Goal: Task Accomplishment & Management: Manage account settings

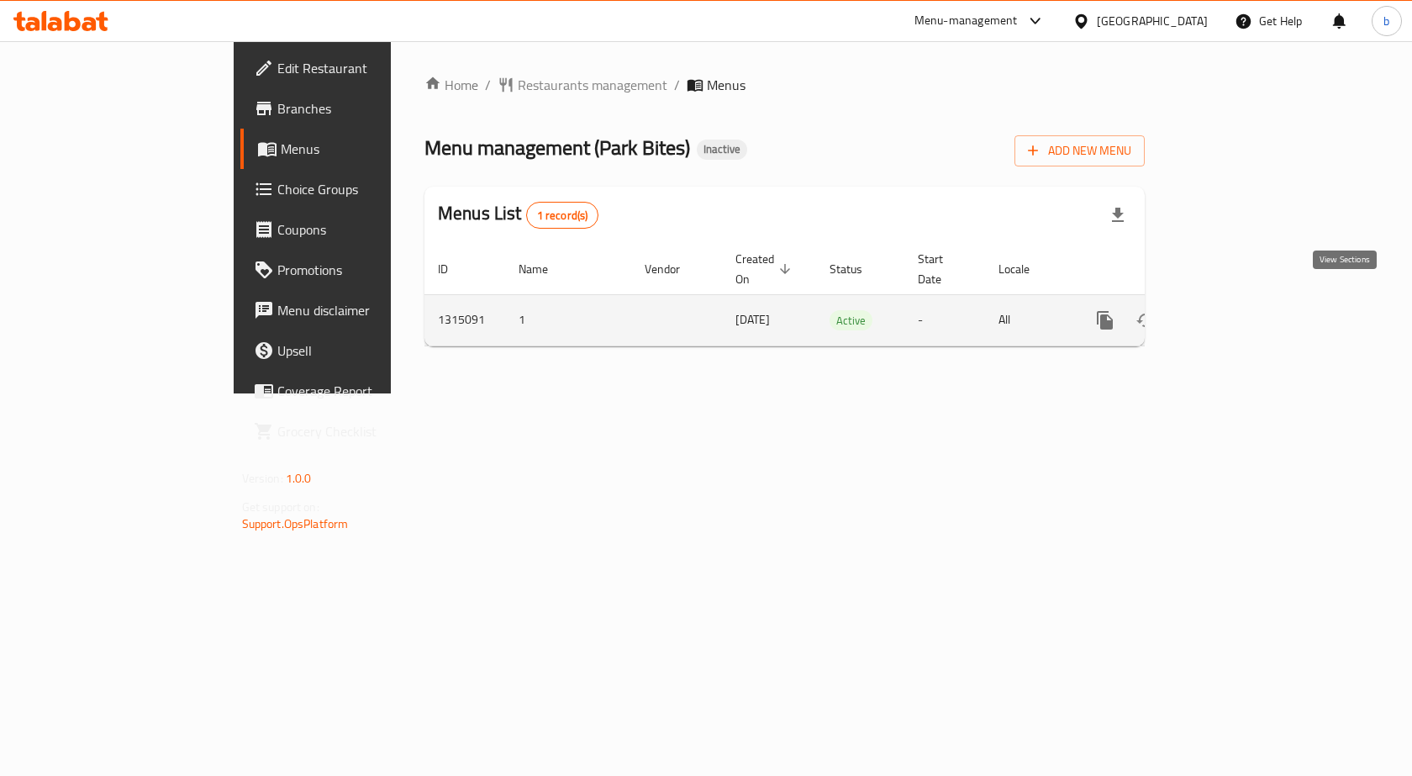
click at [1236, 310] on icon "enhanced table" at bounding box center [1226, 320] width 20 height 20
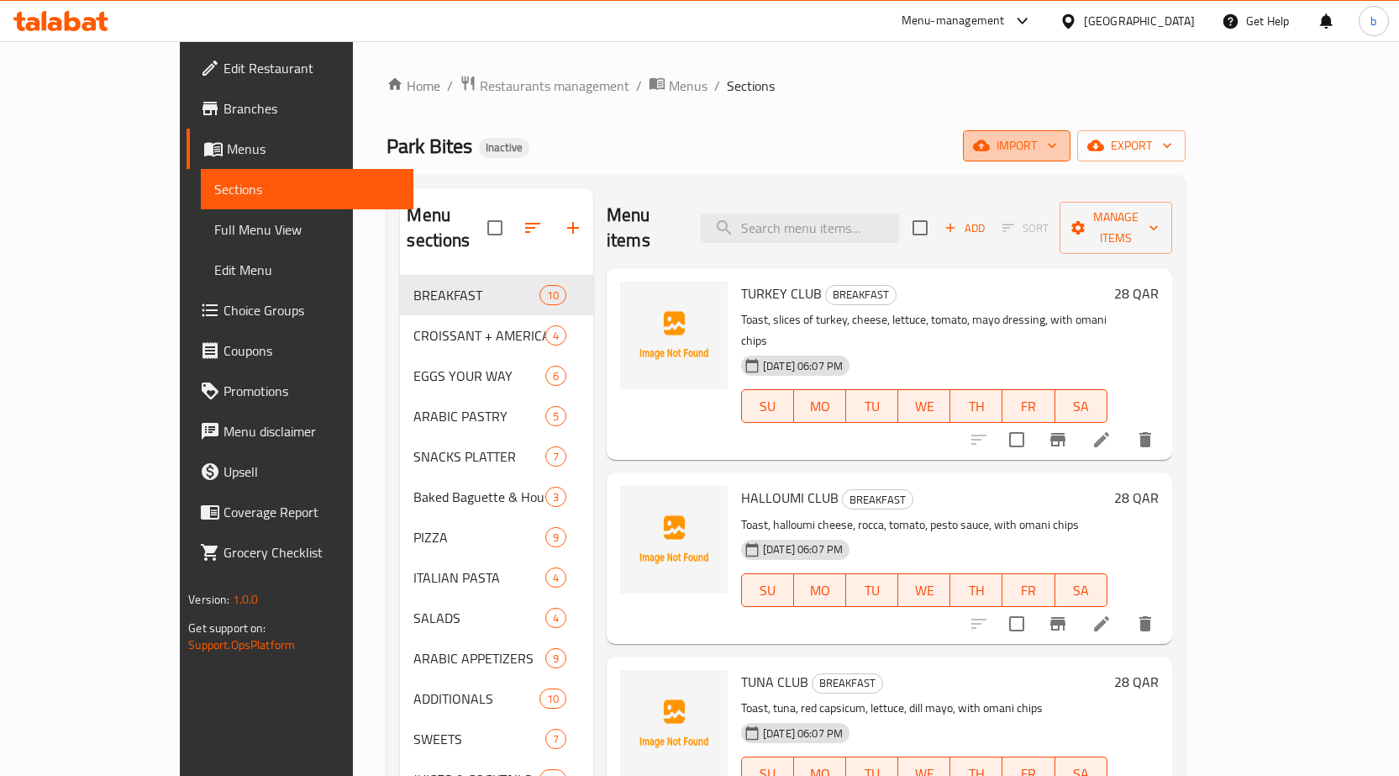
click at [1057, 153] on span "import" at bounding box center [1017, 145] width 81 height 21
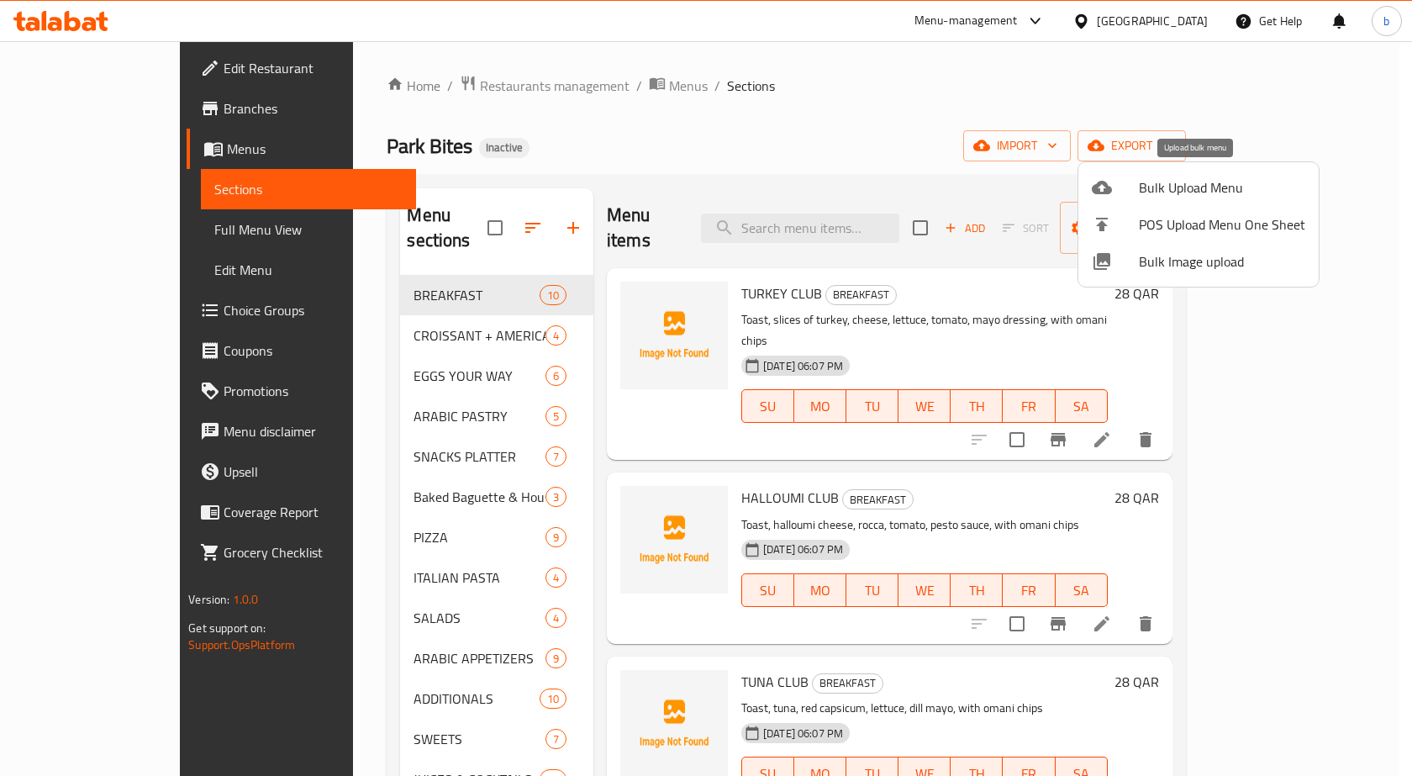
click at [1129, 192] on div at bounding box center [1115, 187] width 47 height 20
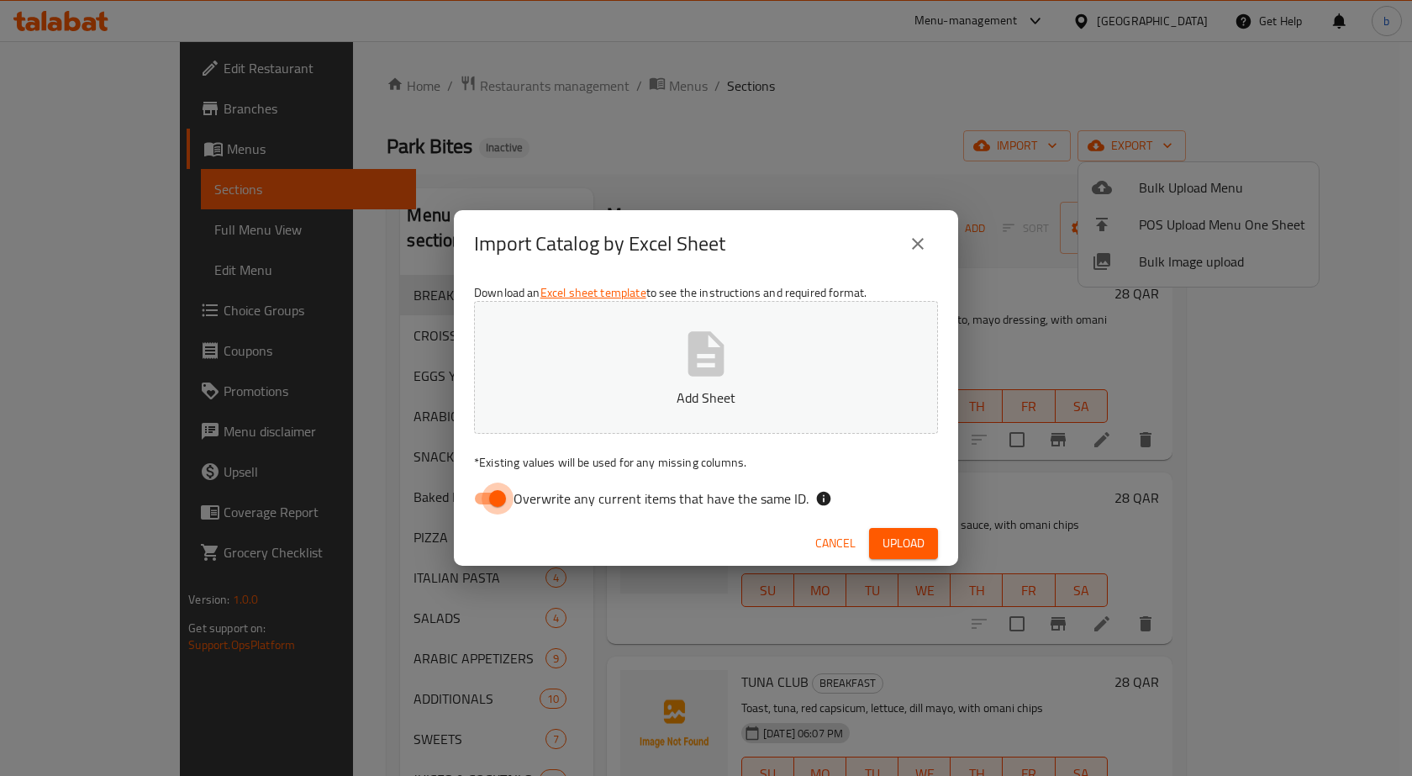
click at [506, 504] on input "Overwrite any current items that have the same ID." at bounding box center [498, 498] width 96 height 32
checkbox input "false"
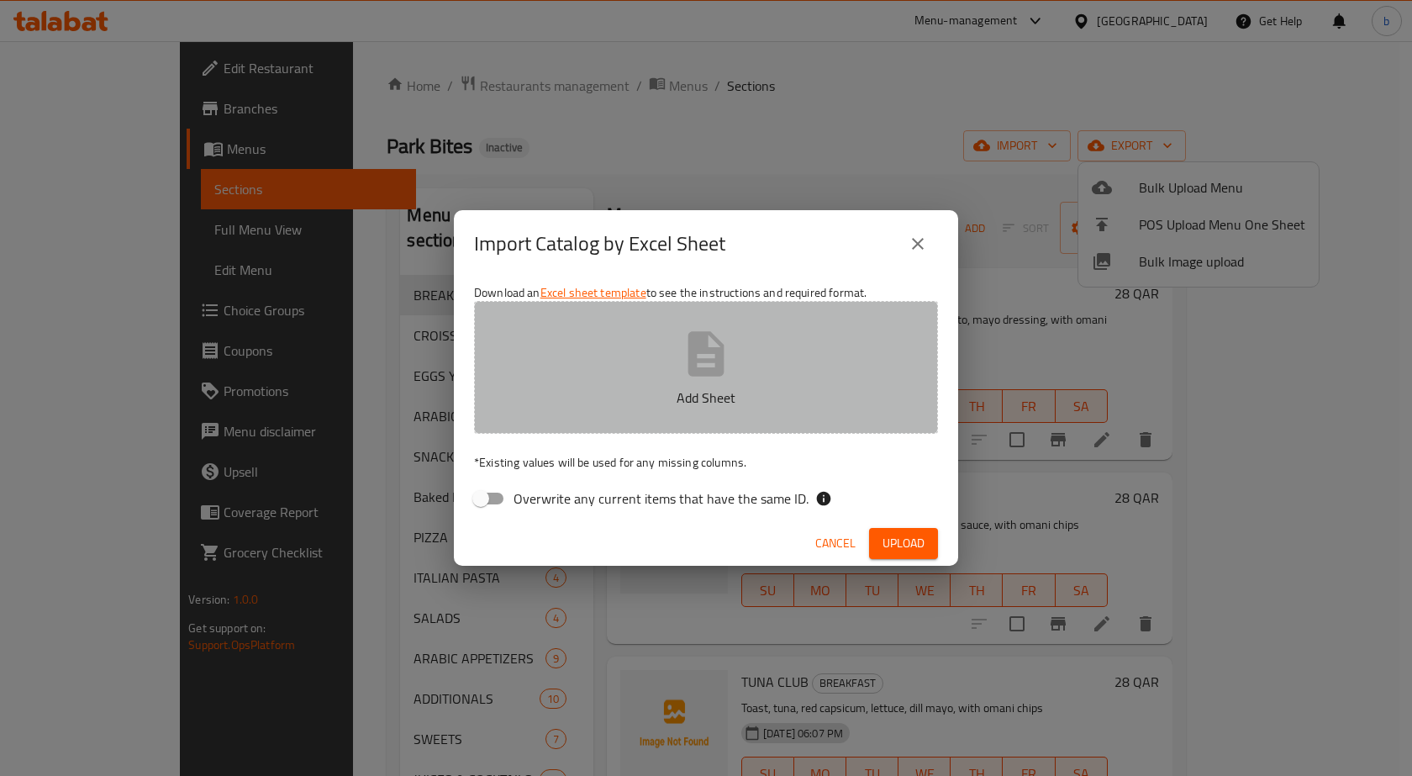
click at [551, 361] on button "Add Sheet" at bounding box center [706, 367] width 464 height 133
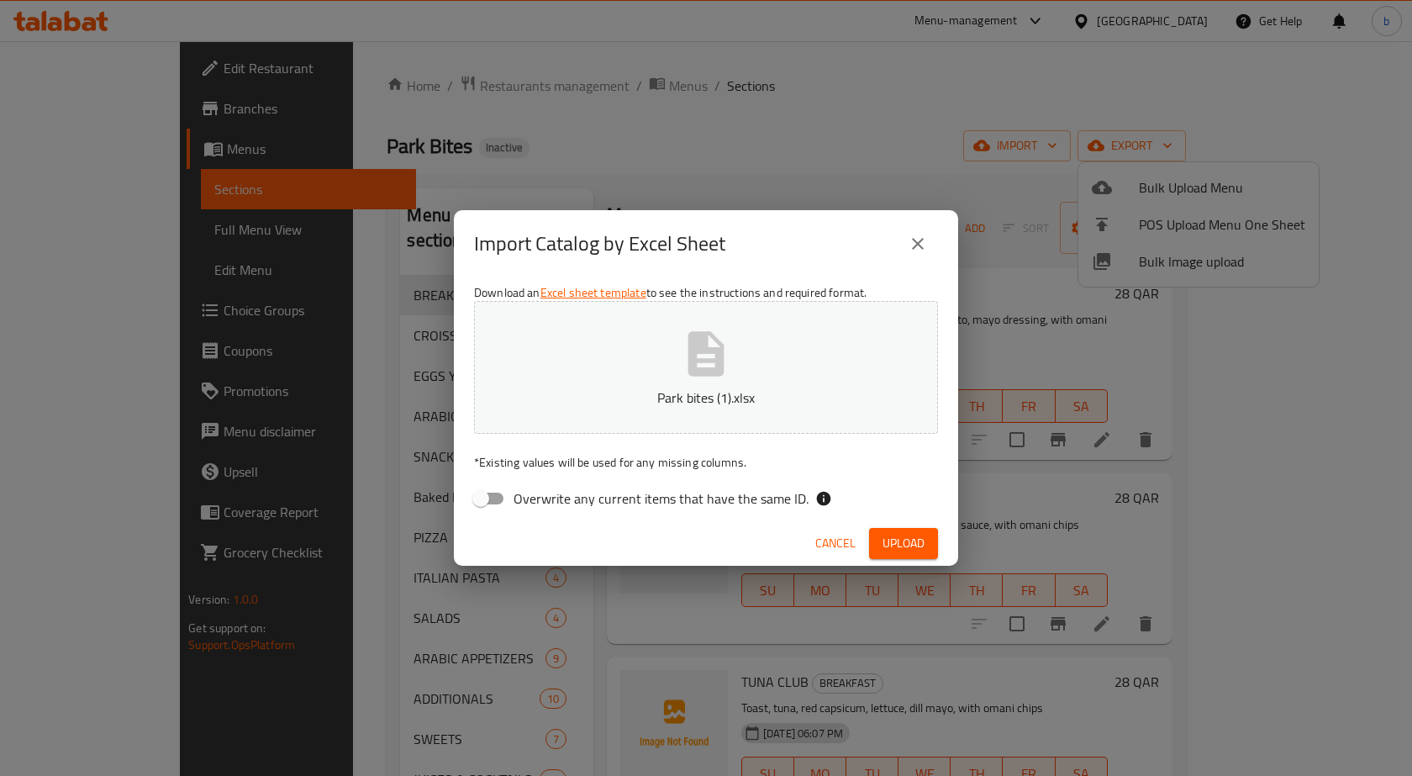
click at [917, 544] on span "Upload" at bounding box center [903, 543] width 42 height 21
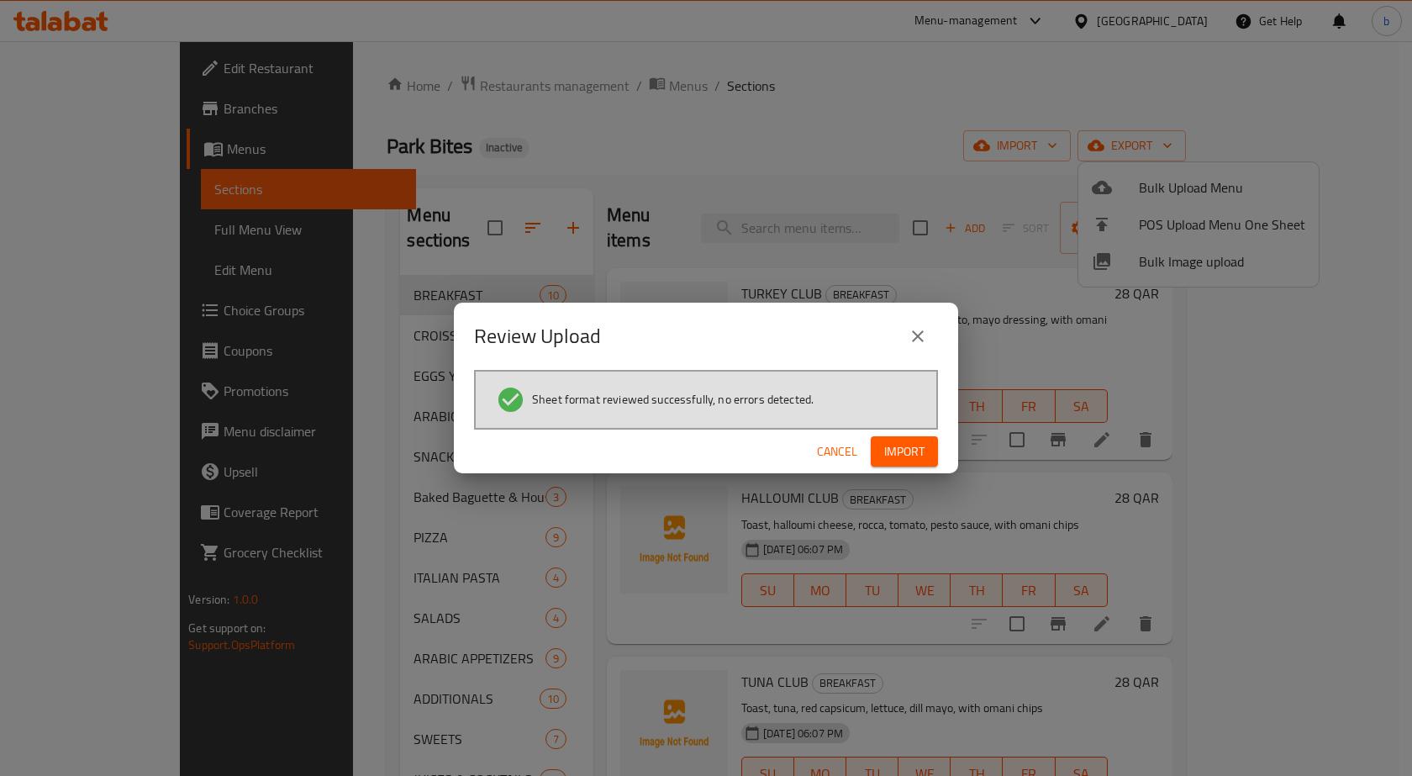
click at [919, 445] on span "Import" at bounding box center [904, 451] width 40 height 21
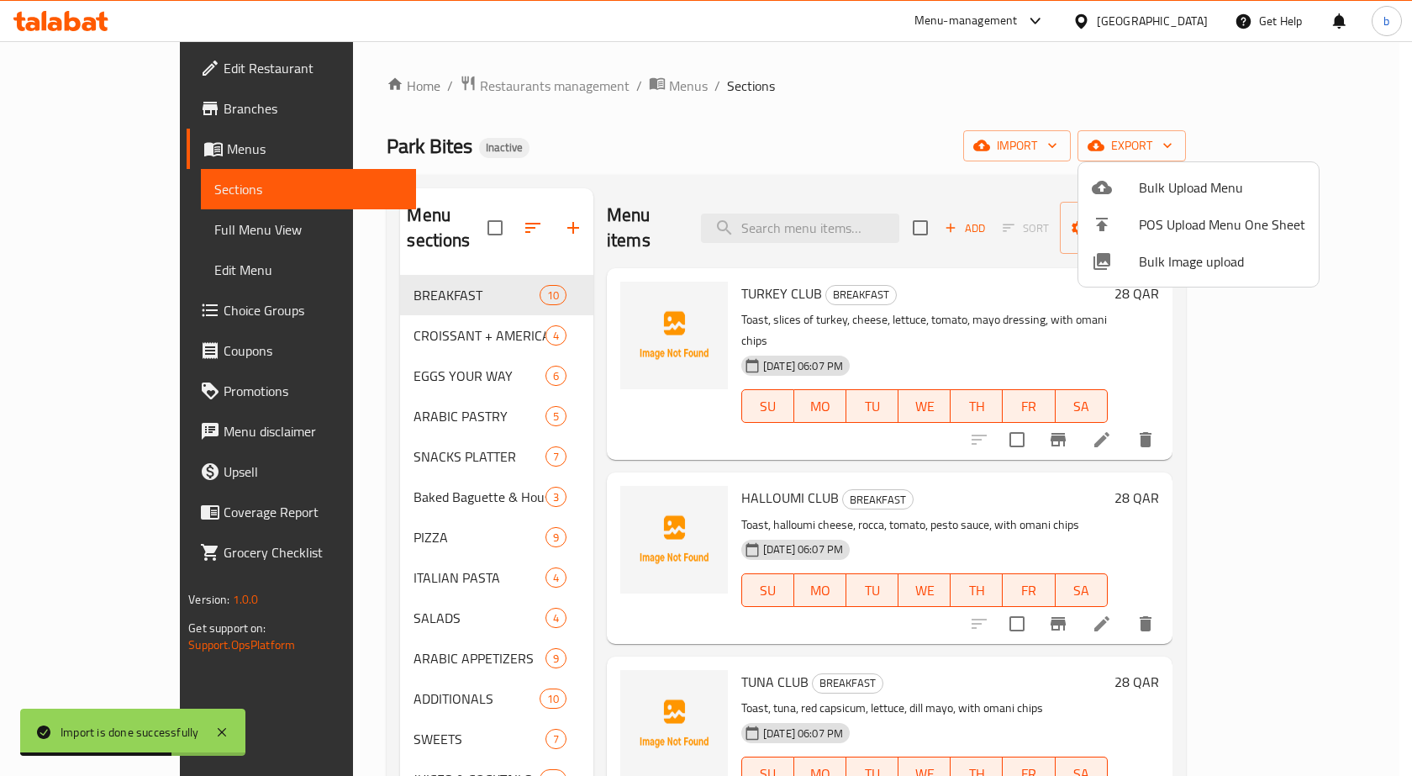
drag, startPoint x: 1404, startPoint y: 250, endPoint x: 1397, endPoint y: 242, distance: 11.3
click at [1398, 246] on div at bounding box center [706, 388] width 1412 height 776
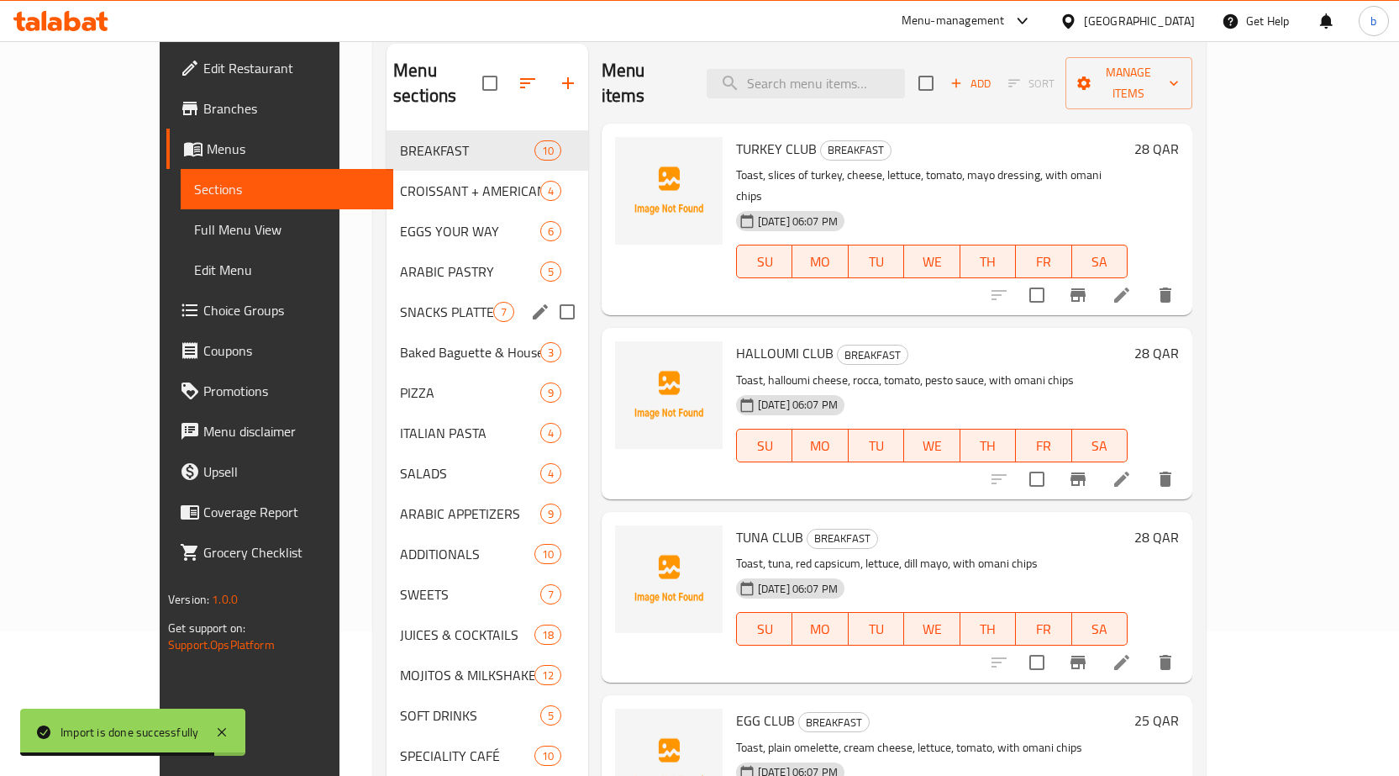
scroll to position [235, 0]
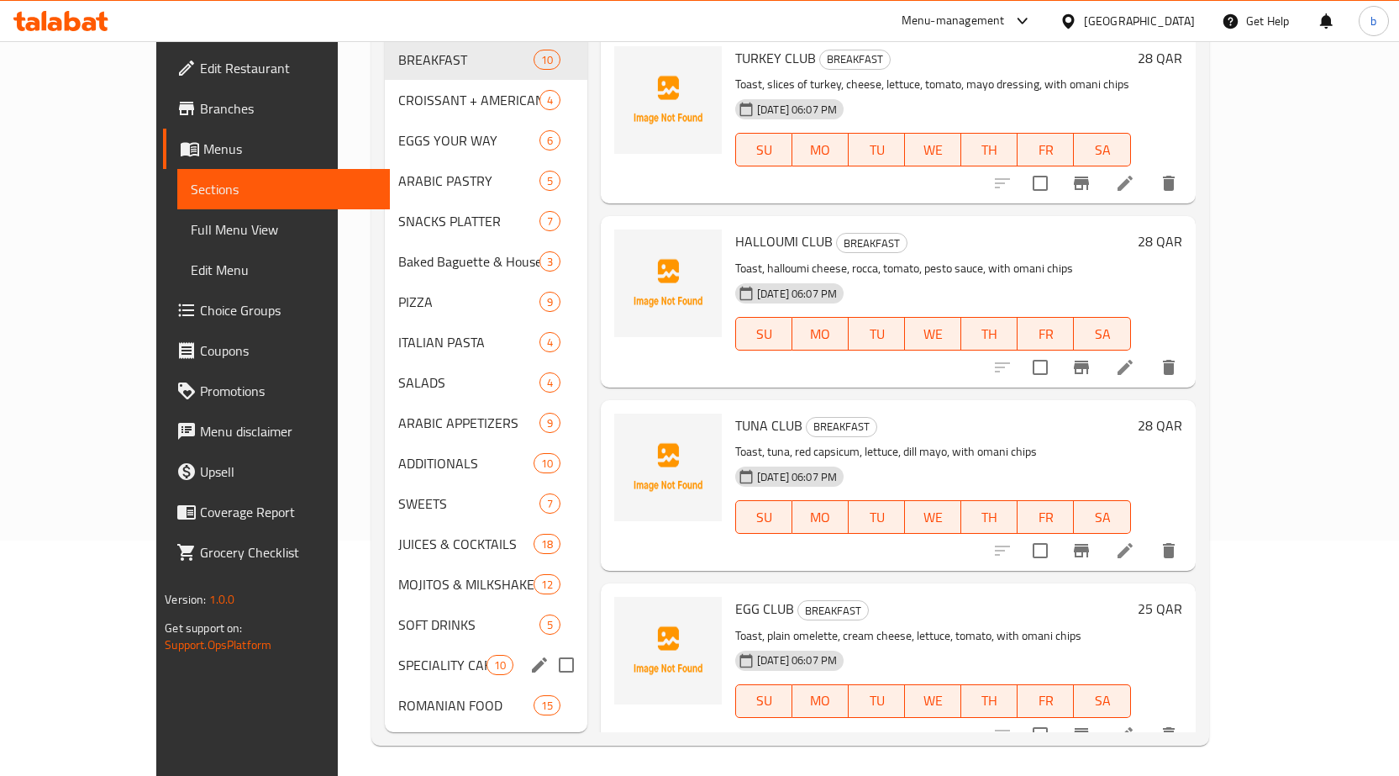
click at [398, 655] on span "SPECIALITY CAFÉ" at bounding box center [442, 665] width 88 height 20
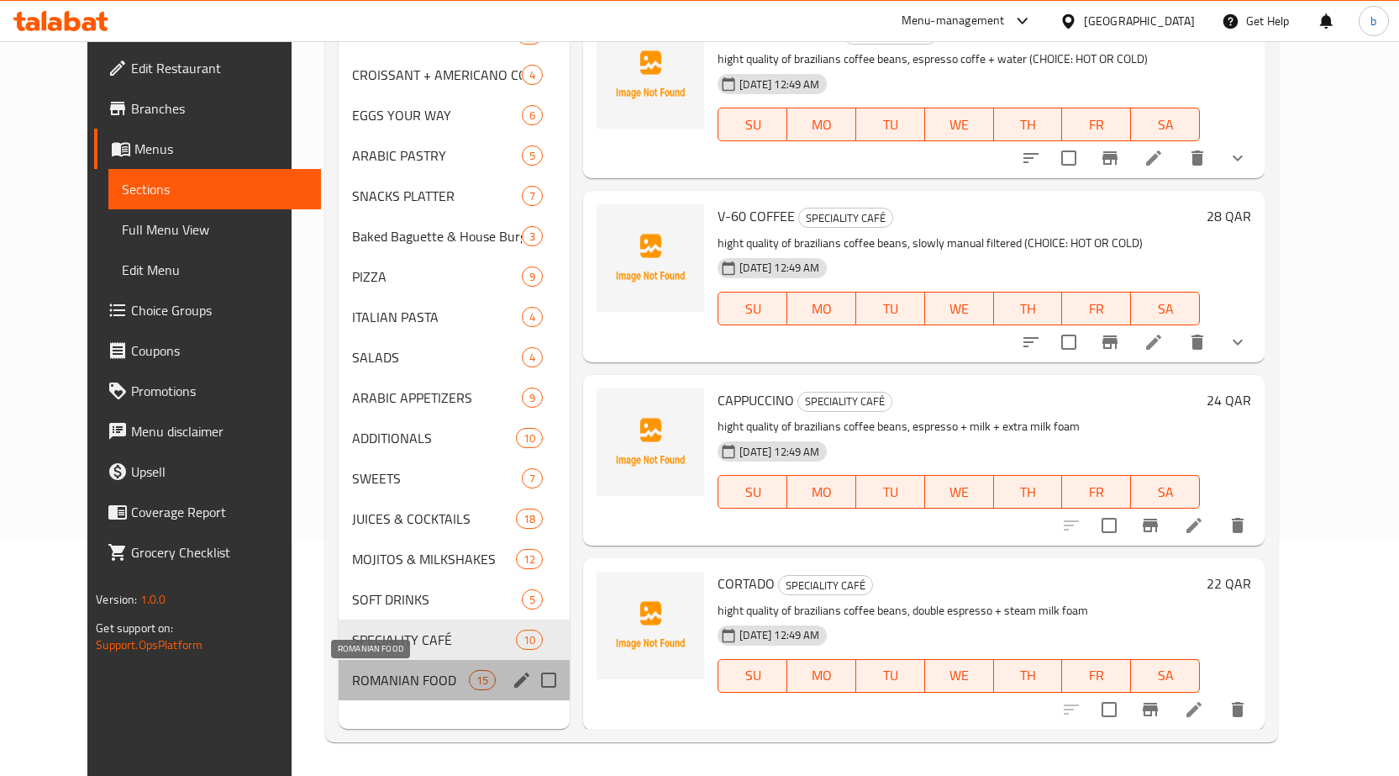
click at [387, 684] on span "ROMANIAN FOOD" at bounding box center [410, 680] width 117 height 20
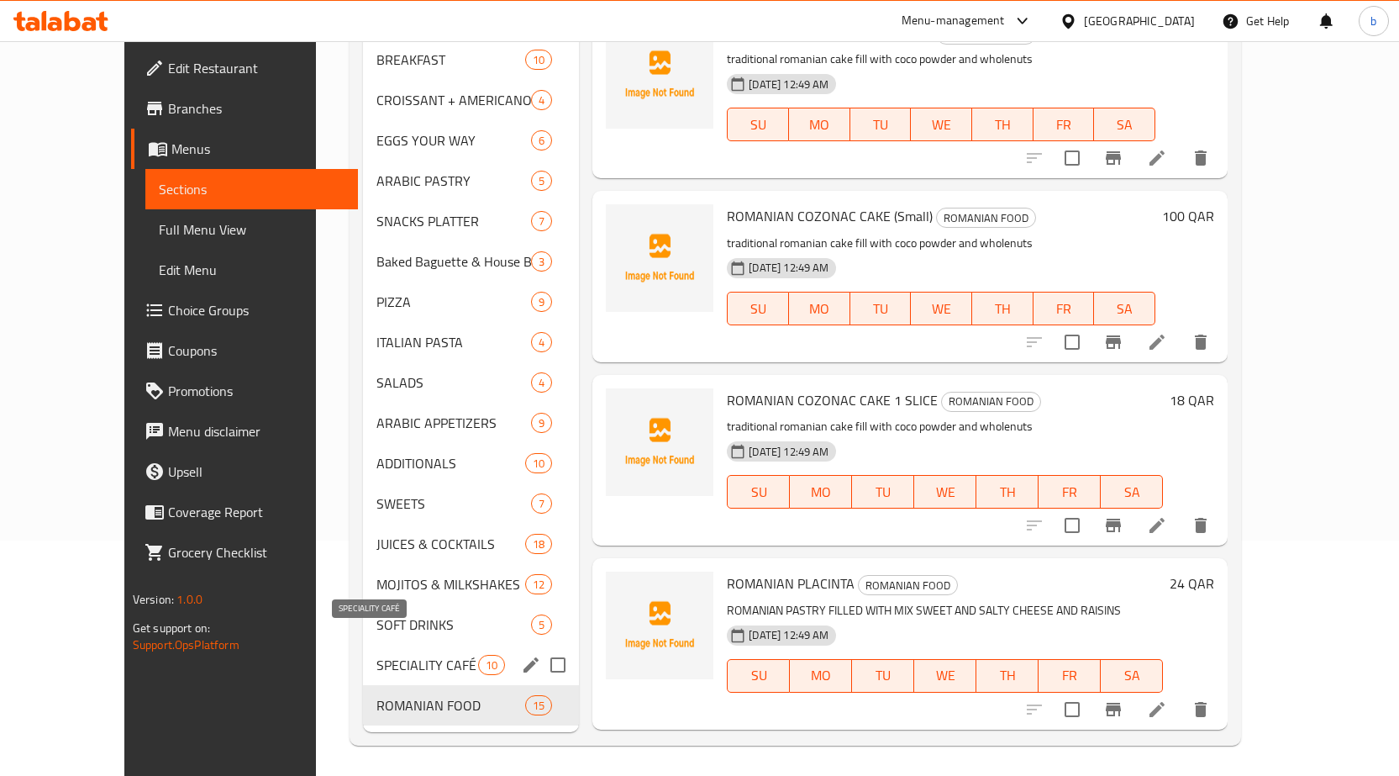
click at [376, 655] on span "SPECIALITY CAFÉ" at bounding box center [427, 665] width 102 height 20
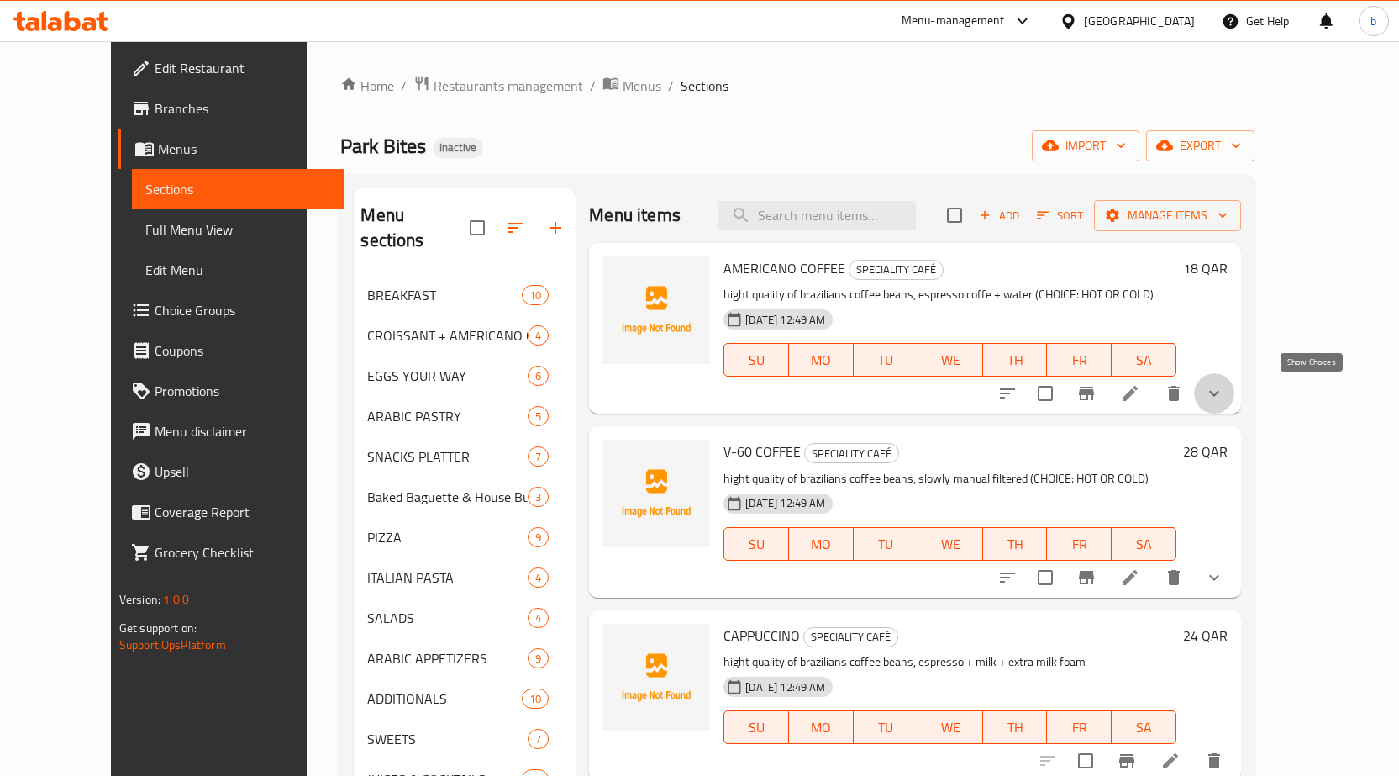
click at [1224, 402] on icon "show more" at bounding box center [1214, 393] width 20 height 20
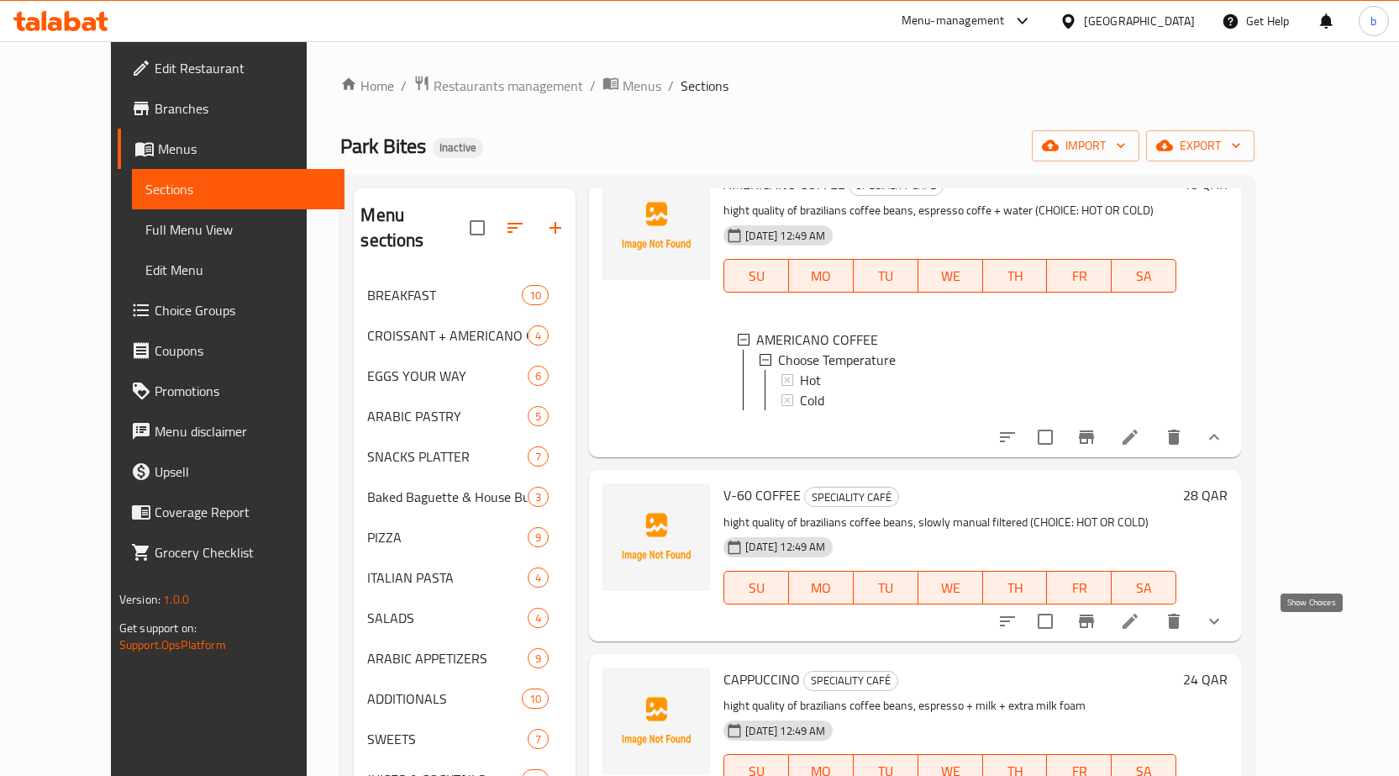
click at [1224, 628] on icon "show more" at bounding box center [1214, 621] width 20 height 20
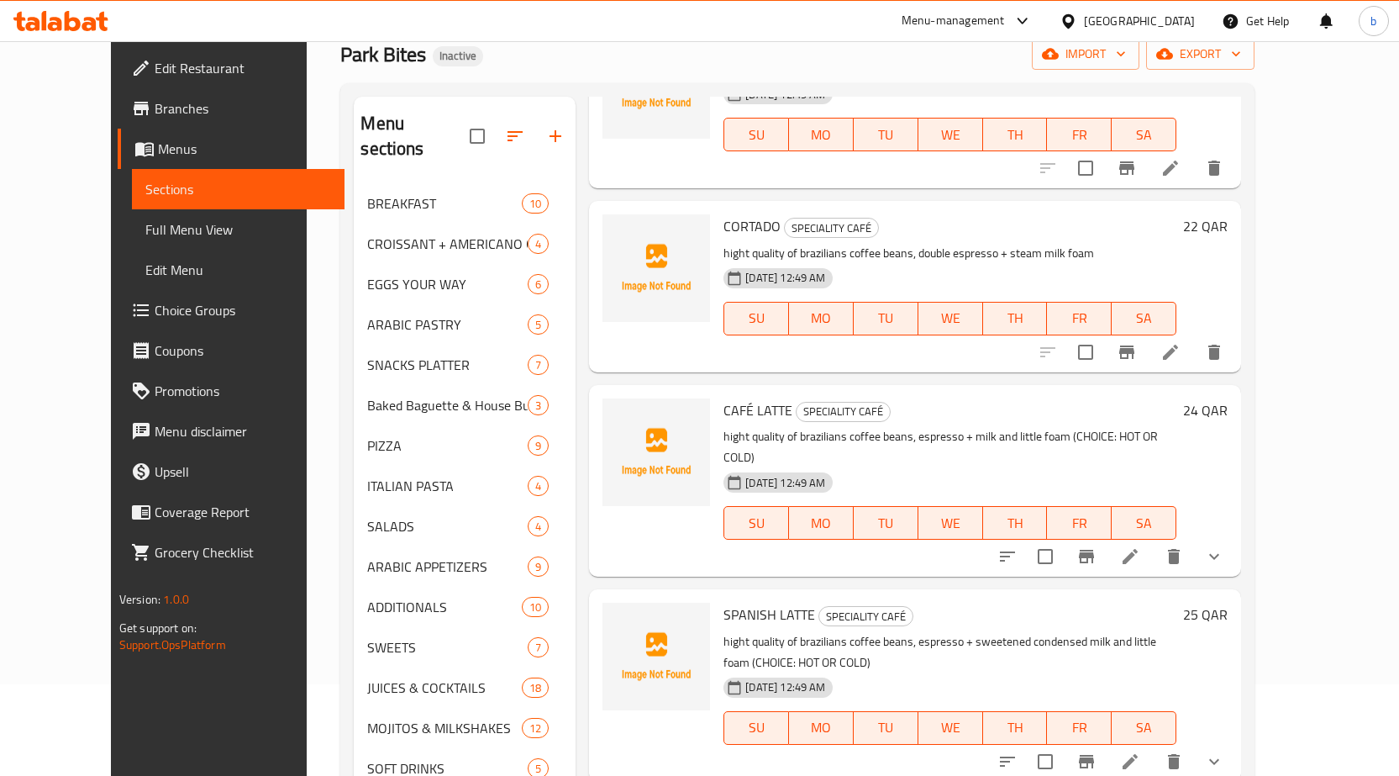
scroll to position [235, 0]
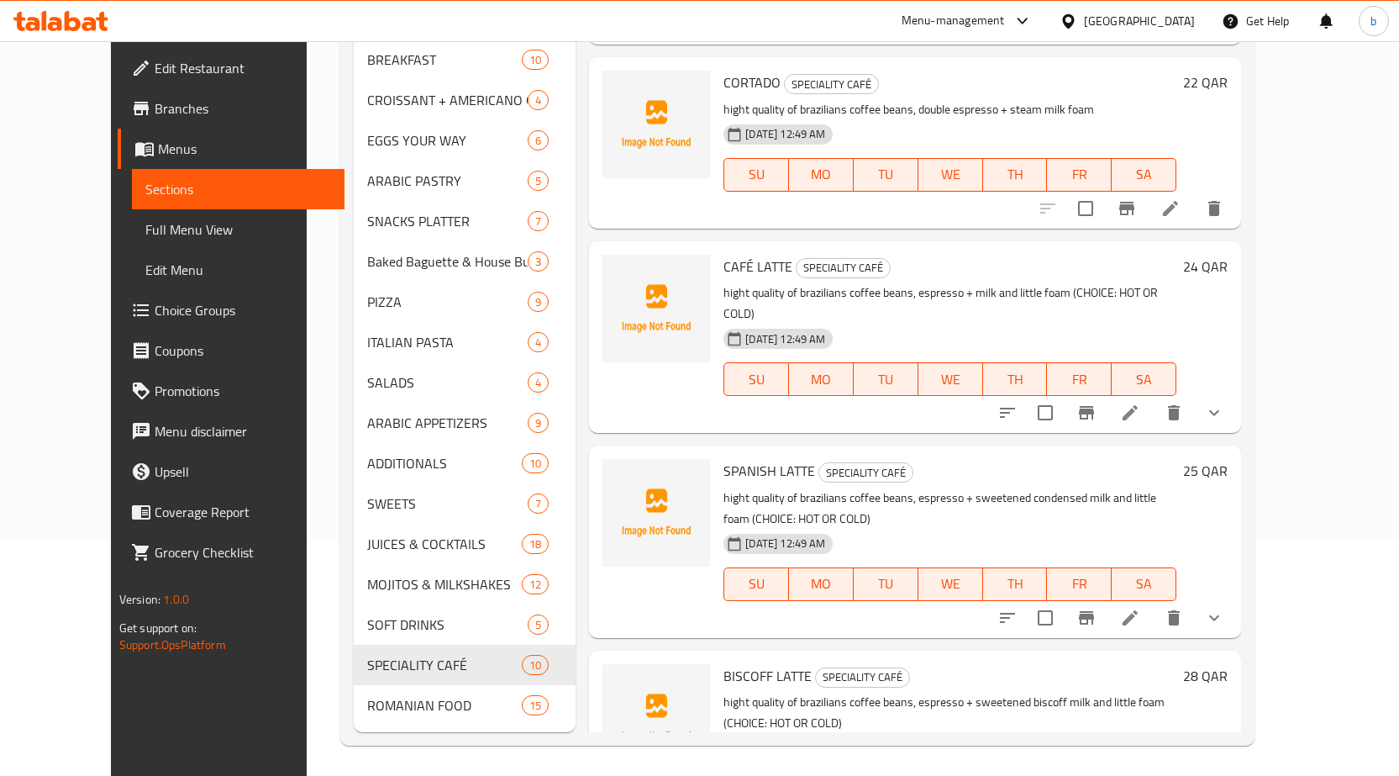
click at [1224, 423] on icon "show more" at bounding box center [1214, 413] width 20 height 20
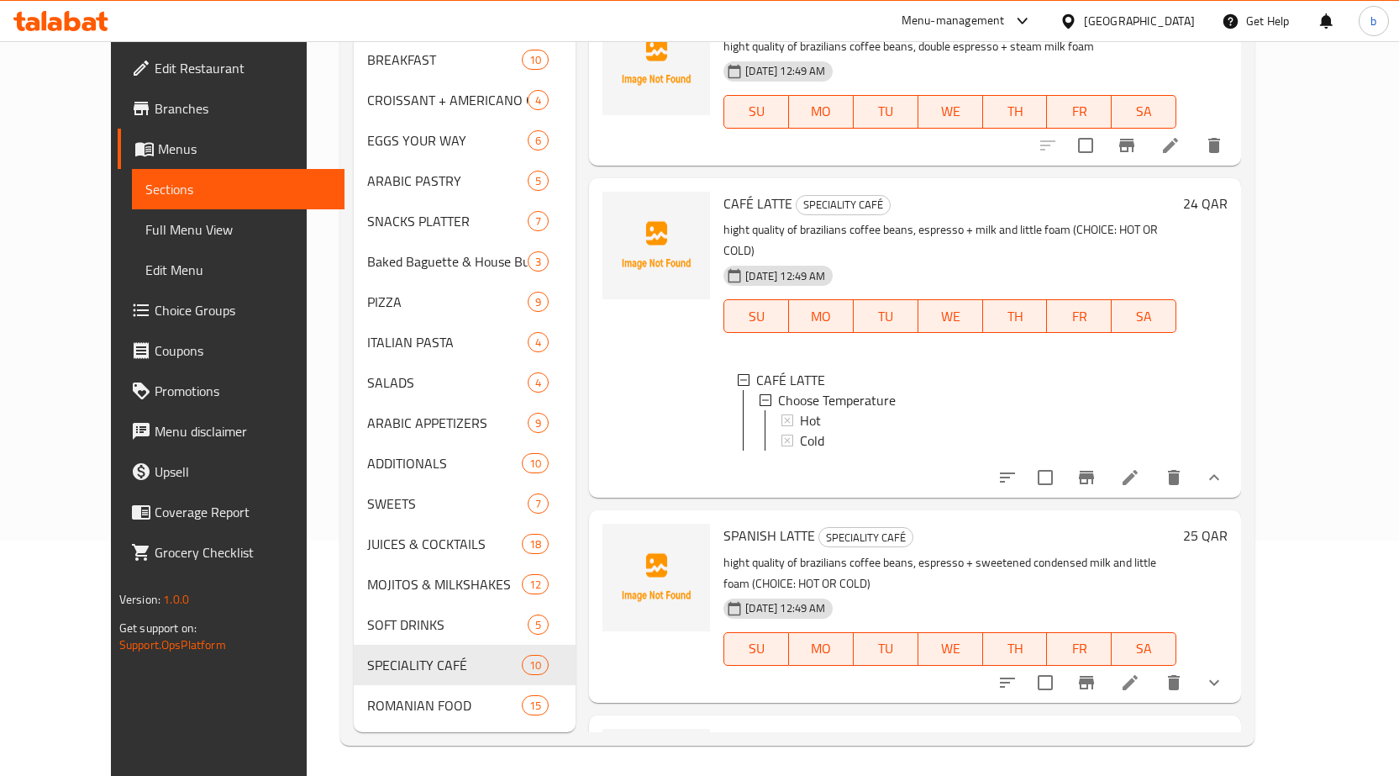
scroll to position [924, 0]
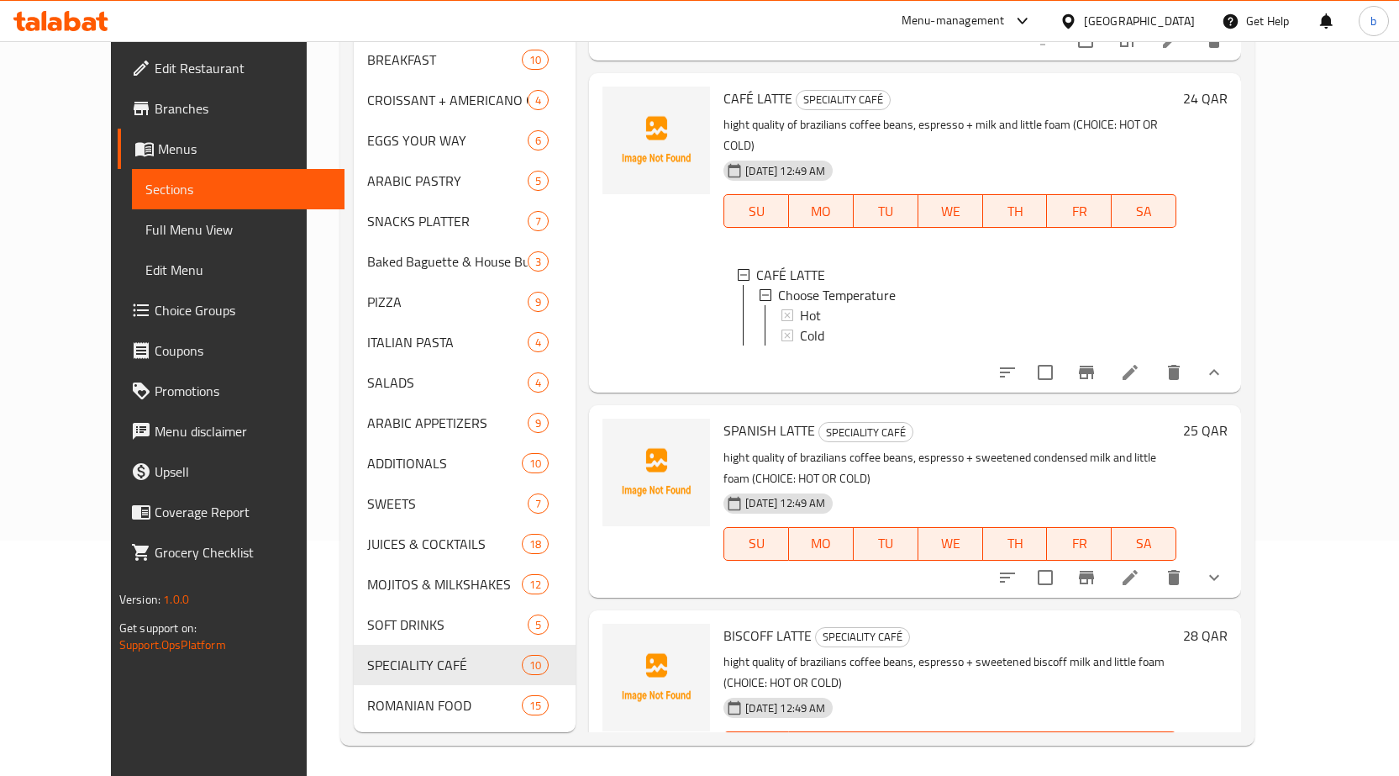
click at [1234, 560] on button "show more" at bounding box center [1214, 577] width 40 height 40
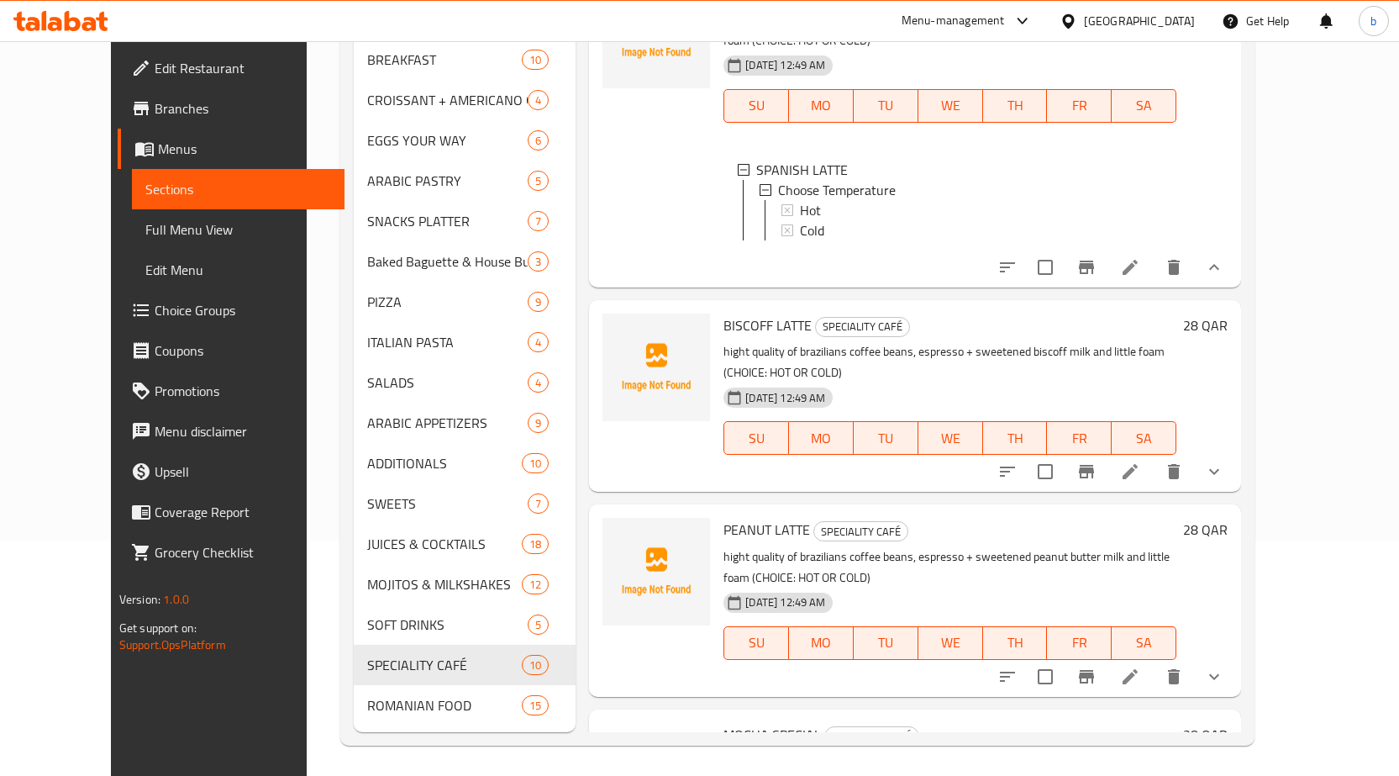
scroll to position [1513, 0]
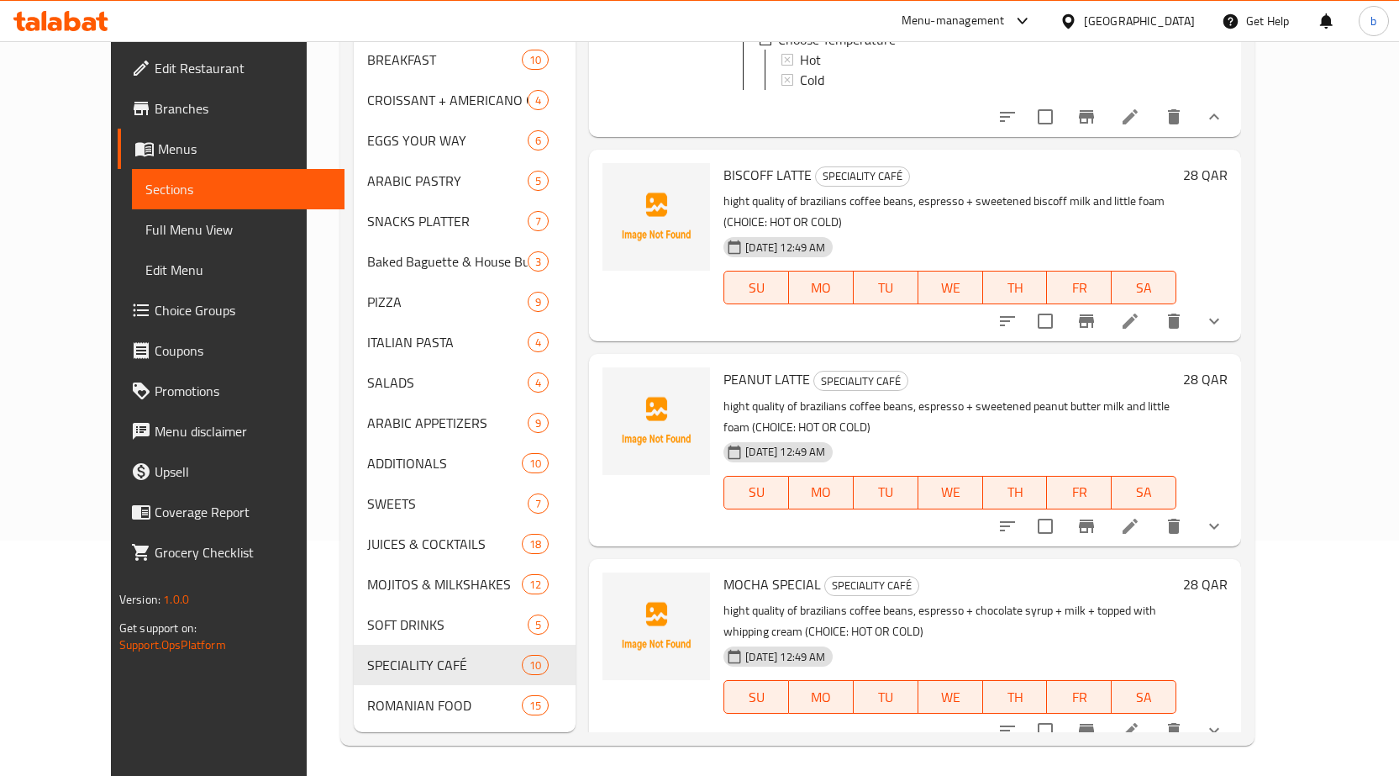
click at [1224, 312] on icon "show more" at bounding box center [1214, 321] width 20 height 20
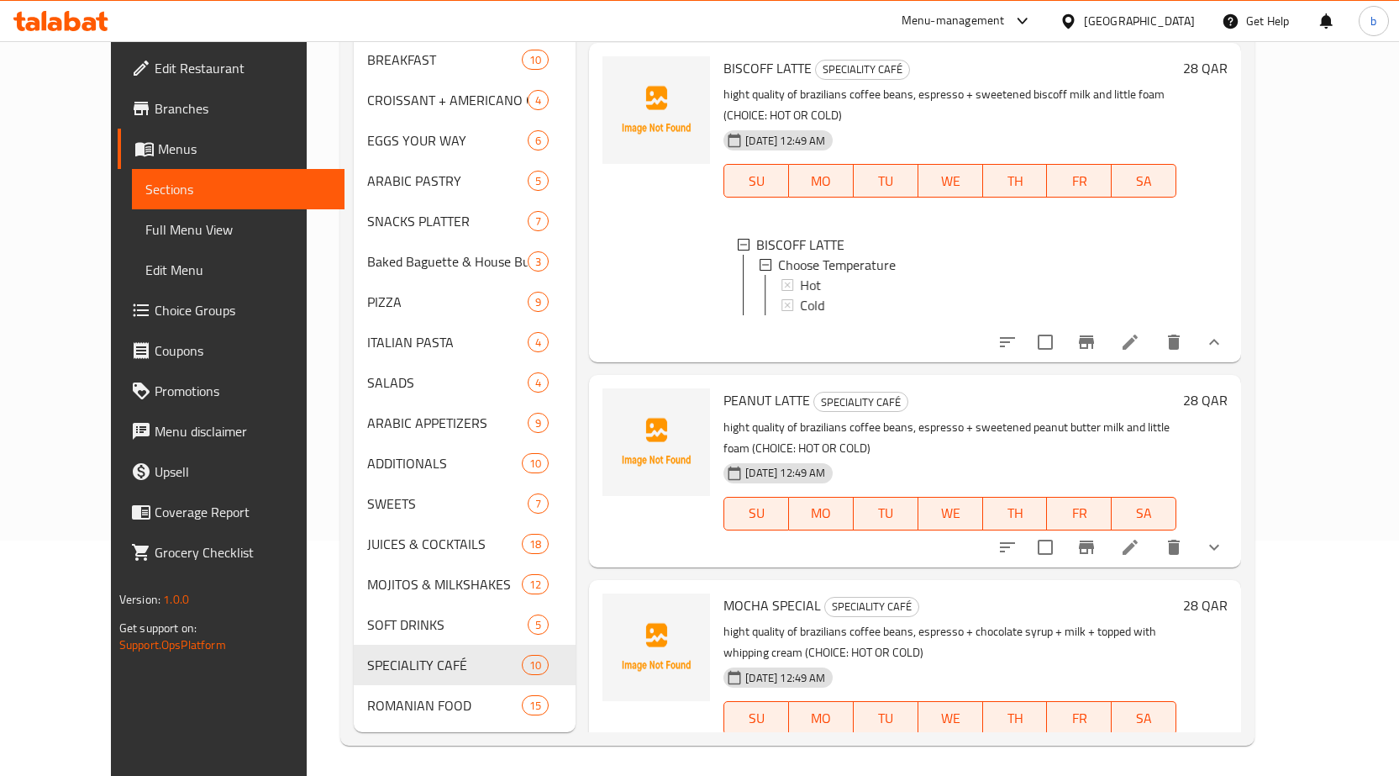
scroll to position [1681, 0]
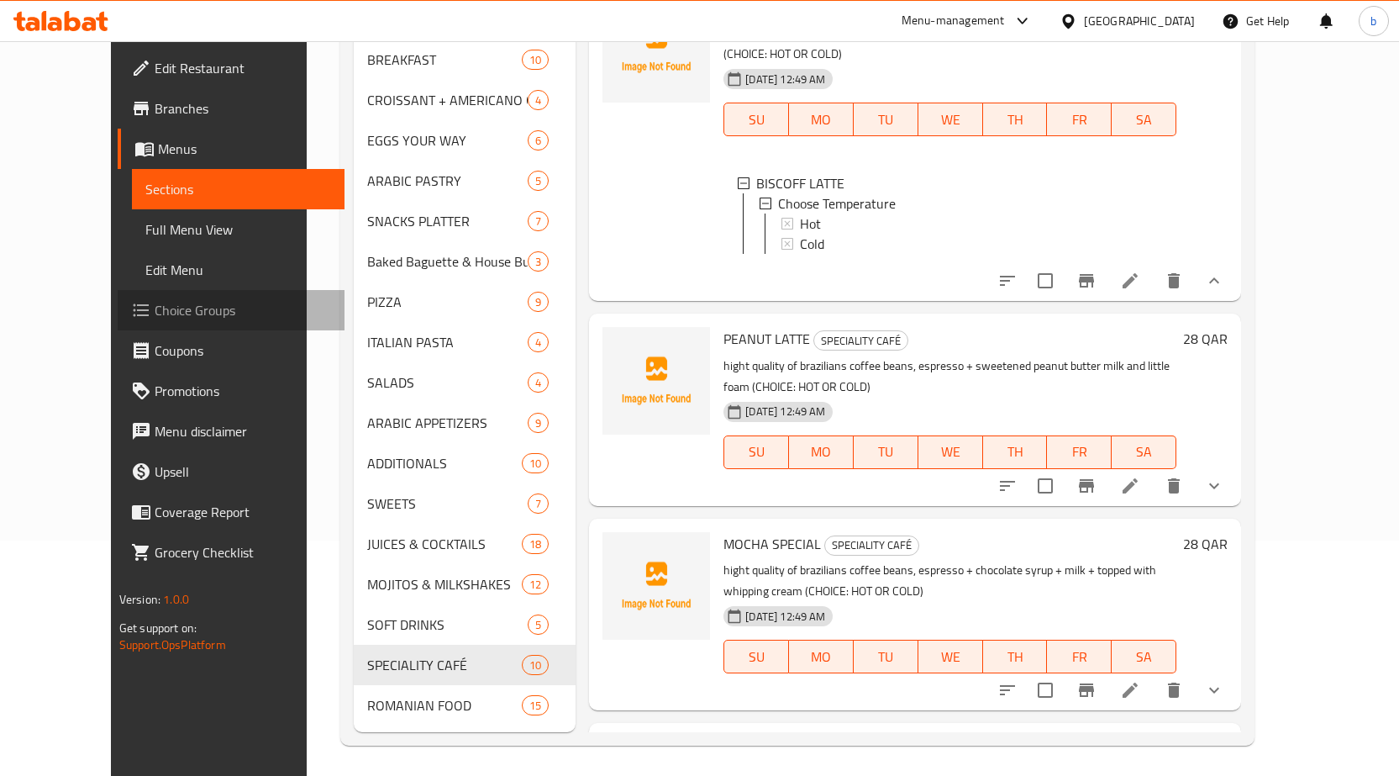
click at [155, 318] on span "Choice Groups" at bounding box center [243, 310] width 176 height 20
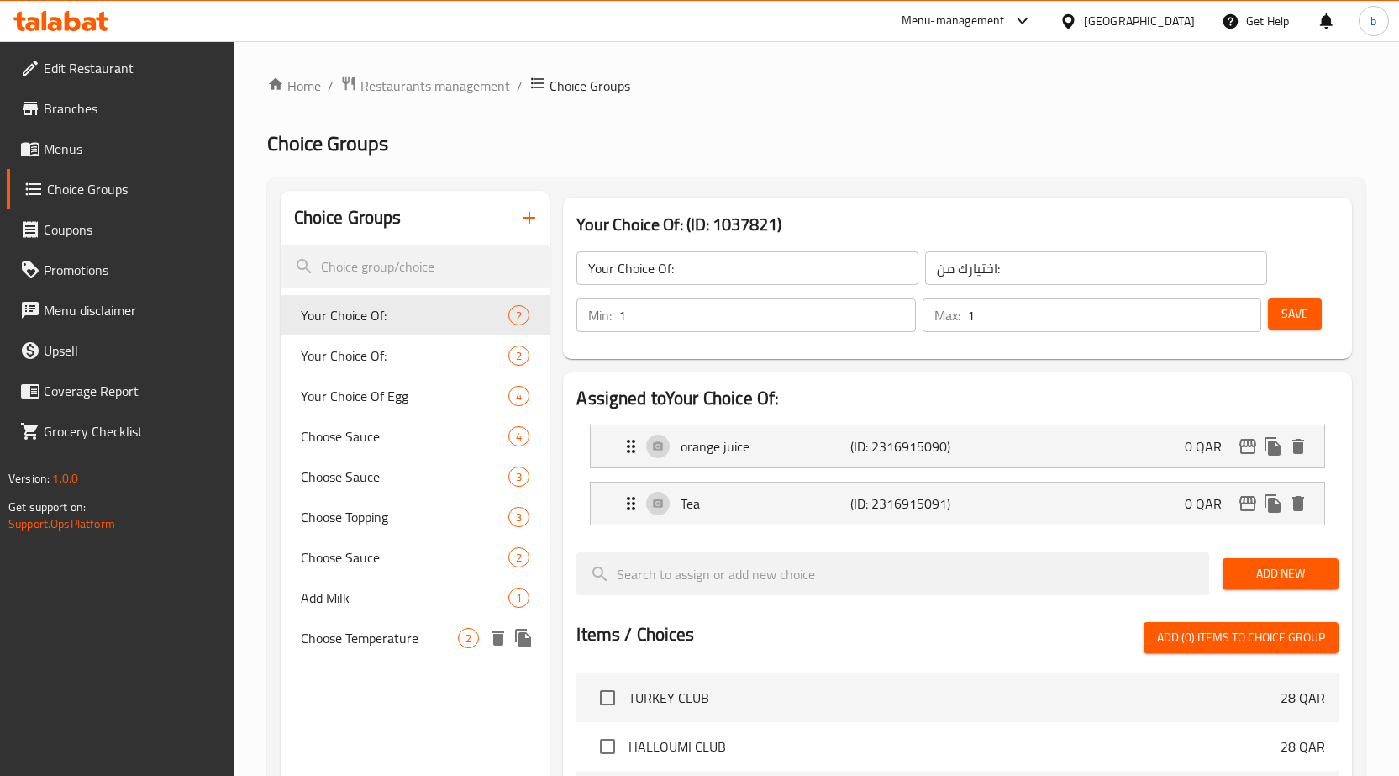
click at [381, 629] on span "Choose Temperature" at bounding box center [380, 638] width 158 height 20
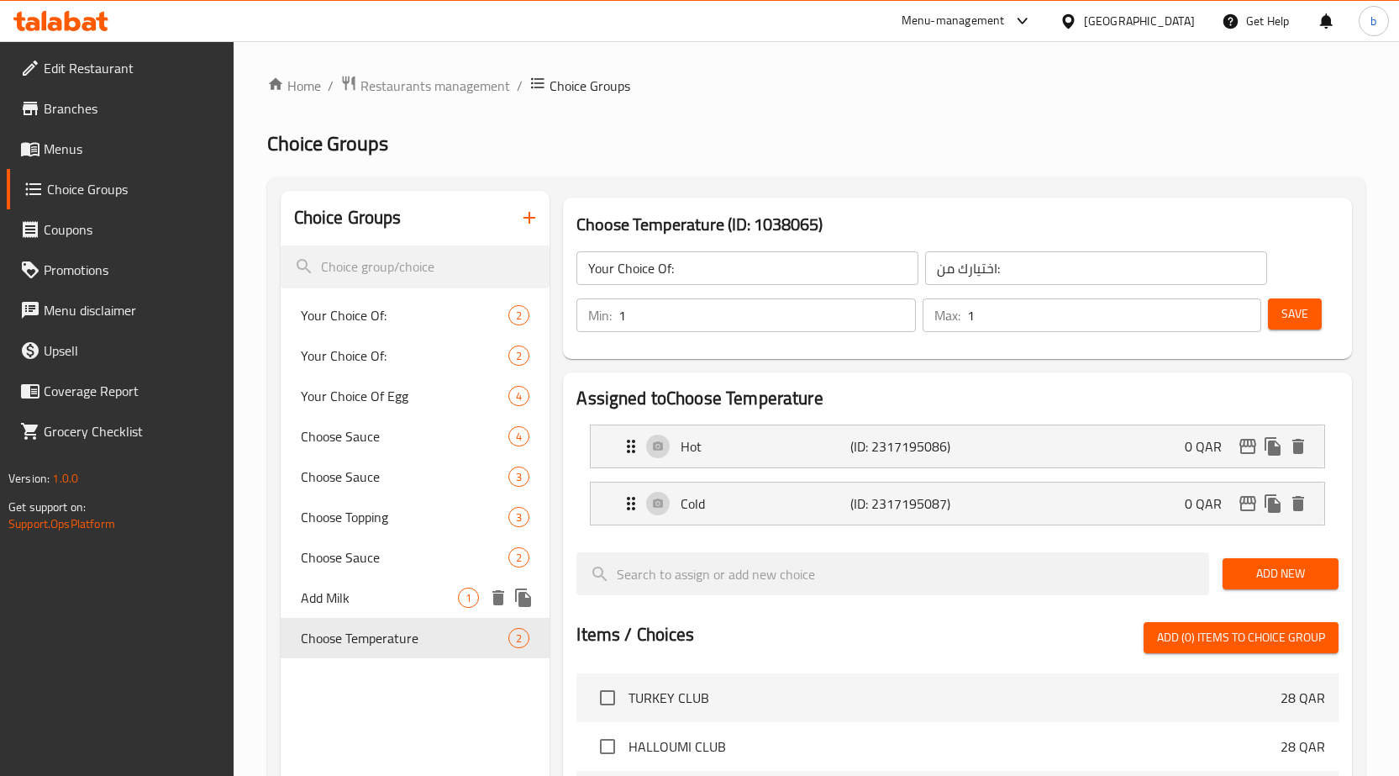
type input "Choose Temperature"
type input "اختر درجة الحرارة"
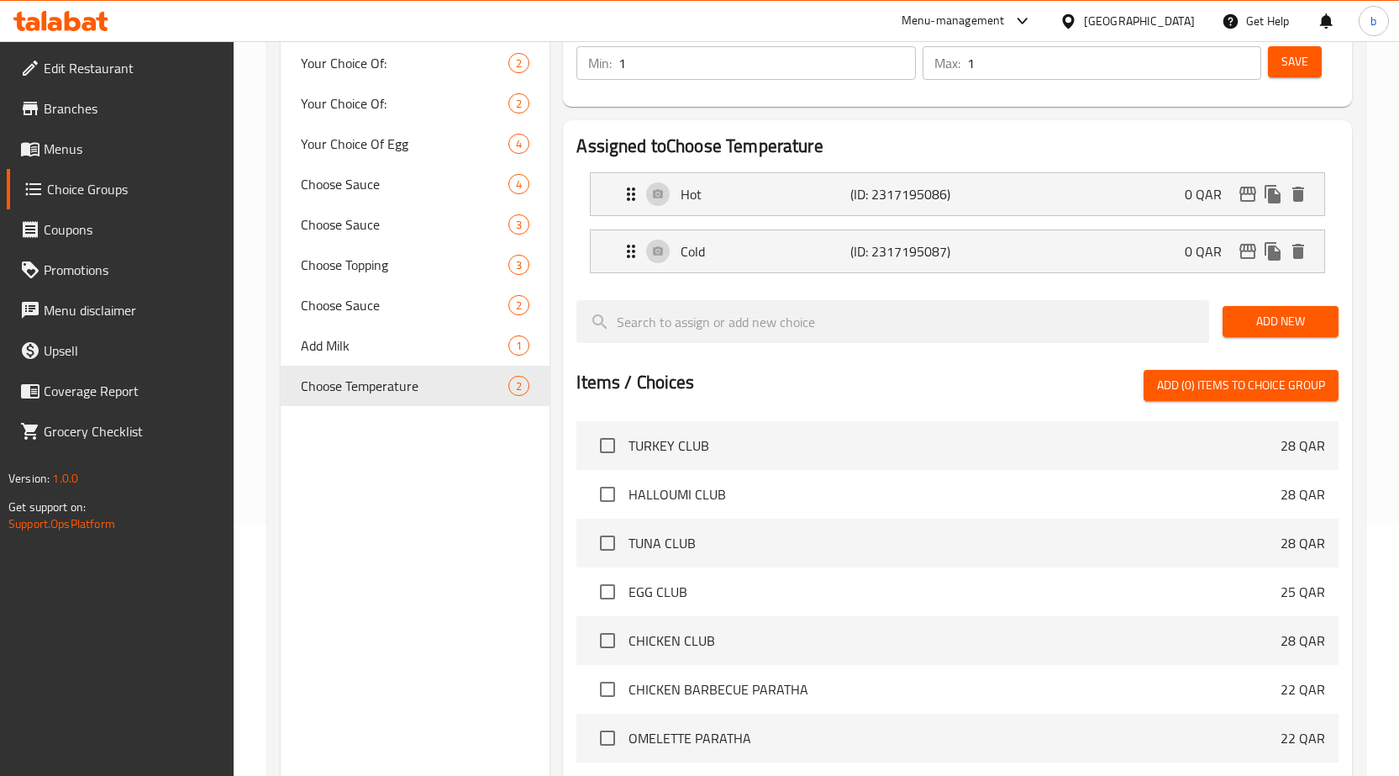
scroll to position [84, 0]
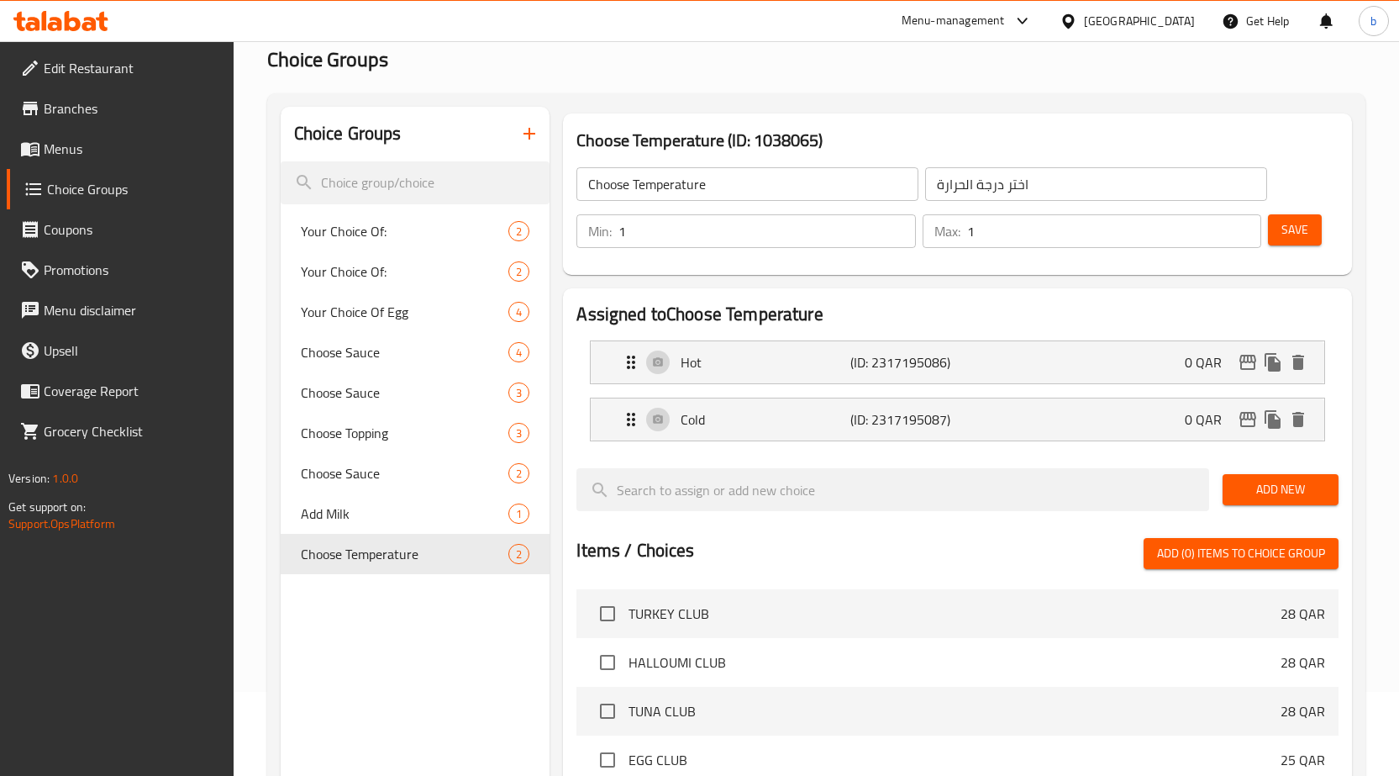
click at [115, 159] on link "Menus" at bounding box center [120, 149] width 227 height 40
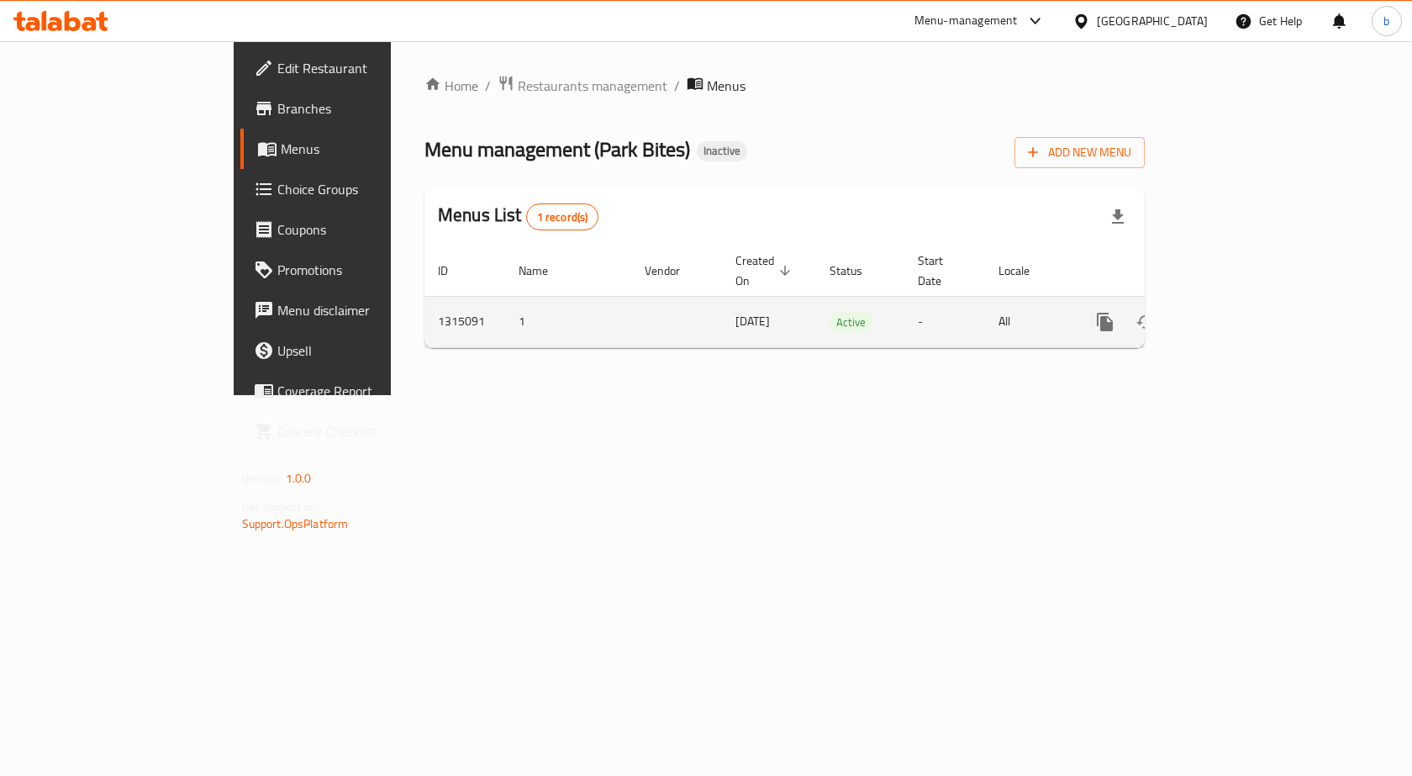
click at [1236, 312] on icon "enhanced table" at bounding box center [1226, 322] width 20 height 20
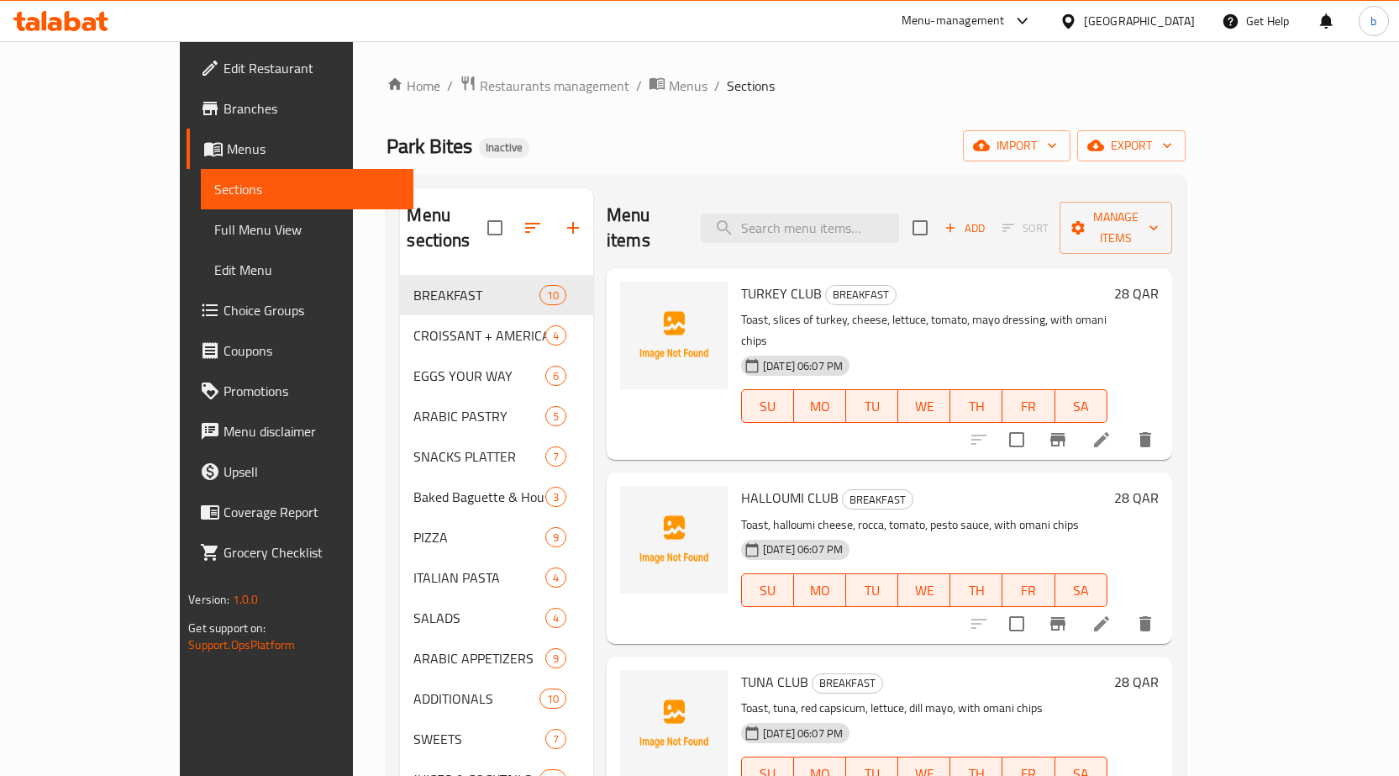
click at [214, 229] on span "Full Menu View" at bounding box center [307, 229] width 186 height 20
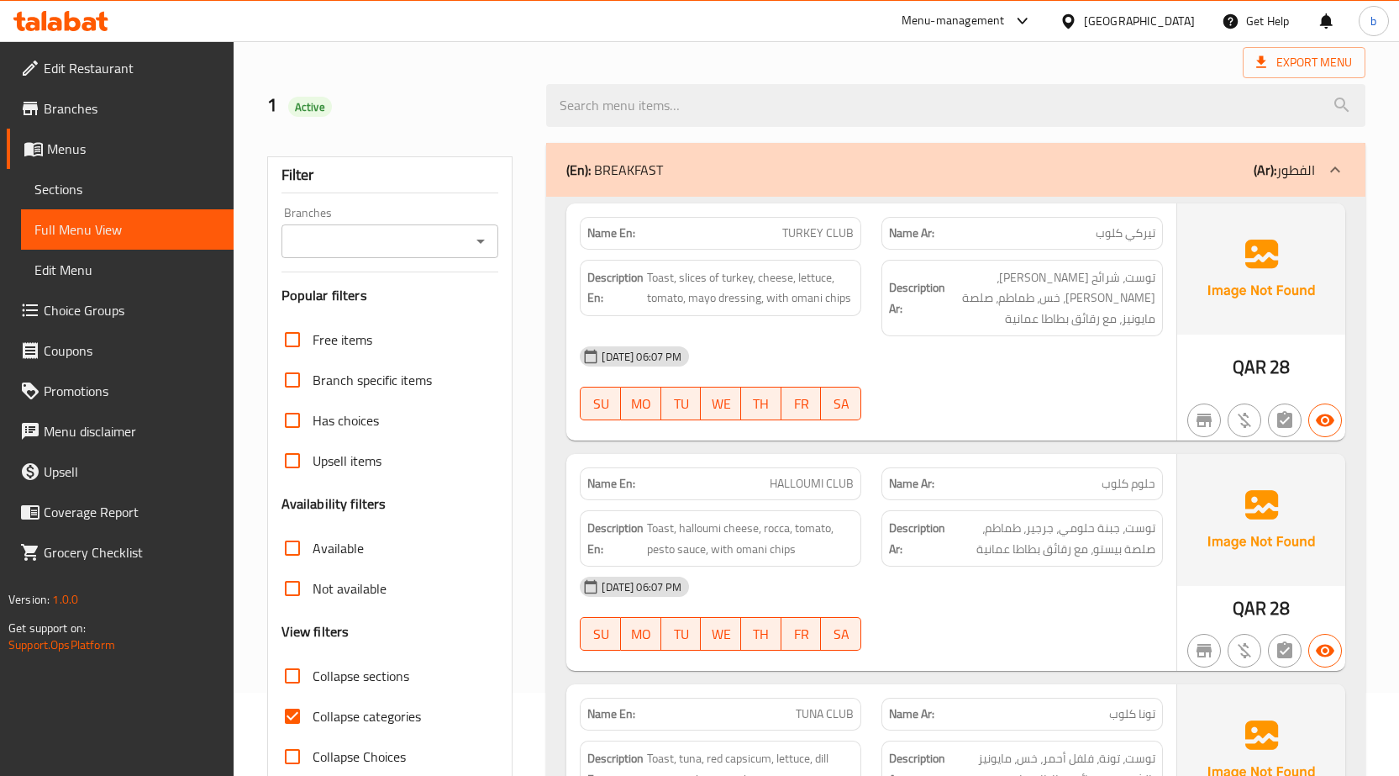
scroll to position [336, 0]
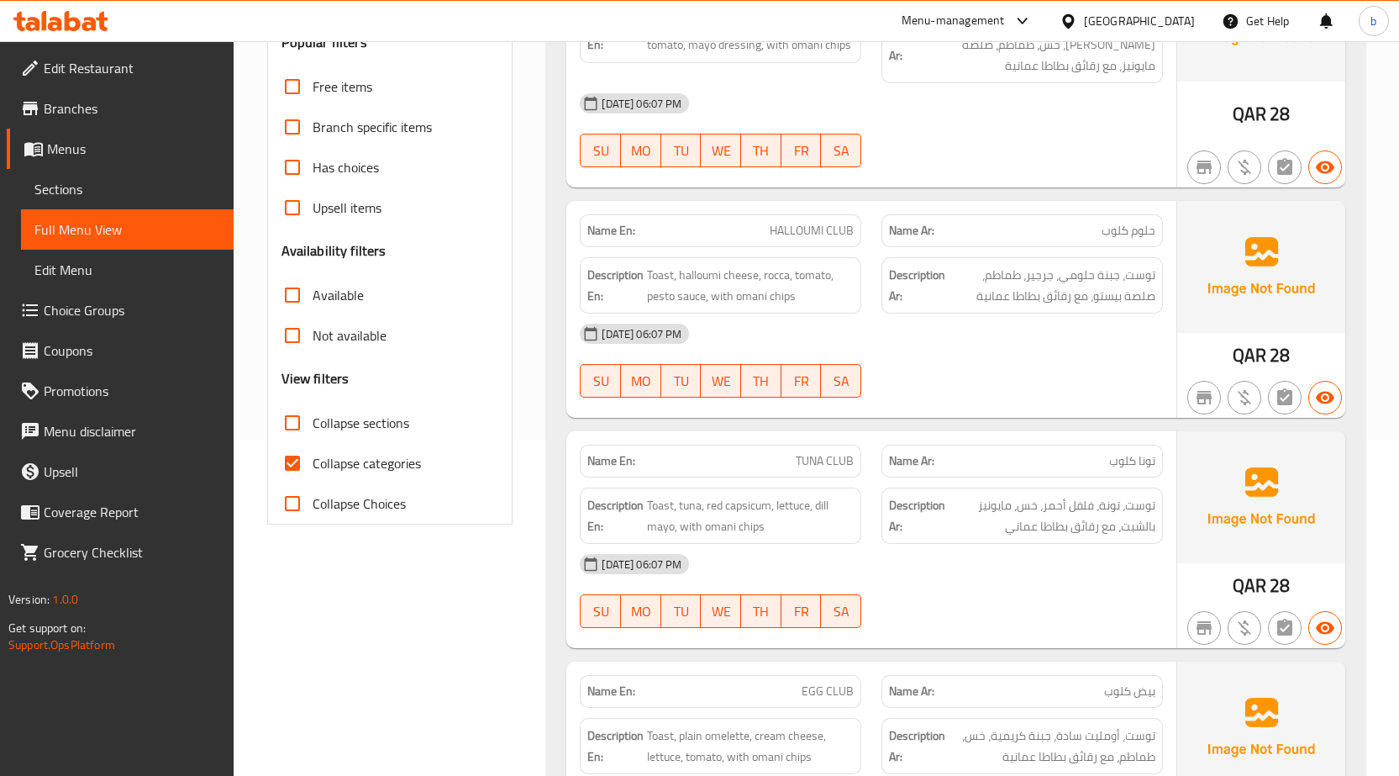
click at [313, 430] on span "Collapse sections" at bounding box center [361, 423] width 97 height 20
click at [313, 430] on input "Collapse sections" at bounding box center [292, 423] width 40 height 40
checkbox input "true"
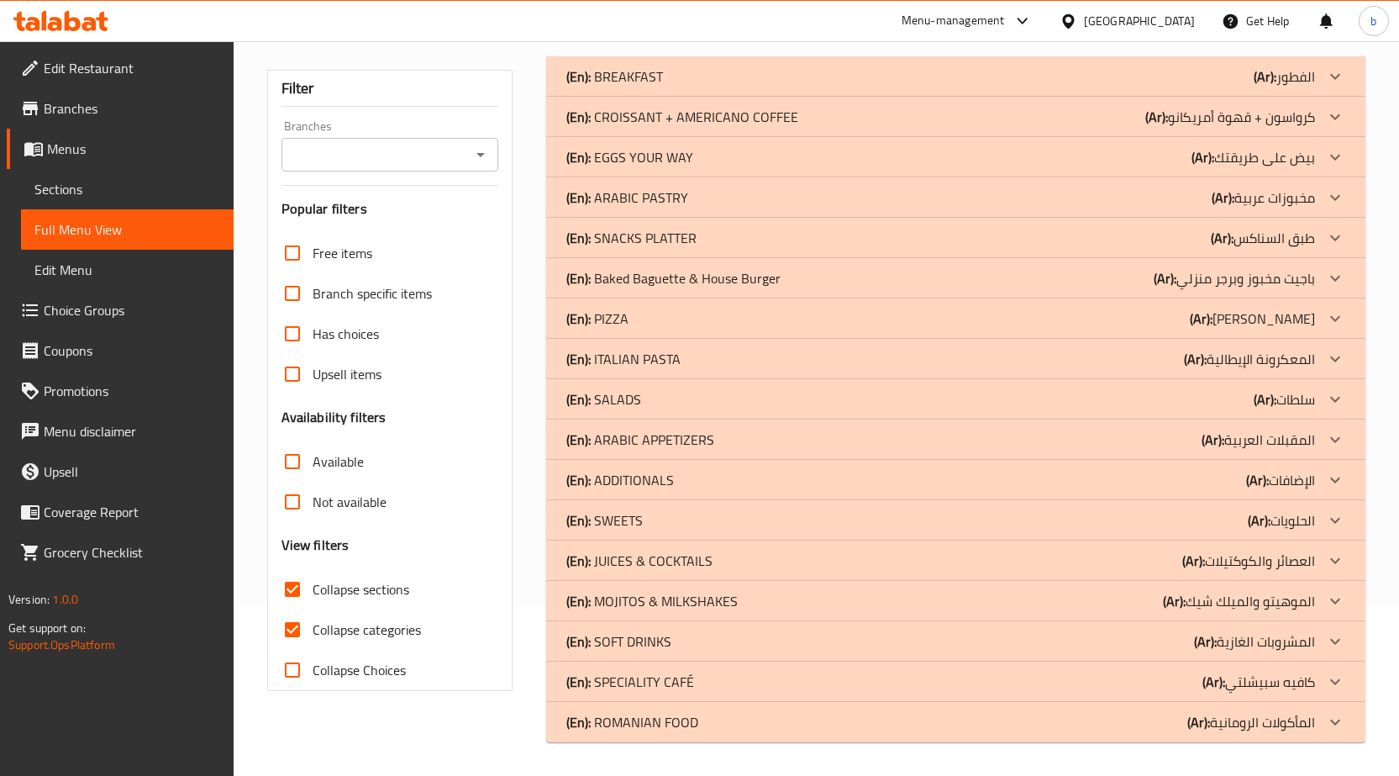
scroll to position [170, 0]
click at [294, 624] on input "Collapse categories" at bounding box center [292, 629] width 40 height 40
checkbox input "false"
click at [1331, 687] on icon at bounding box center [1335, 681] width 20 height 20
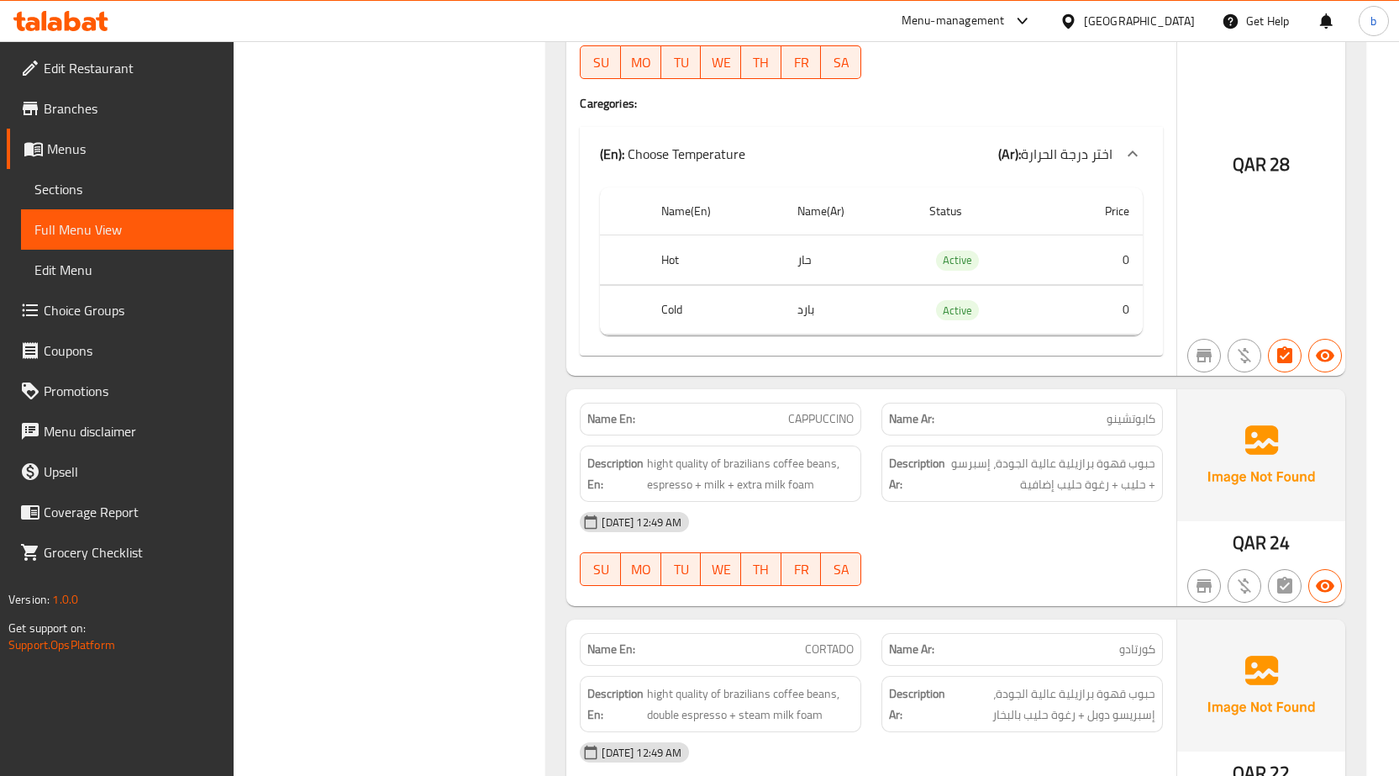
scroll to position [1598, 0]
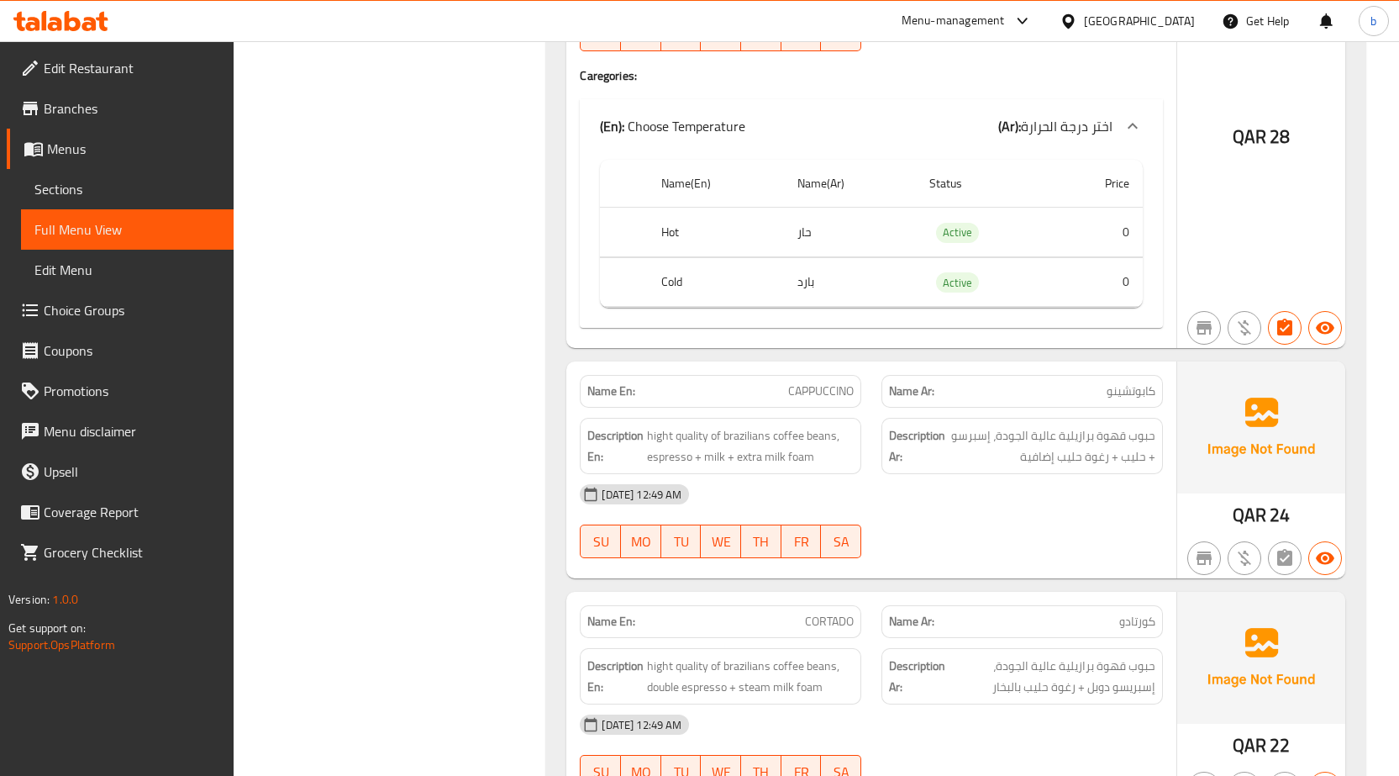
click at [813, 389] on span "CAPPUCCINO" at bounding box center [821, 391] width 66 height 18
copy span "CAPPUCCINO"
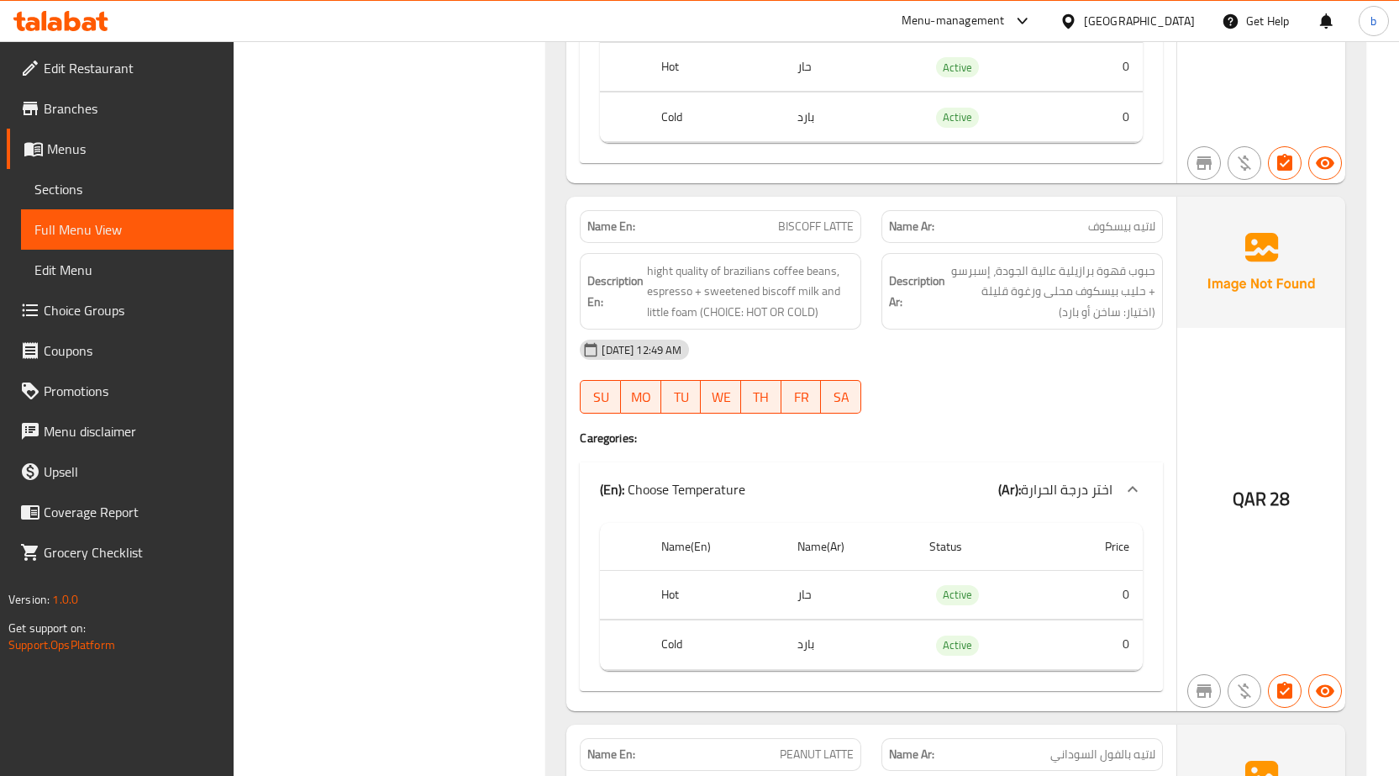
scroll to position [3531, 0]
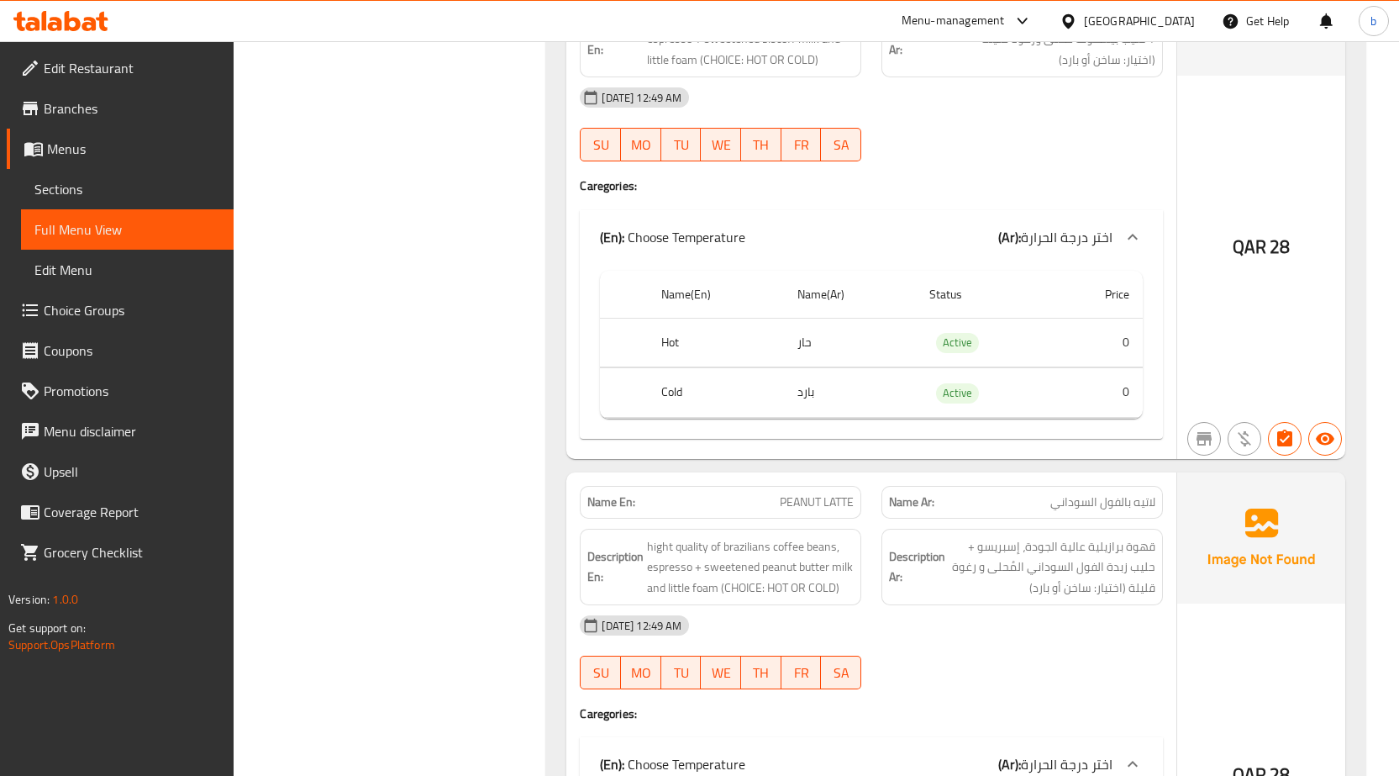
click at [791, 506] on span "PEANUT LATTE" at bounding box center [817, 502] width 74 height 18
copy span "PEANUT"
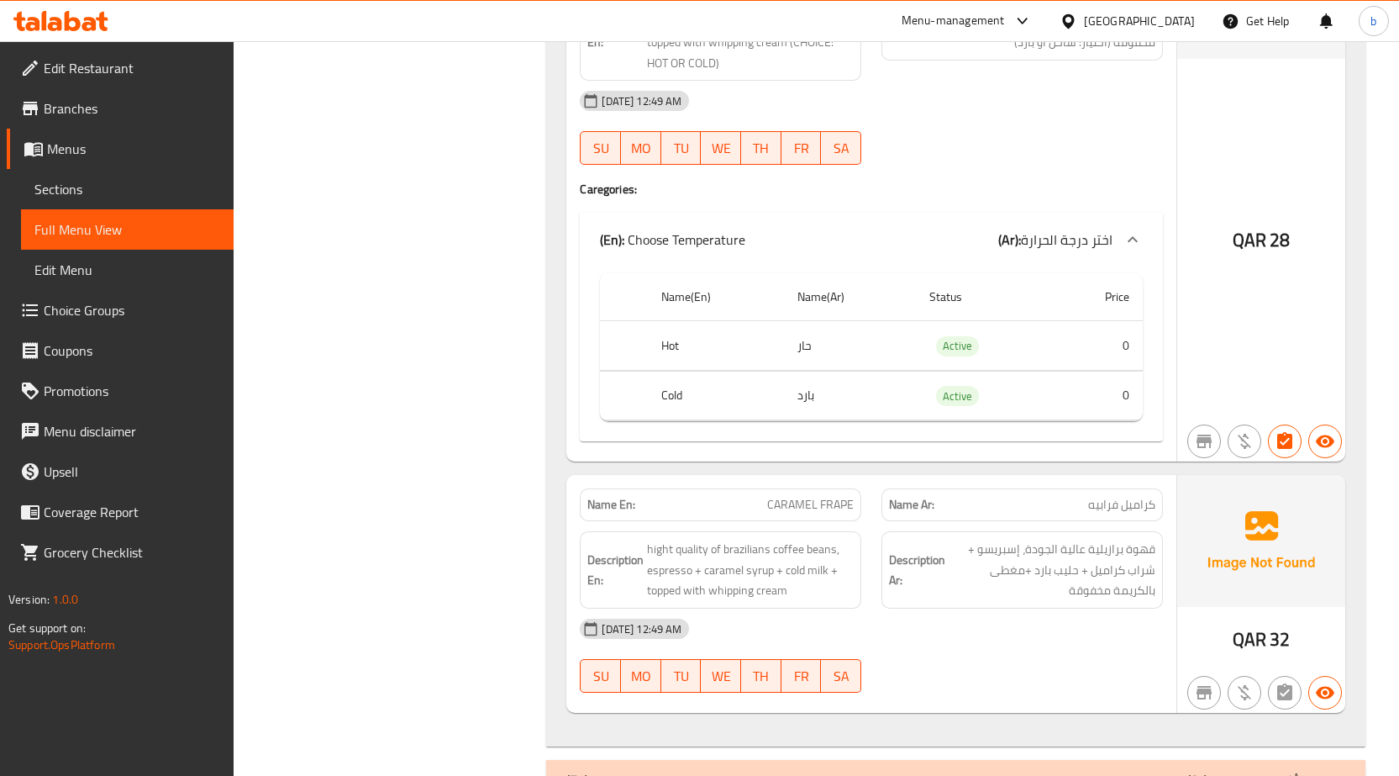
scroll to position [4662, 0]
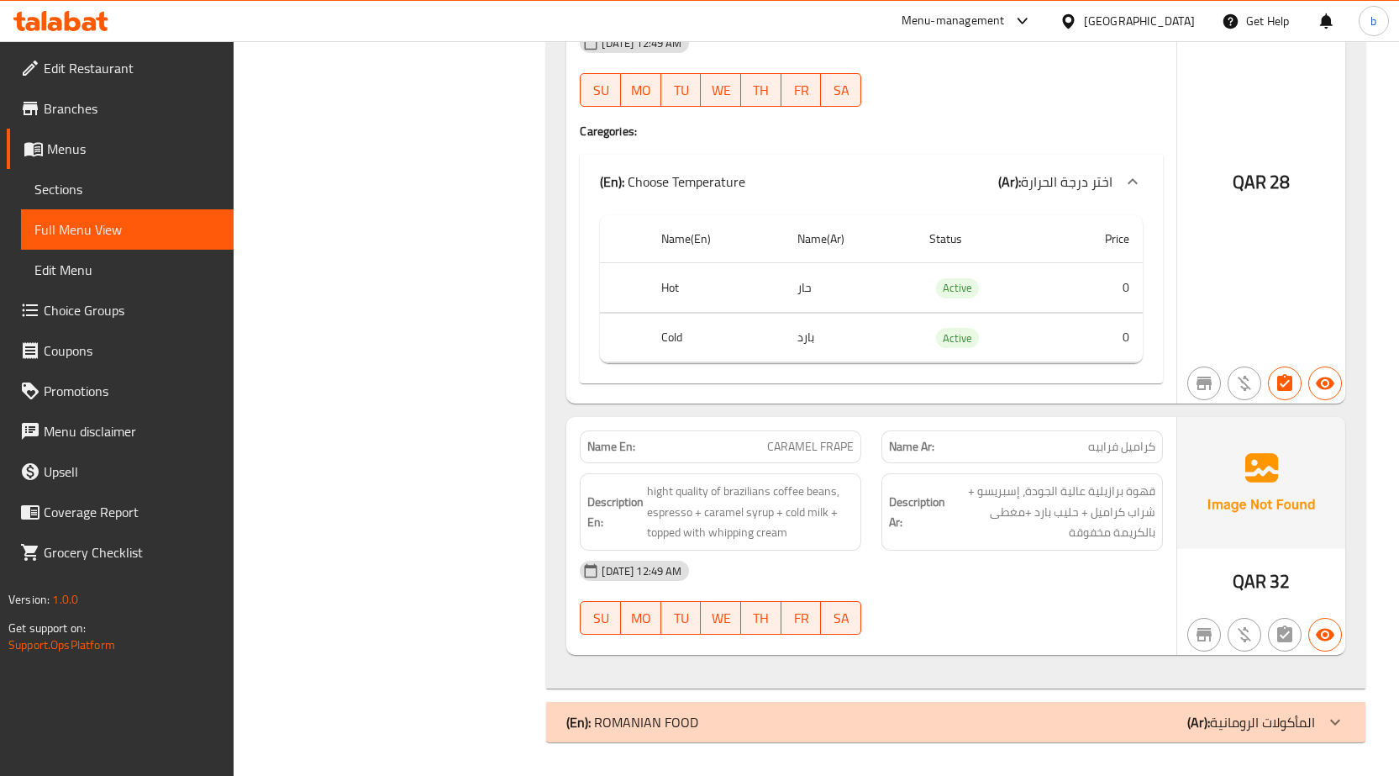
click at [1337, 729] on icon at bounding box center [1335, 722] width 20 height 20
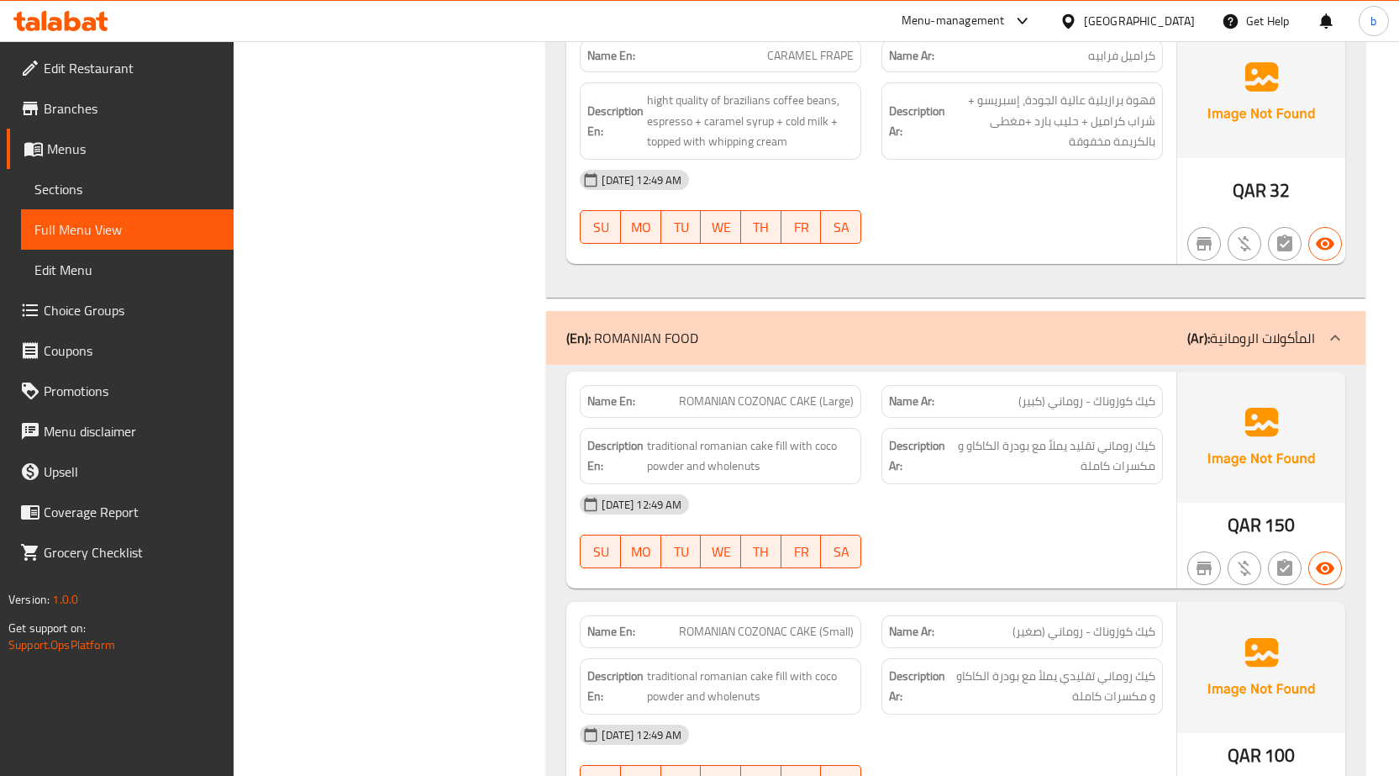
scroll to position [5082, 0]
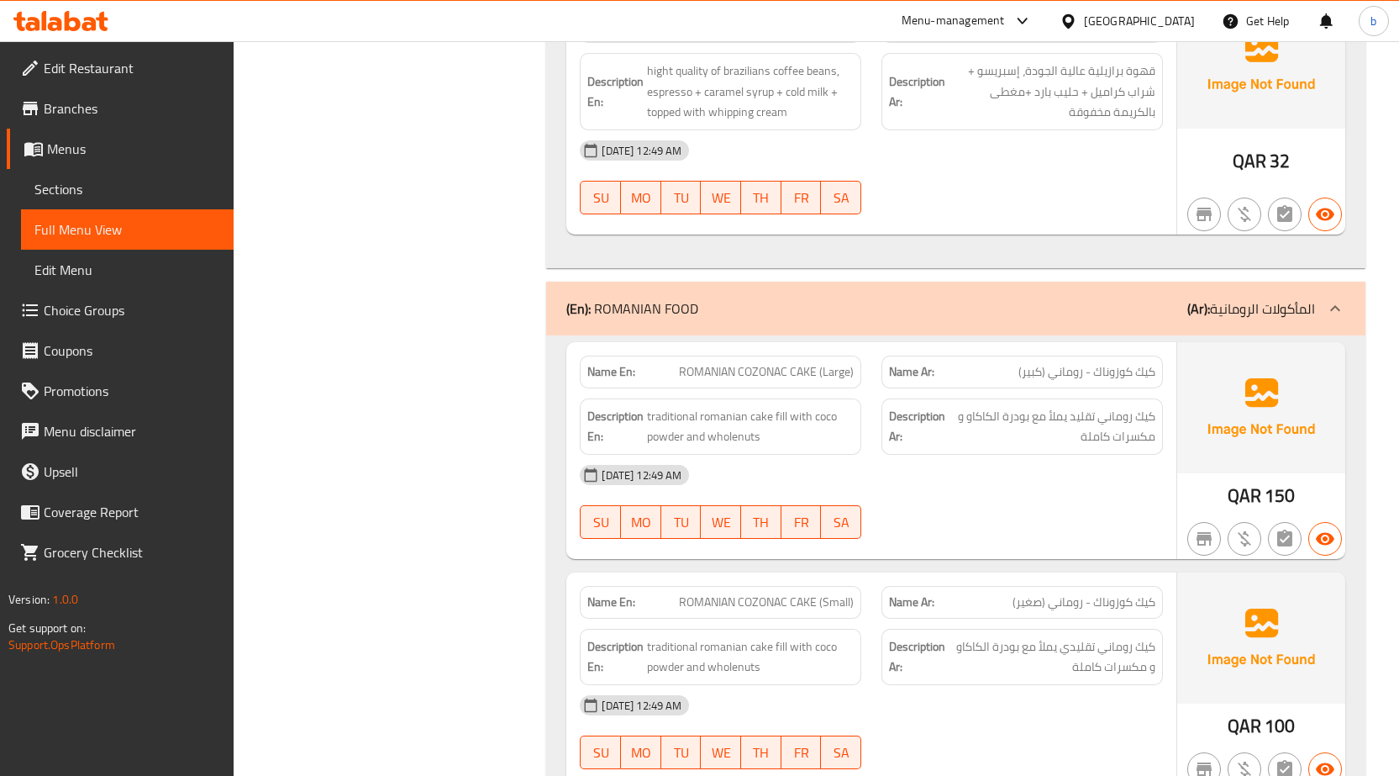
click at [772, 369] on span "ROMANIAN COZONAC CAKE (Large)" at bounding box center [766, 372] width 175 height 18
copy span "COZONAC"
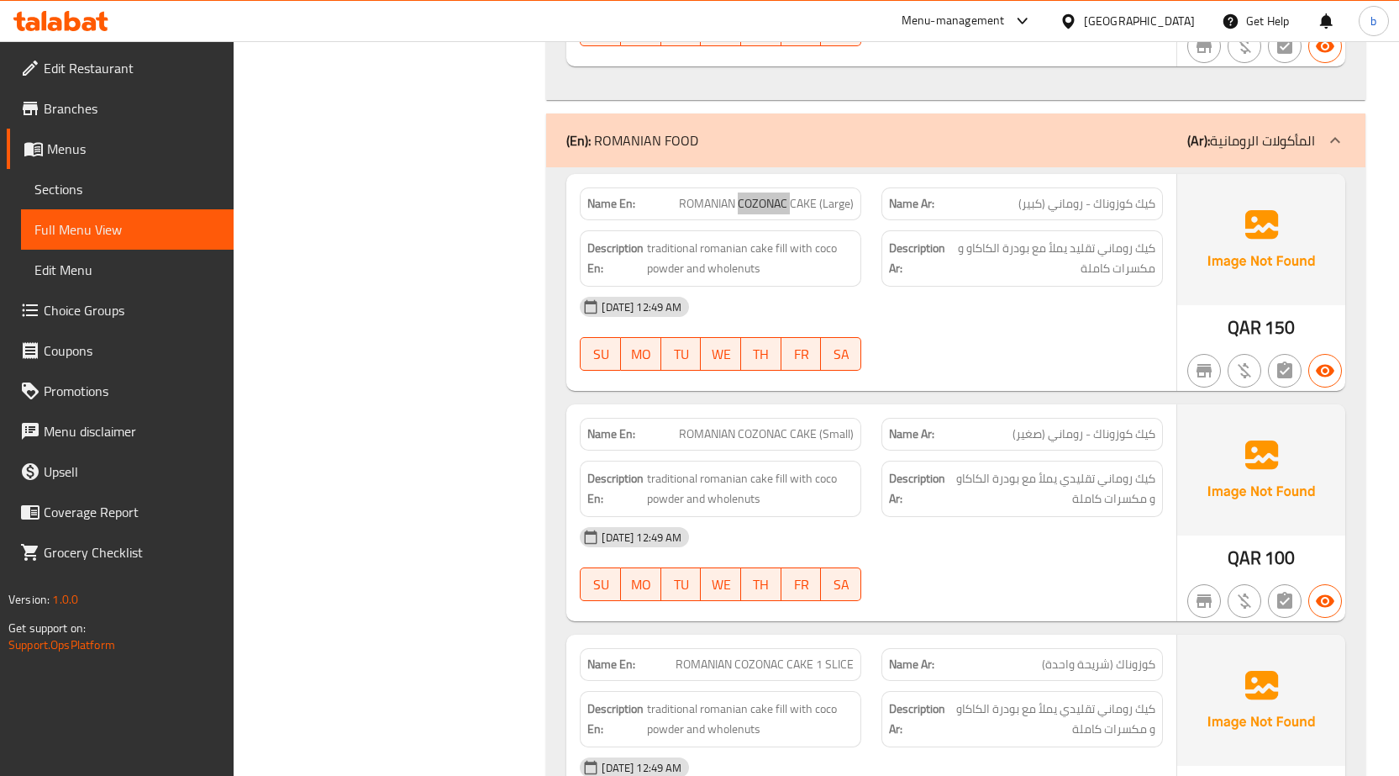
scroll to position [5334, 0]
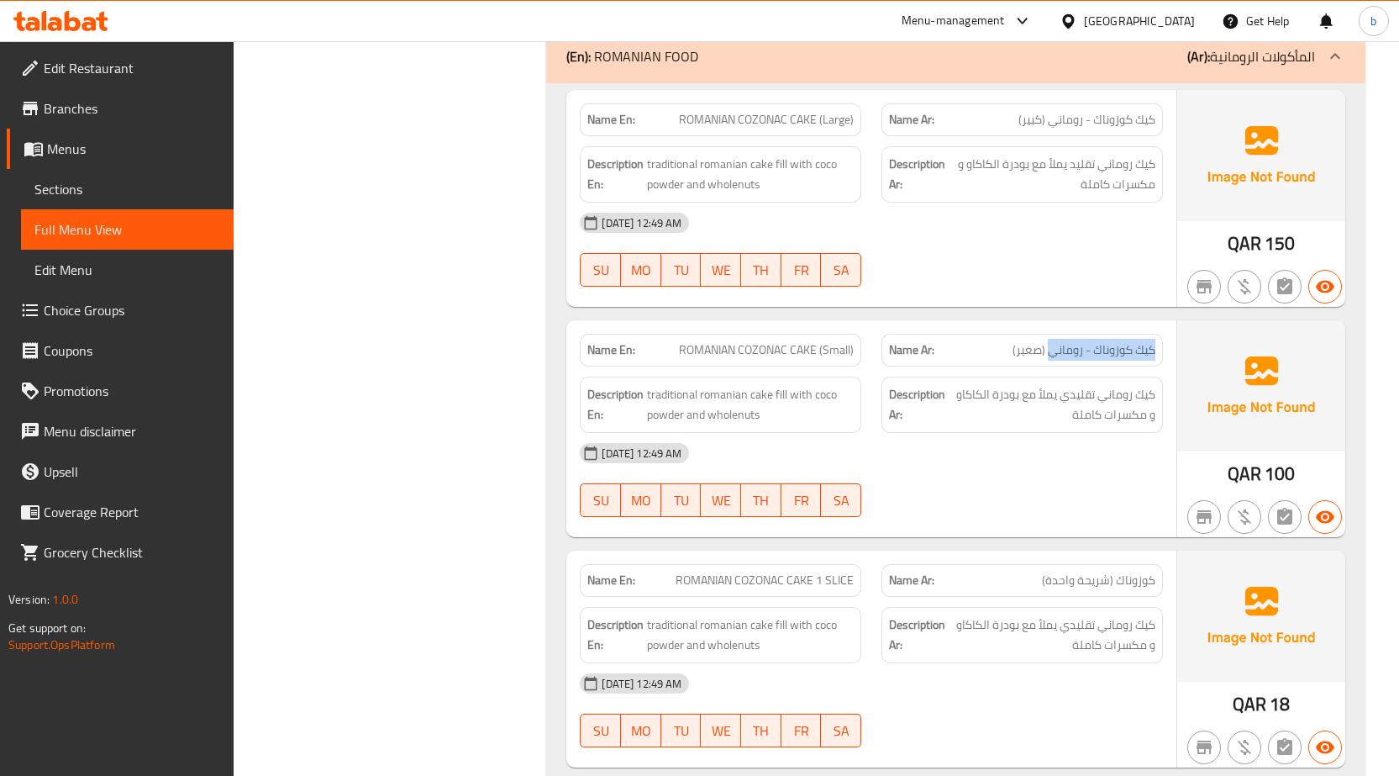
drag, startPoint x: 1048, startPoint y: 346, endPoint x: 1160, endPoint y: 346, distance: 111.8
click at [1160, 346] on div "Name Ar: كيك كوزوناك - روماني (صغير)" at bounding box center [1023, 350] width 282 height 33
copy span "كيك كوزوناك - روماني"
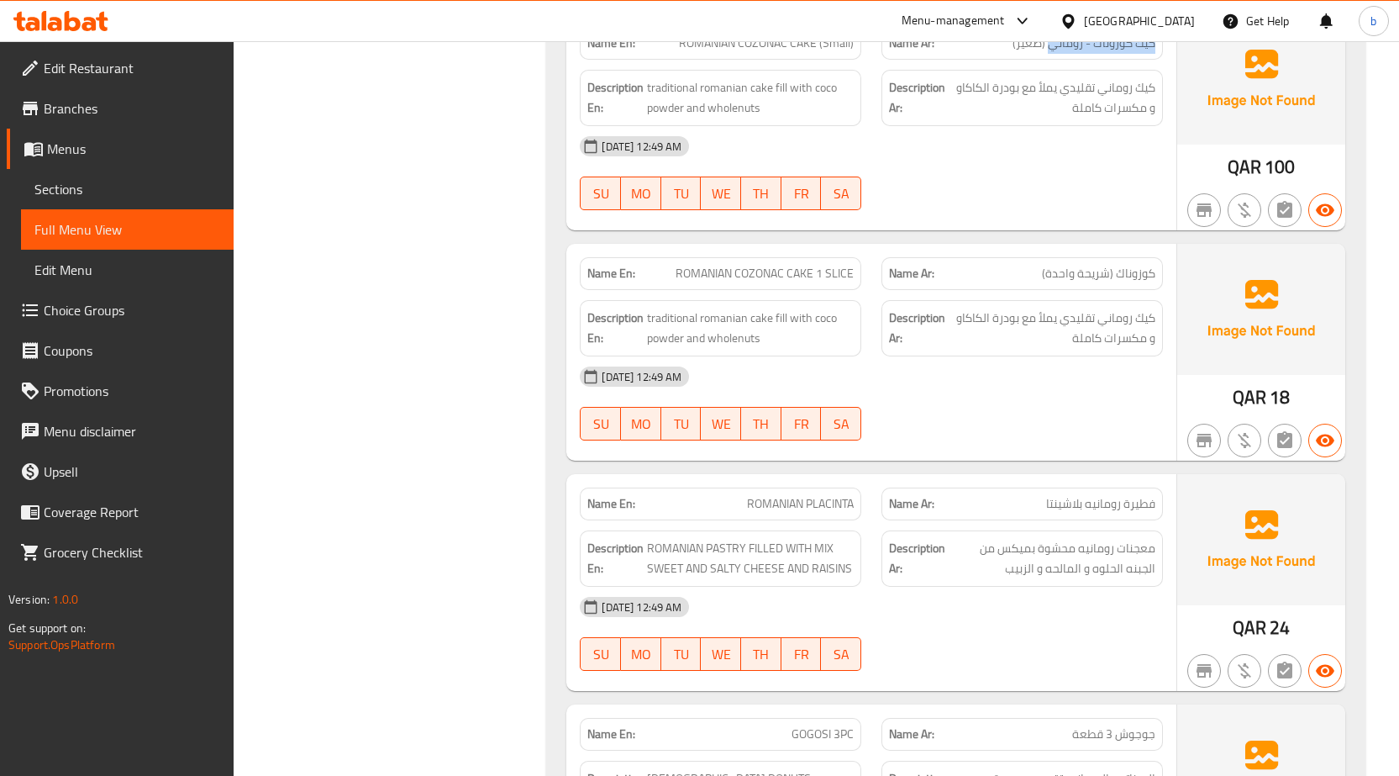
scroll to position [5670, 0]
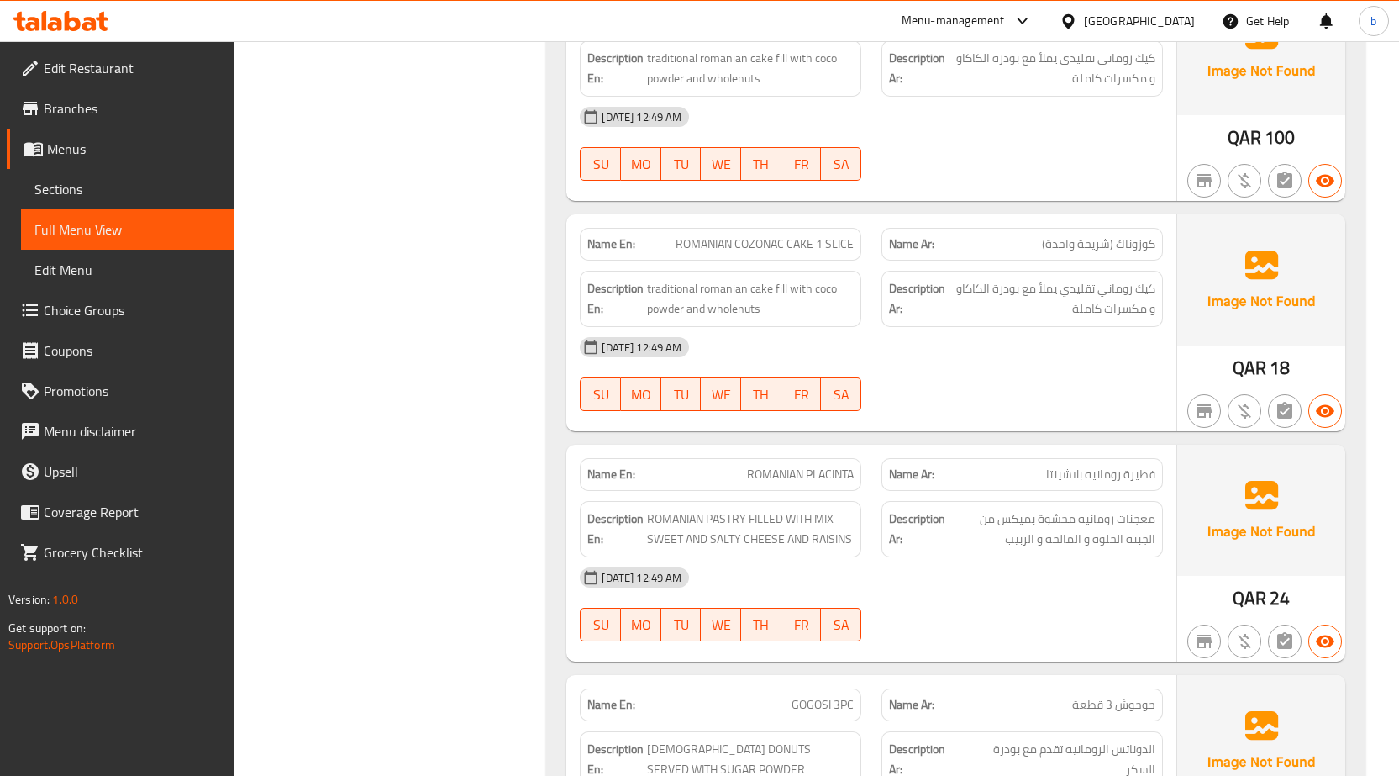
click at [830, 479] on span "ROMANIAN PLACINTA" at bounding box center [800, 475] width 107 height 18
copy span "PLACINTA"
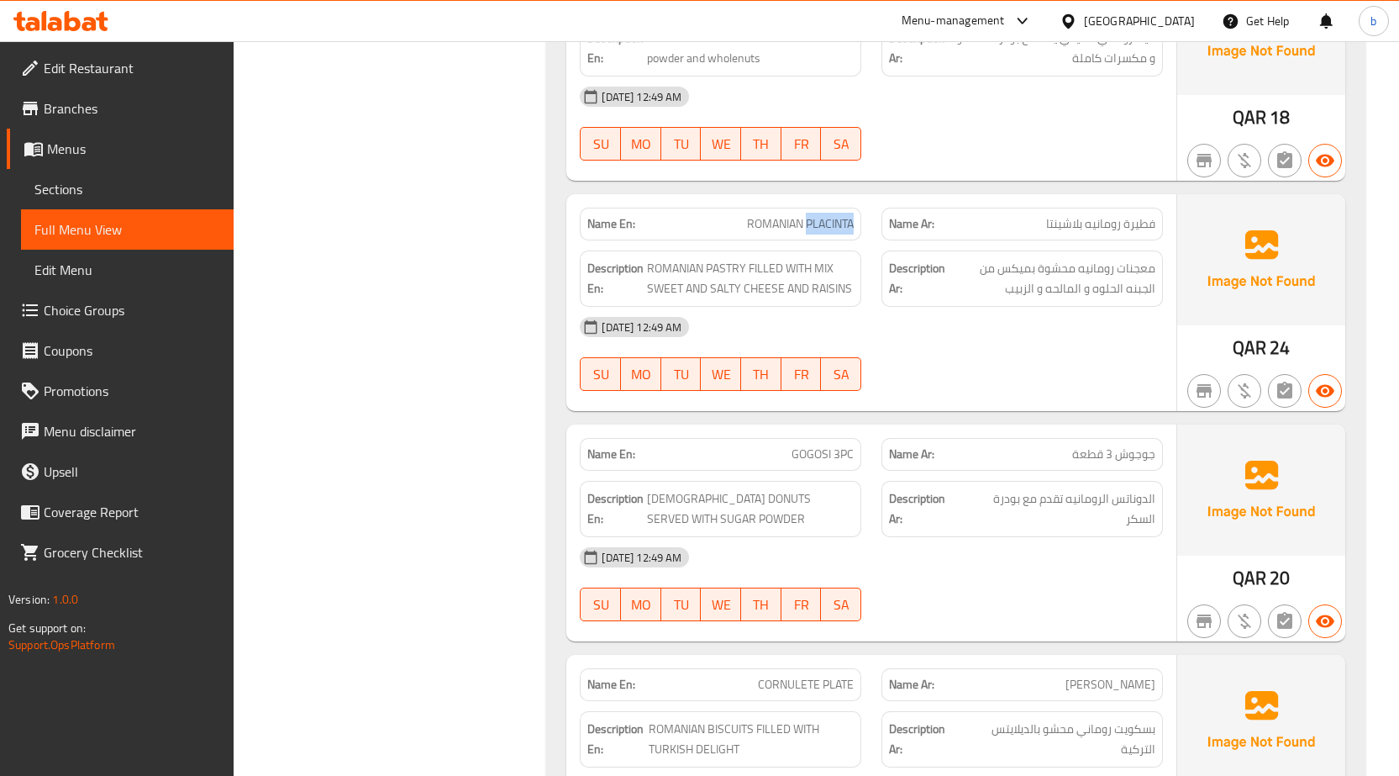
scroll to position [5922, 0]
click at [817, 450] on span "GOGOSI 3PC" at bounding box center [823, 453] width 62 height 18
copy span "GOGOSI"
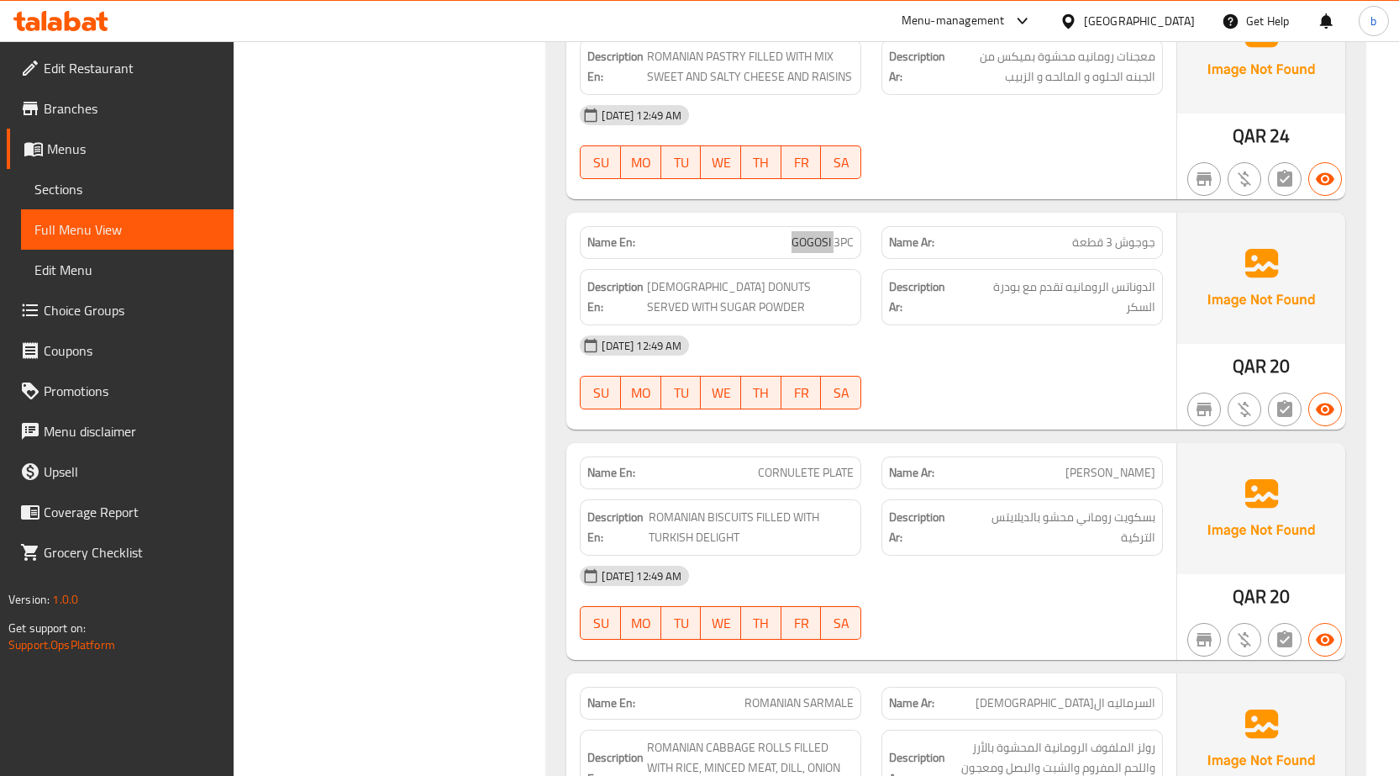
scroll to position [6174, 0]
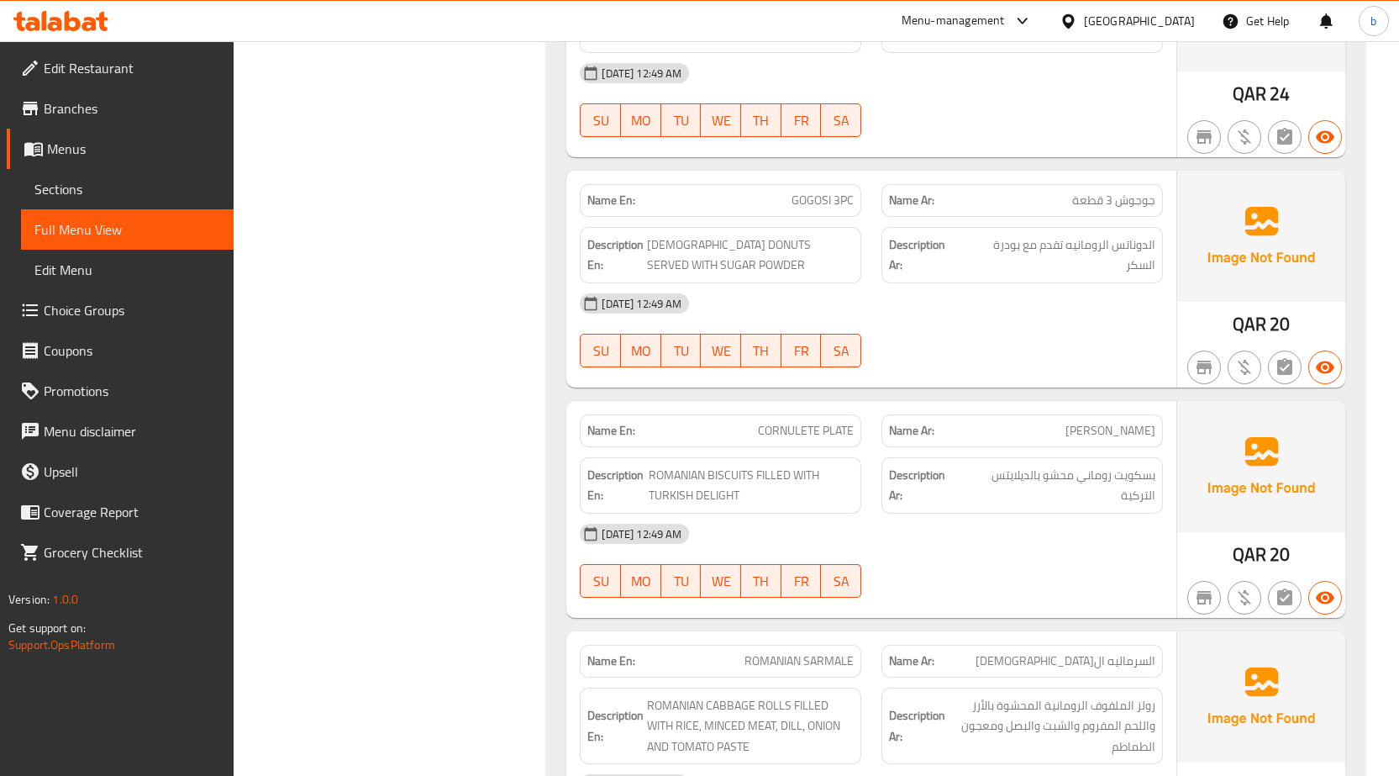
click at [841, 434] on span "CORNULETE PLATE" at bounding box center [806, 431] width 96 height 18
copy span "PLATE"
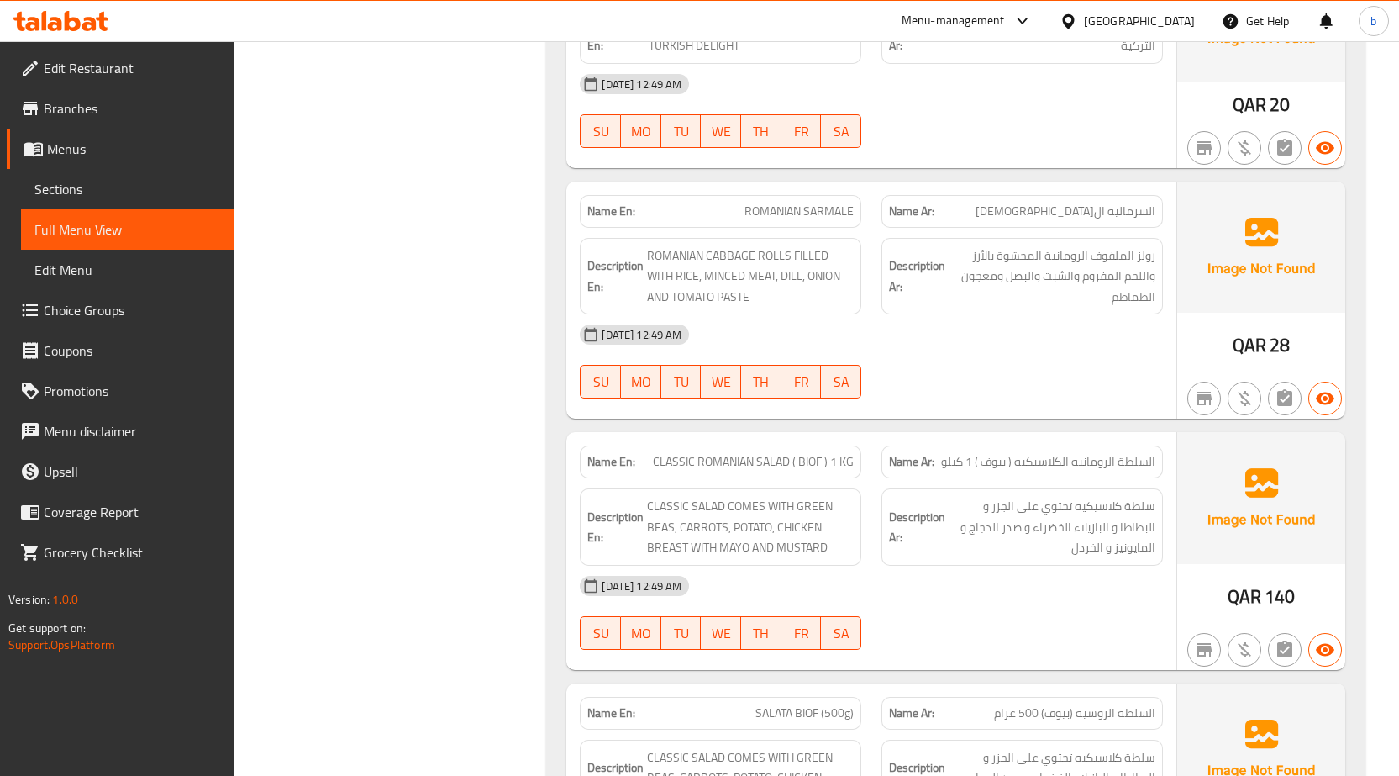
scroll to position [6594, 0]
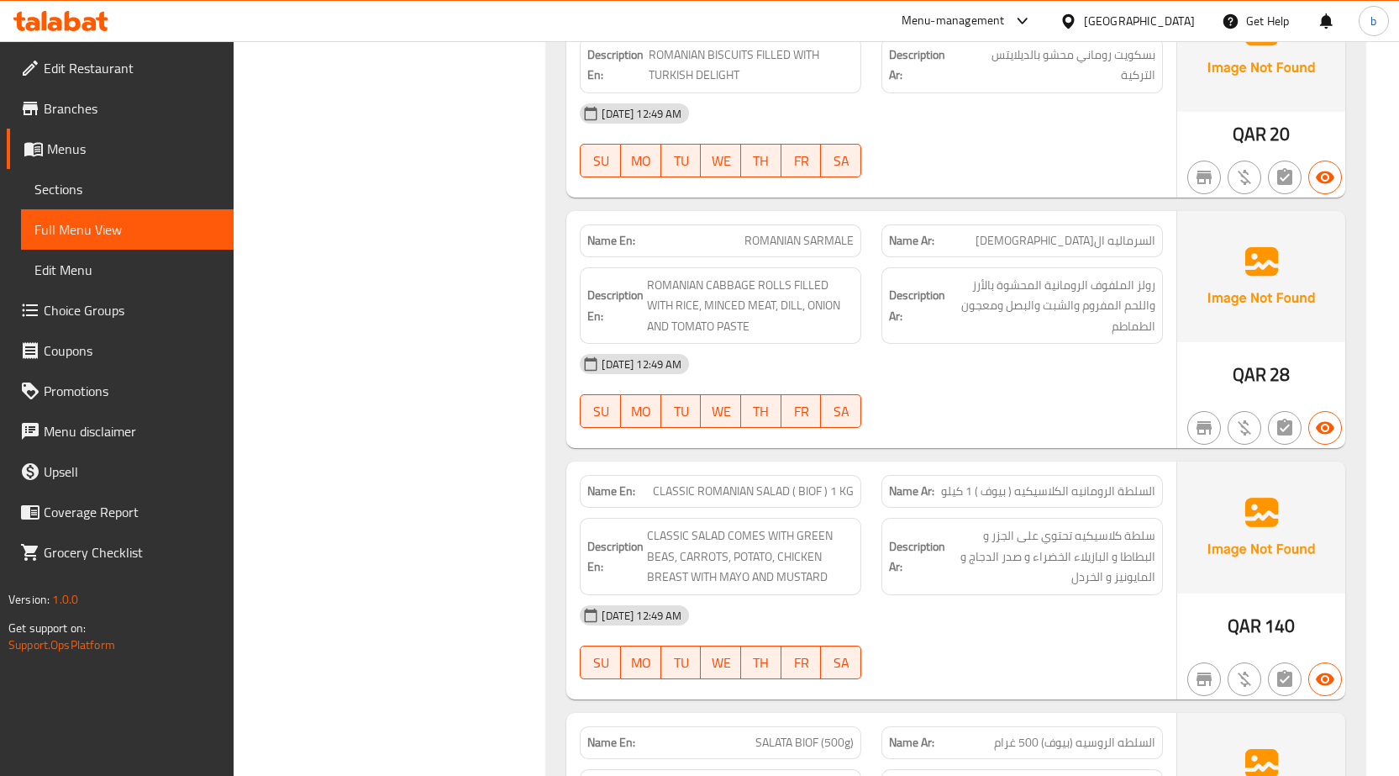
click at [811, 495] on span "CLASSIC ROMANIAN SALAD ( BIOF ) 1 KG" at bounding box center [753, 491] width 201 height 18
click at [1029, 497] on span "السلطة الرومانيه الكلاسيكيه ( بيوف ) 1 كيلو" at bounding box center [1048, 491] width 214 height 18
click at [1085, 489] on span "السلطة الرومانيه الكلاسيكيه ( بيوف ) 1 كيلو" at bounding box center [1048, 491] width 214 height 18
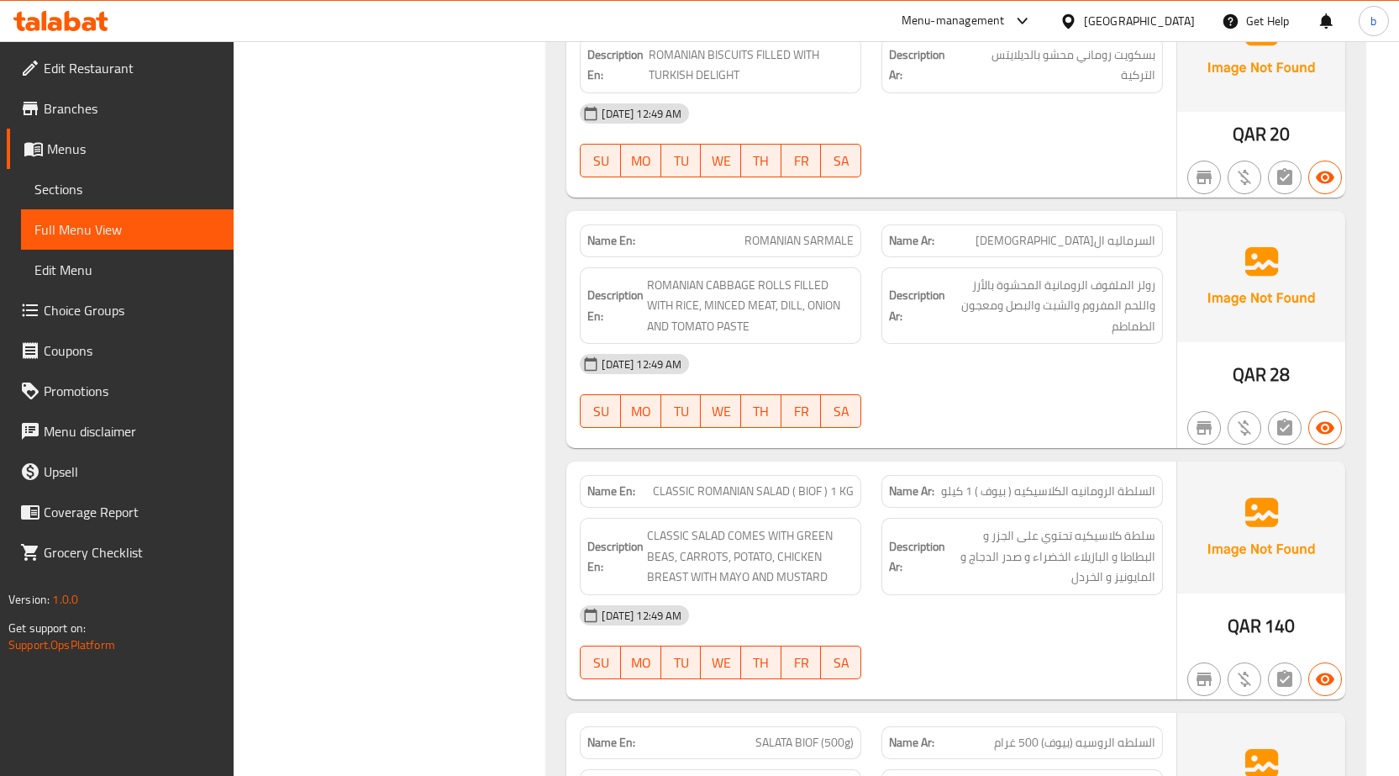
click at [805, 488] on span "CLASSIC ROMANIAN SALAD ( BIOF ) 1 KG" at bounding box center [753, 491] width 201 height 18
copy span "BIOF"
click at [990, 493] on span "السلطة الرومانيه الكلاسيكيه ( بيوف ) 1 كيلو" at bounding box center [1048, 491] width 214 height 18
click at [992, 493] on span "السلطة الرومانيه الكلاسيكيه ( بيوف ) 1 كيلو" at bounding box center [1048, 491] width 214 height 18
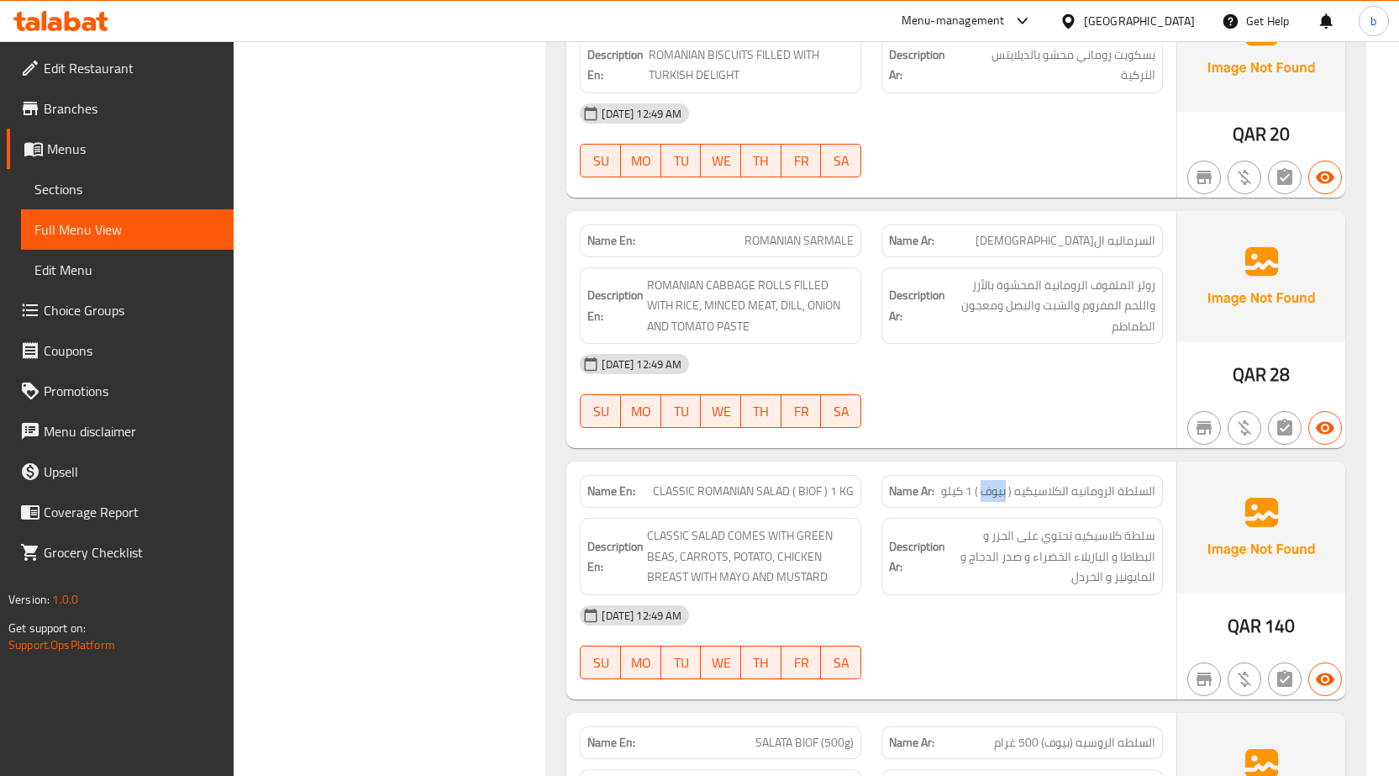
copy span "بيوف"
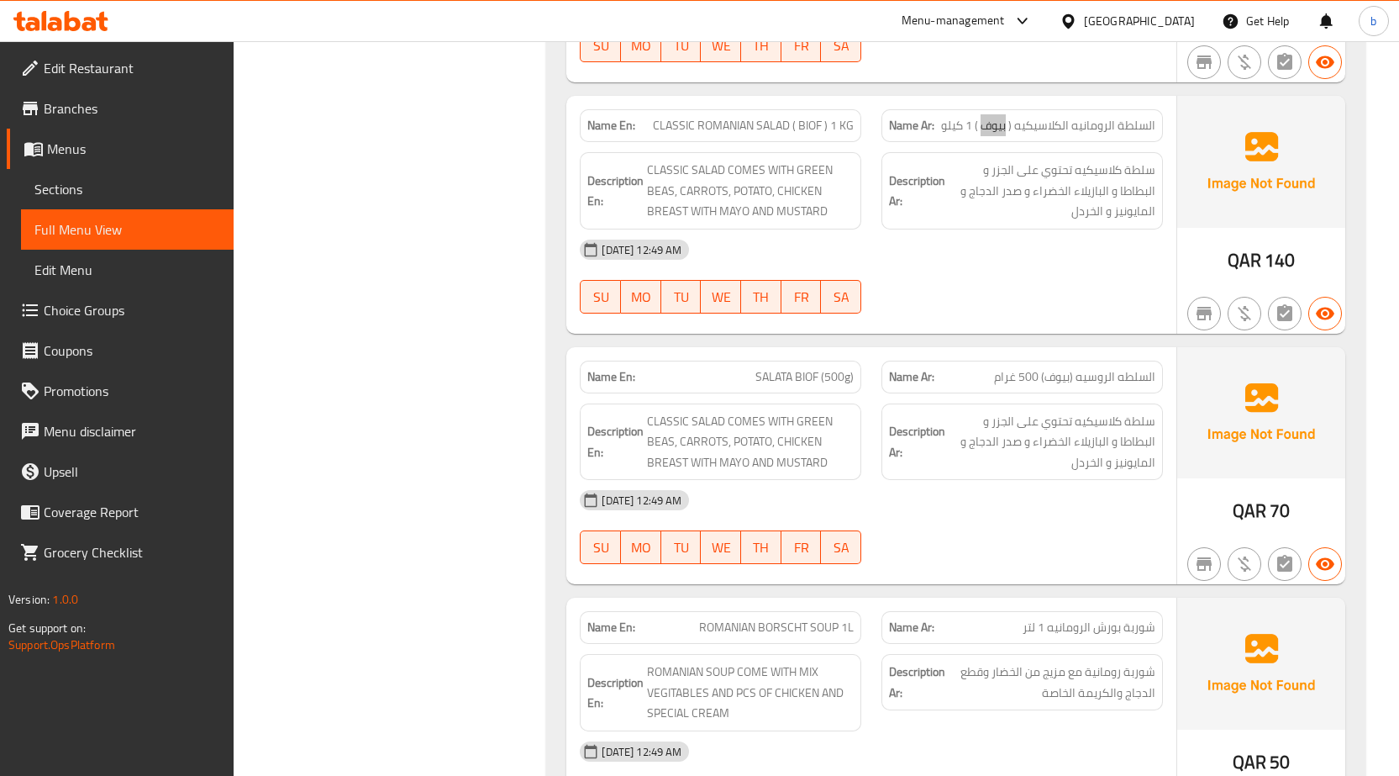
scroll to position [6930, 0]
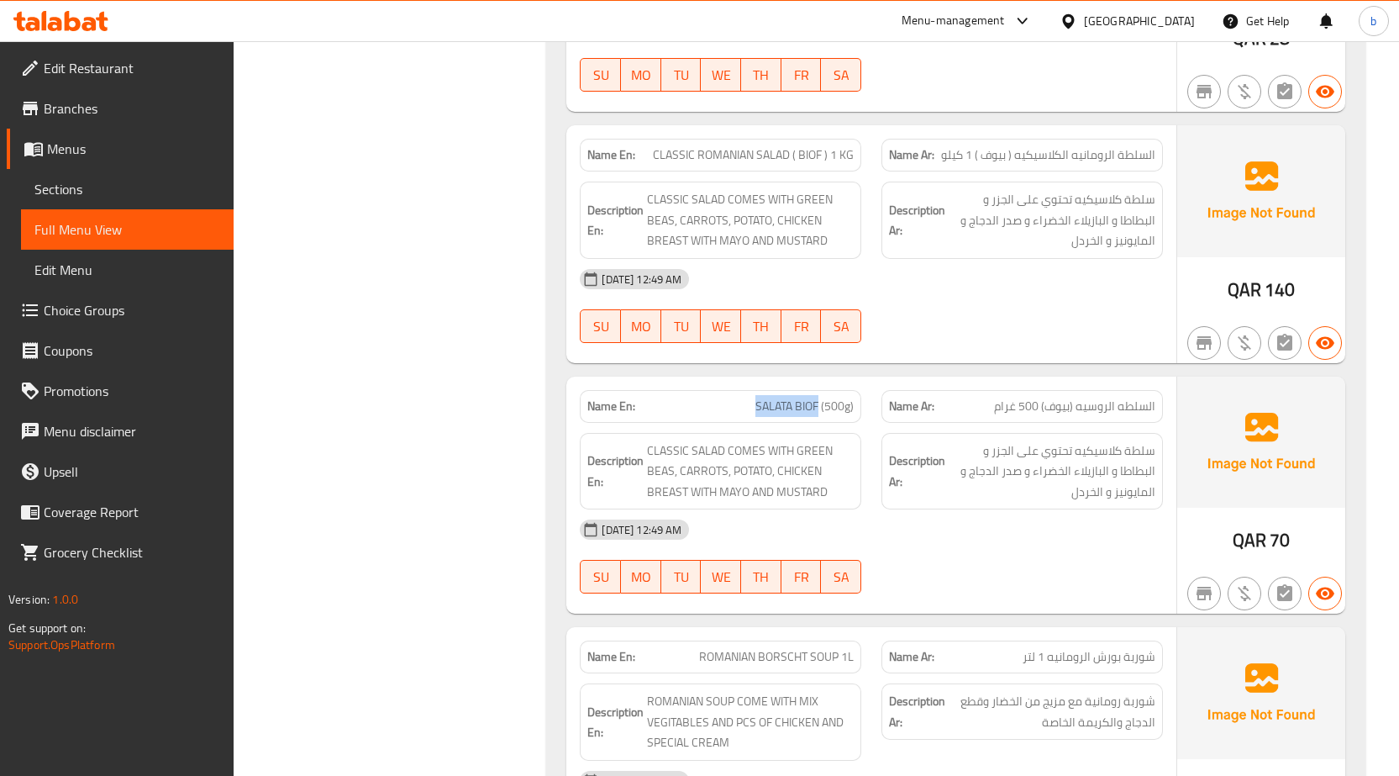
drag, startPoint x: 818, startPoint y: 405, endPoint x: 745, endPoint y: 389, distance: 74.8
click at [745, 390] on div "Name En: SALATA BIOF (500g)" at bounding box center [721, 406] width 282 height 33
copy span "SALATA BIOF"
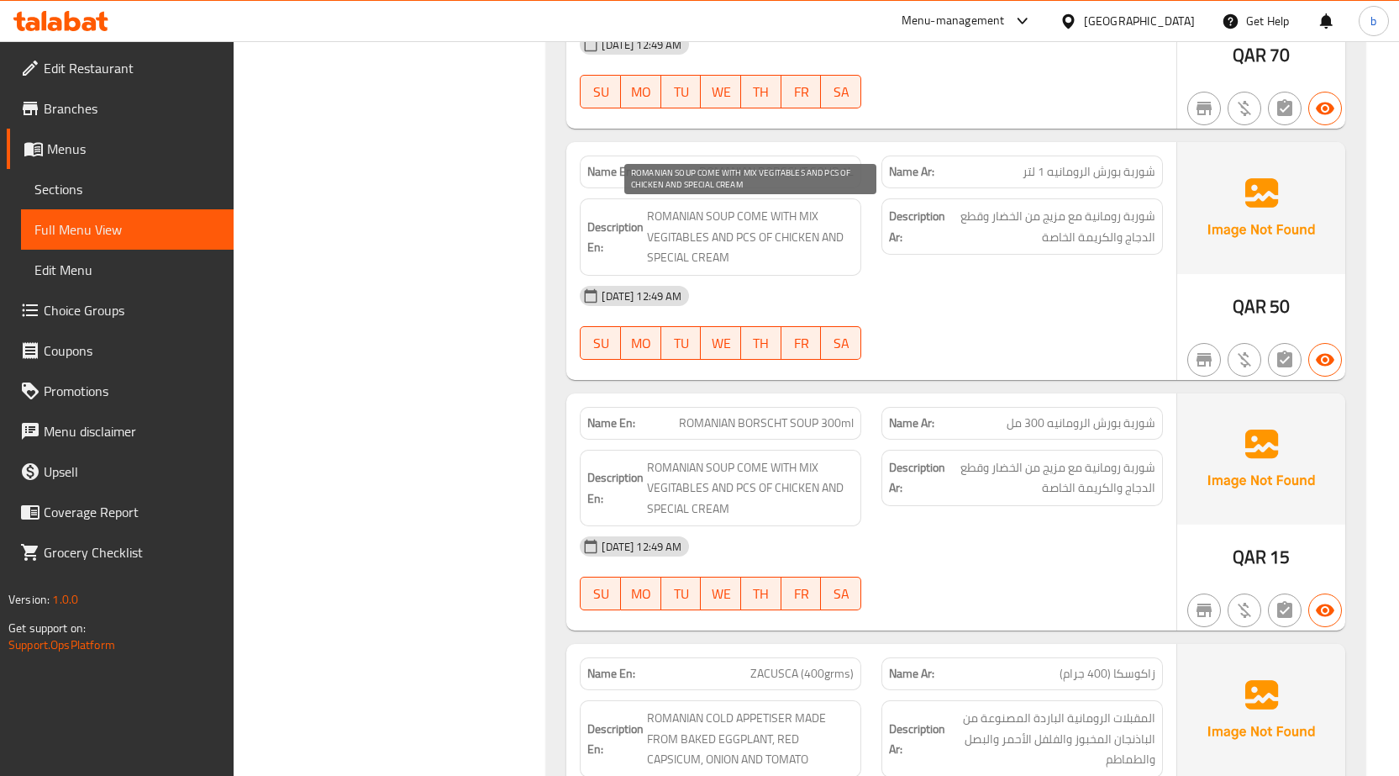
scroll to position [7435, 0]
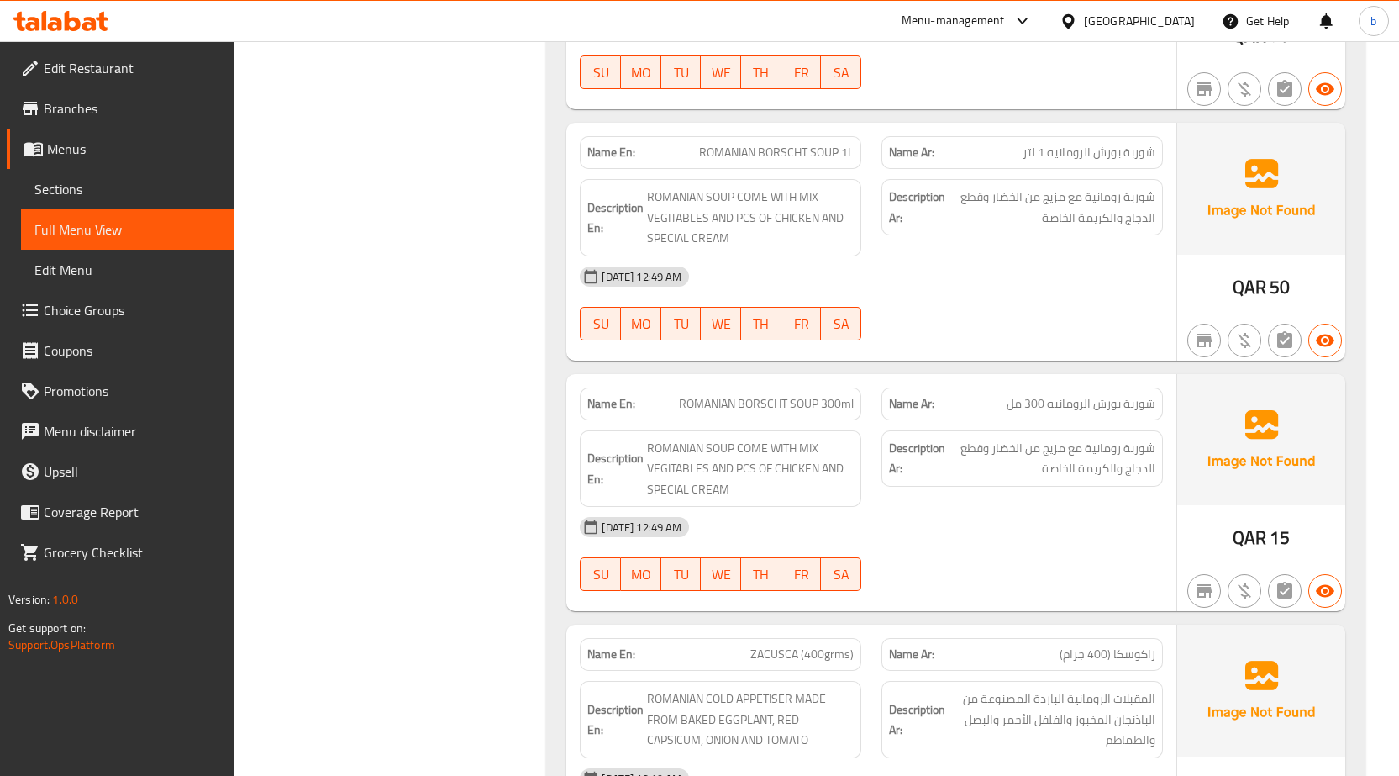
click at [758, 403] on span "ROMANIAN BORSCHT SOUP 300ml" at bounding box center [766, 404] width 175 height 18
click at [971, 408] on p "Name Ar: شوربة بورش الرومانيه 300 مل" at bounding box center [1022, 404] width 266 height 18
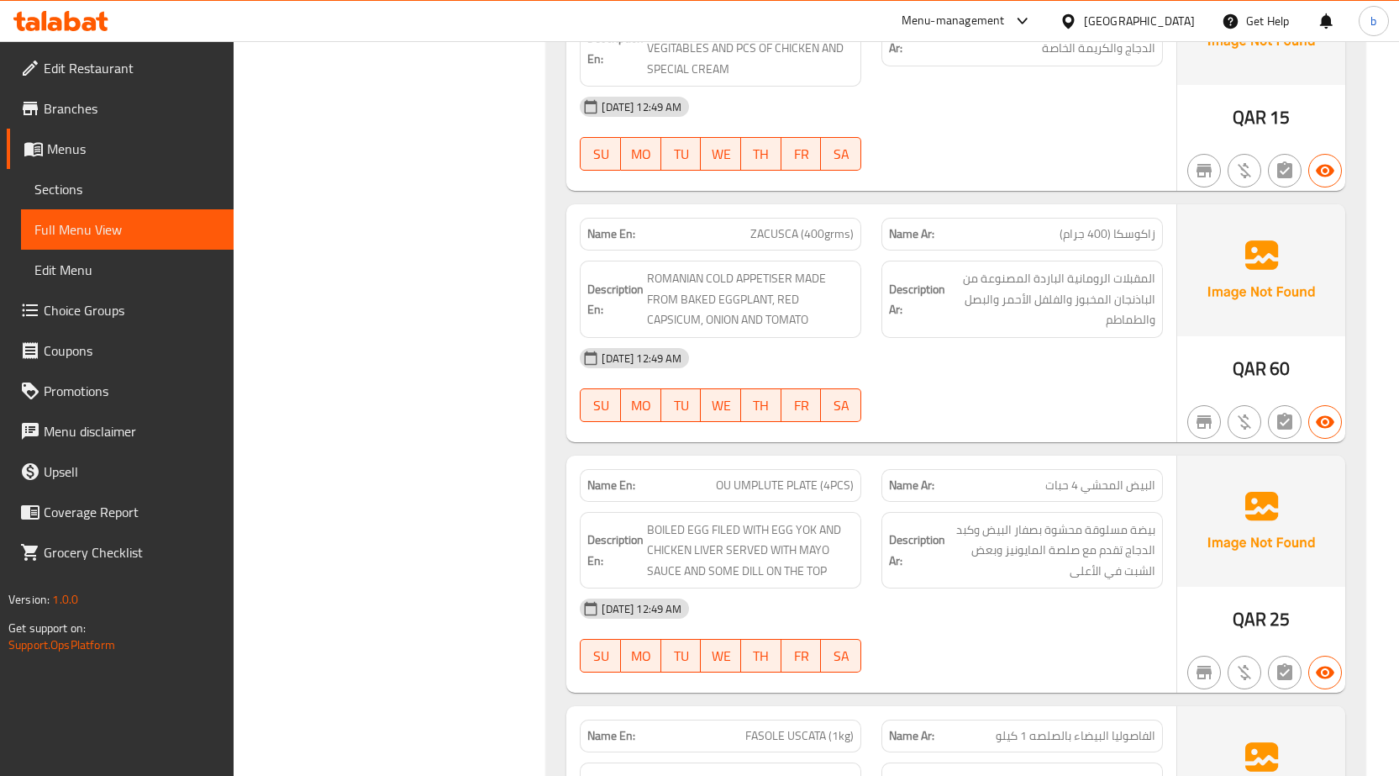
scroll to position [7687, 0]
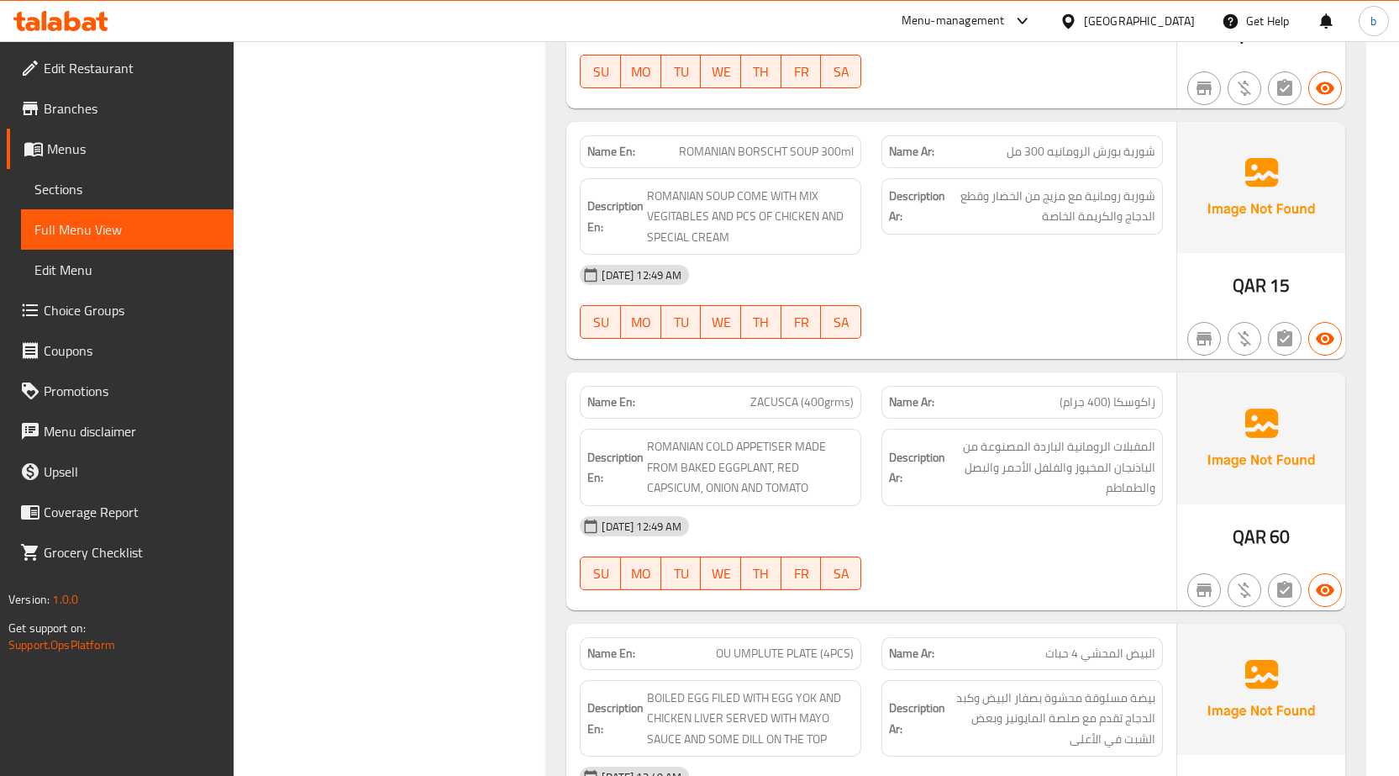
click at [778, 405] on span "ZACUSCA (400grms)" at bounding box center [801, 402] width 103 height 18
click at [727, 651] on span "OU UMPLUTE PLATE (4PCS)" at bounding box center [785, 654] width 138 height 18
drag, startPoint x: 747, startPoint y: 645, endPoint x: 761, endPoint y: 650, distance: 15.1
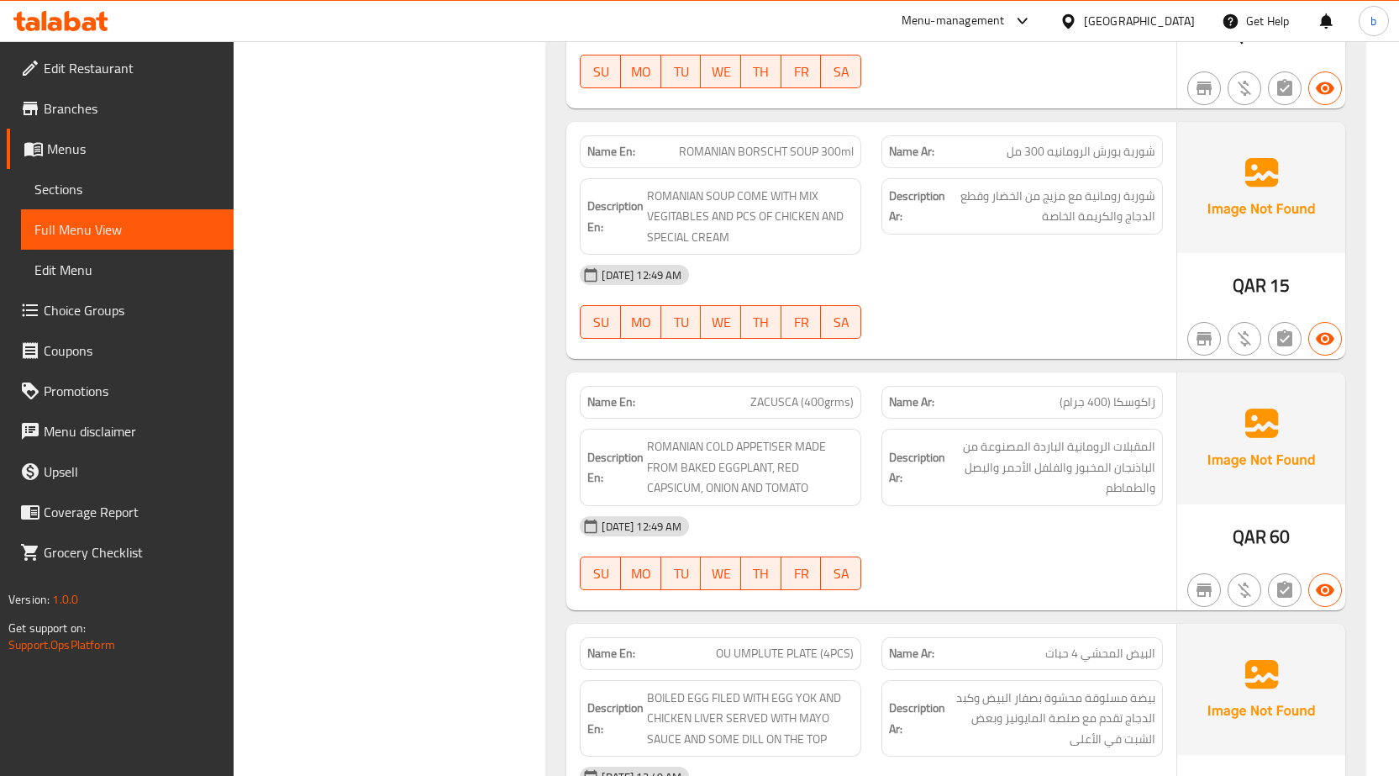
click at [747, 645] on span "OU UMPLUTE PLATE (4PCS)" at bounding box center [785, 654] width 138 height 18
drag, startPoint x: 784, startPoint y: 654, endPoint x: 716, endPoint y: 644, distance: 68.8
click at [716, 645] on span "OU UMPLUTE PLATE (4PCS)" at bounding box center [785, 654] width 138 height 18
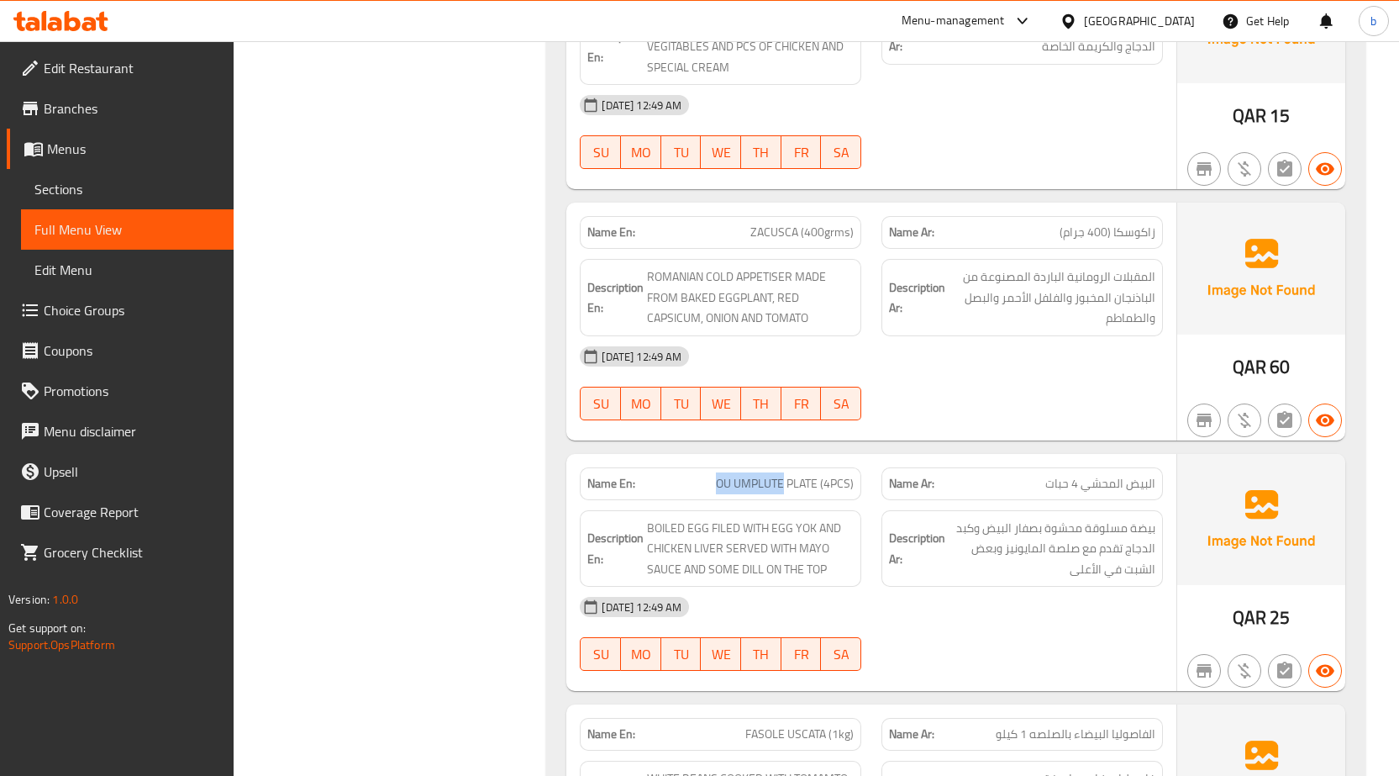
scroll to position [7939, 0]
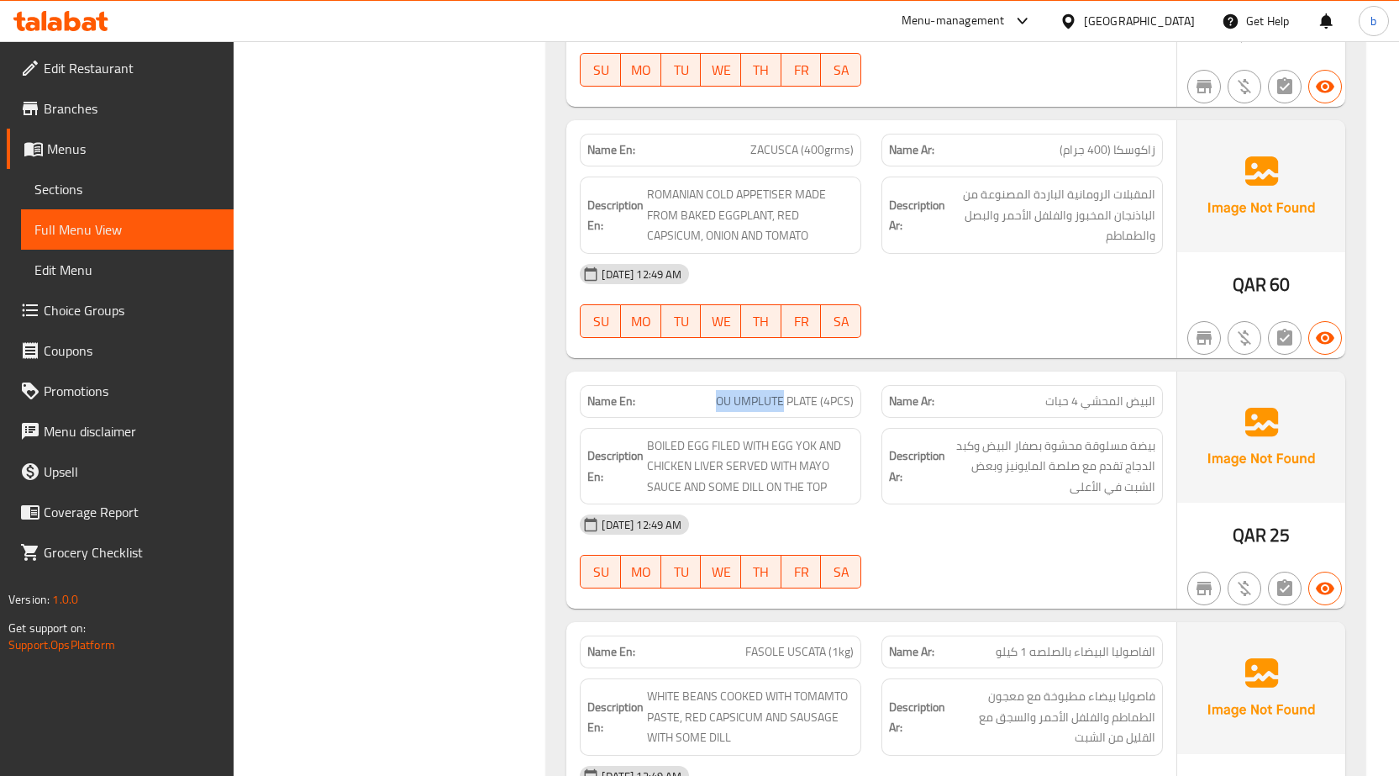
click at [728, 391] on div "Name En: OU UMPLUTE PLATE (4PCS)" at bounding box center [721, 401] width 282 height 33
click at [733, 394] on span "OU UMPLUTE PLATE (4PCS)" at bounding box center [785, 401] width 138 height 18
click at [733, 403] on span "OU UMPLUTE PLATE (4PCS)" at bounding box center [785, 401] width 138 height 18
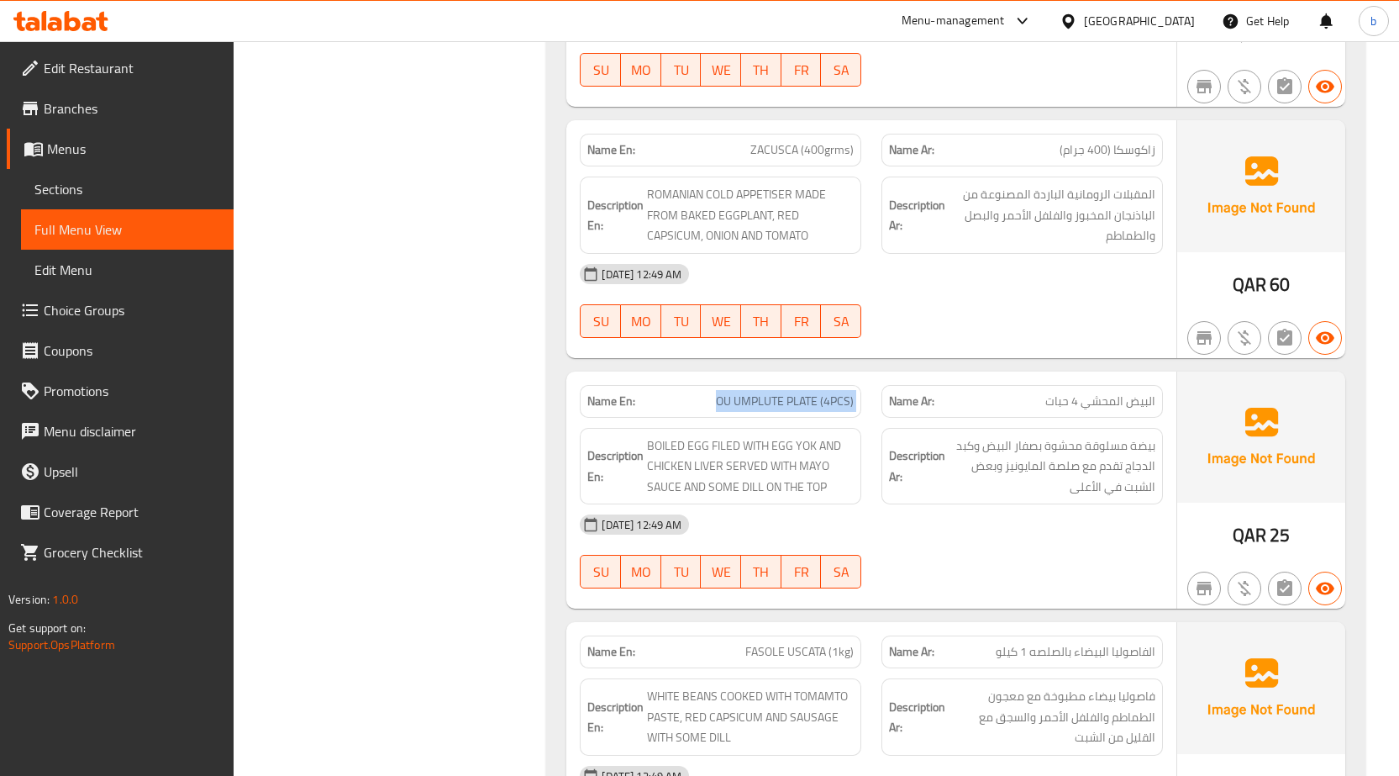
click at [716, 401] on span "OU UMPLUTE PLATE (4PCS)" at bounding box center [785, 401] width 138 height 18
drag, startPoint x: 718, startPoint y: 401, endPoint x: 783, endPoint y: 405, distance: 65.7
click at [783, 405] on span "OU UMPLUTE PLATE (4PCS)" at bounding box center [785, 401] width 138 height 18
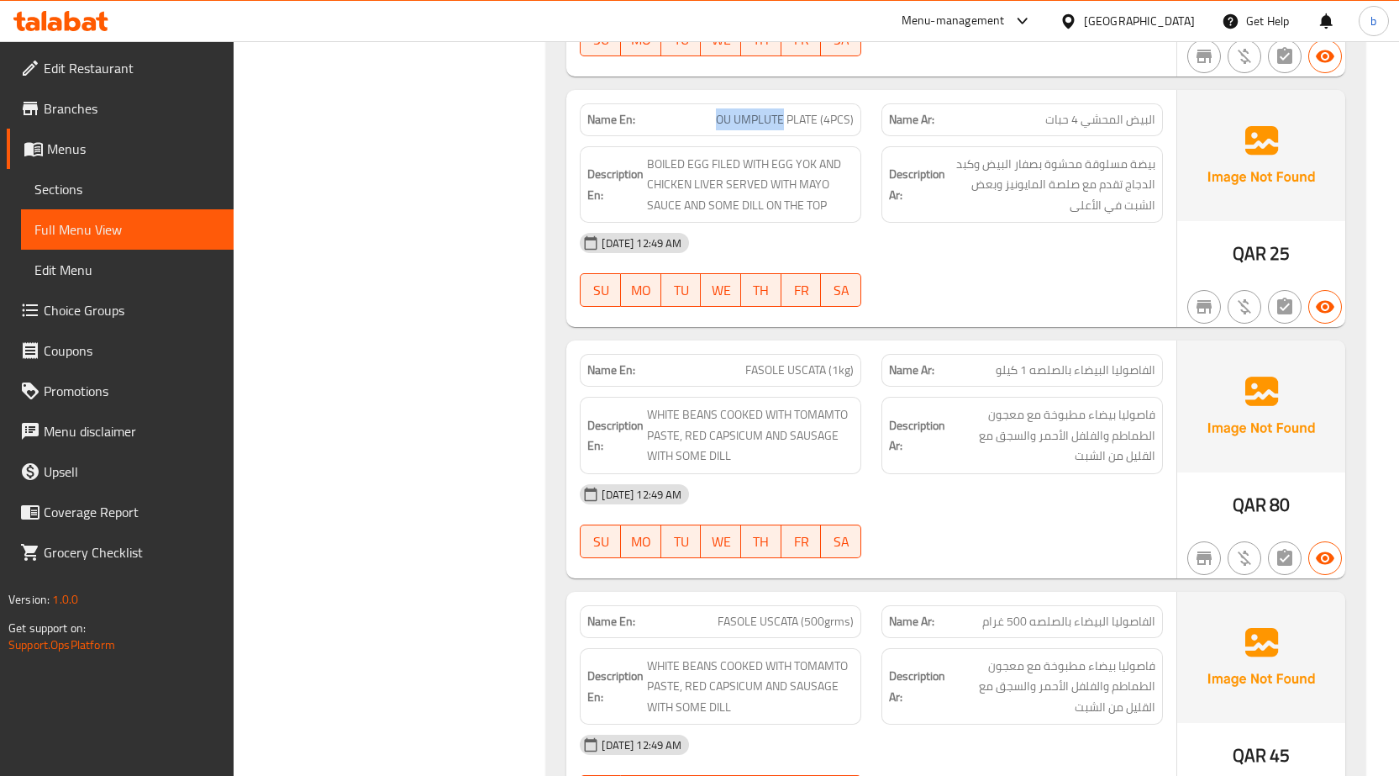
scroll to position [8191, 0]
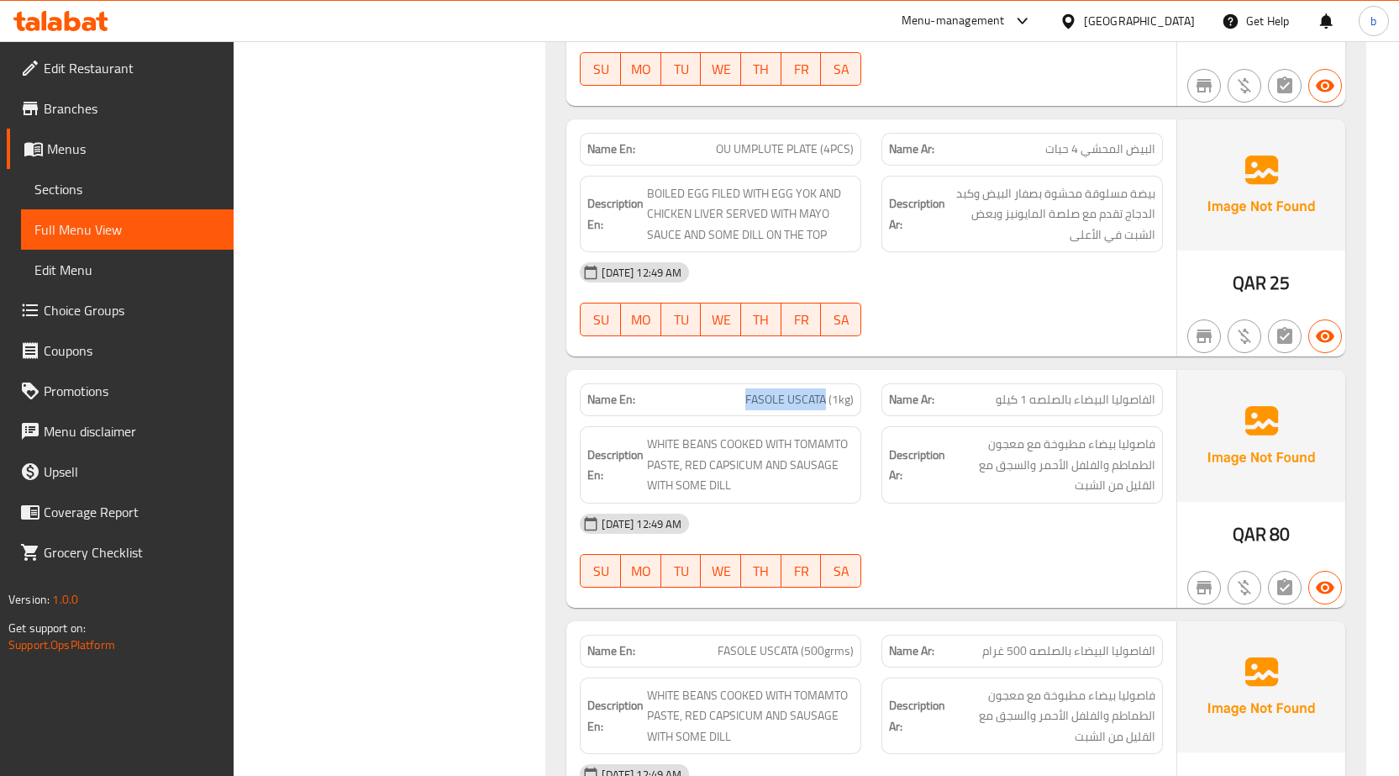
drag, startPoint x: 827, startPoint y: 403, endPoint x: 744, endPoint y: 398, distance: 83.3
click at [744, 398] on p "Name En: FASOLE USCATA (1kg)" at bounding box center [720, 400] width 266 height 18
click at [786, 405] on span "FASOLE USCATA (1kg)" at bounding box center [799, 400] width 108 height 18
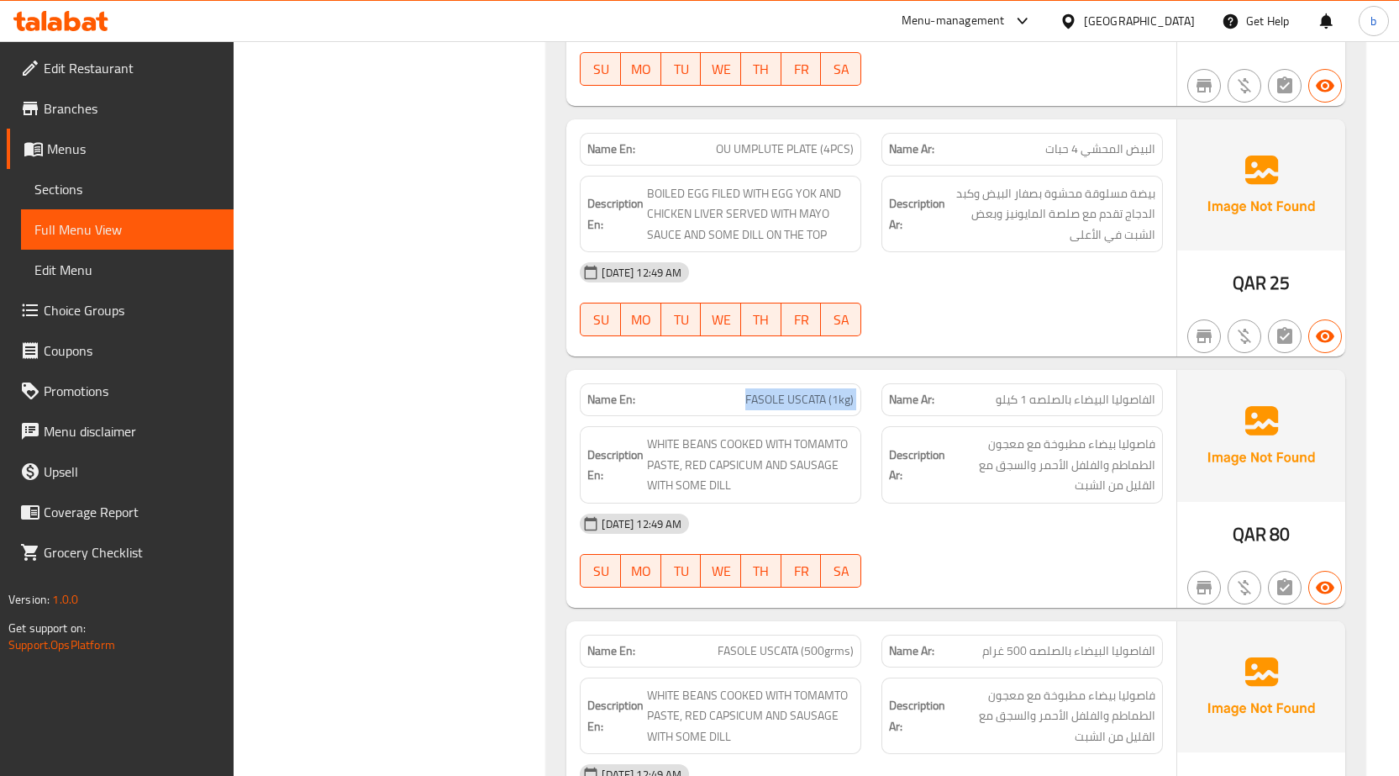
click at [750, 394] on span "FASOLE USCATA (1kg)" at bounding box center [799, 400] width 108 height 18
drag, startPoint x: 746, startPoint y: 393, endPoint x: 825, endPoint y: 414, distance: 81.7
click at [825, 414] on div "Name En: FASOLE USCATA (1kg)" at bounding box center [721, 399] width 282 height 33
click at [802, 407] on span "FASOLE USCATA (1kg)" at bounding box center [799, 400] width 108 height 18
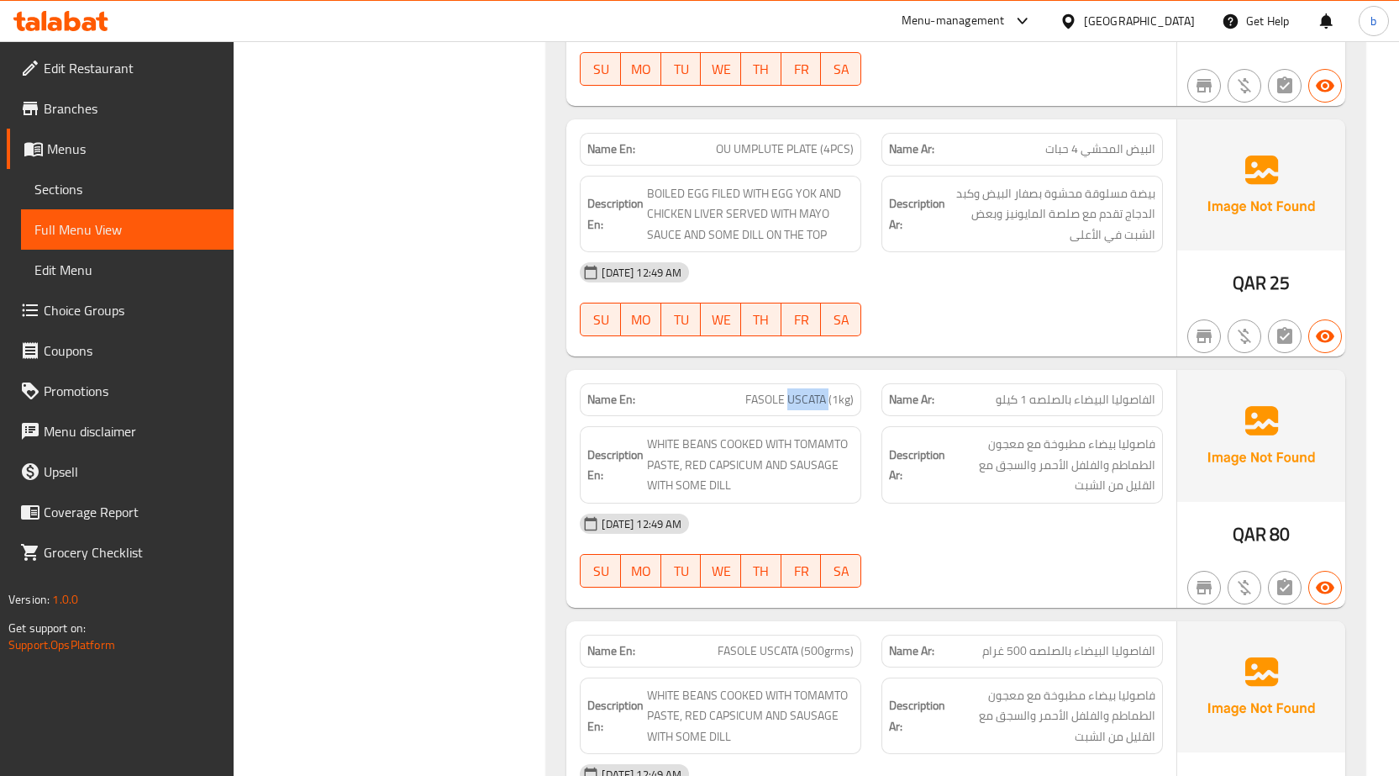
click at [815, 403] on span "FASOLE USCATA (1kg)" at bounding box center [799, 400] width 108 height 18
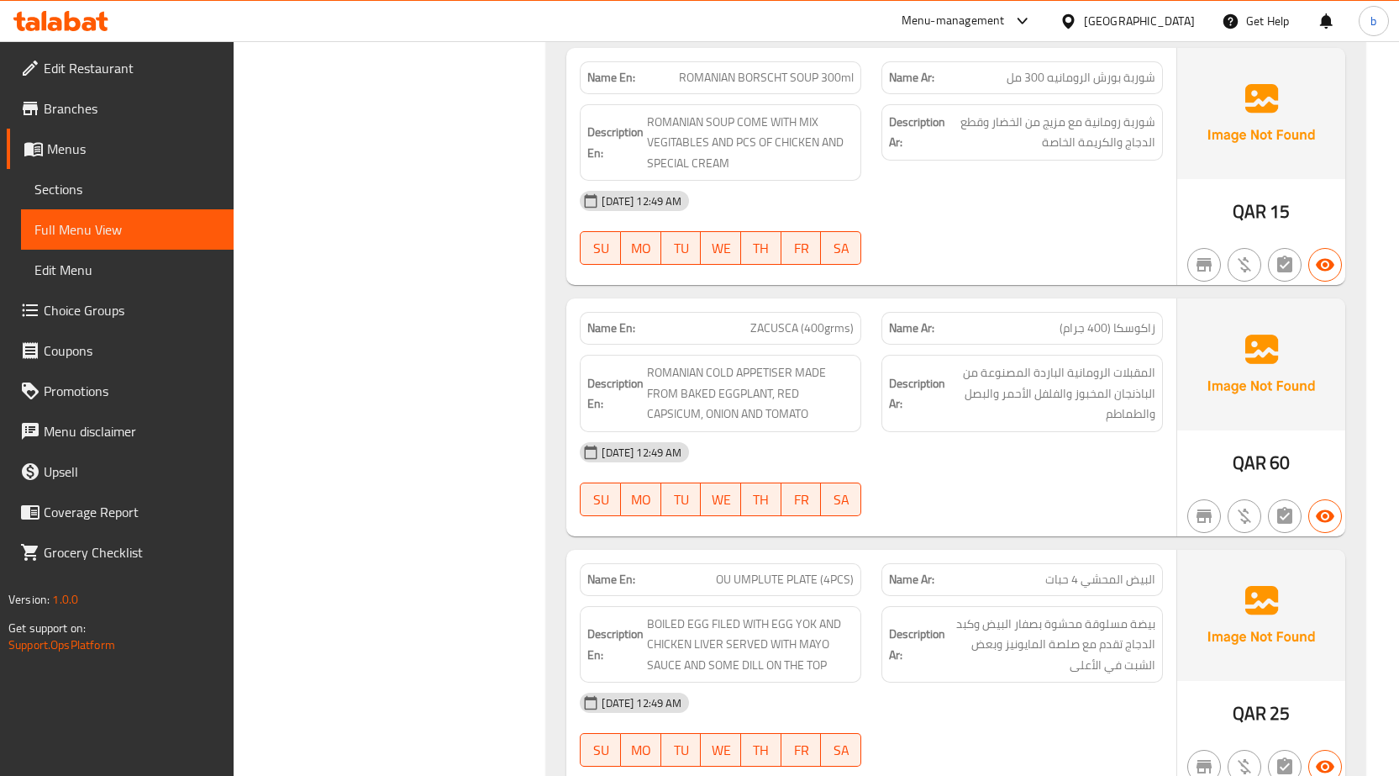
scroll to position [7584, 0]
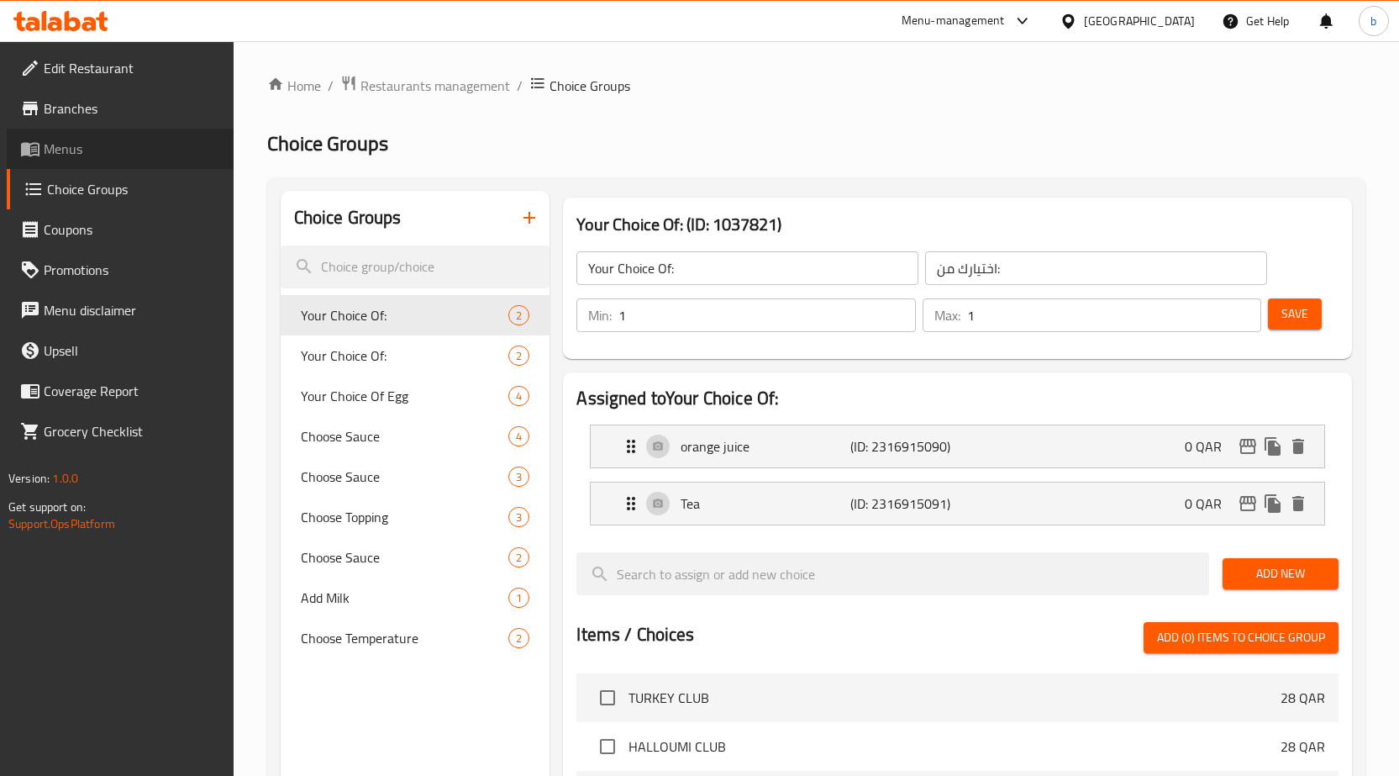
click at [142, 150] on span "Menus" at bounding box center [132, 149] width 176 height 20
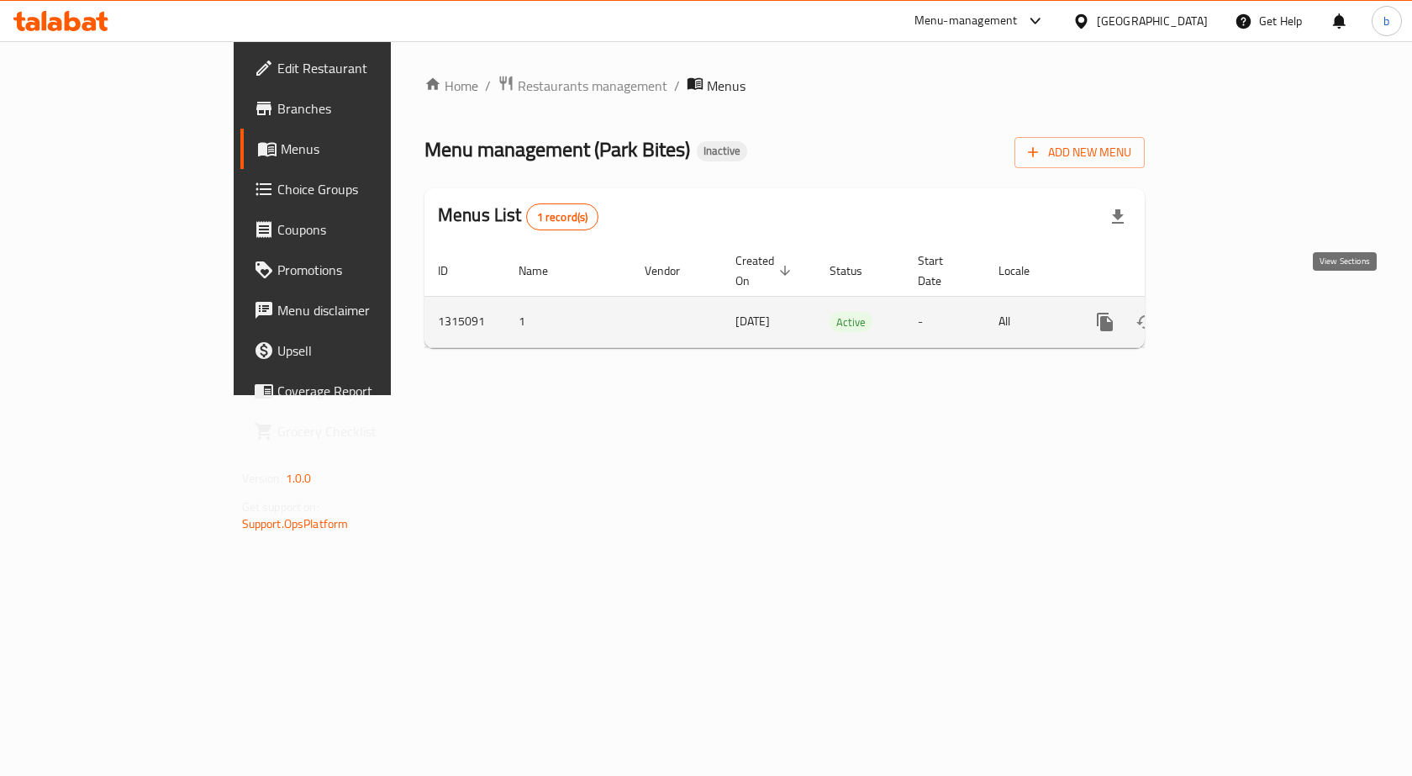
click at [1246, 302] on link "enhanced table" at bounding box center [1226, 322] width 40 height 40
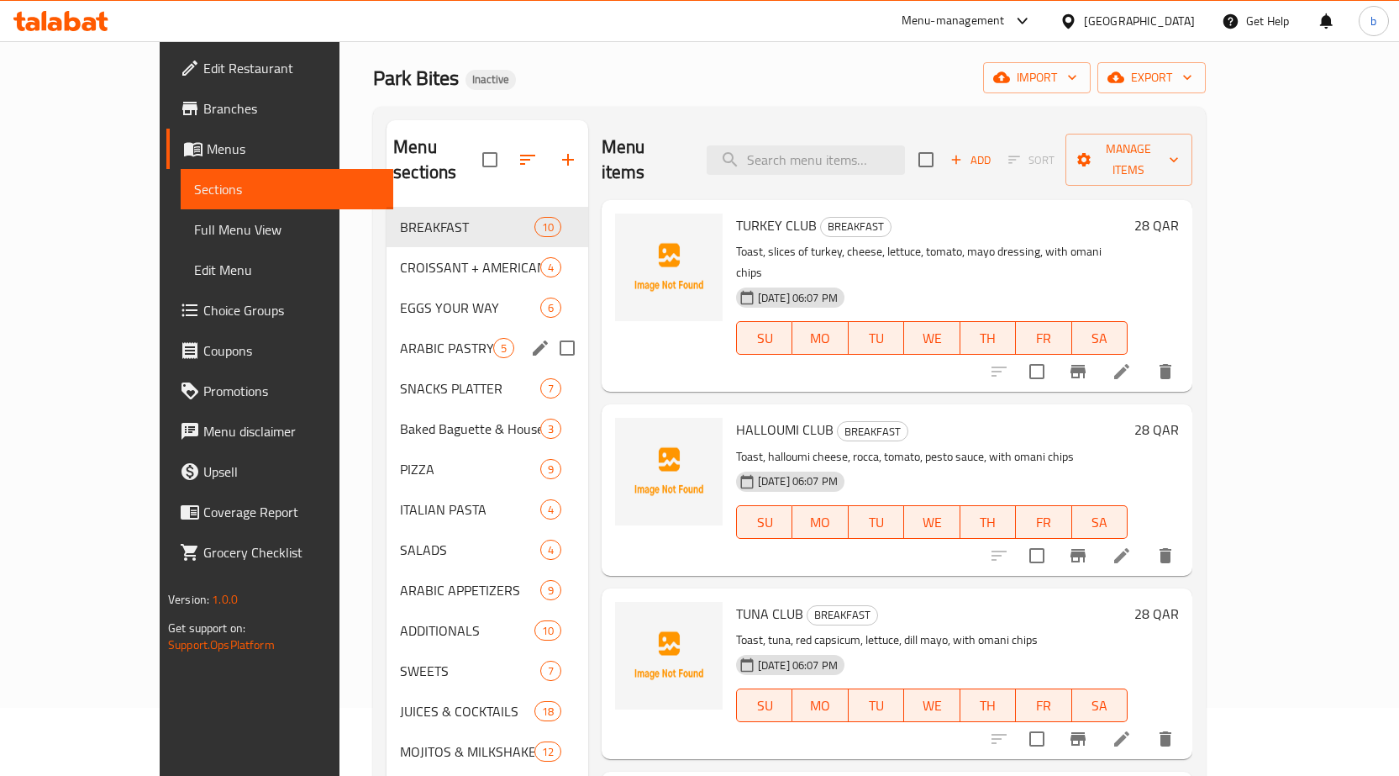
scroll to position [235, 0]
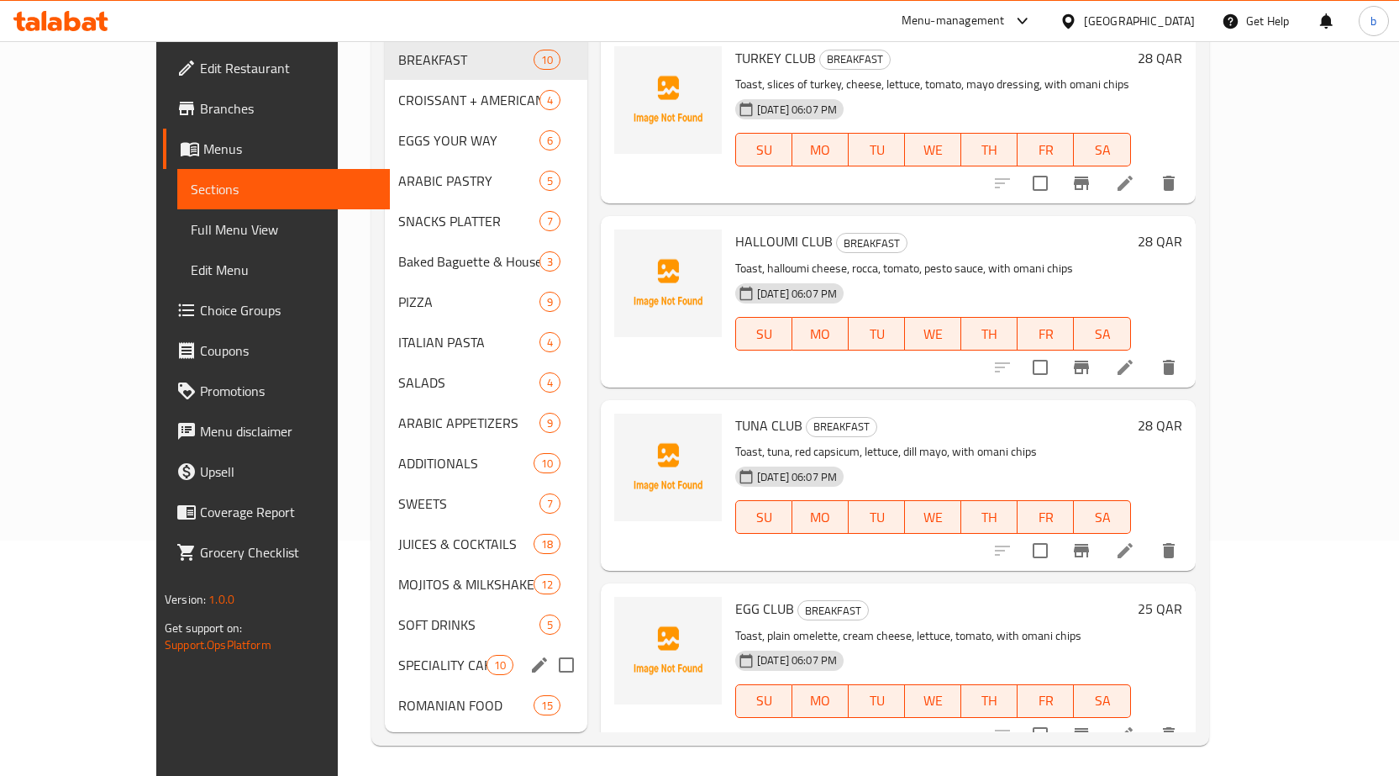
click at [385, 658] on div "SPECIALITY CAFÉ 10" at bounding box center [486, 665] width 203 height 40
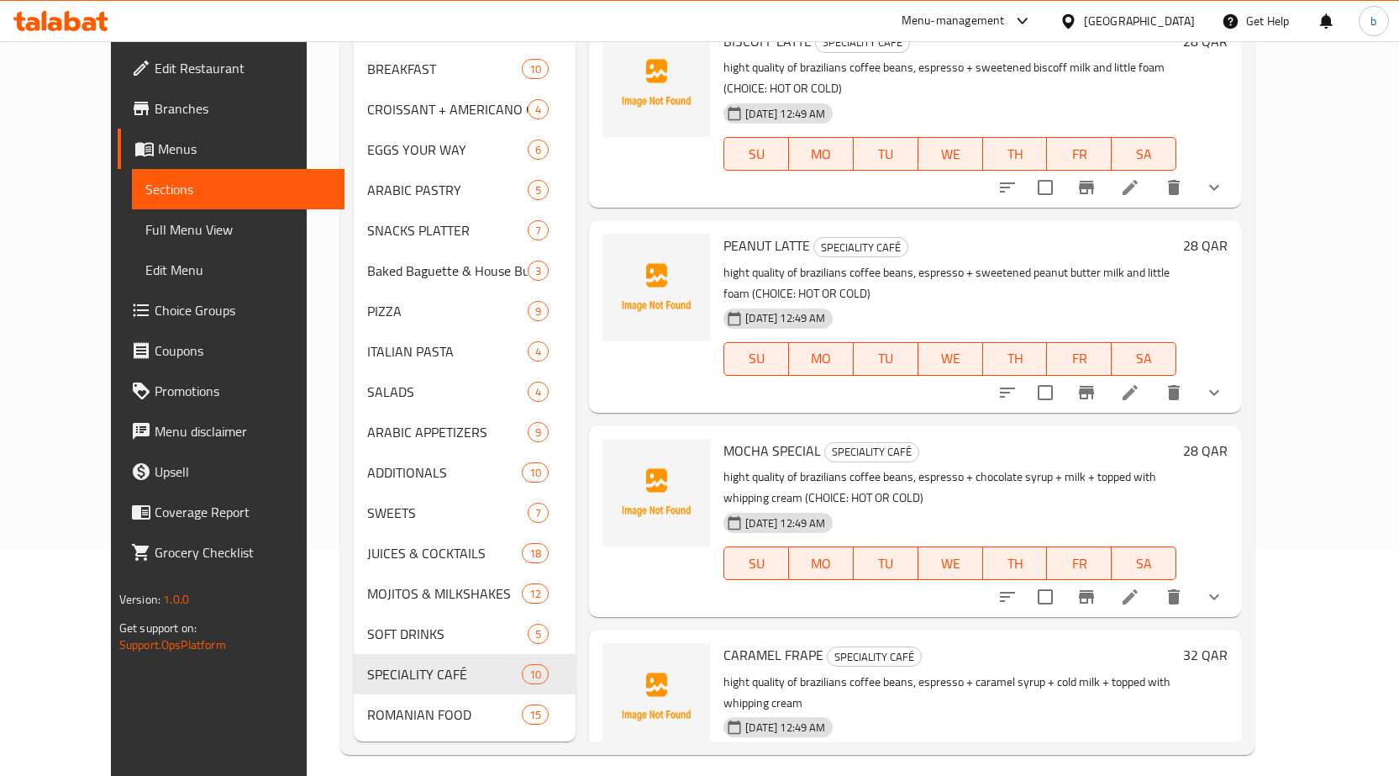
scroll to position [235, 0]
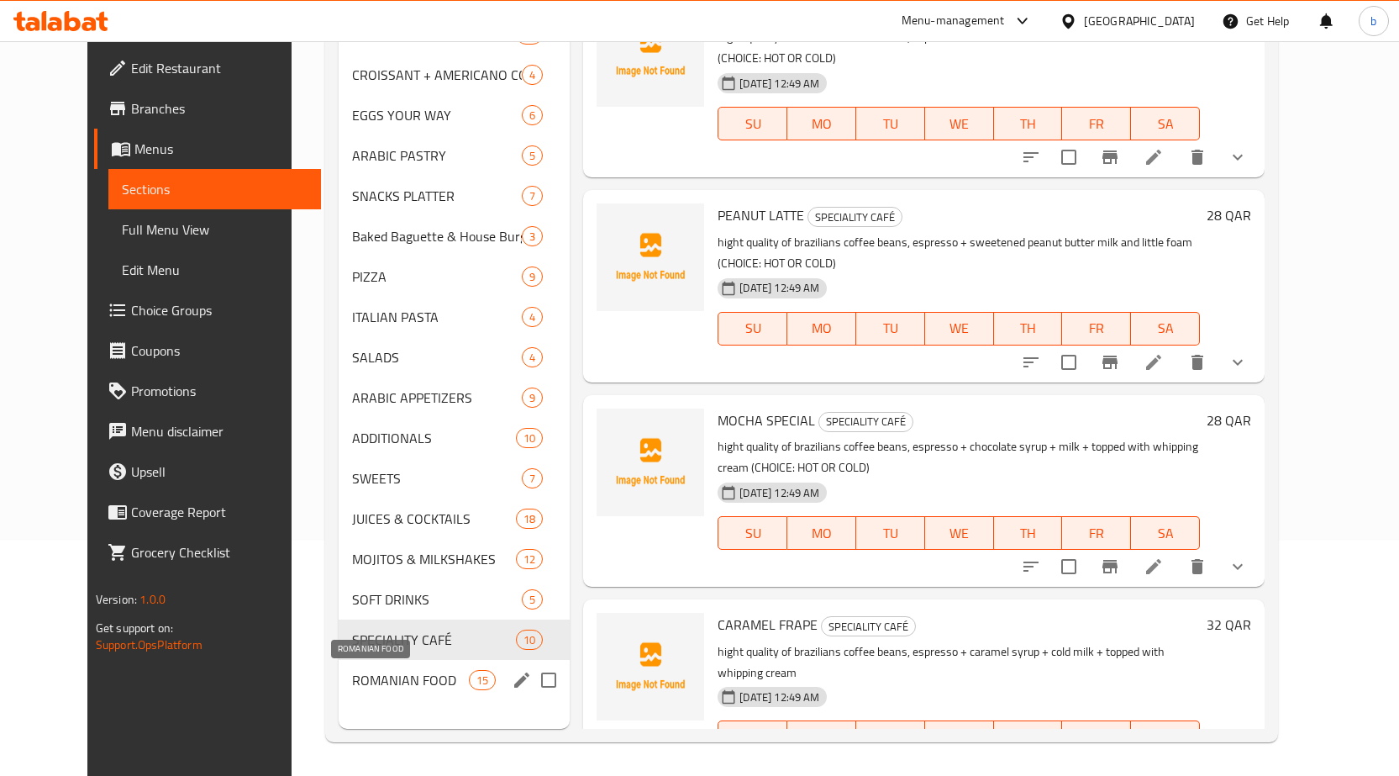
click at [369, 683] on span "ROMANIAN FOOD" at bounding box center [410, 680] width 117 height 20
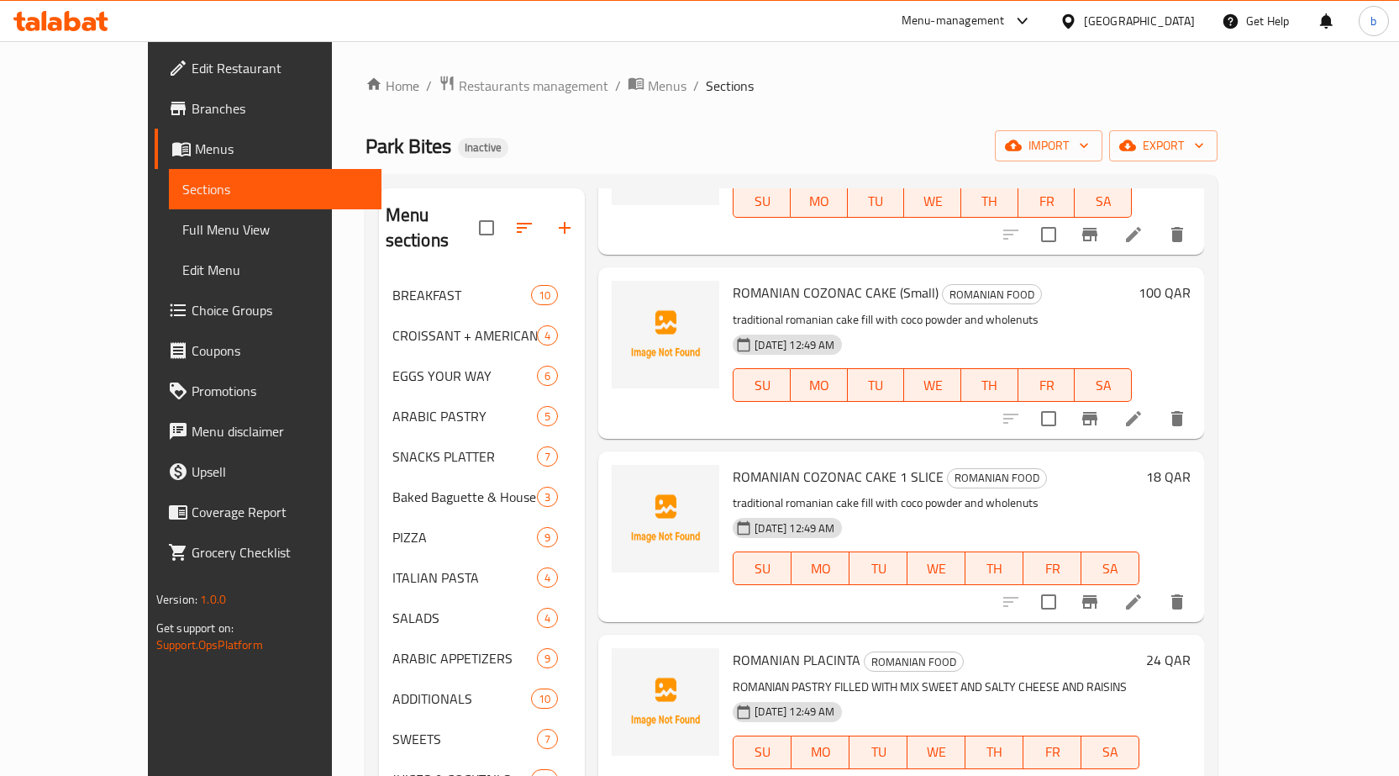
scroll to position [336, 0]
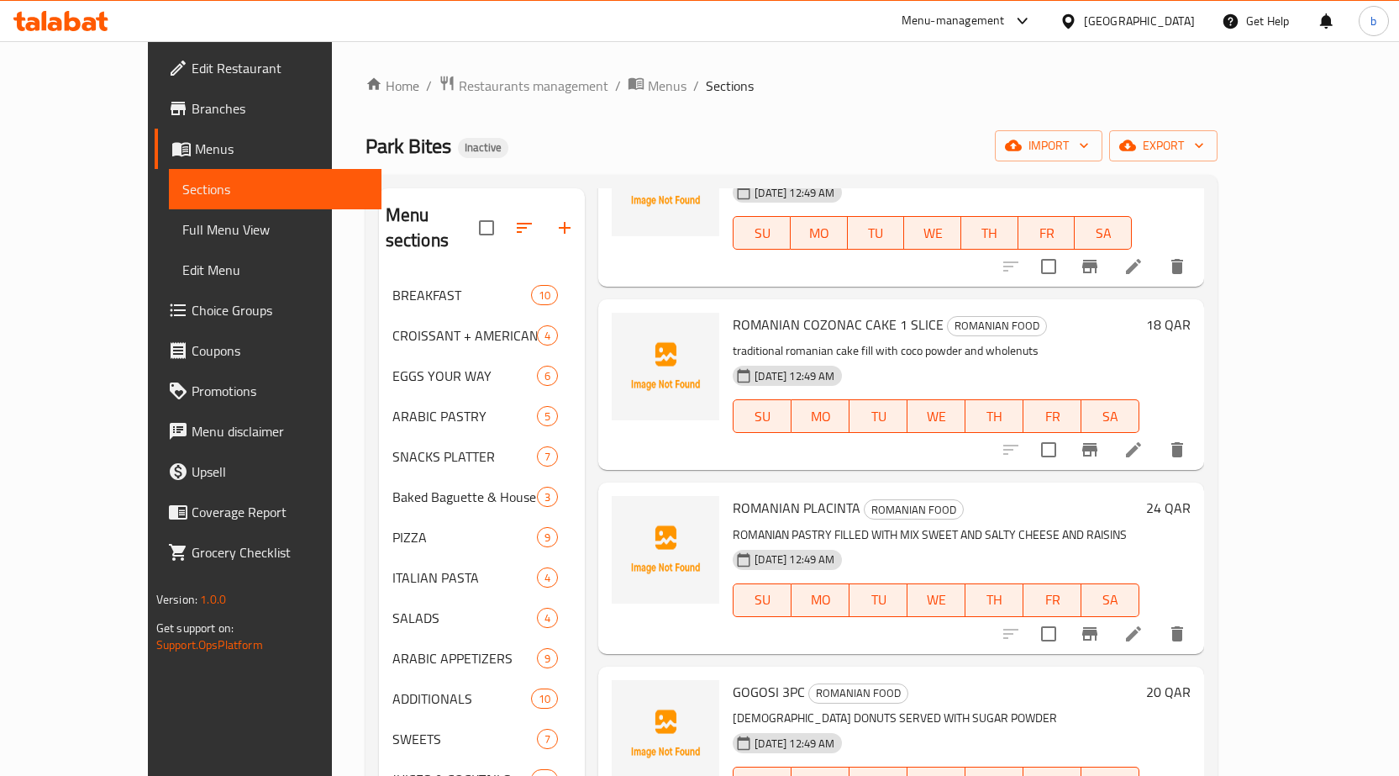
click at [1157, 434] on li at bounding box center [1133, 449] width 47 height 30
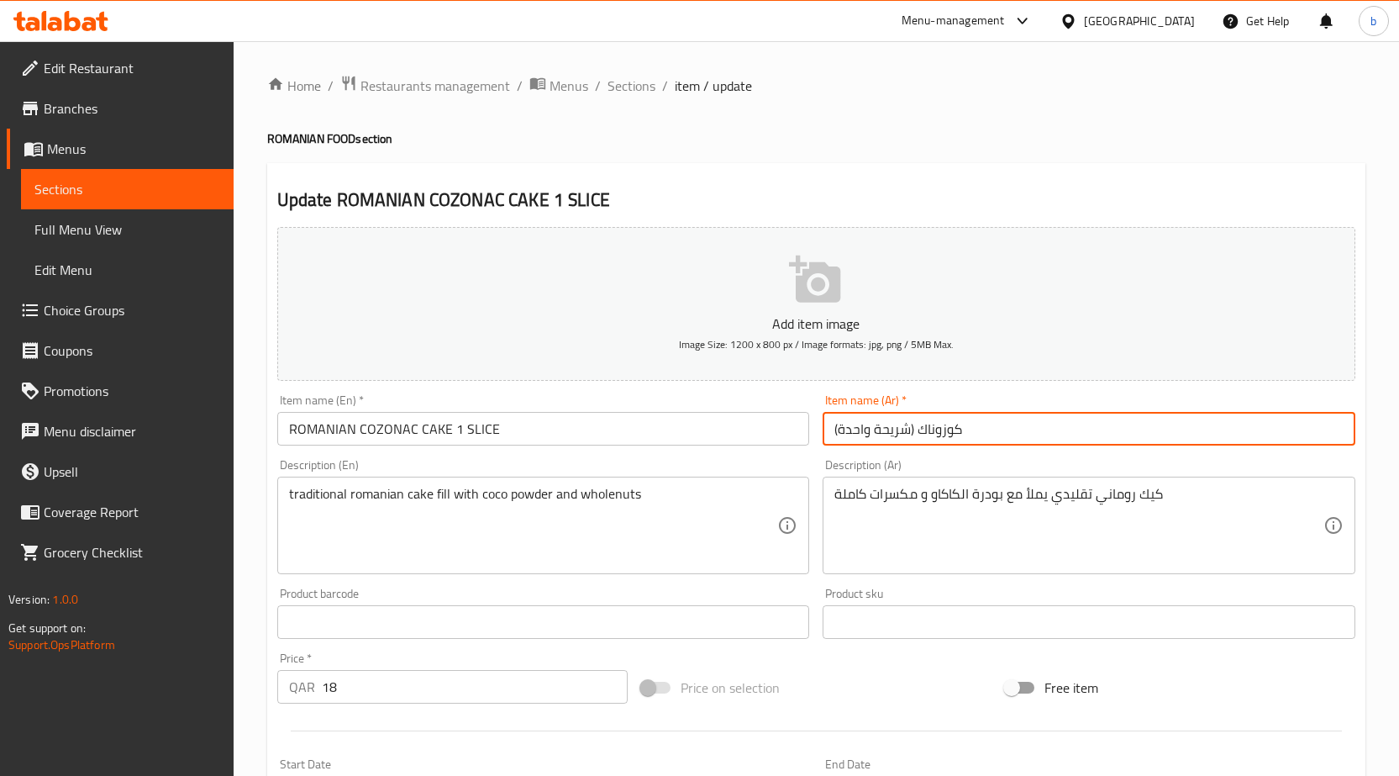
drag, startPoint x: 916, startPoint y: 434, endPoint x: 1031, endPoint y: 421, distance: 115.8
click at [1031, 421] on input "كوزوناك (شريحة واحدة)" at bounding box center [1089, 429] width 533 height 34
paste input "ك كوزوناك - روماني"
type input "كيك كوزوناك - روماني (شريحة واحدة)"
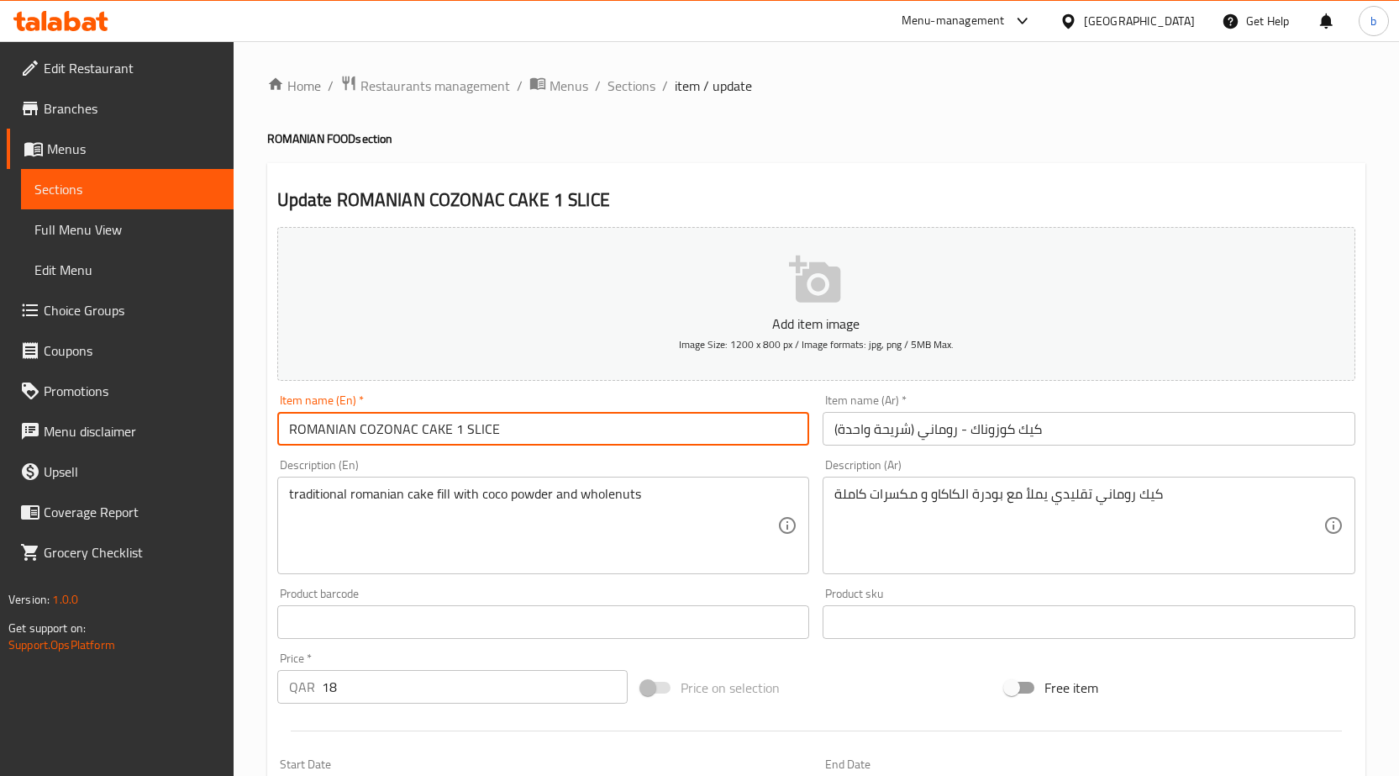
click at [453, 430] on input "ROMANIAN COZONAC CAKE 1 SLICE" at bounding box center [543, 429] width 533 height 34
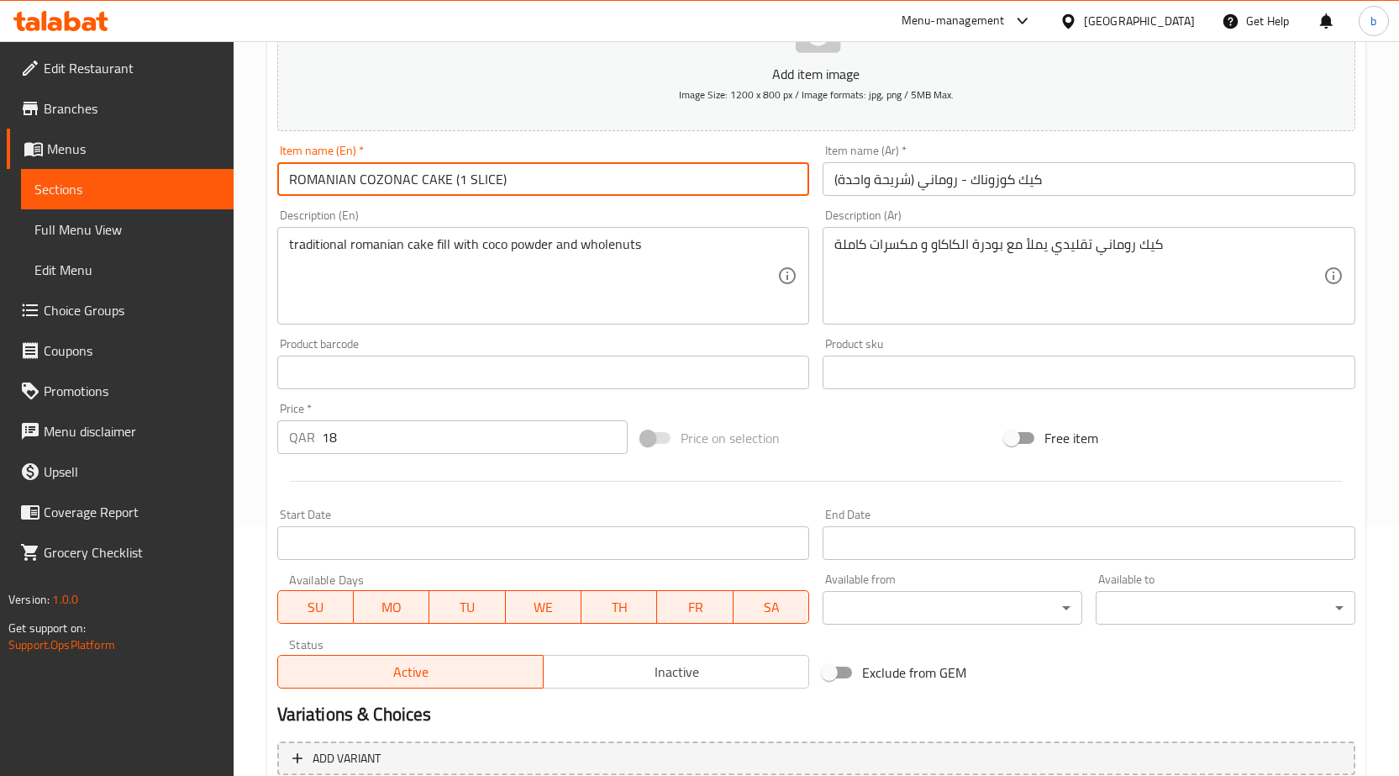
scroll to position [412, 0]
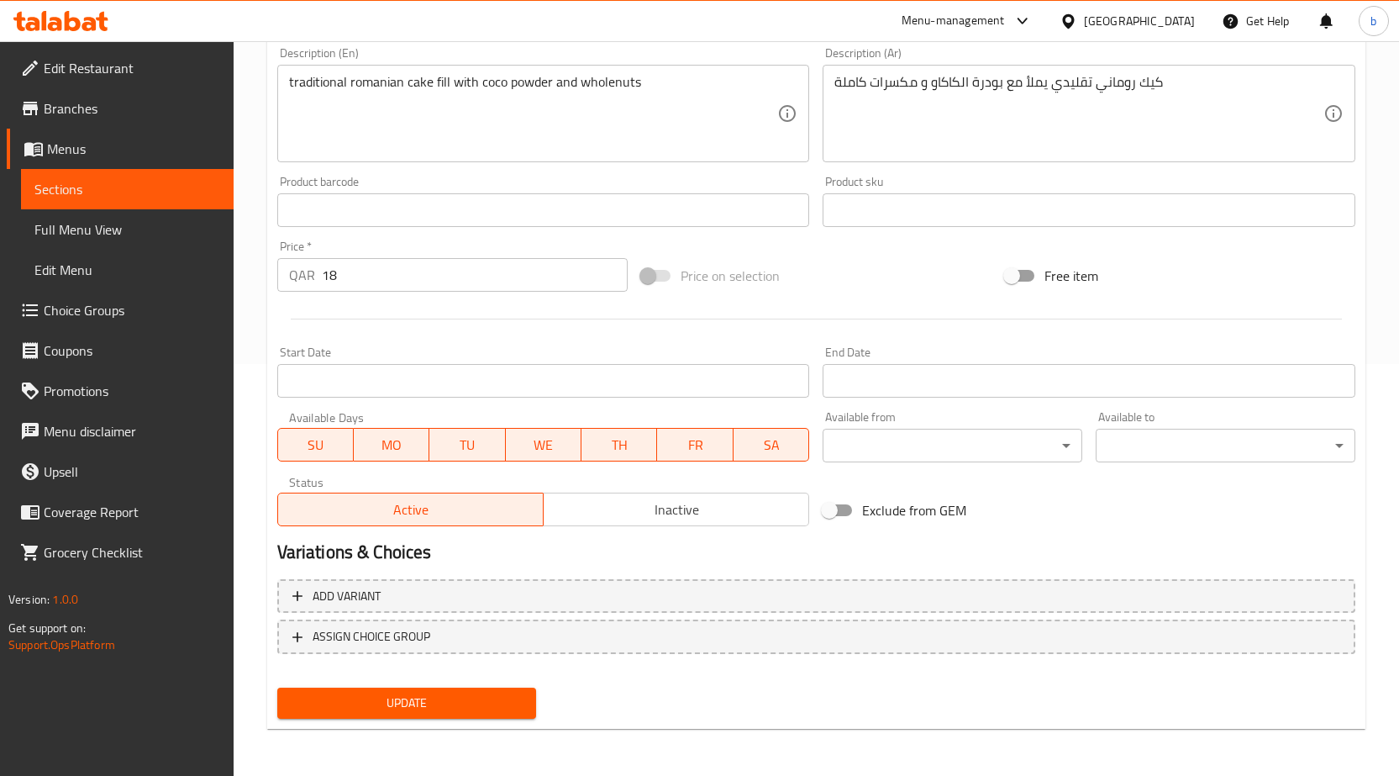
type input "ROMANIAN COZONAC CAKE (1 SLICE)"
click at [439, 704] on span "Update" at bounding box center [407, 702] width 233 height 21
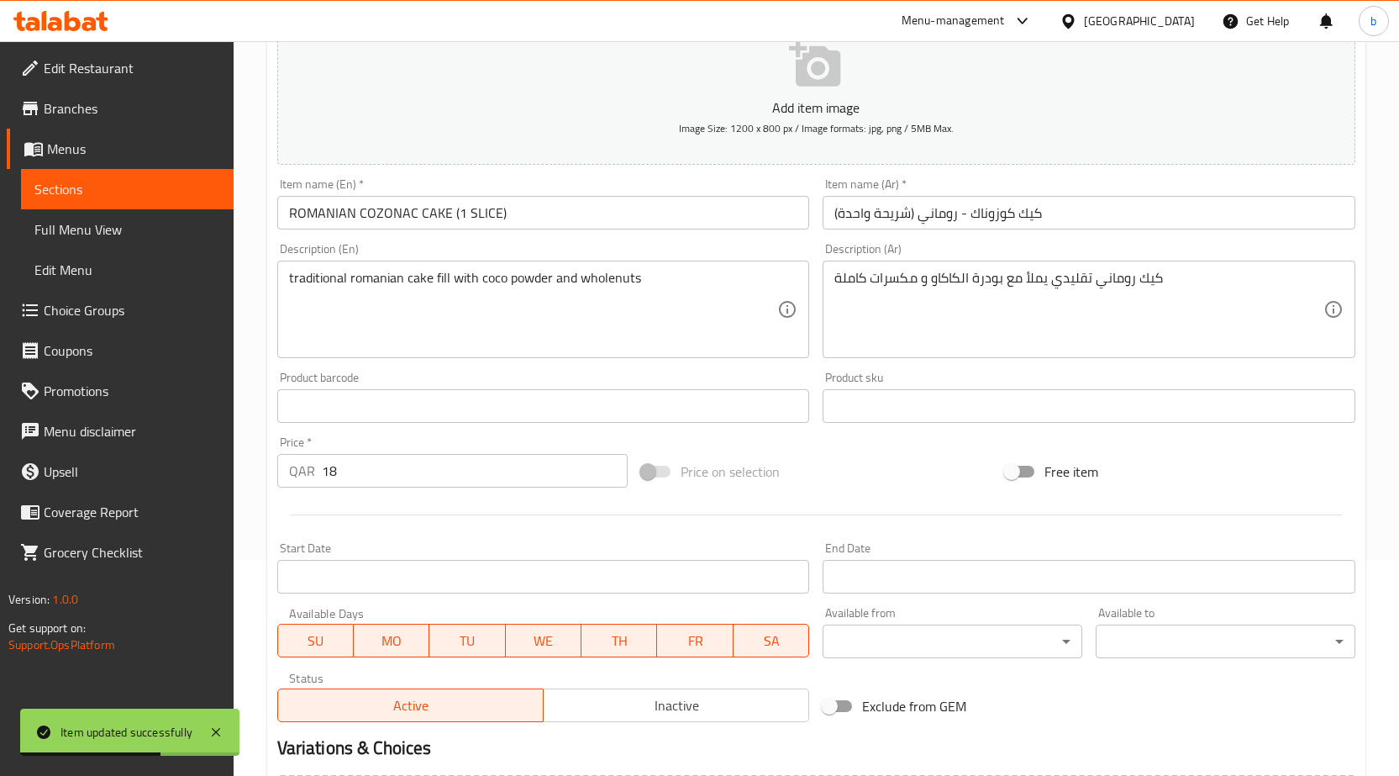
scroll to position [0, 0]
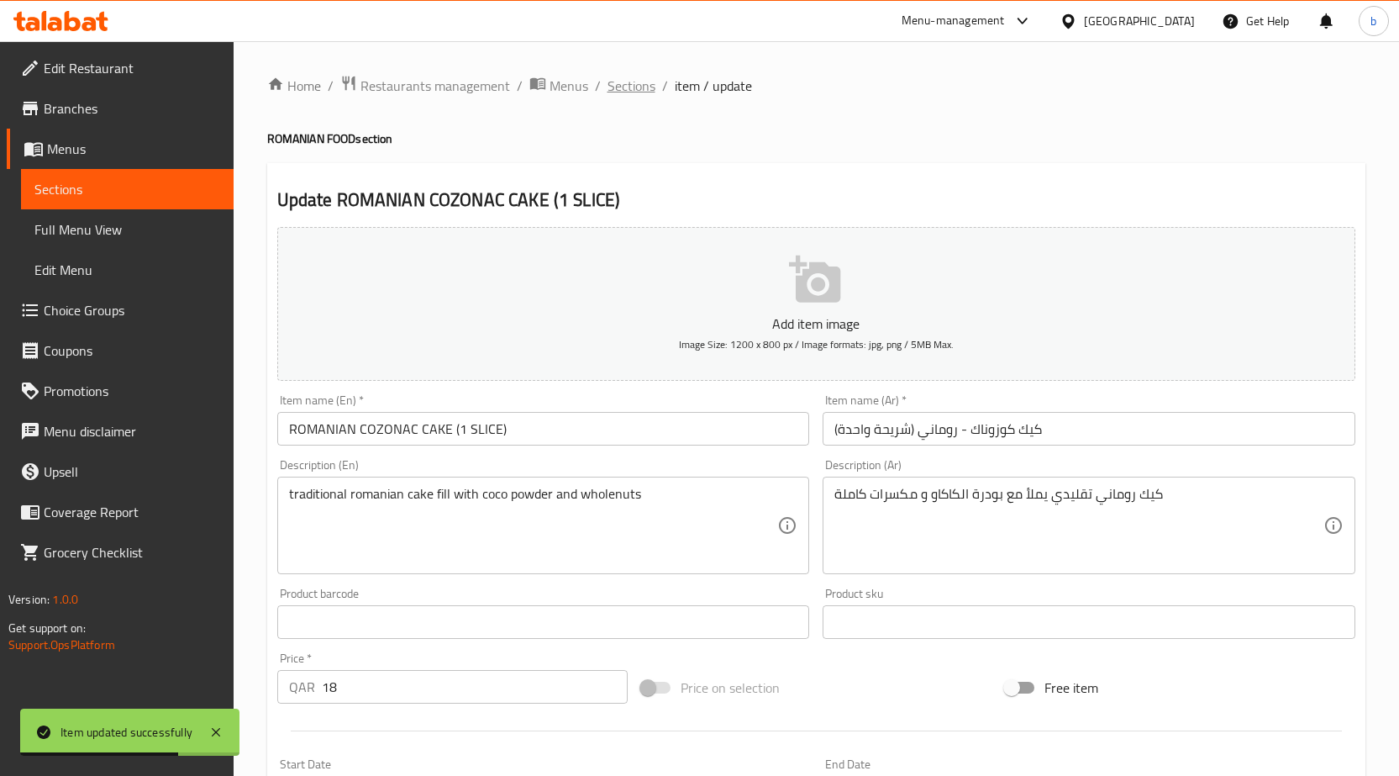
click at [617, 88] on span "Sections" at bounding box center [632, 86] width 48 height 20
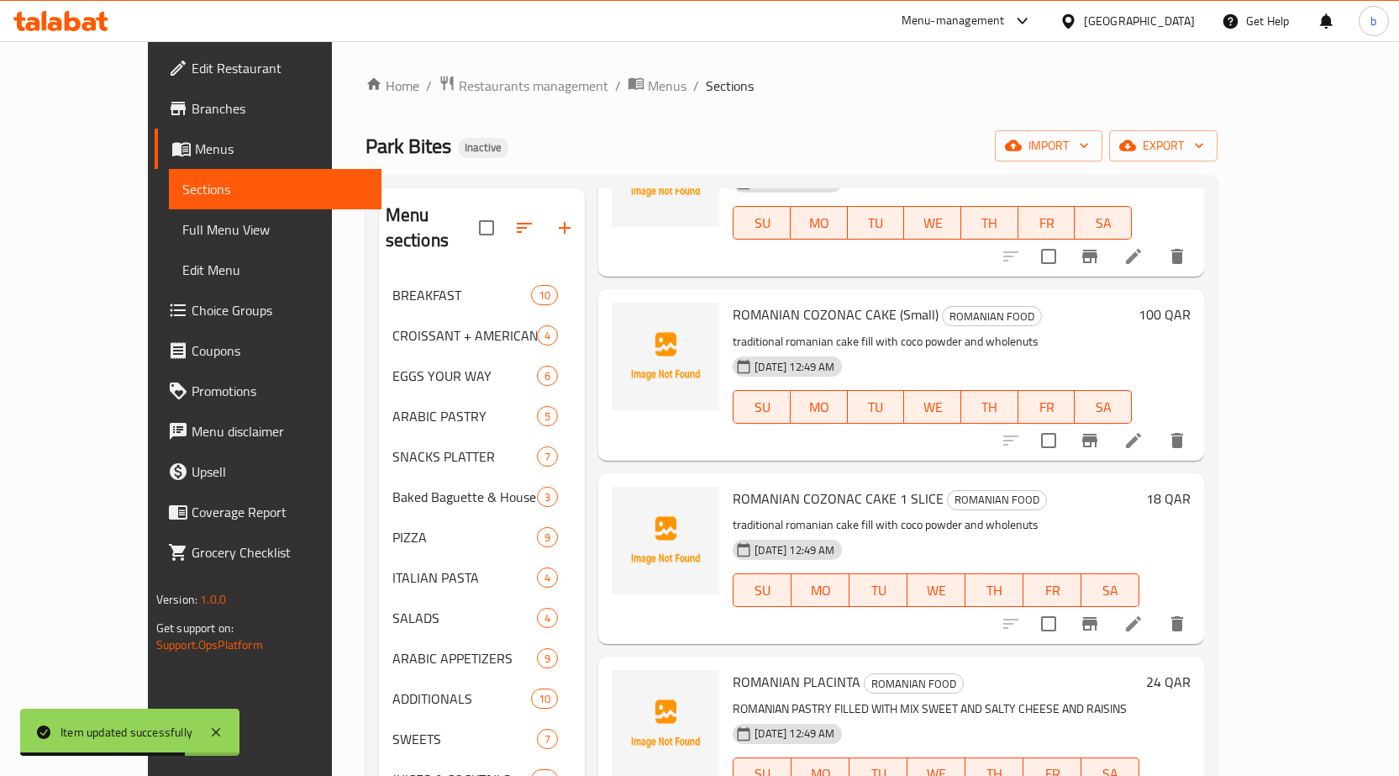
scroll to position [336, 0]
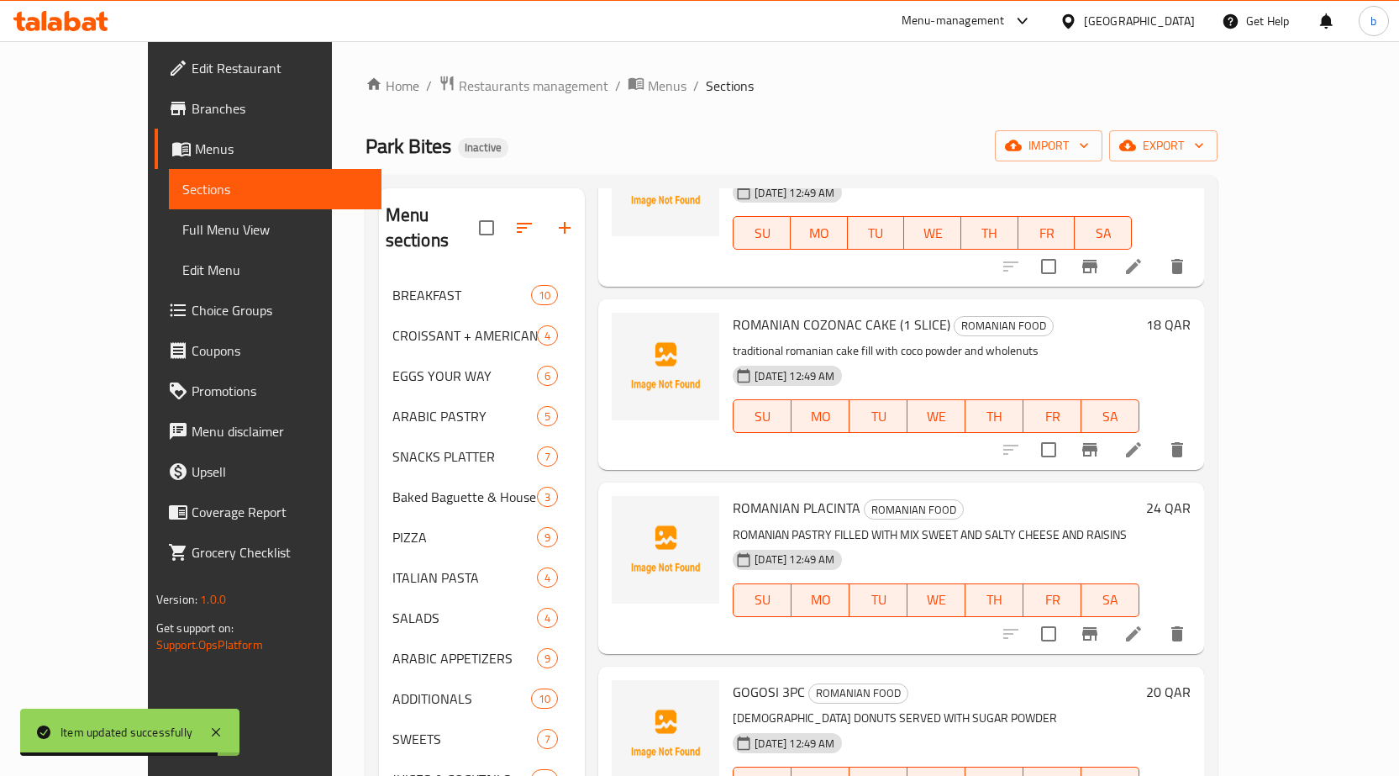
click at [1157, 619] on li at bounding box center [1133, 634] width 47 height 30
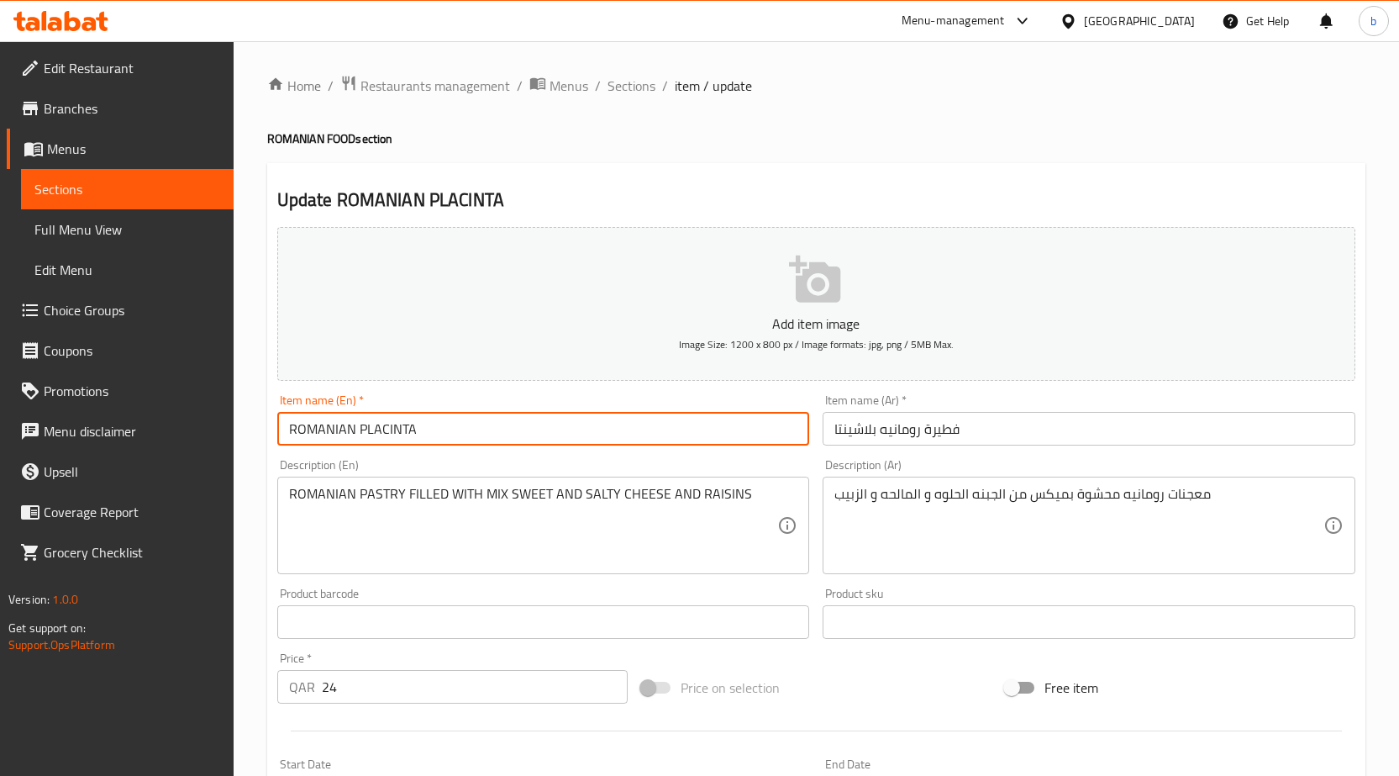
click at [446, 432] on input "ROMANIAN PLACINTA" at bounding box center [543, 429] width 533 height 34
type input "ROMANIAN PLACINTA PIE"
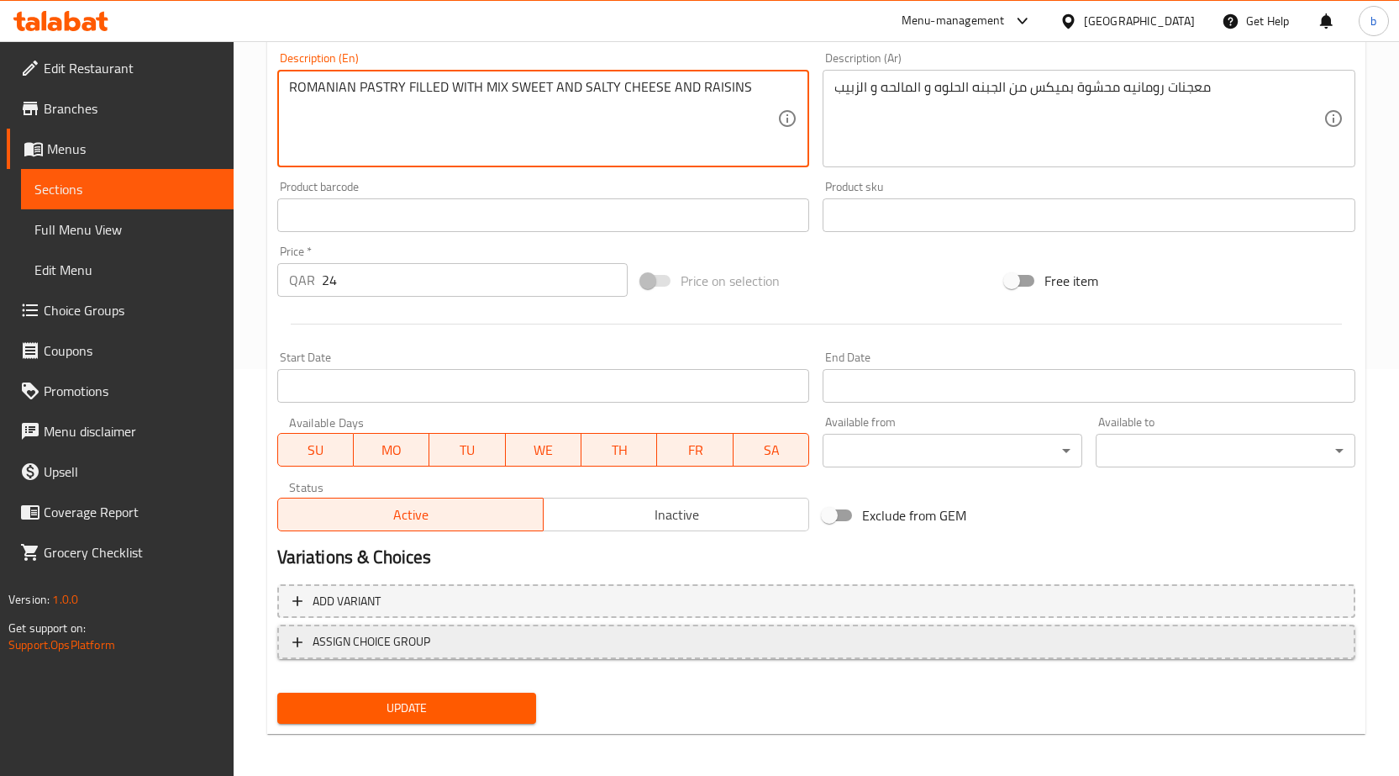
scroll to position [412, 0]
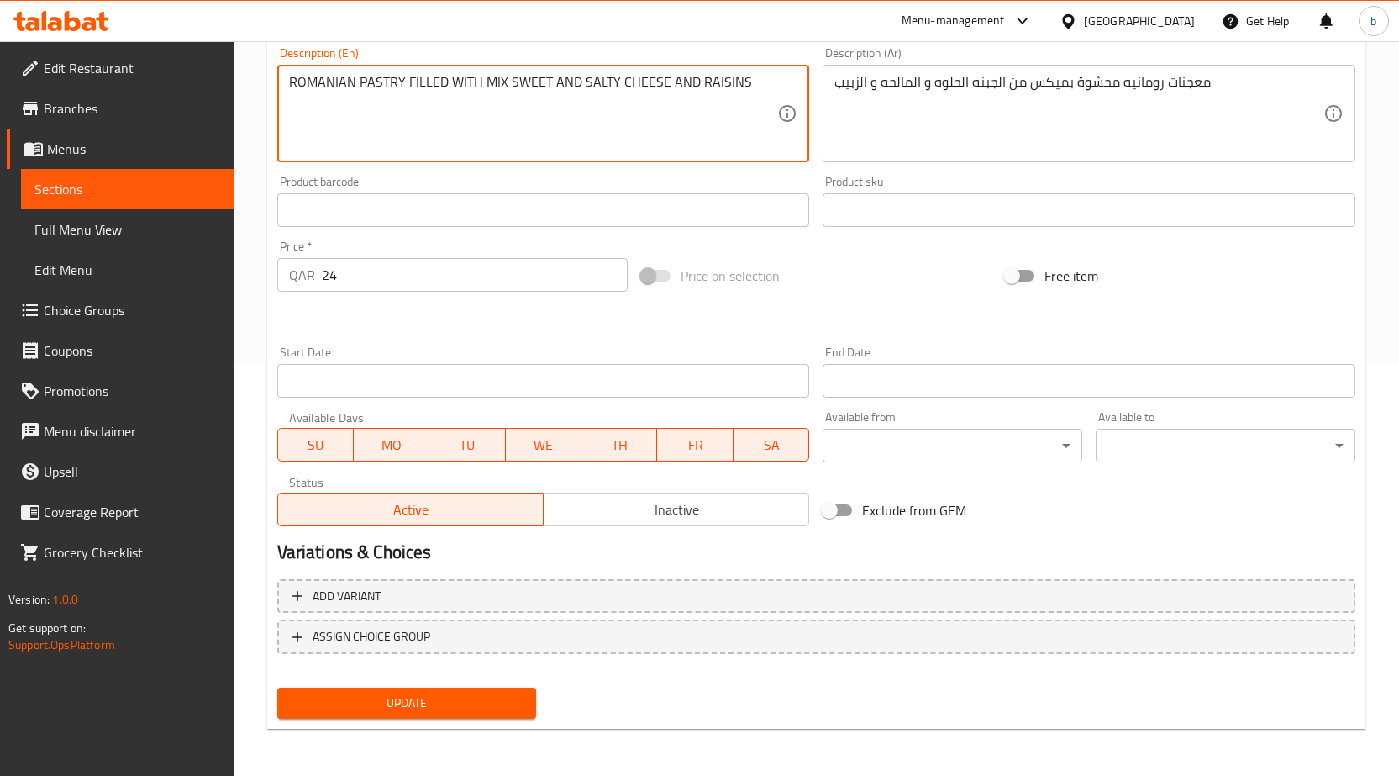
click at [716, 91] on textarea "ROMANIAN PASTRY FILLED WITH MIX SWEET AND SALTY CHEESE AND RAISINS" at bounding box center [533, 114] width 489 height 80
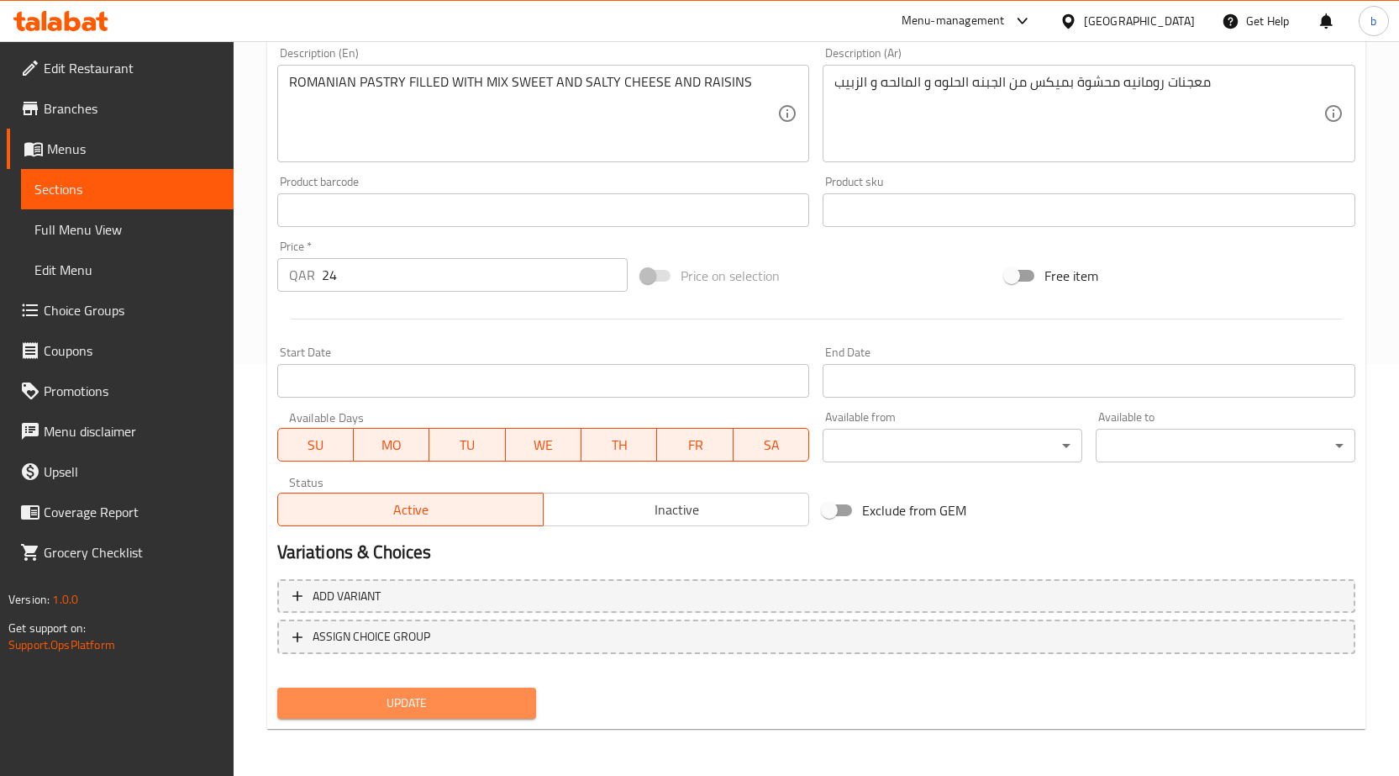
drag, startPoint x: 384, startPoint y: 708, endPoint x: 376, endPoint y: 714, distance: 10.1
click at [376, 714] on button "Update" at bounding box center [407, 702] width 260 height 31
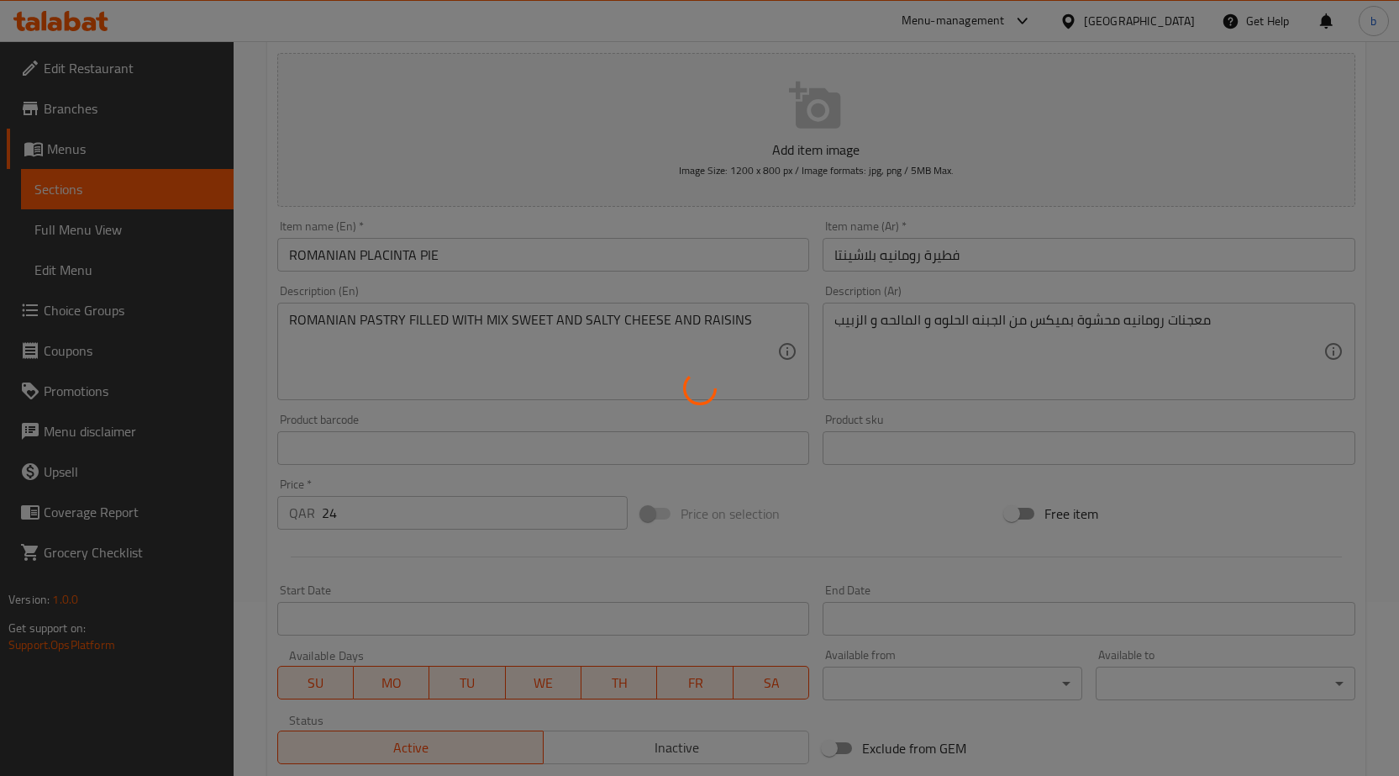
scroll to position [0, 0]
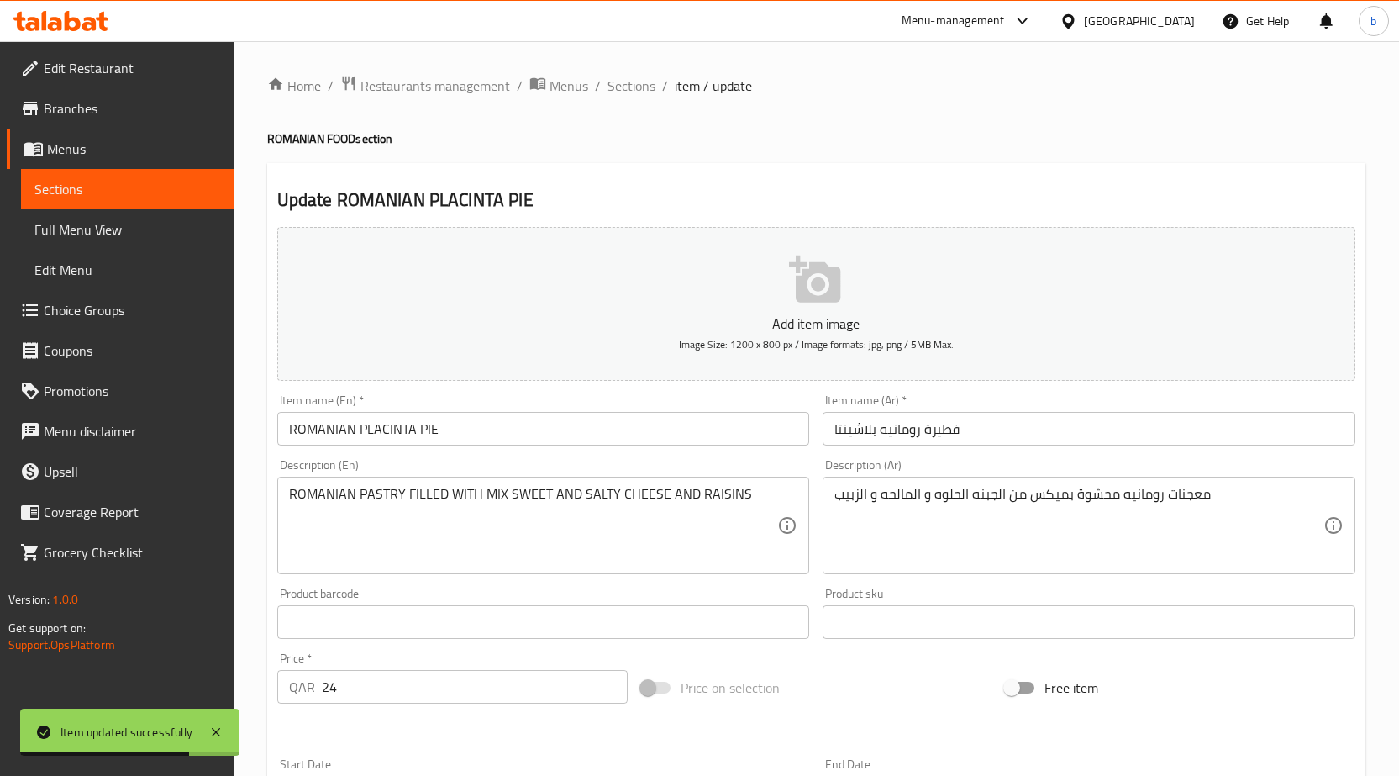
click at [630, 86] on span "Sections" at bounding box center [632, 86] width 48 height 20
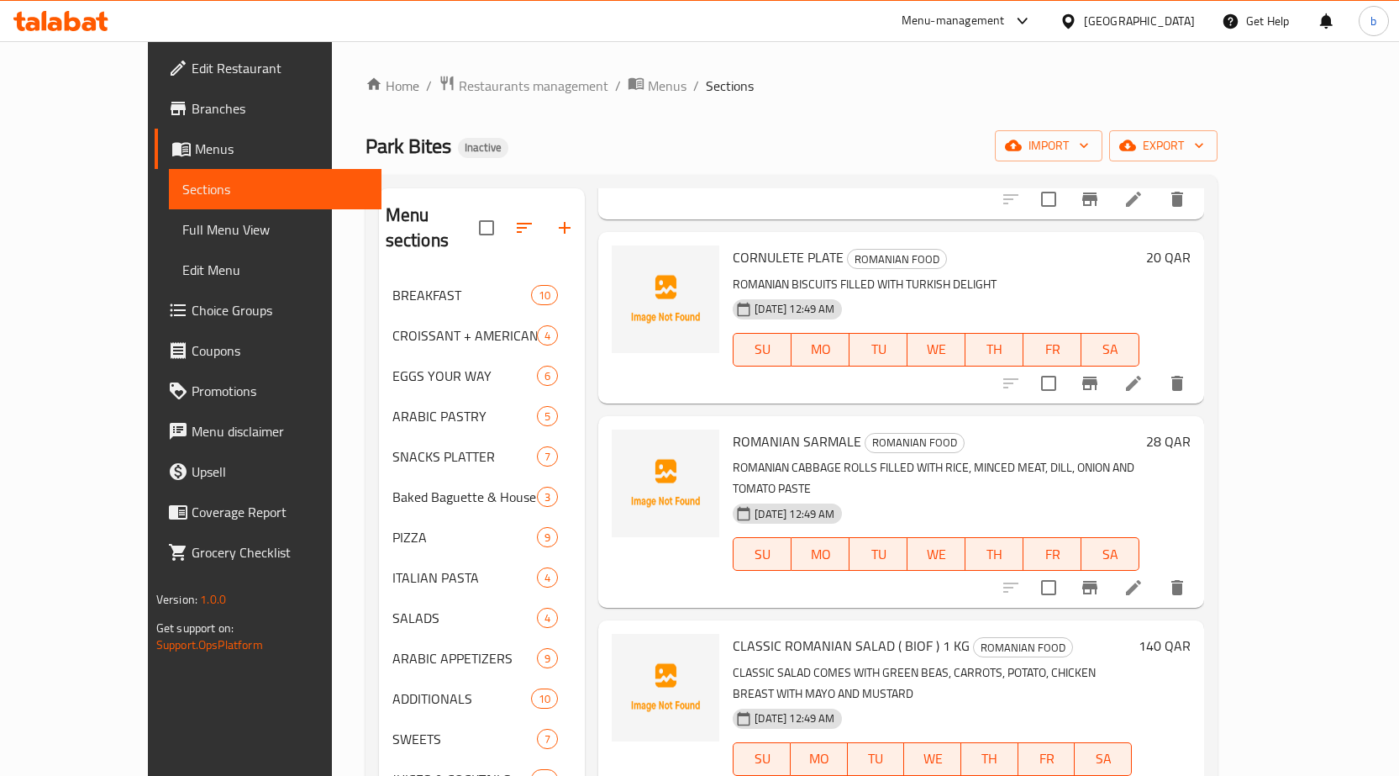
scroll to position [924, 0]
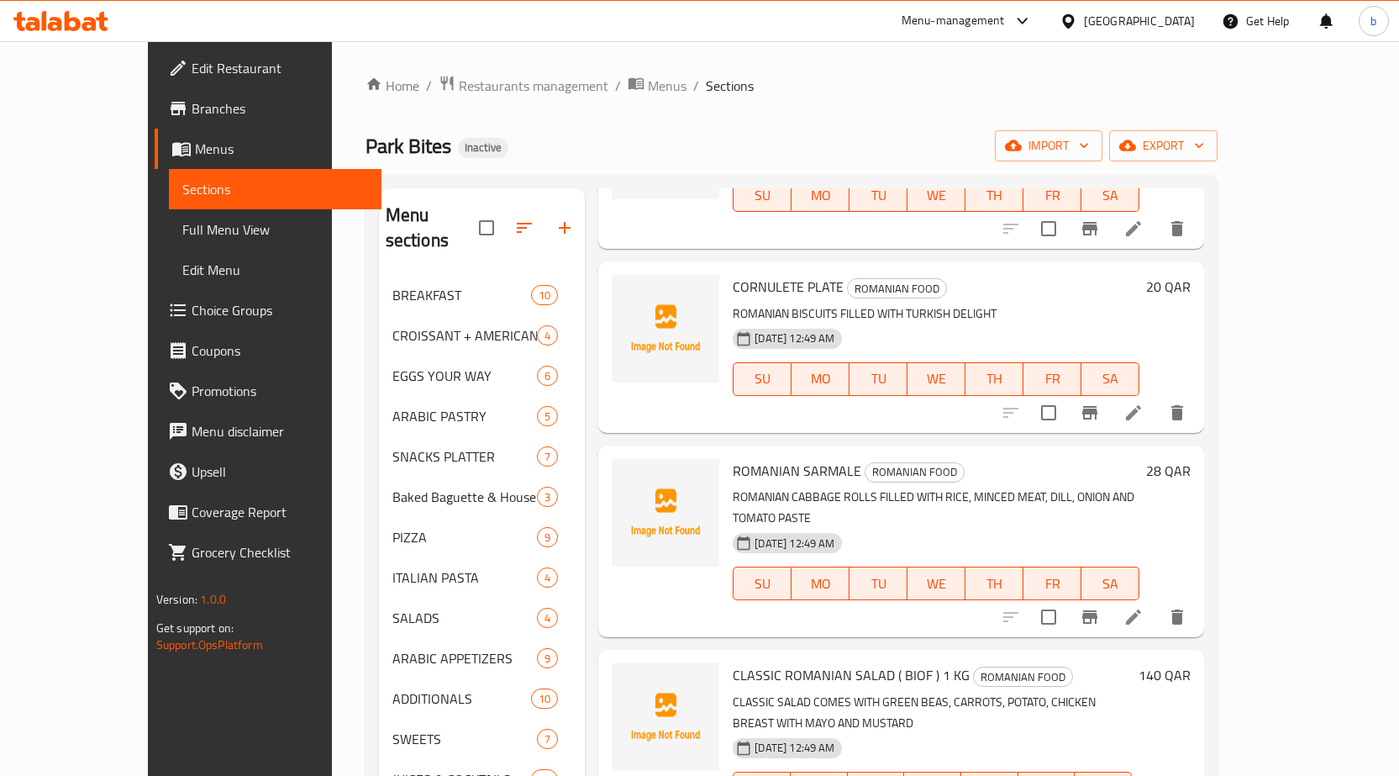
click at [1157, 397] on li at bounding box center [1133, 412] width 47 height 30
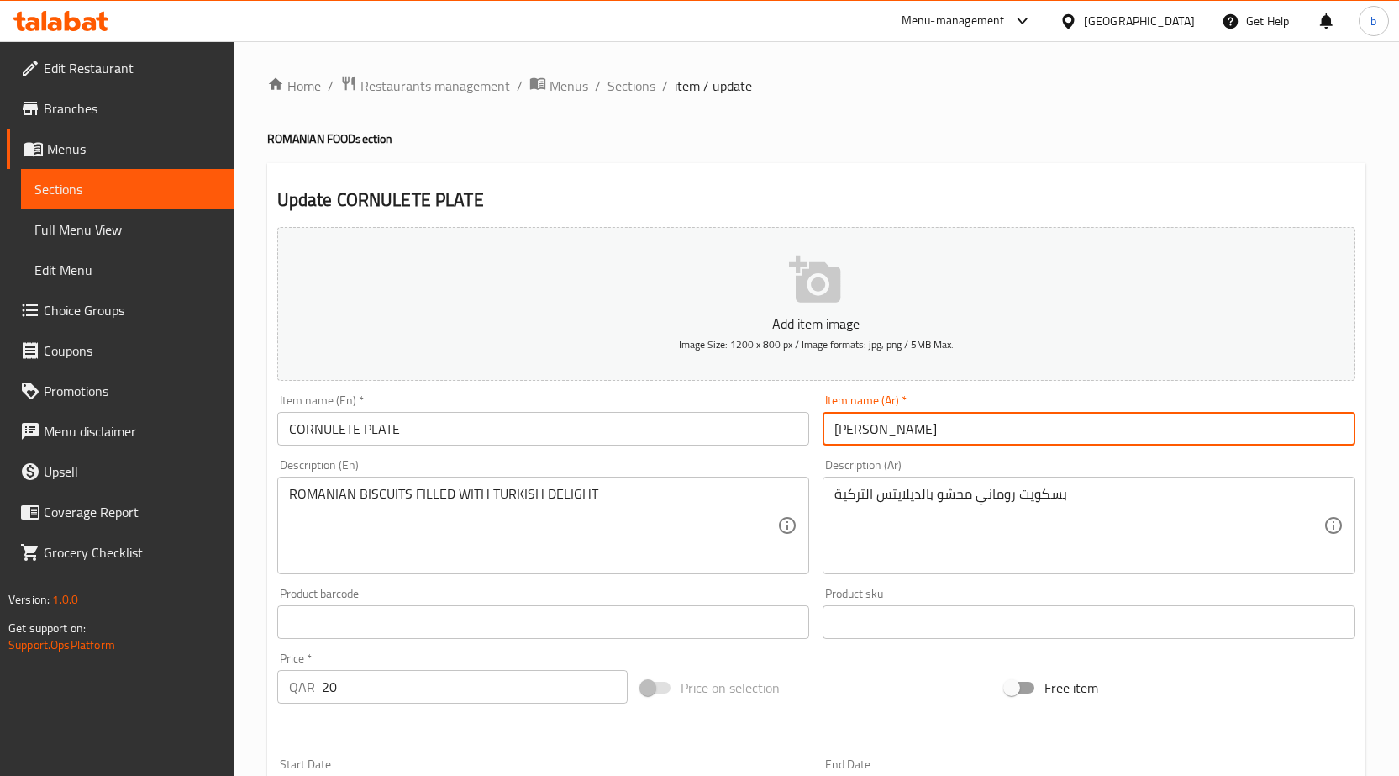
drag, startPoint x: 903, startPoint y: 431, endPoint x: 1019, endPoint y: 431, distance: 115.1
click at [1019, 431] on input "صفيحة كورنوليتسه" at bounding box center [1089, 429] width 533 height 34
paste input "بق"
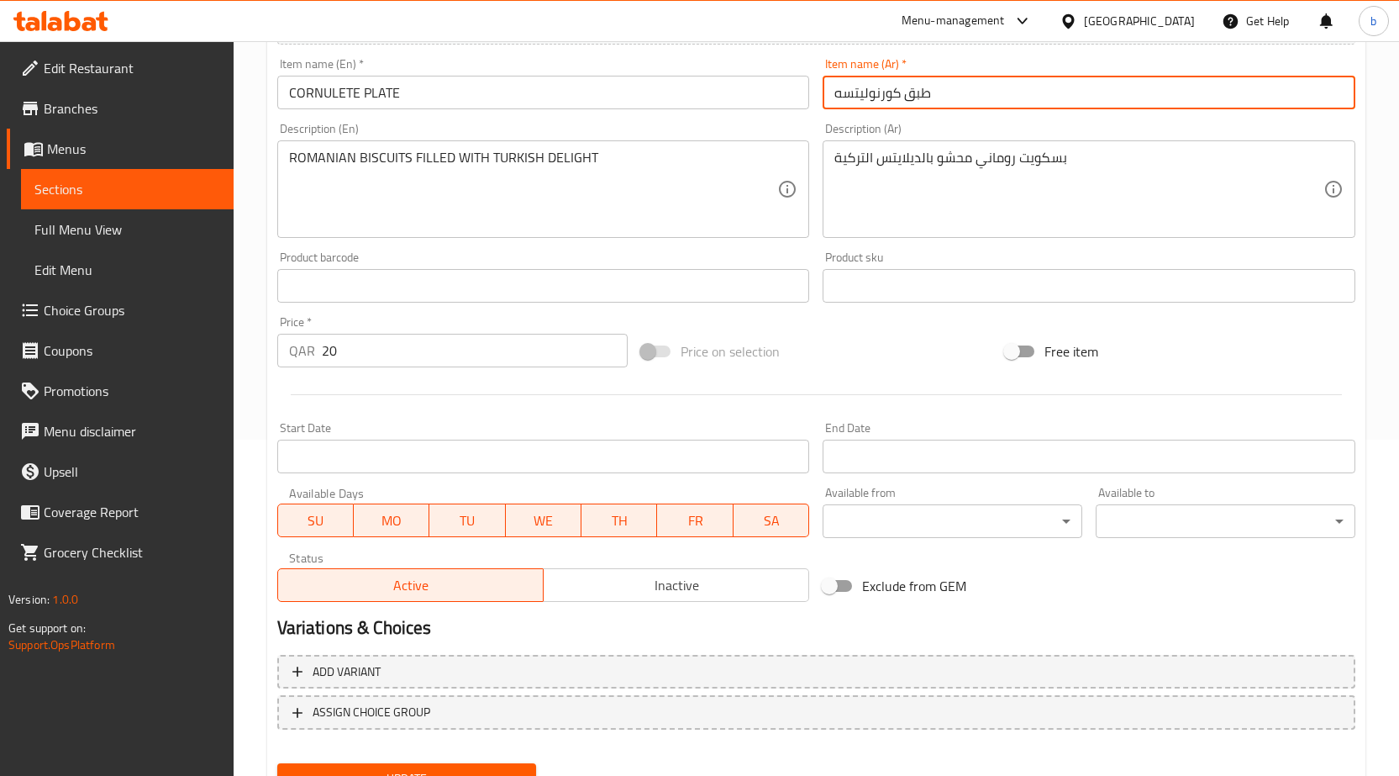
scroll to position [412, 0]
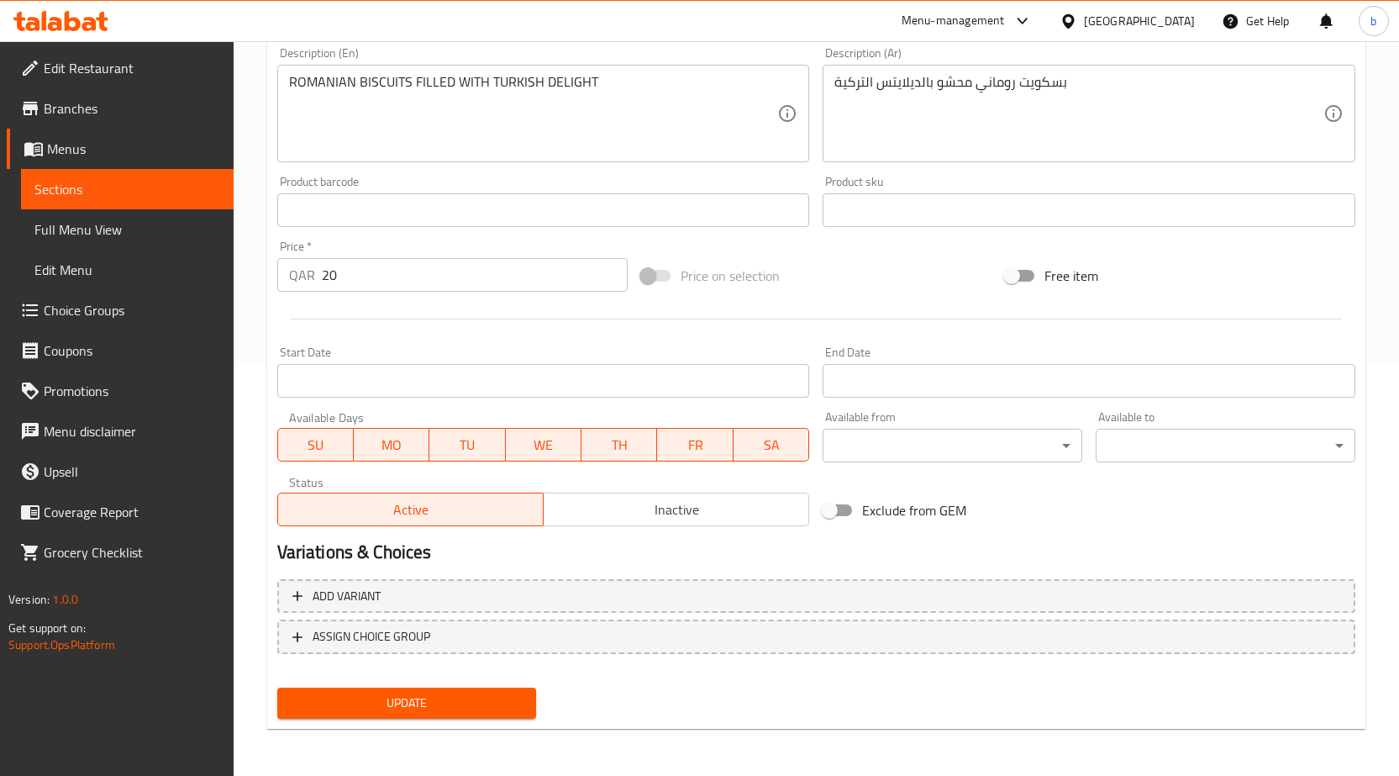
type input "طبق كورنوليتسه"
click at [473, 692] on button "Update" at bounding box center [407, 702] width 260 height 31
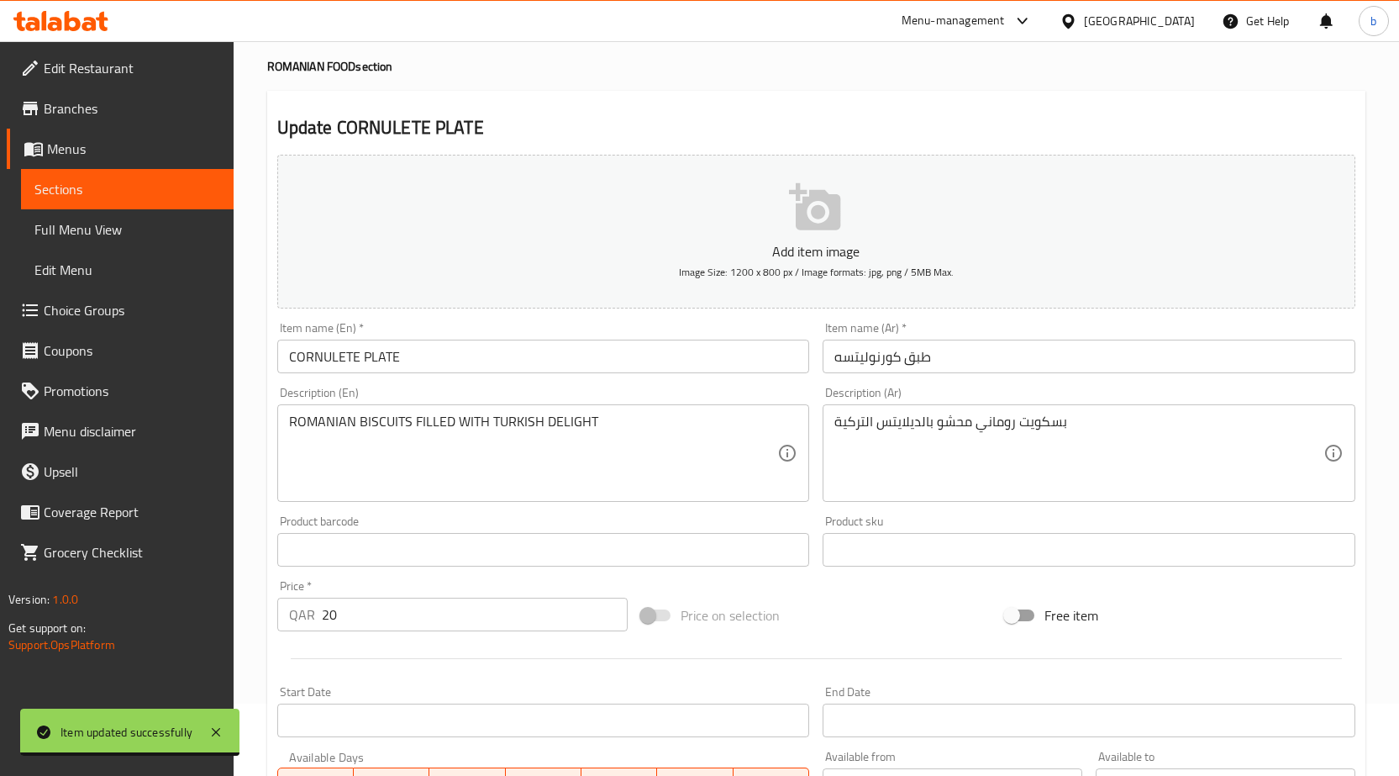
scroll to position [0, 0]
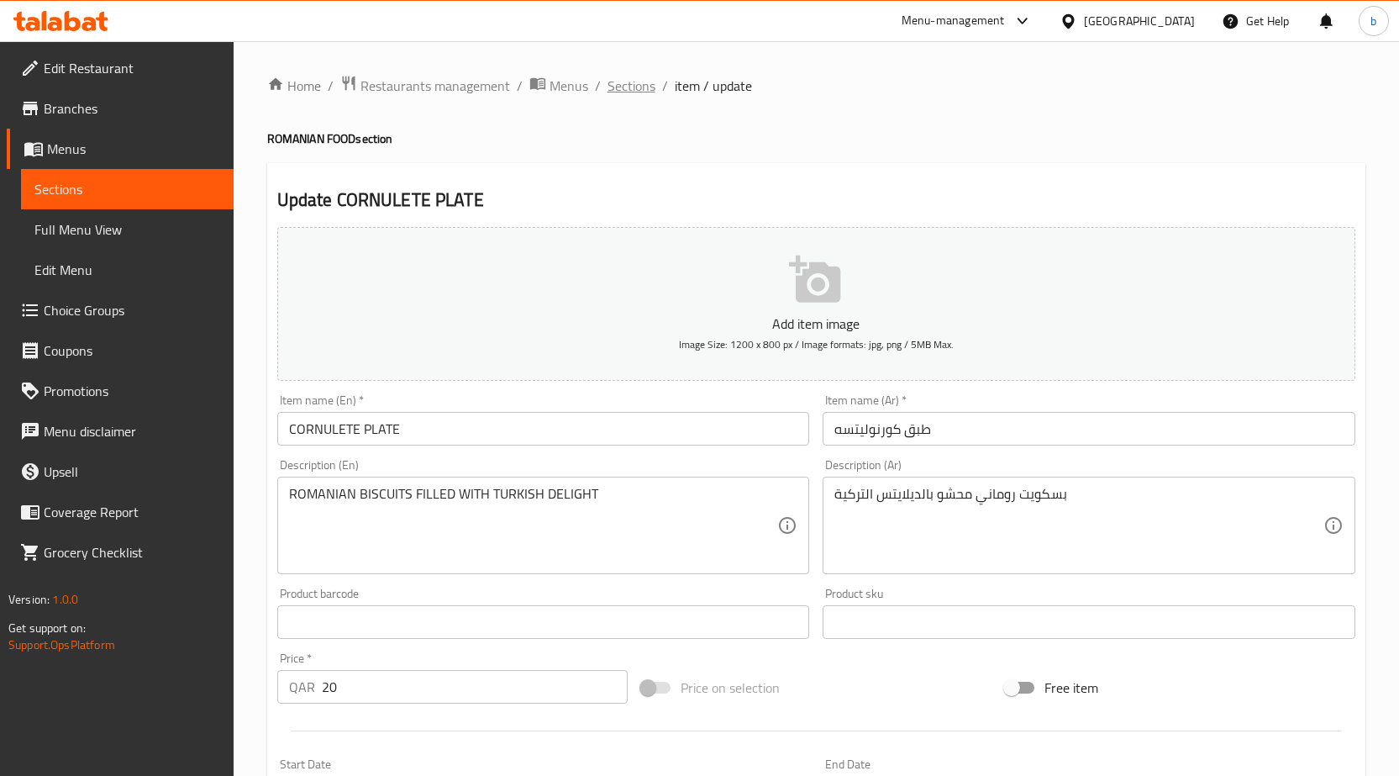
click at [615, 89] on span "Sections" at bounding box center [632, 86] width 48 height 20
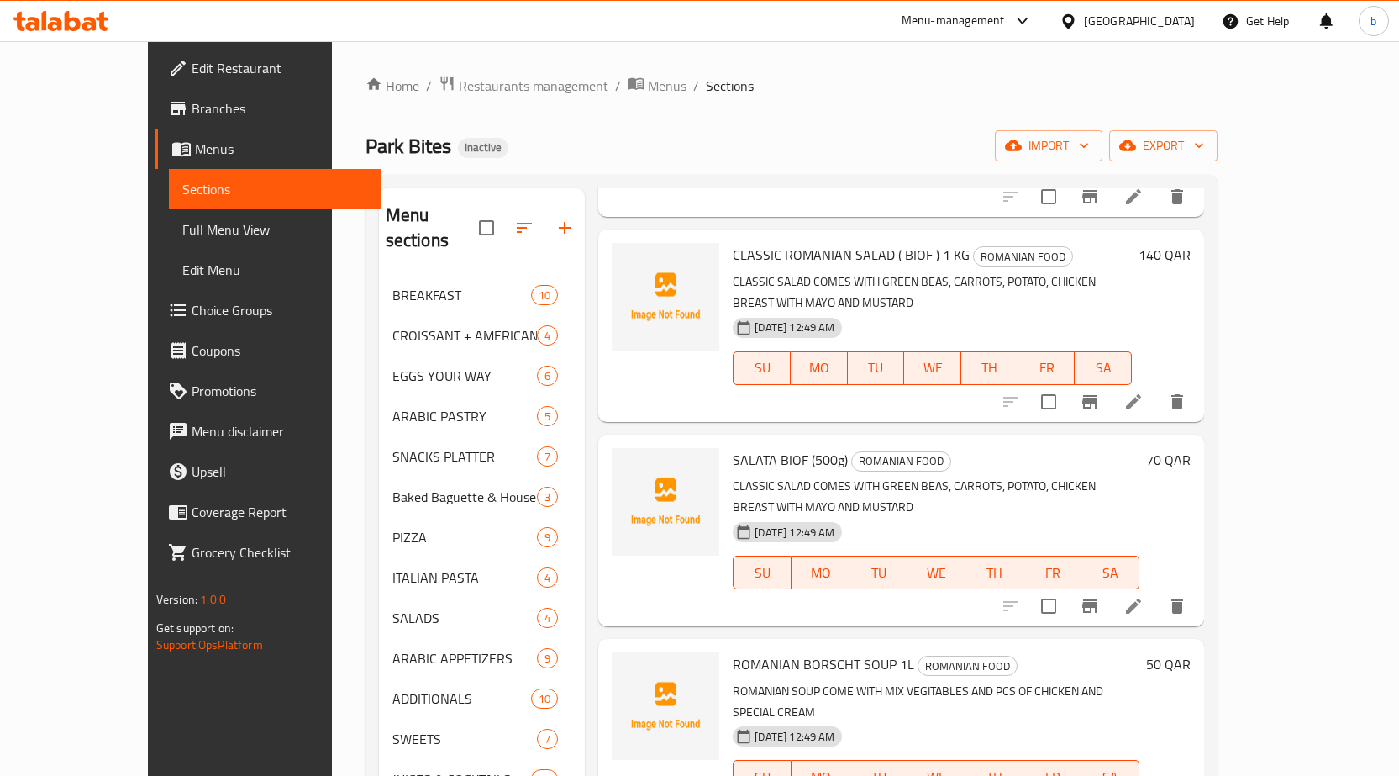
scroll to position [1513, 0]
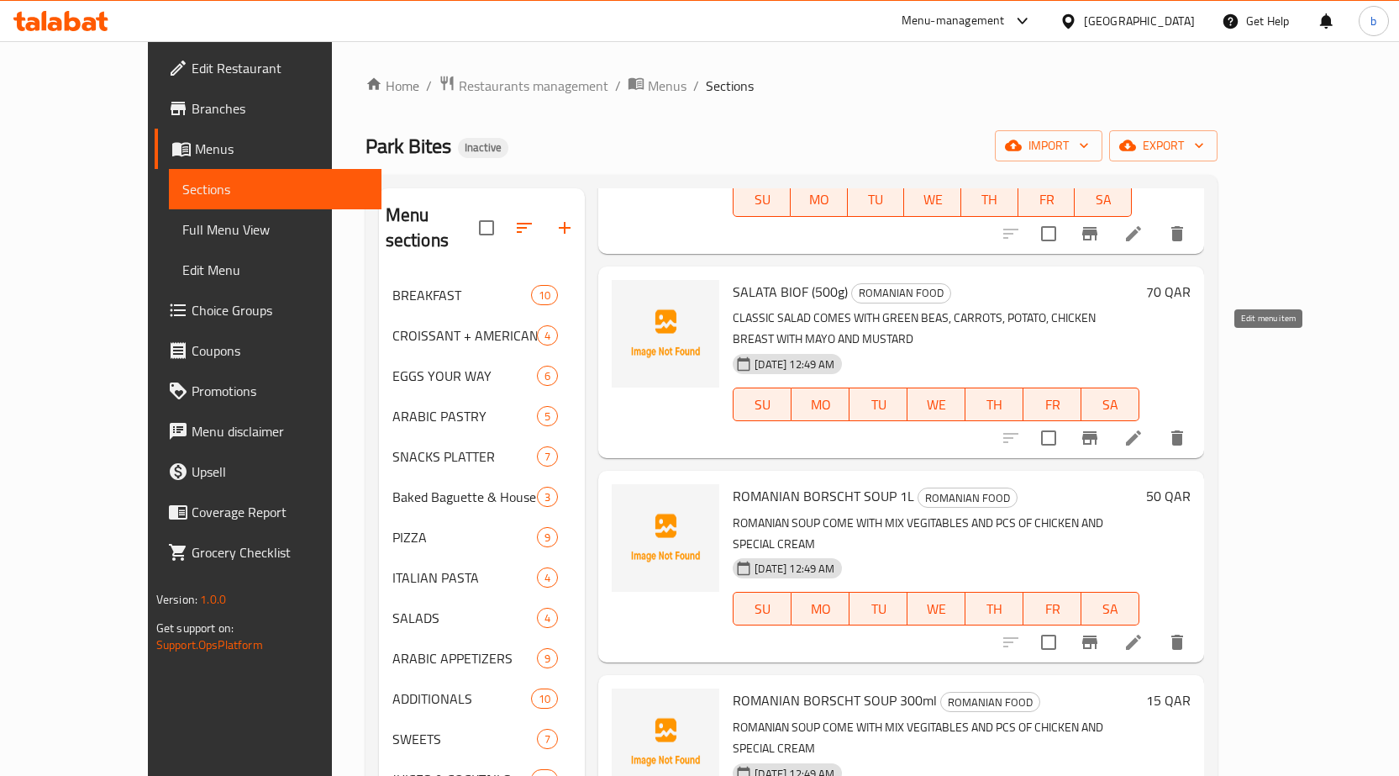
click at [1141, 430] on icon at bounding box center [1133, 437] width 15 height 15
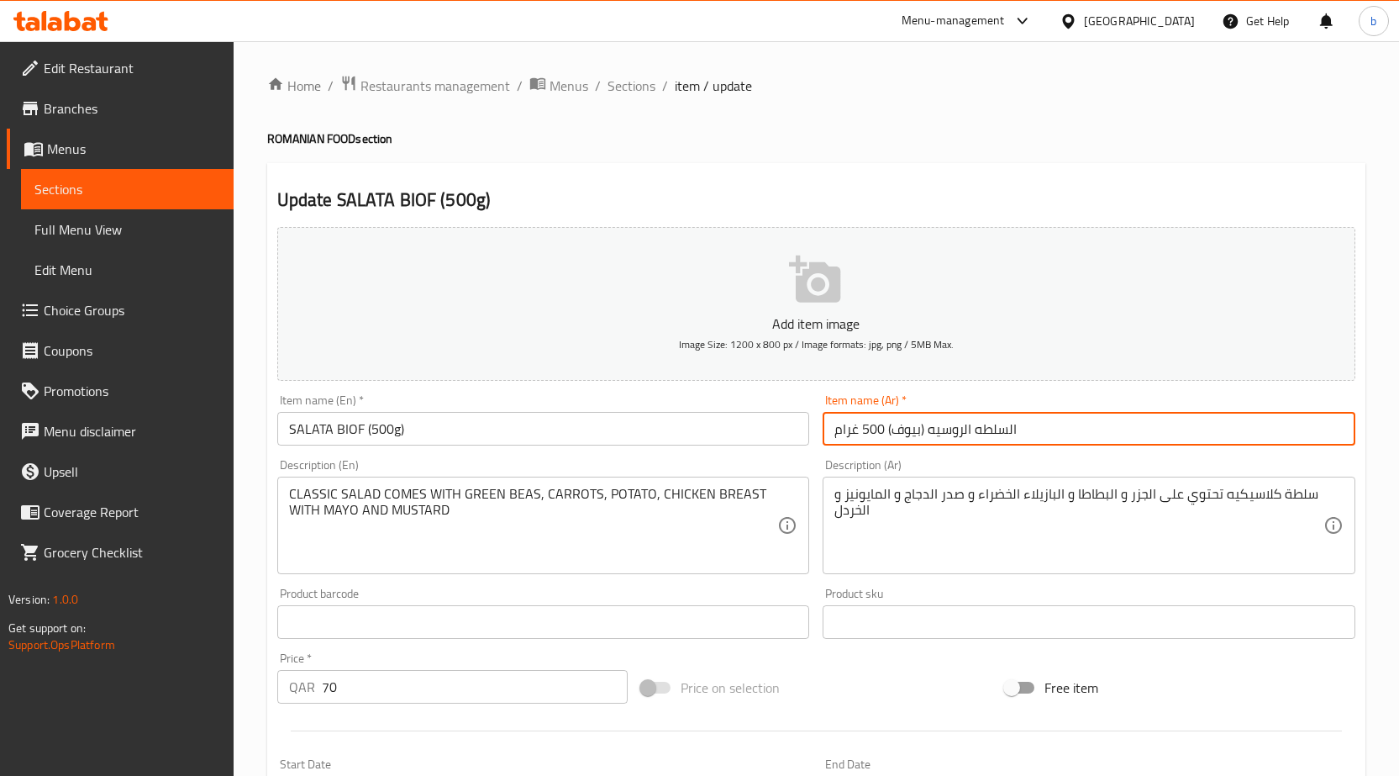
drag, startPoint x: 883, startPoint y: 436, endPoint x: 952, endPoint y: 433, distance: 69.0
click at [959, 433] on input "السلطه الروسيه (بيوف) 500 غرام" at bounding box center [1089, 429] width 533 height 34
click at [892, 434] on input "السلطه الروسيه (بيوف) 500 غرام" at bounding box center [1089, 429] width 533 height 34
drag, startPoint x: 925, startPoint y: 430, endPoint x: 974, endPoint y: 437, distance: 49.2
click at [974, 437] on input "السلطه الروسيه (بيوف) 500 غرام" at bounding box center [1089, 429] width 533 height 34
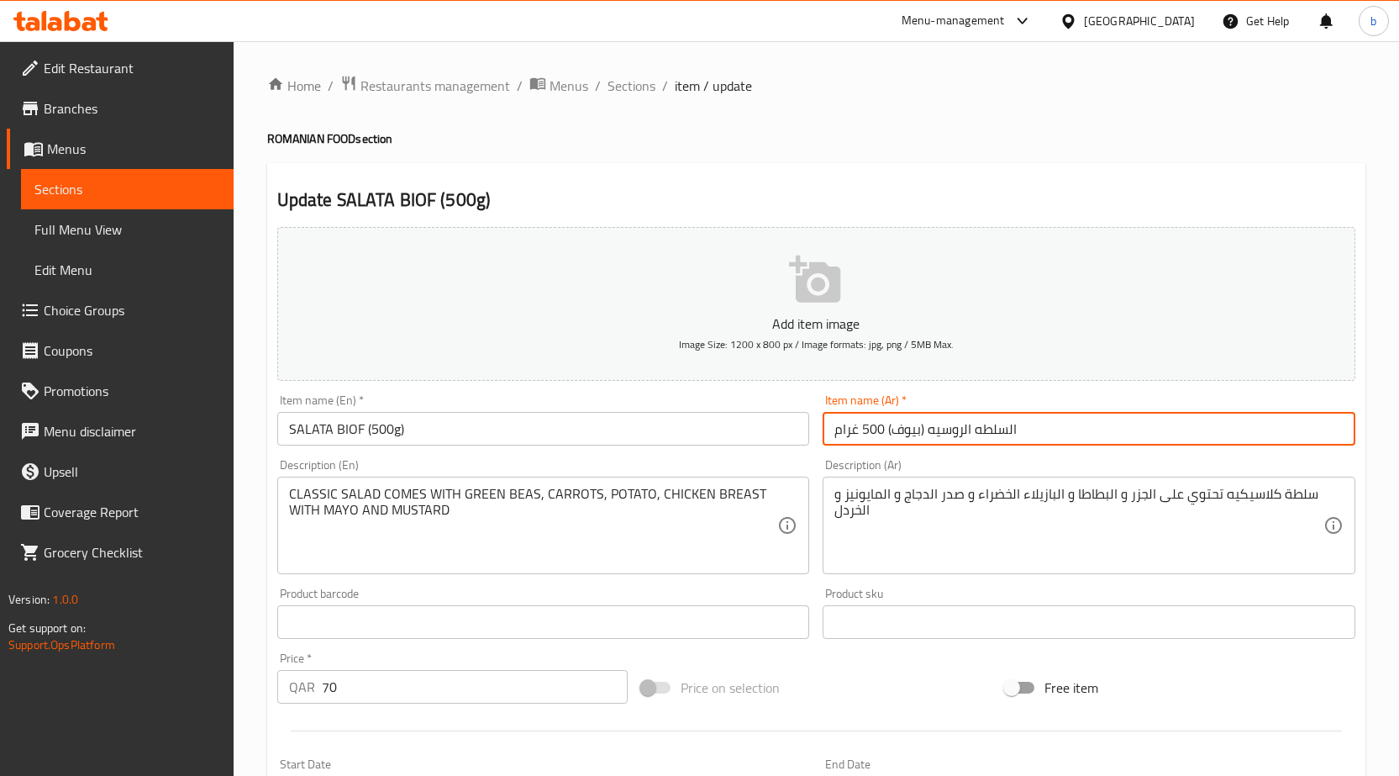
click at [945, 439] on input "السلطه الروسيه (بيوف) 500 غرام" at bounding box center [1089, 429] width 533 height 34
click at [282, 424] on input "SALATA BIOF (500g)" at bounding box center [543, 429] width 533 height 34
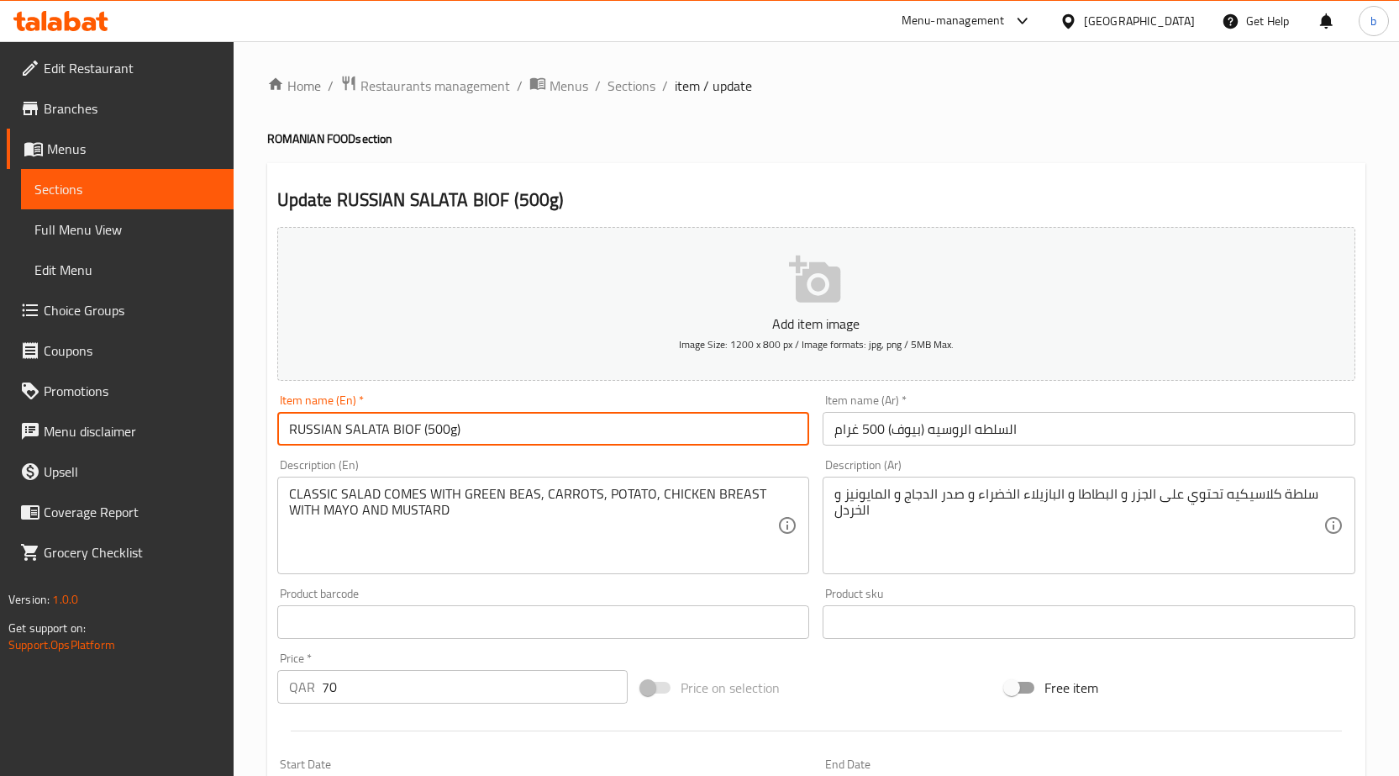
click at [425, 431] on input "RUSSIAN SALATA BIOF (500g)" at bounding box center [543, 429] width 533 height 34
click at [421, 429] on input "RUSSIAN SALATA (BIOF) 500g" at bounding box center [543, 429] width 533 height 34
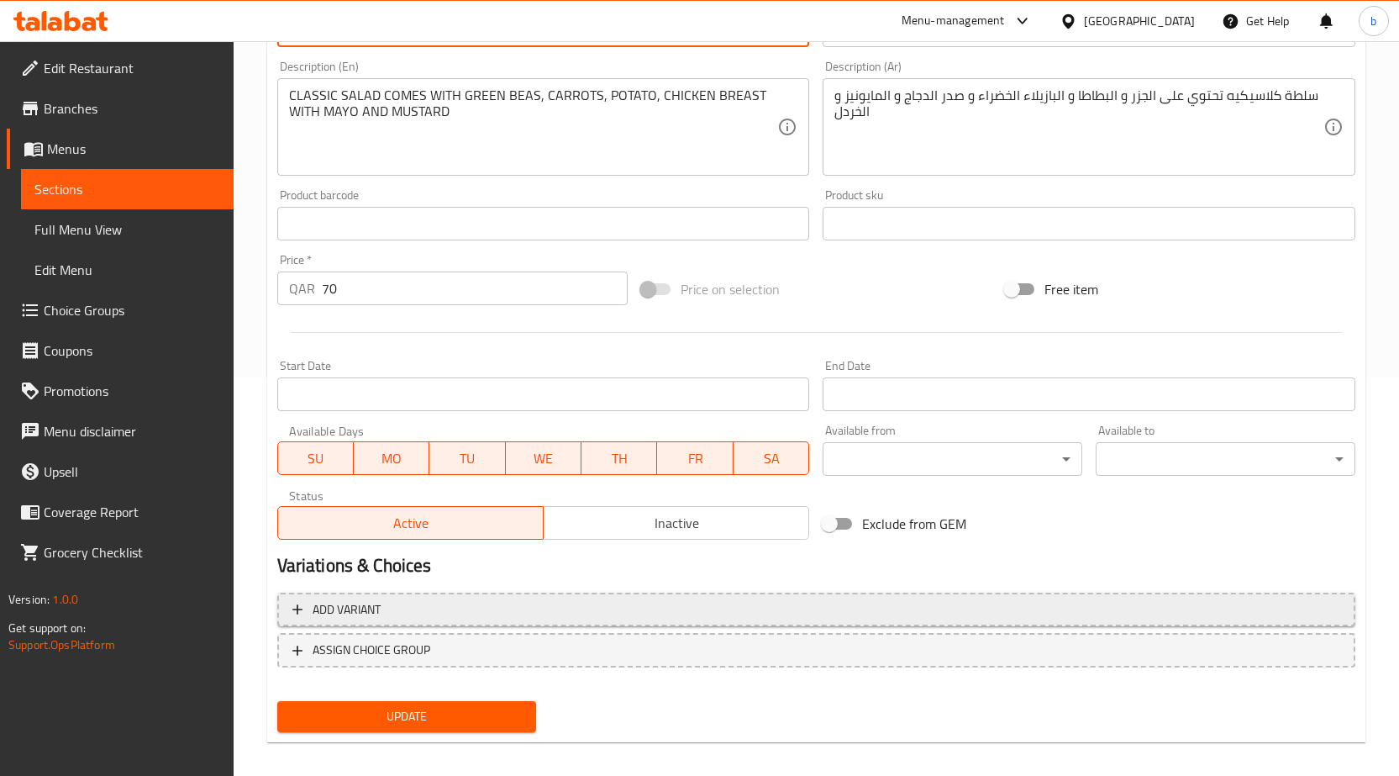
scroll to position [412, 0]
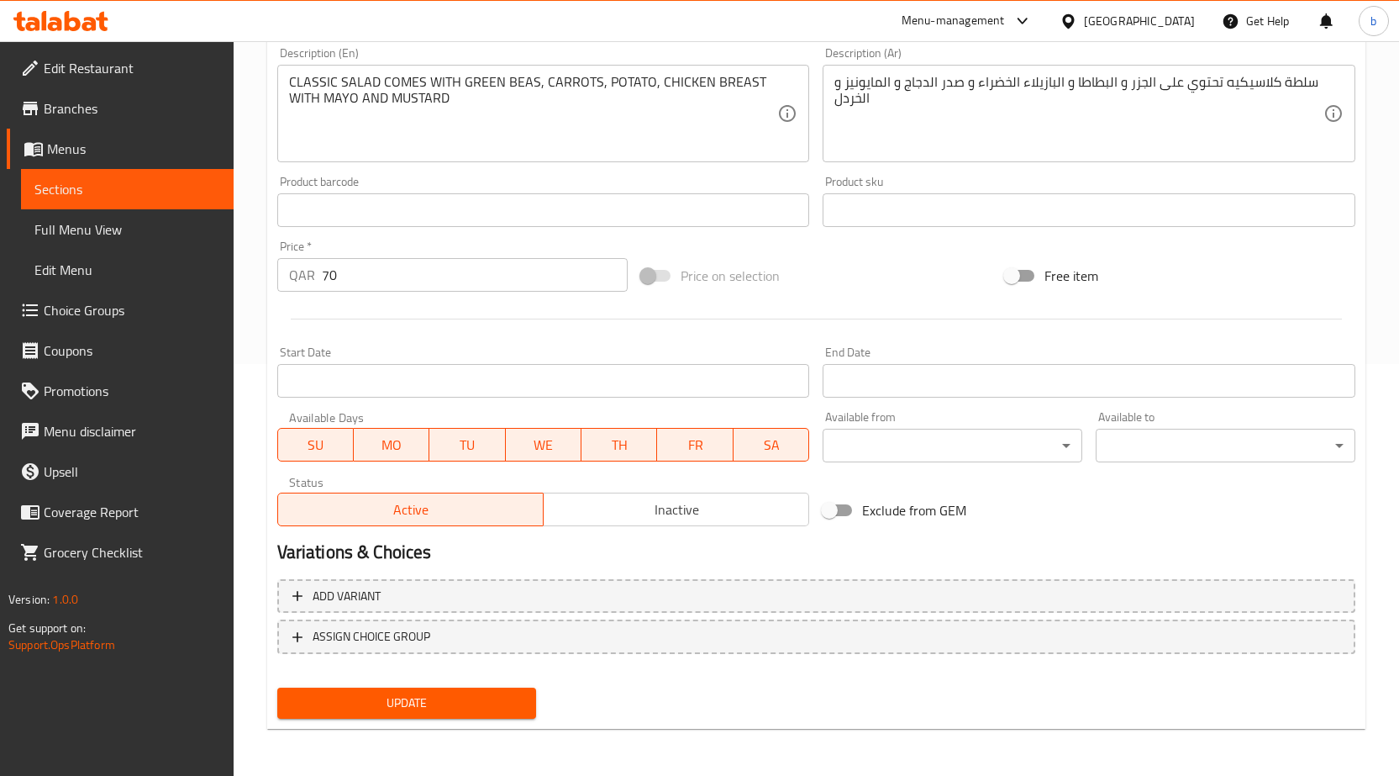
type input "RUSSIAN SALATA BIOF (500g)"
click at [439, 692] on span "Update" at bounding box center [407, 702] width 233 height 21
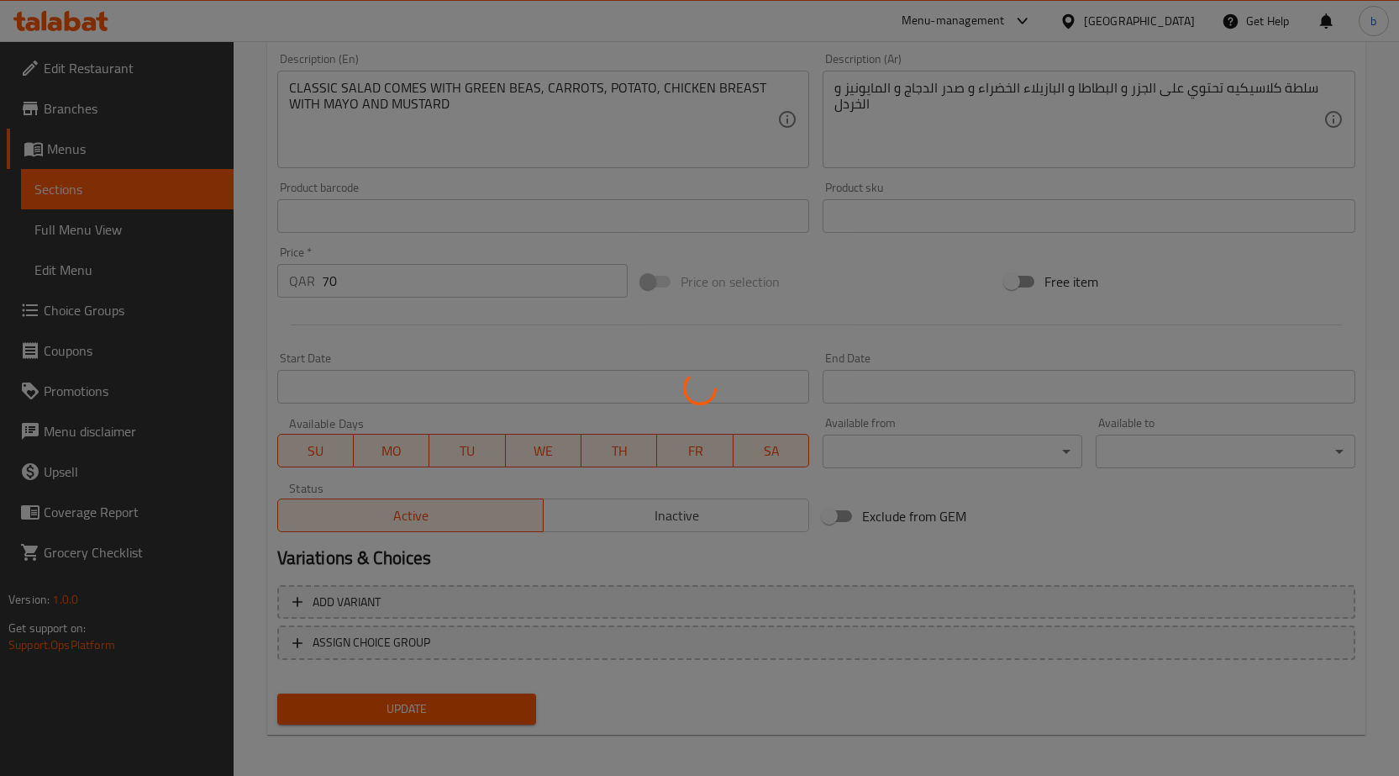
scroll to position [0, 0]
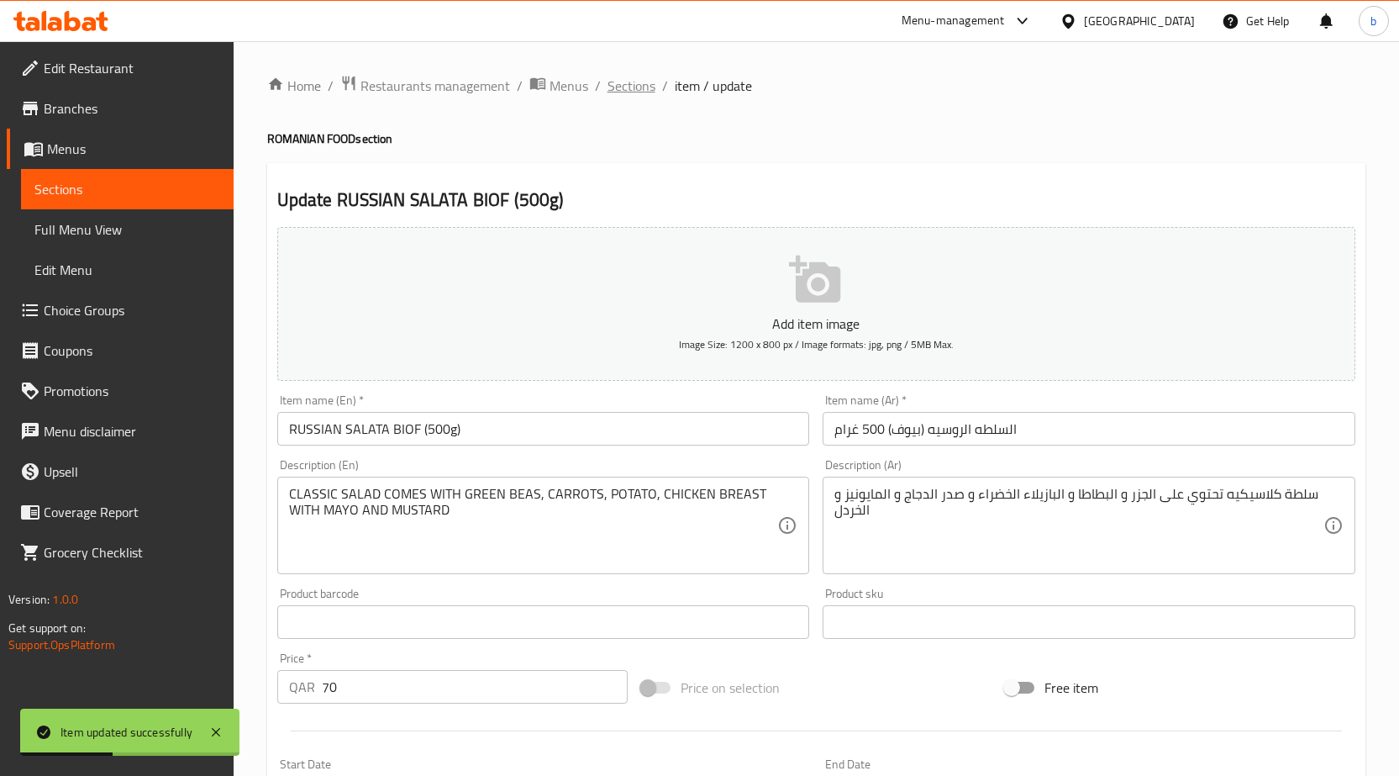
click at [645, 96] on span "Sections" at bounding box center [632, 86] width 48 height 20
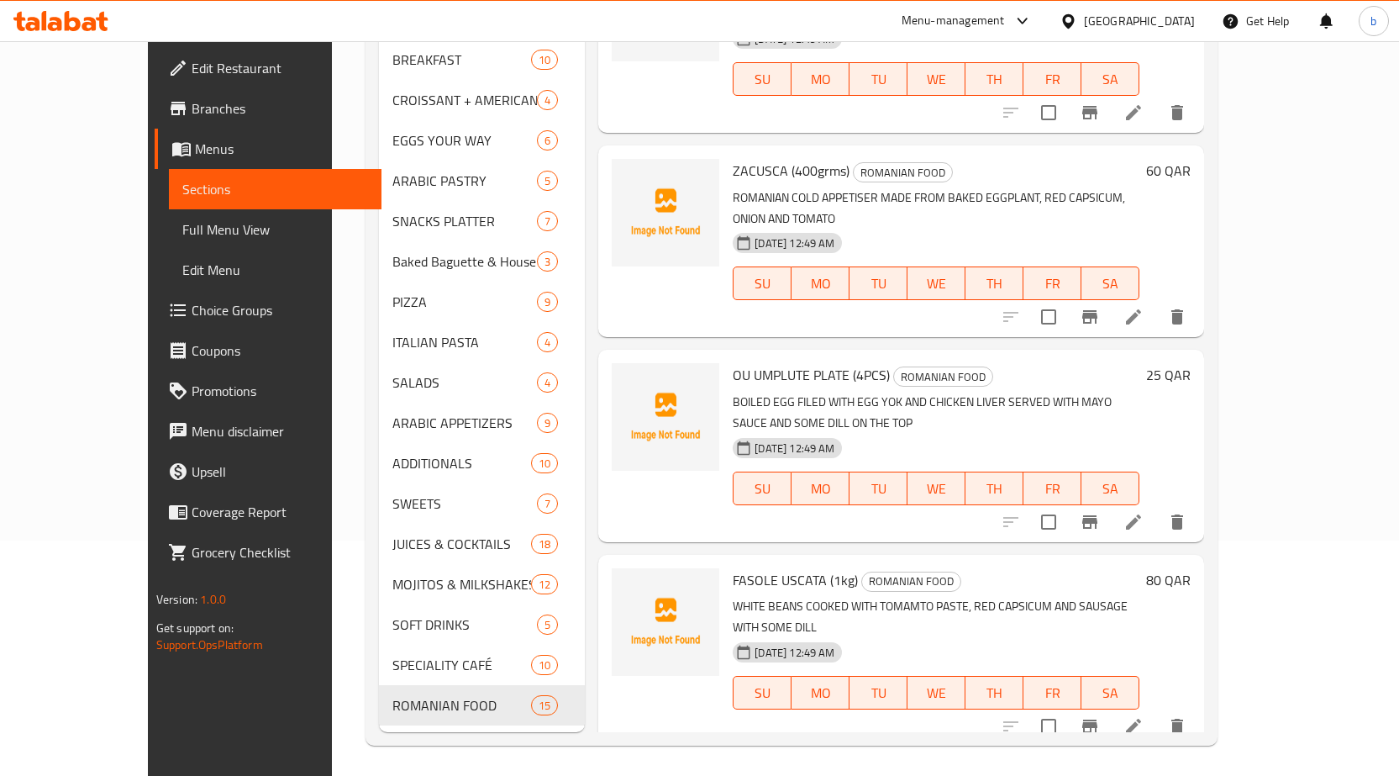
scroll to position [2017, 0]
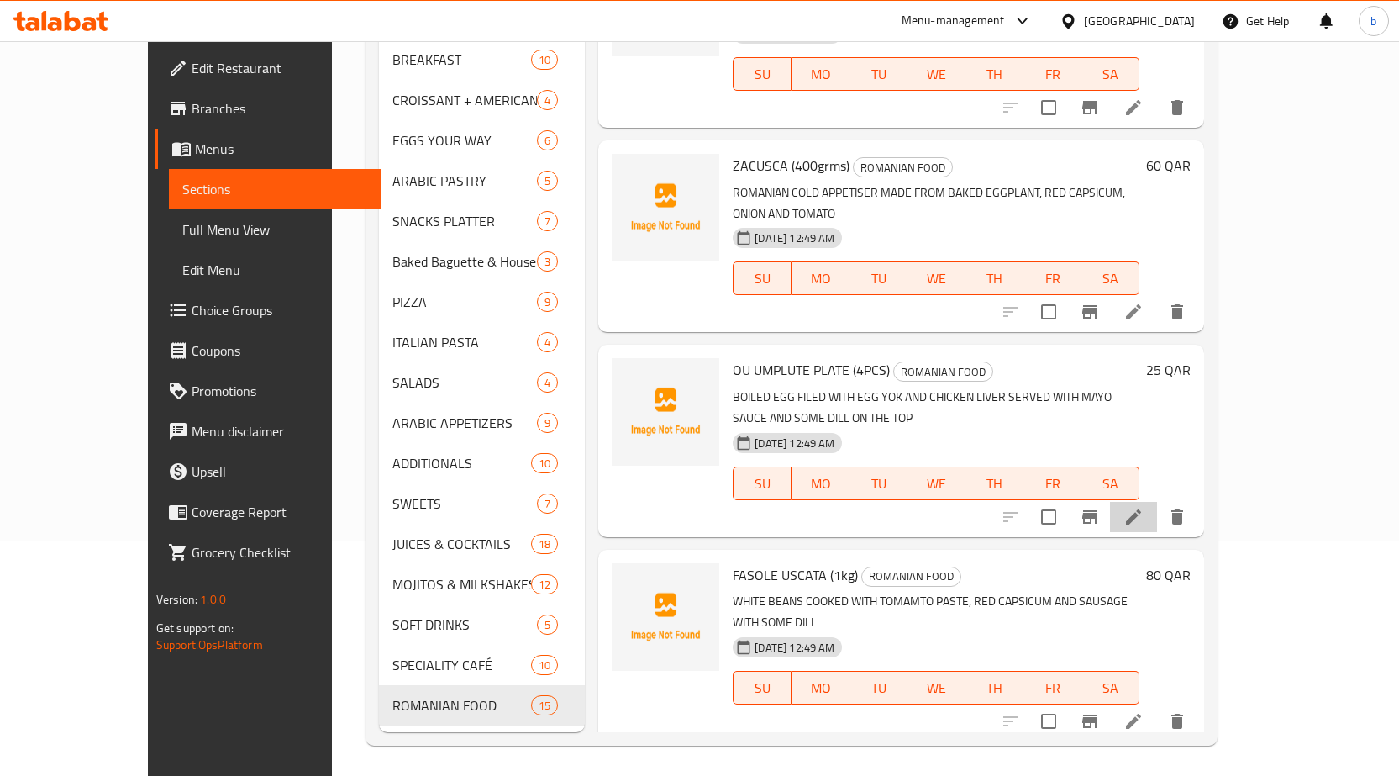
click at [1157, 502] on li at bounding box center [1133, 517] width 47 height 30
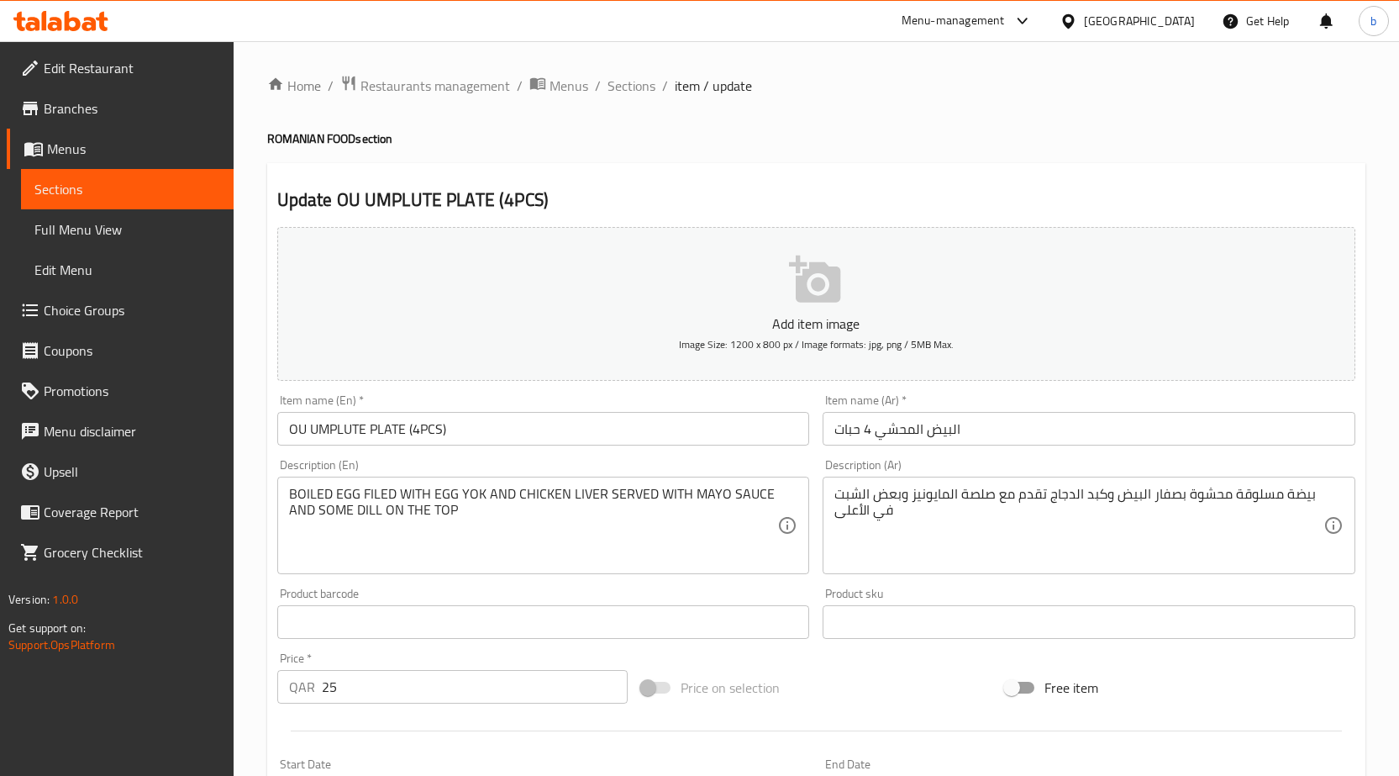
click at [957, 429] on input "البيض المحشي 4 حبات" at bounding box center [1089, 429] width 533 height 34
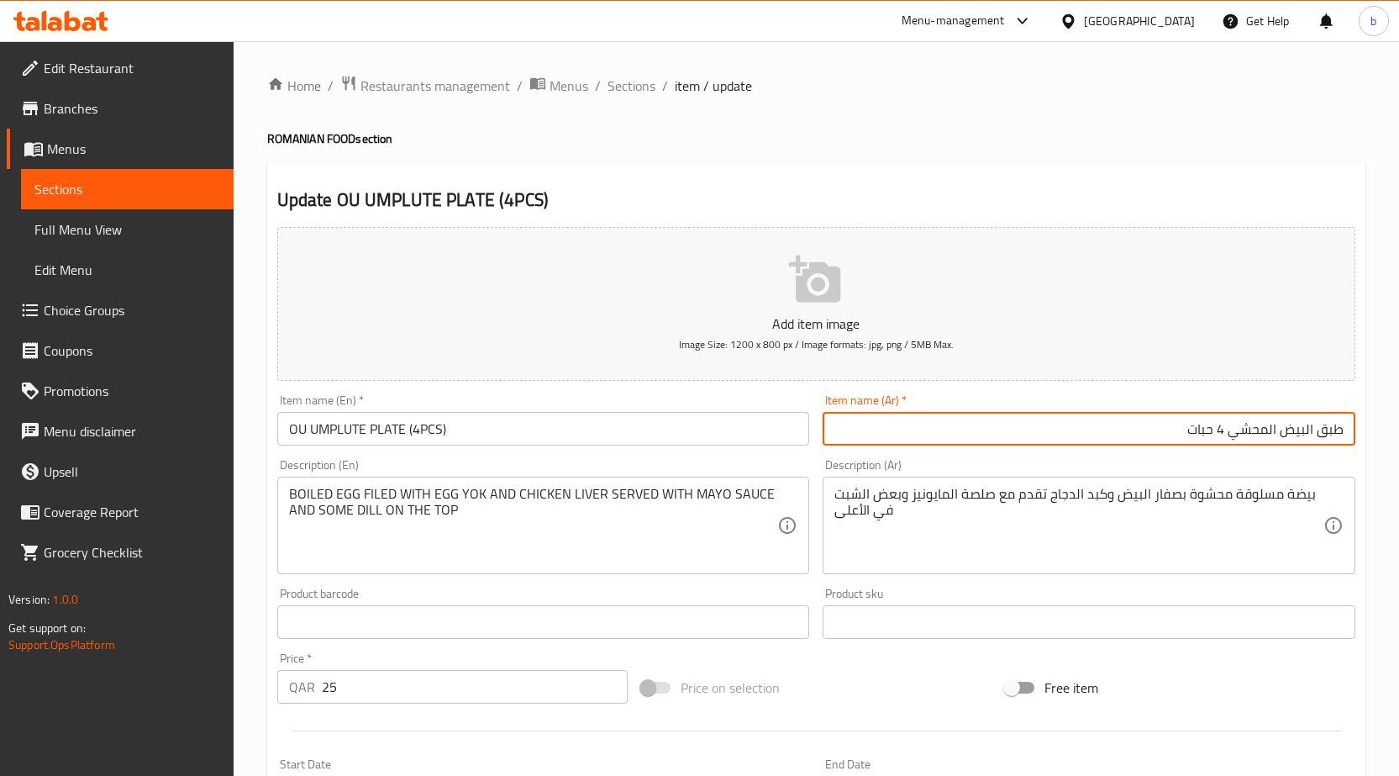
type input "طبق البيض المحشي 4 حبات"
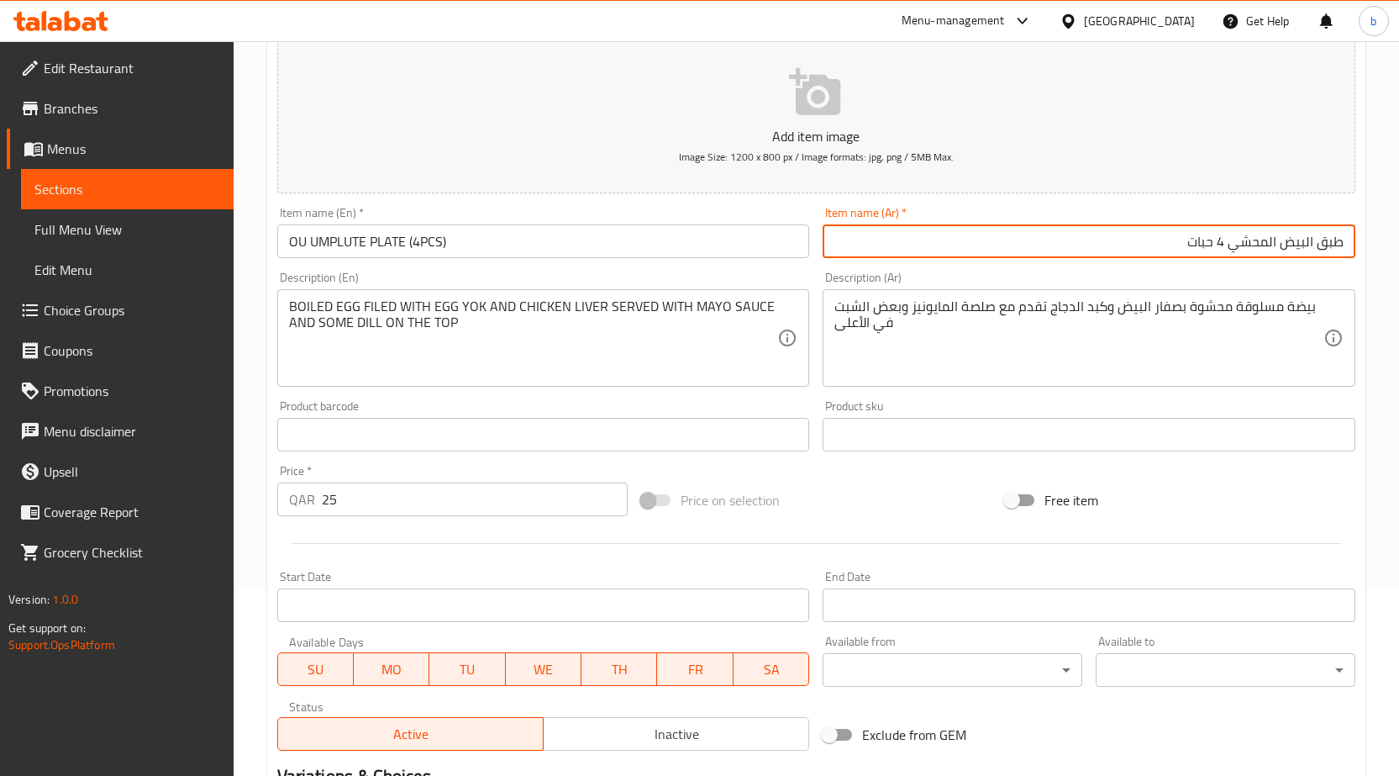
scroll to position [412, 0]
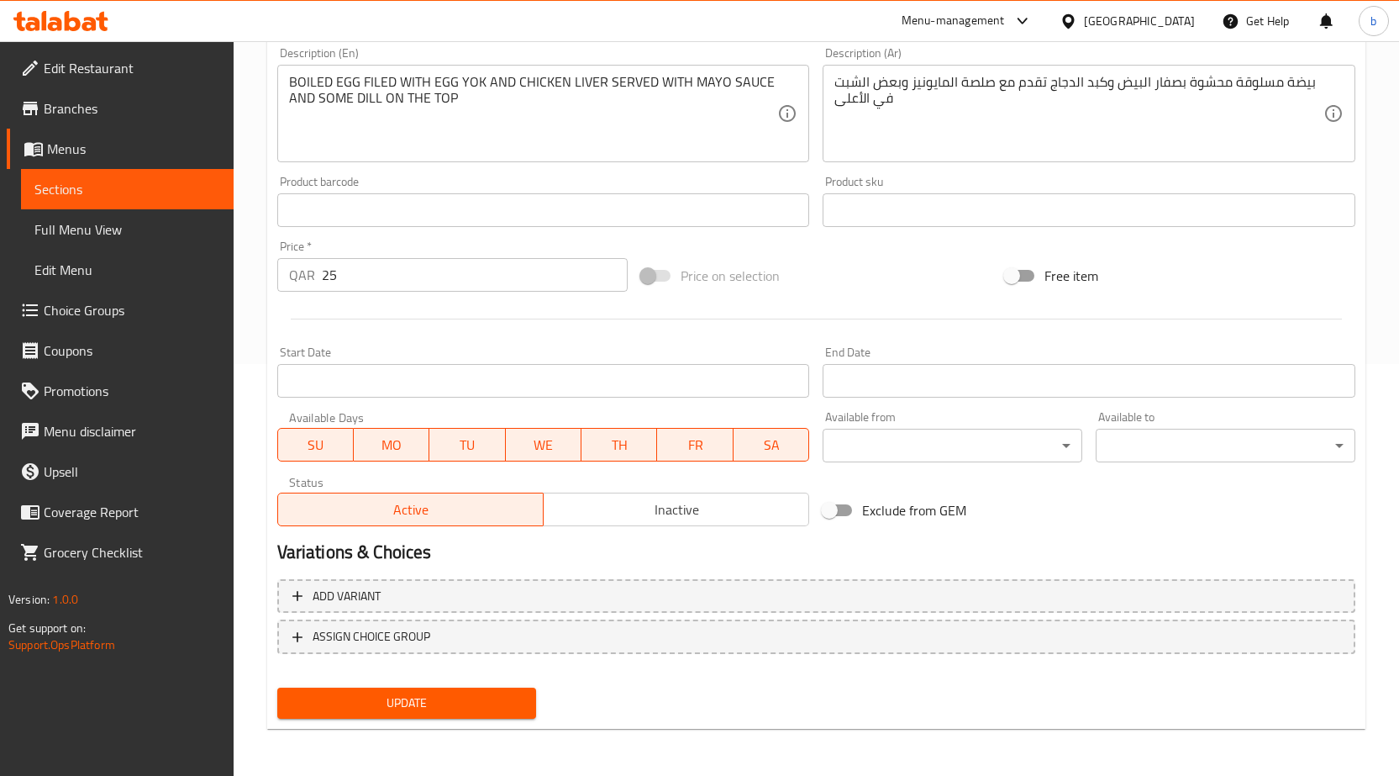
click at [426, 709] on span "Update" at bounding box center [407, 702] width 233 height 21
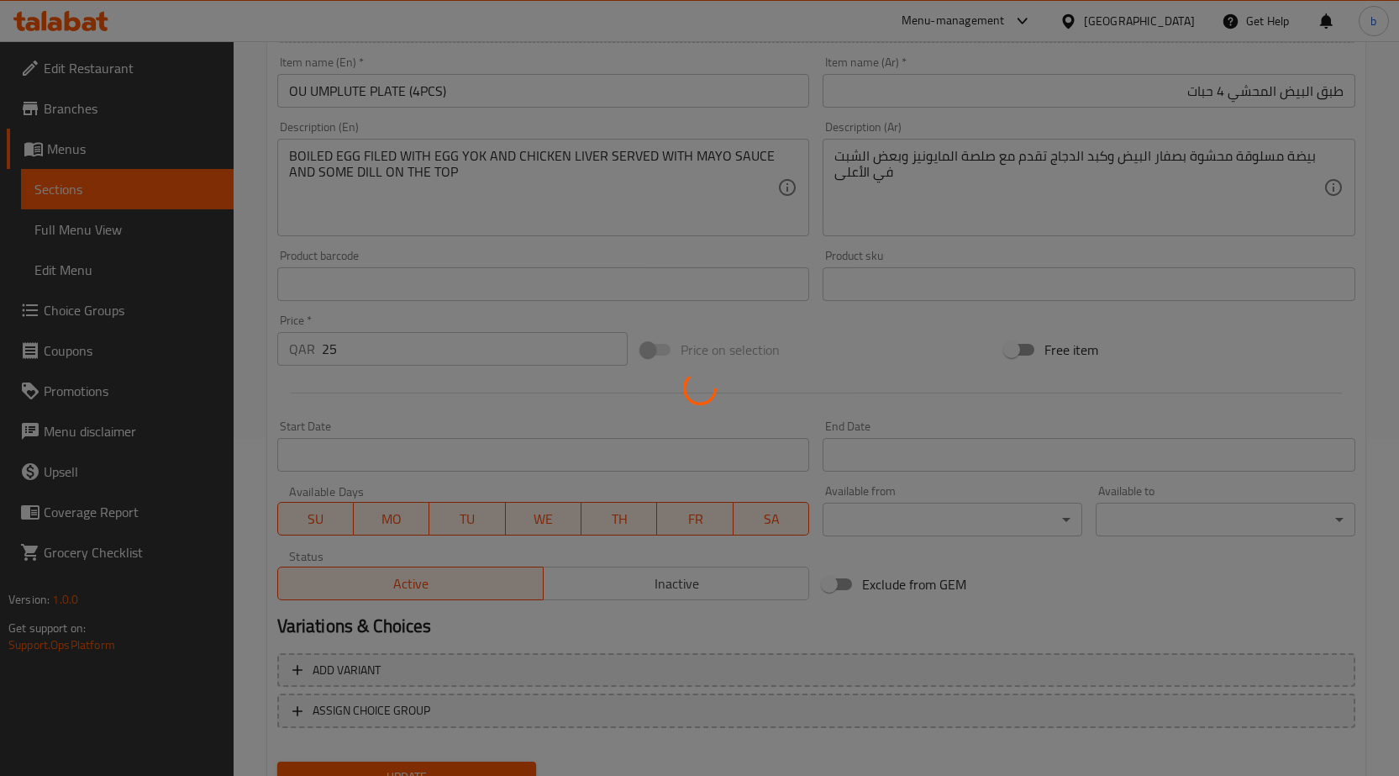
scroll to position [0, 0]
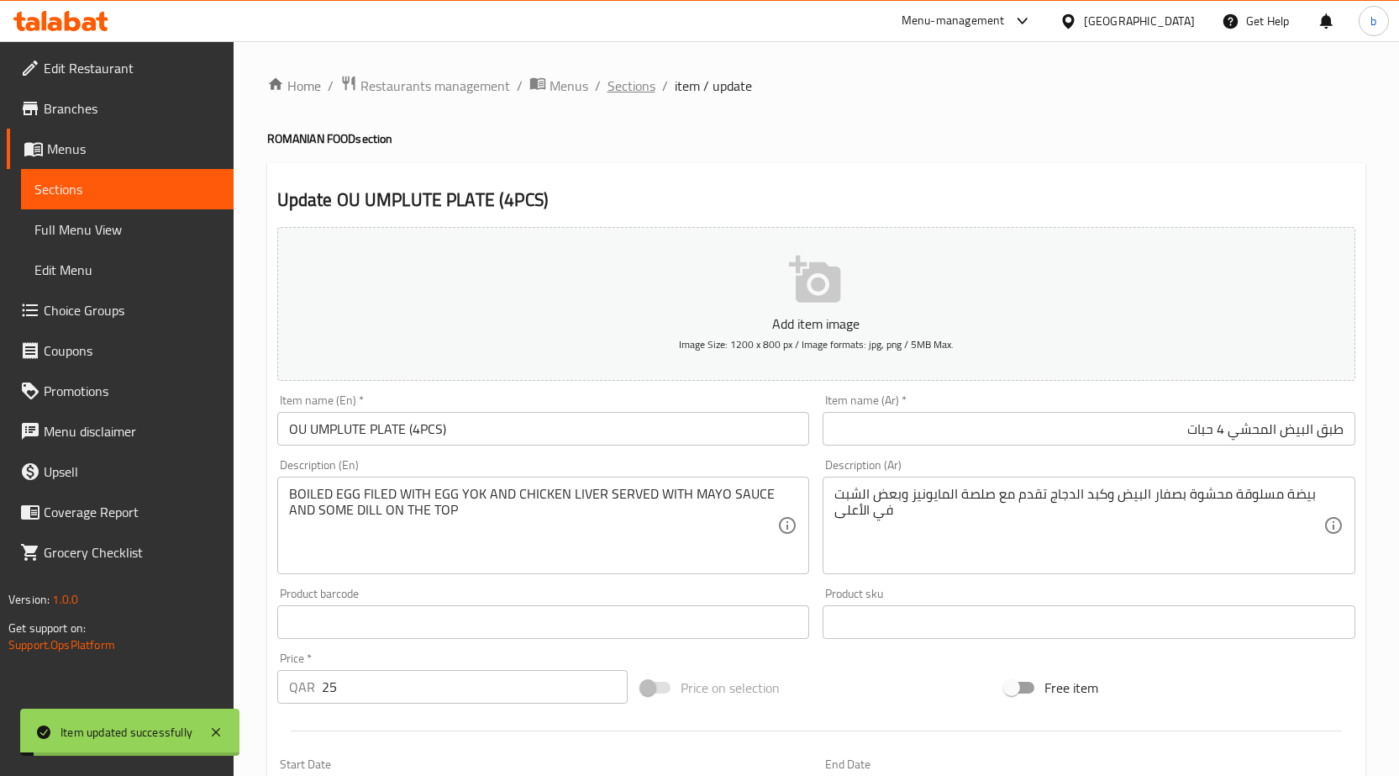
click at [622, 93] on span "Sections" at bounding box center [632, 86] width 48 height 20
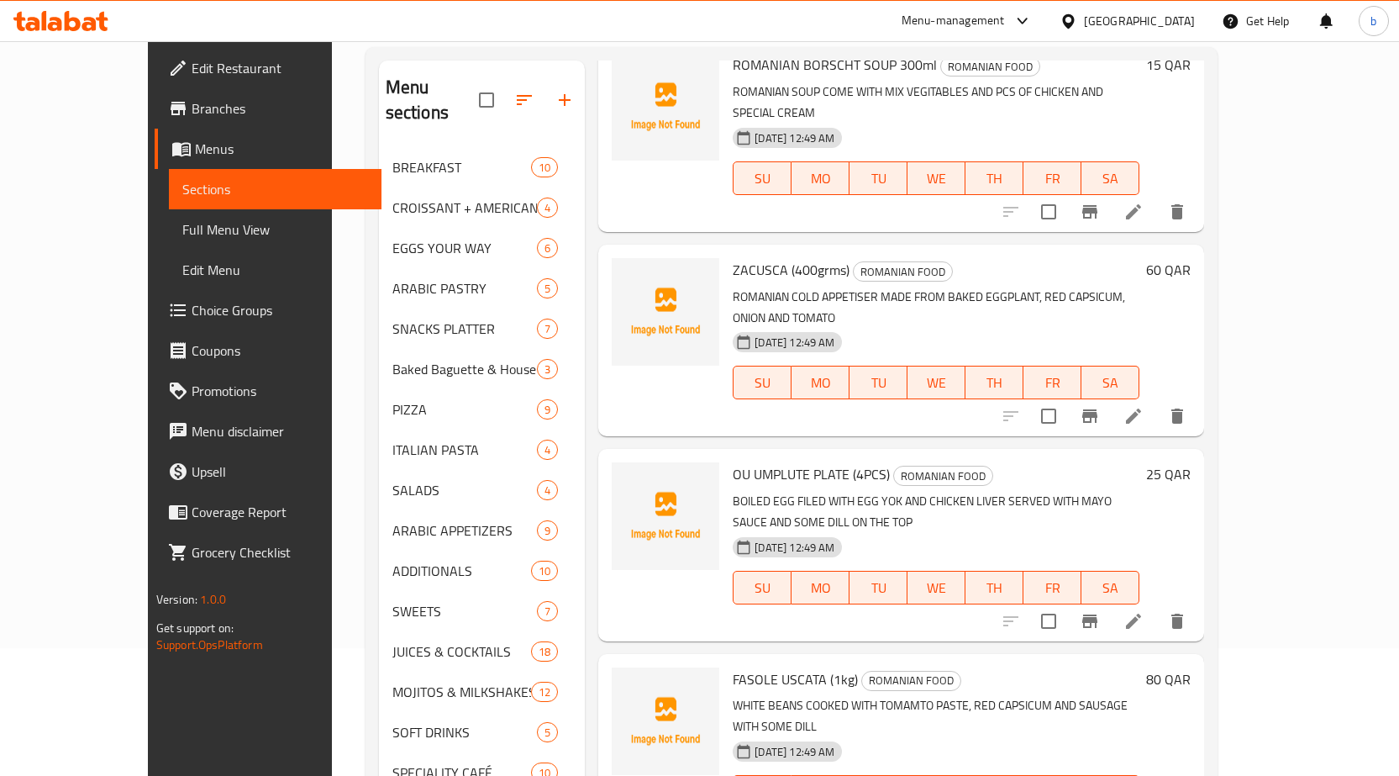
scroll to position [235, 0]
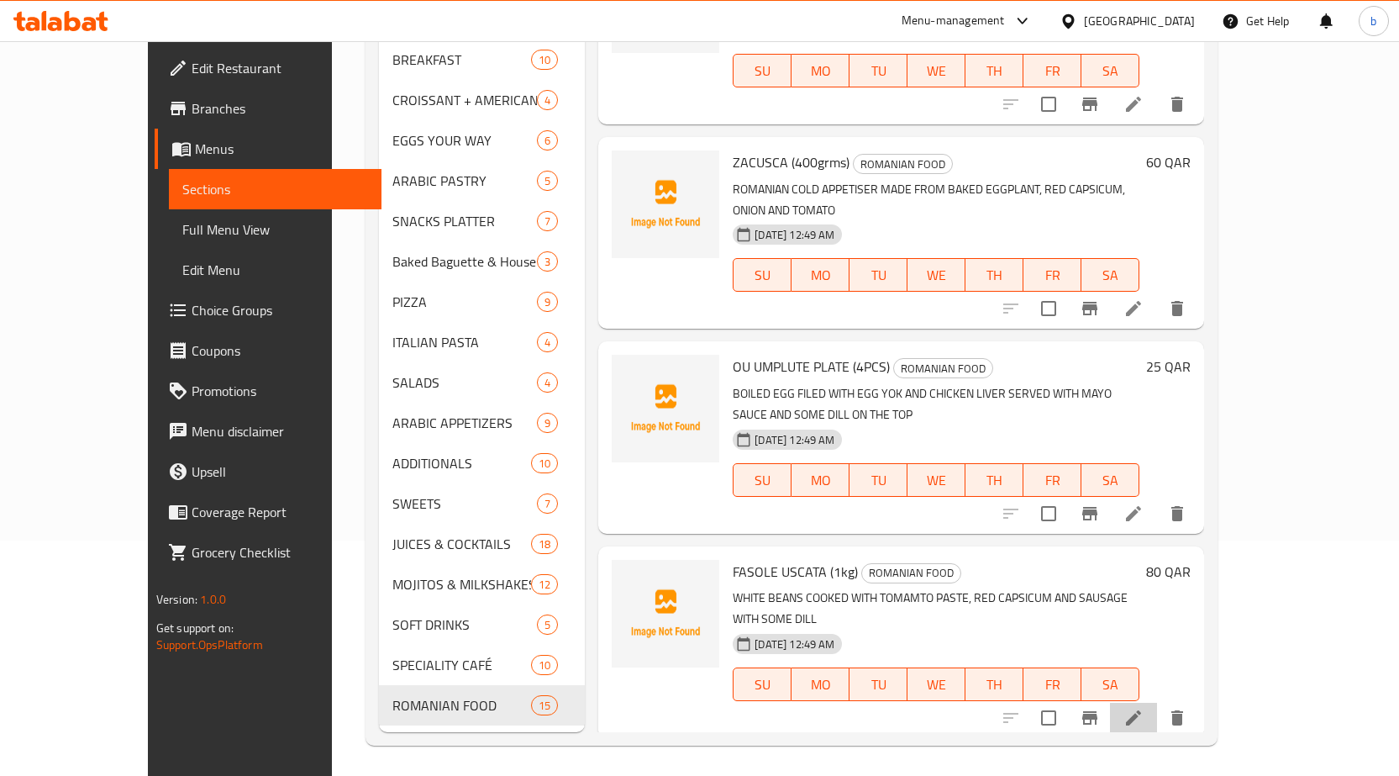
click at [1157, 703] on li at bounding box center [1133, 718] width 47 height 30
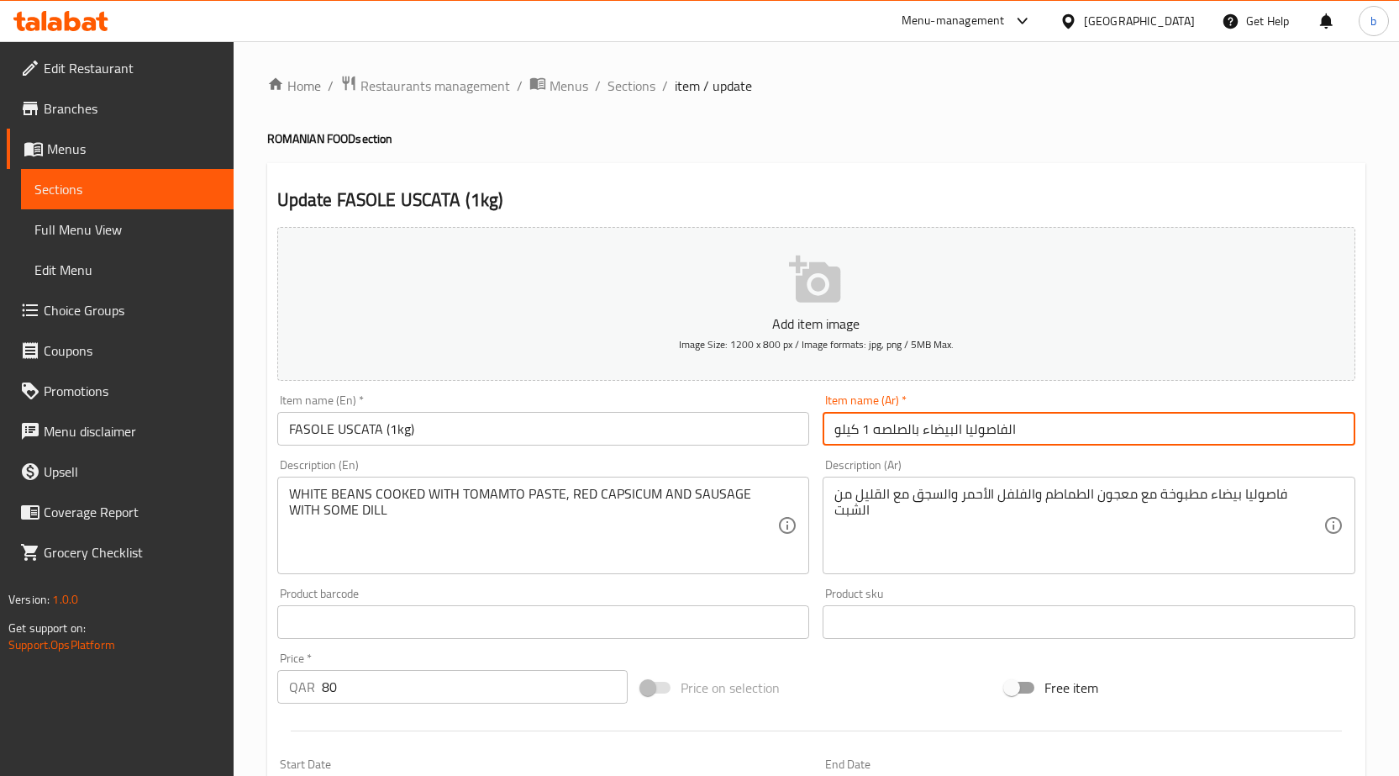
drag, startPoint x: 872, startPoint y: 429, endPoint x: 1039, endPoint y: 448, distance: 167.5
click at [1039, 448] on div "Item name (Ar)   * الفاصوليا البيضاء بالصلصه 1 كيلو Item name (Ar) *" at bounding box center [1089, 419] width 546 height 65
paste input "فاسول أوسكاتا"
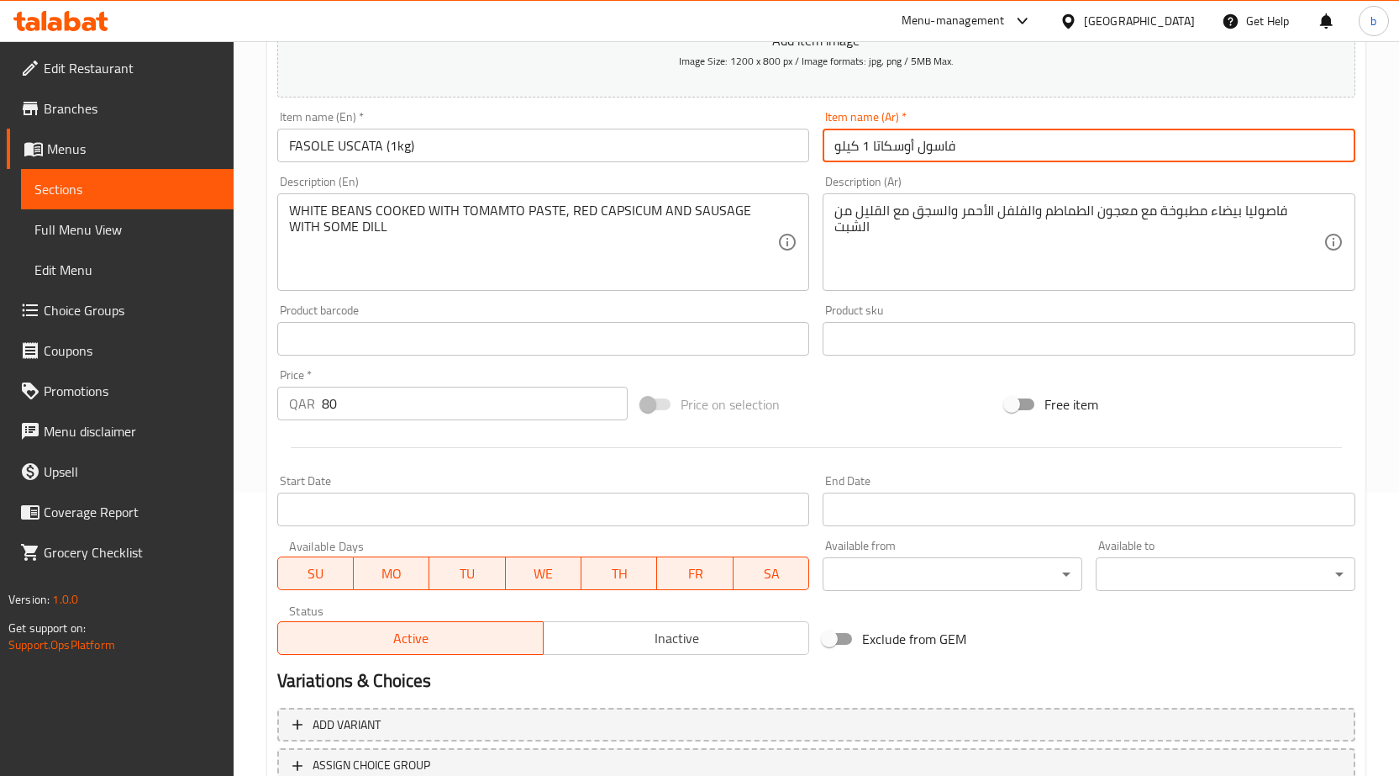
scroll to position [412, 0]
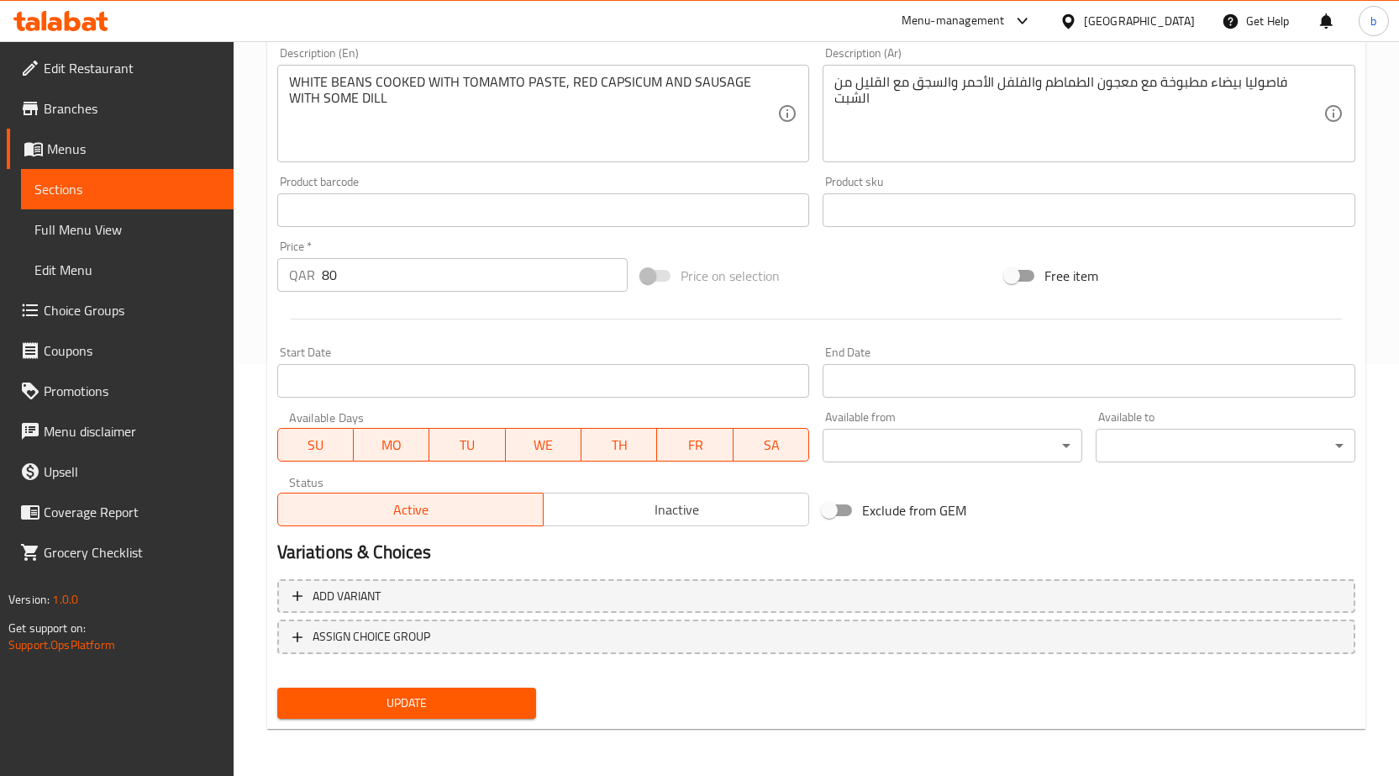
type input "فاسول أوسكاتا 1 كيلو"
click at [404, 701] on span "Update" at bounding box center [407, 702] width 233 height 21
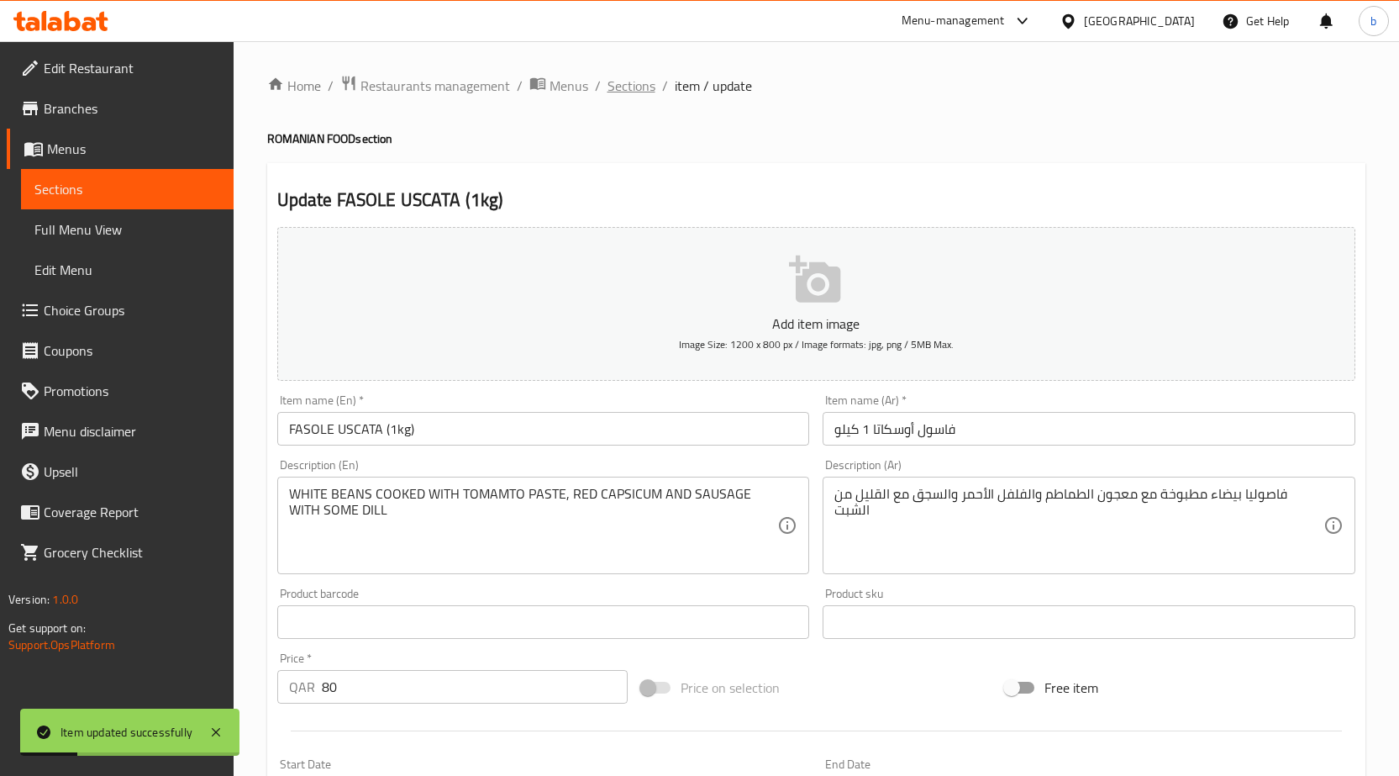
click at [619, 96] on span "Sections" at bounding box center [632, 86] width 48 height 20
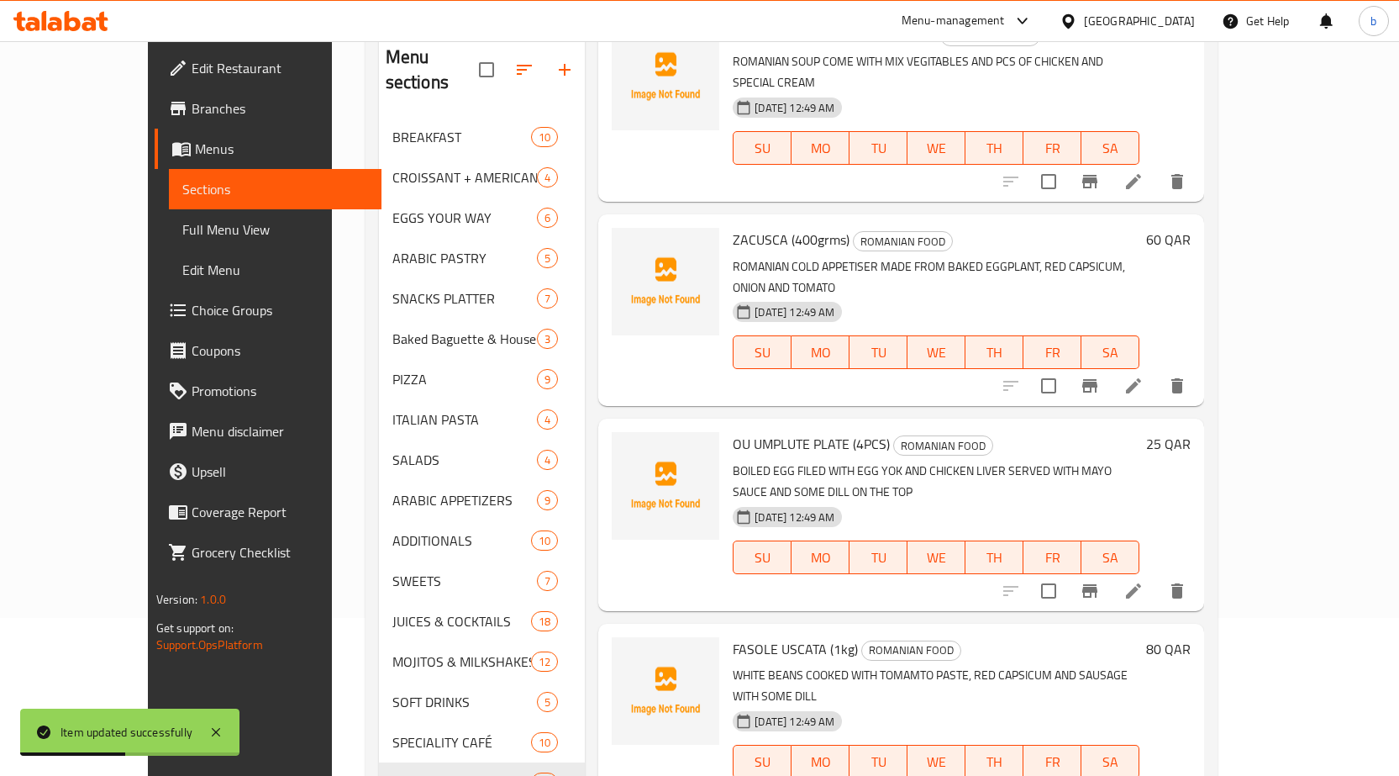
scroll to position [235, 0]
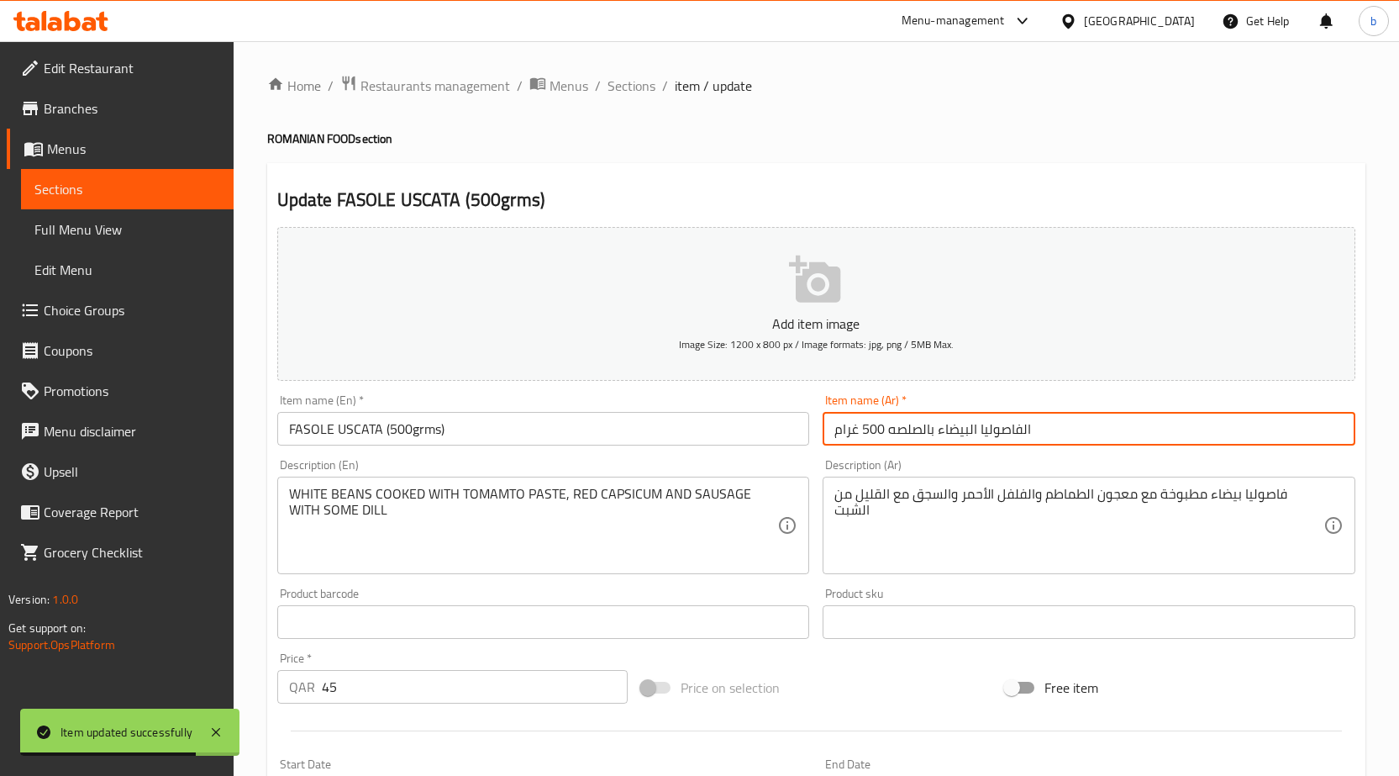
drag, startPoint x: 887, startPoint y: 430, endPoint x: 1037, endPoint y: 442, distance: 150.0
click at [1037, 442] on input "الفاصوليا البيضاء بالصلصه 500 غرام" at bounding box center [1089, 429] width 533 height 34
paste input "فاسول أوسكاتا"
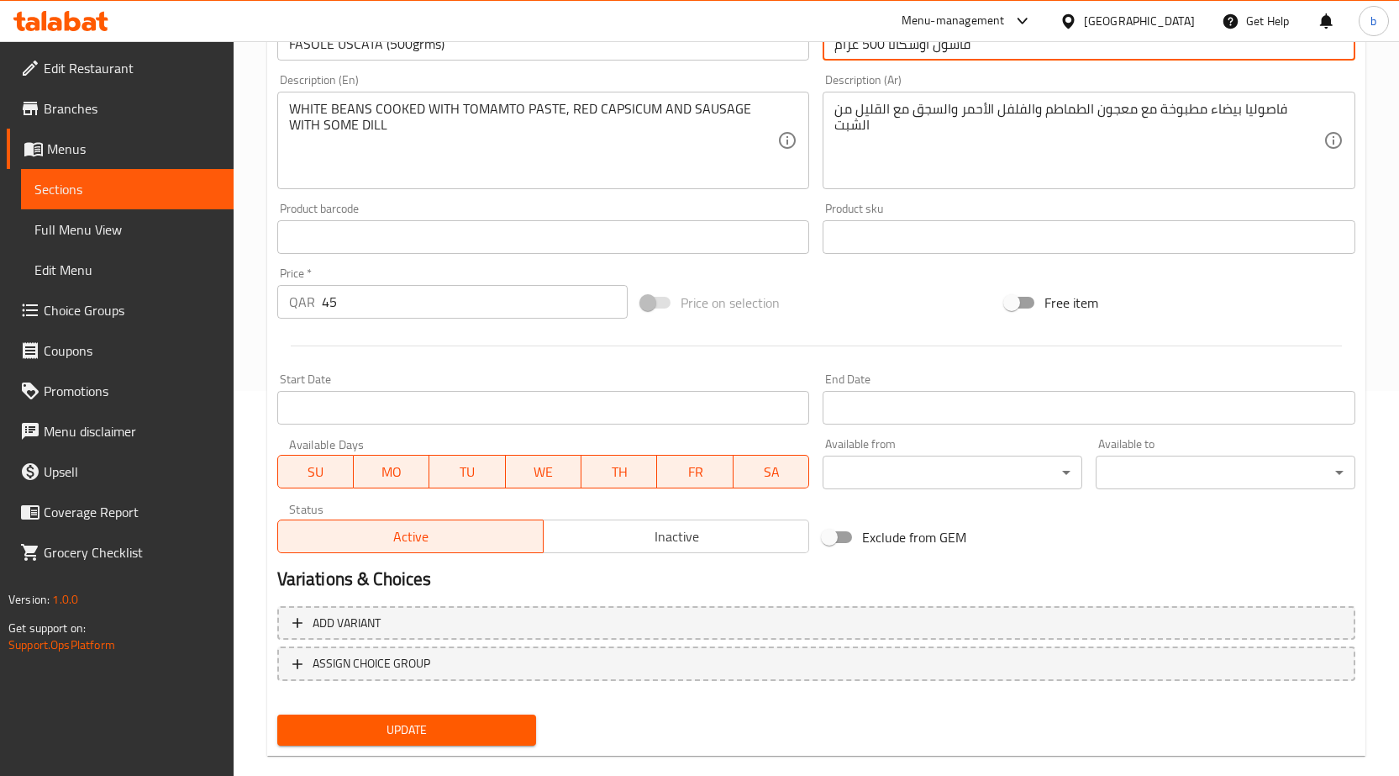
scroll to position [412, 0]
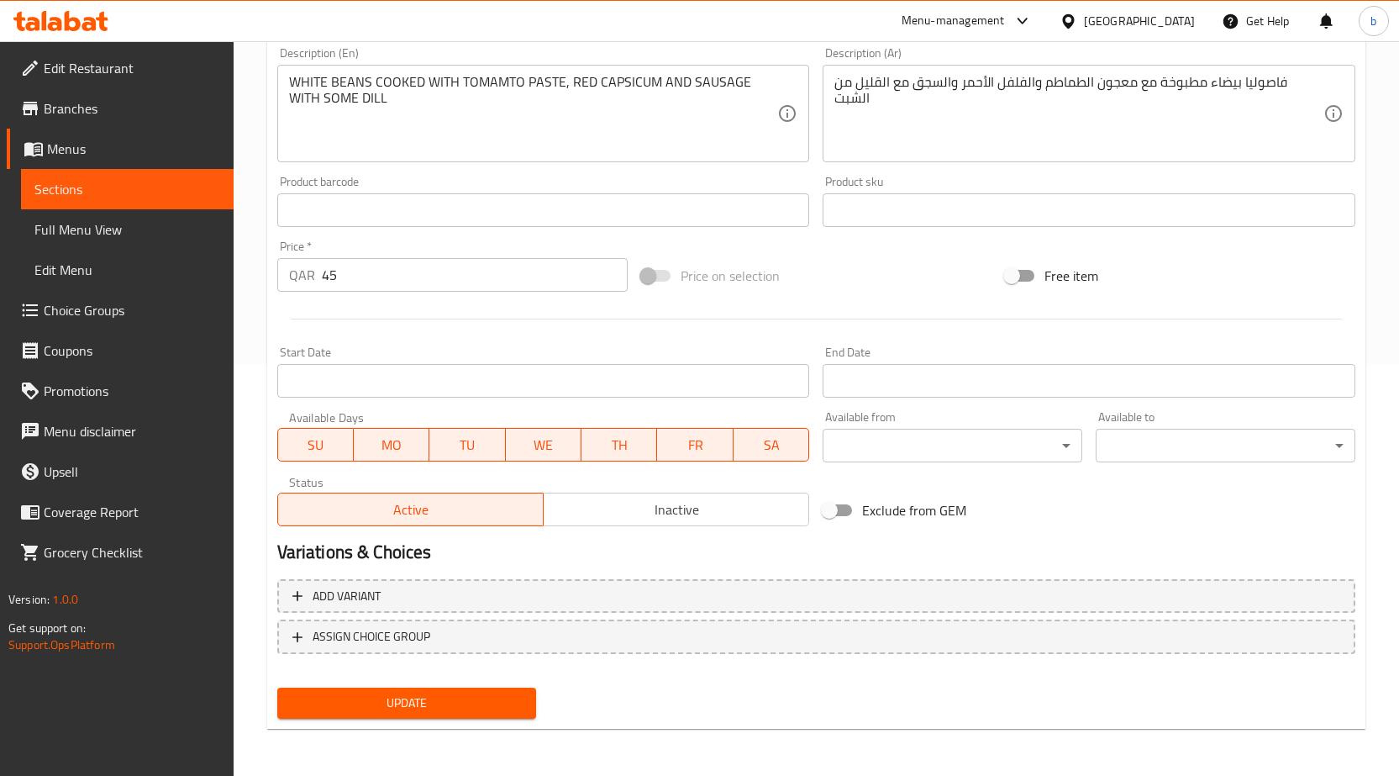
type input "فاسول أوسكاتا 500 غرام"
click at [460, 706] on span "Update" at bounding box center [407, 702] width 233 height 21
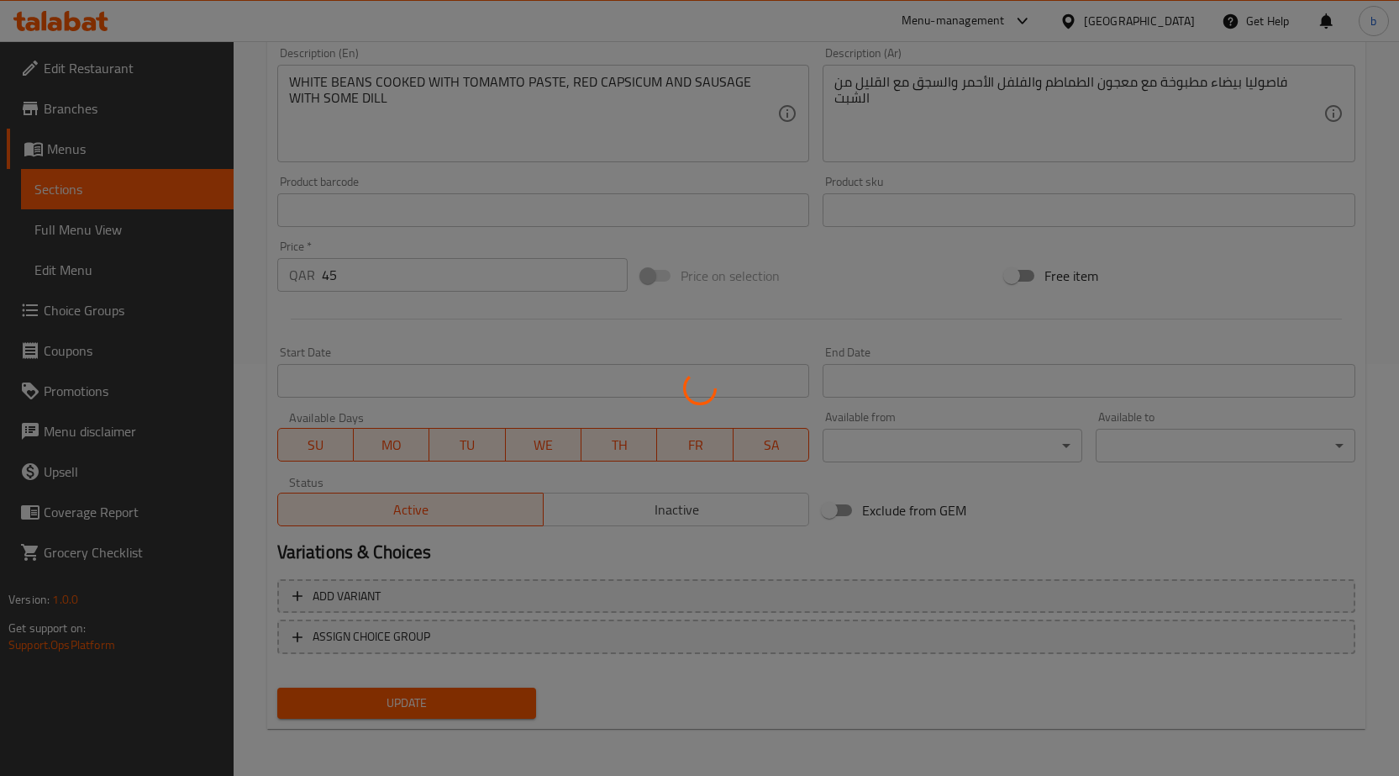
scroll to position [0, 0]
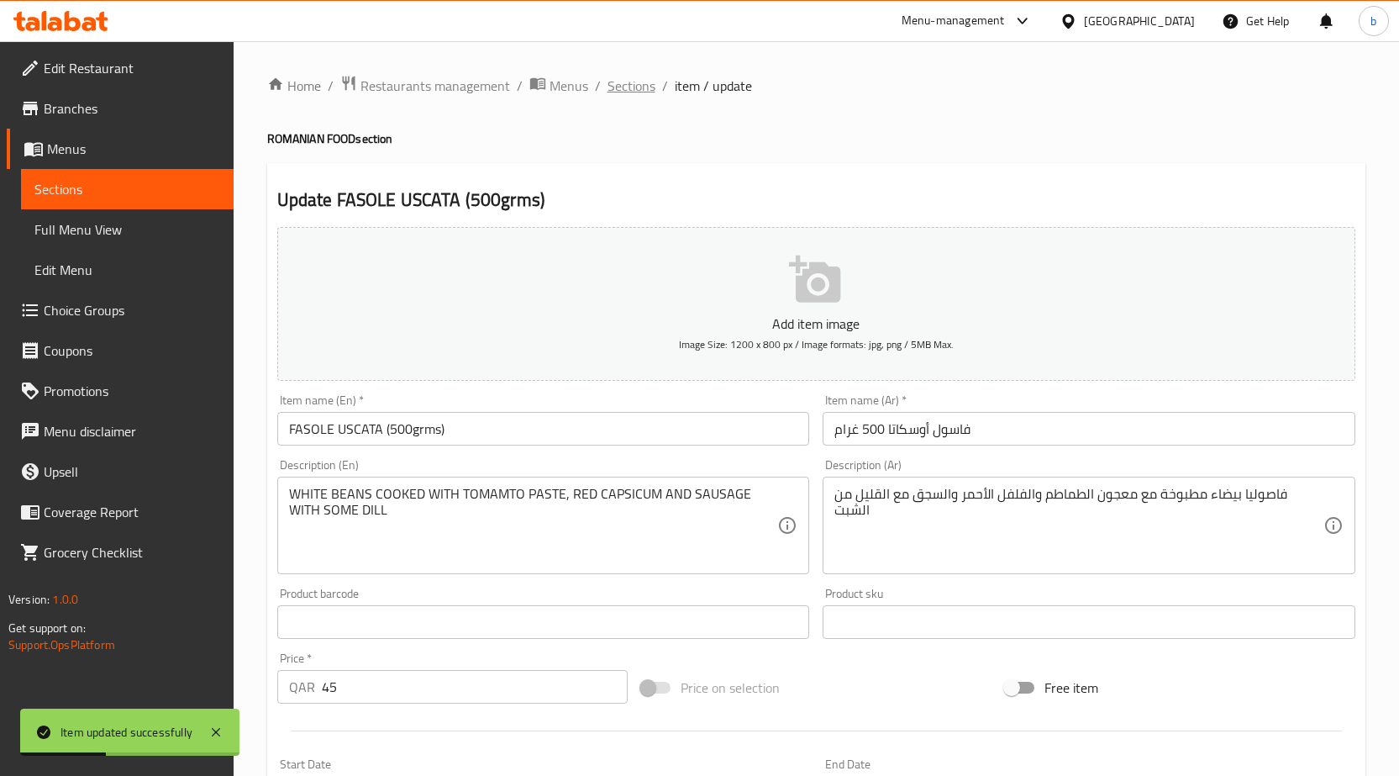
click at [640, 82] on span "Sections" at bounding box center [632, 86] width 48 height 20
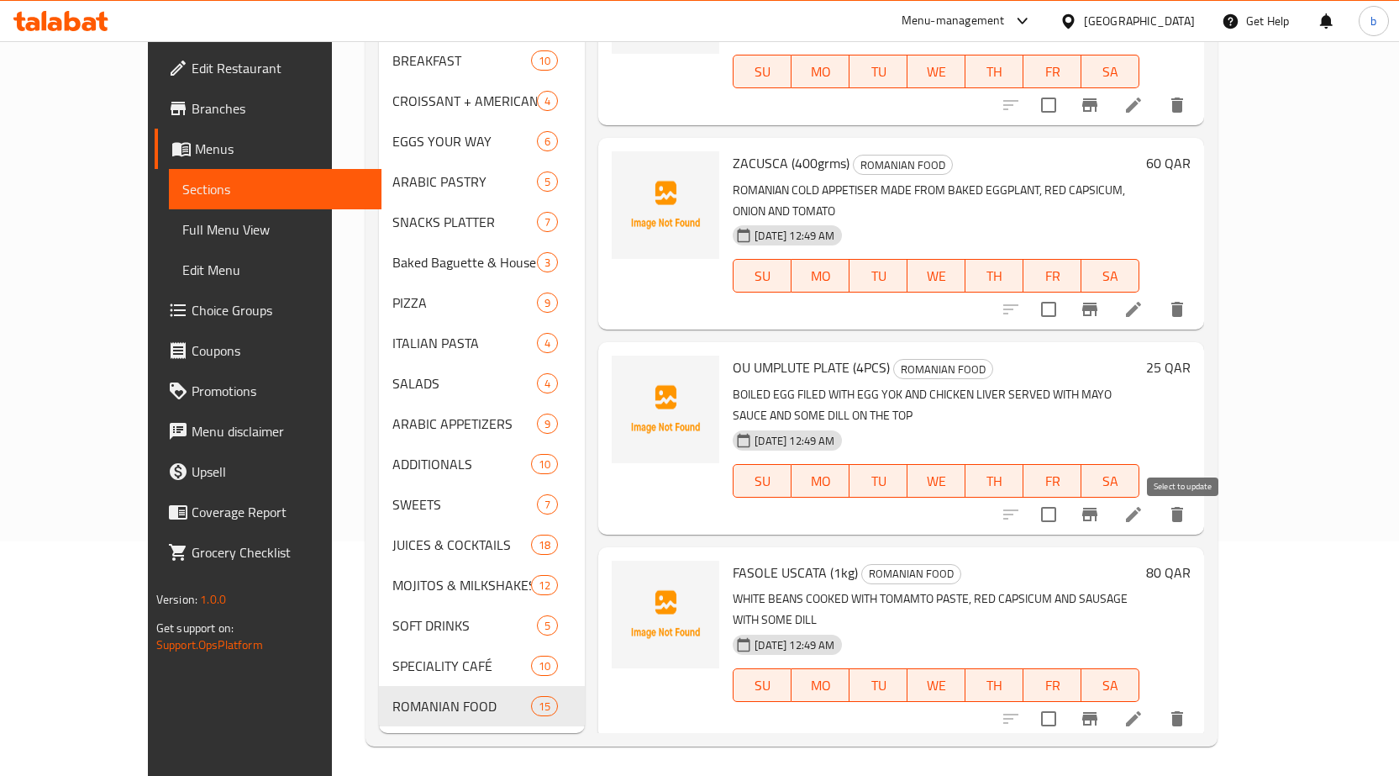
scroll to position [235, 0]
click at [1141, 506] on icon at bounding box center [1133, 513] width 15 height 15
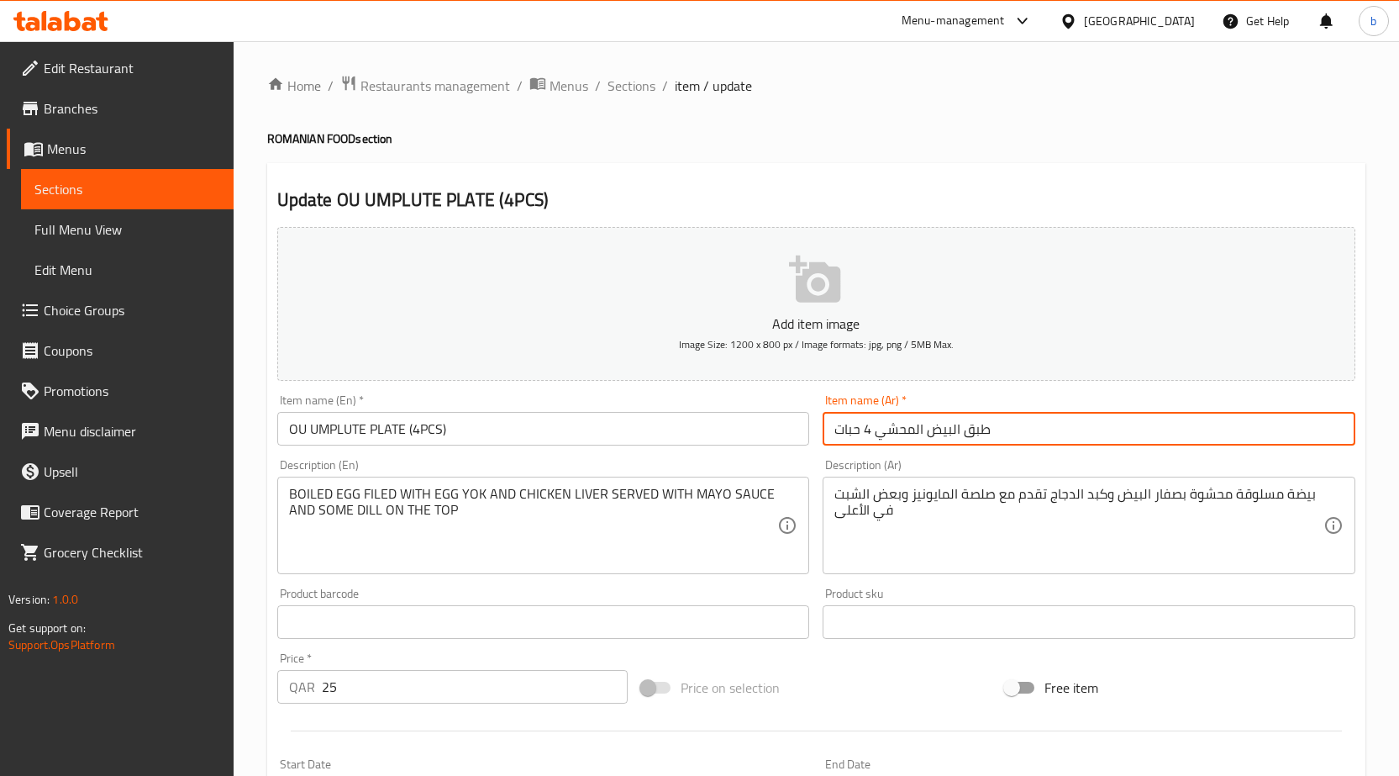
drag, startPoint x: 877, startPoint y: 429, endPoint x: 1096, endPoint y: 418, distance: 219.6
click at [1096, 418] on input "طبق البيض المحشي 4 حبات" at bounding box center [1089, 429] width 533 height 34
paste input "ووا أومبلوت"
drag, startPoint x: 837, startPoint y: 431, endPoint x: 861, endPoint y: 434, distance: 23.8
click at [861, 434] on input "أووا أومبلوت 4 حبات" at bounding box center [1089, 429] width 533 height 34
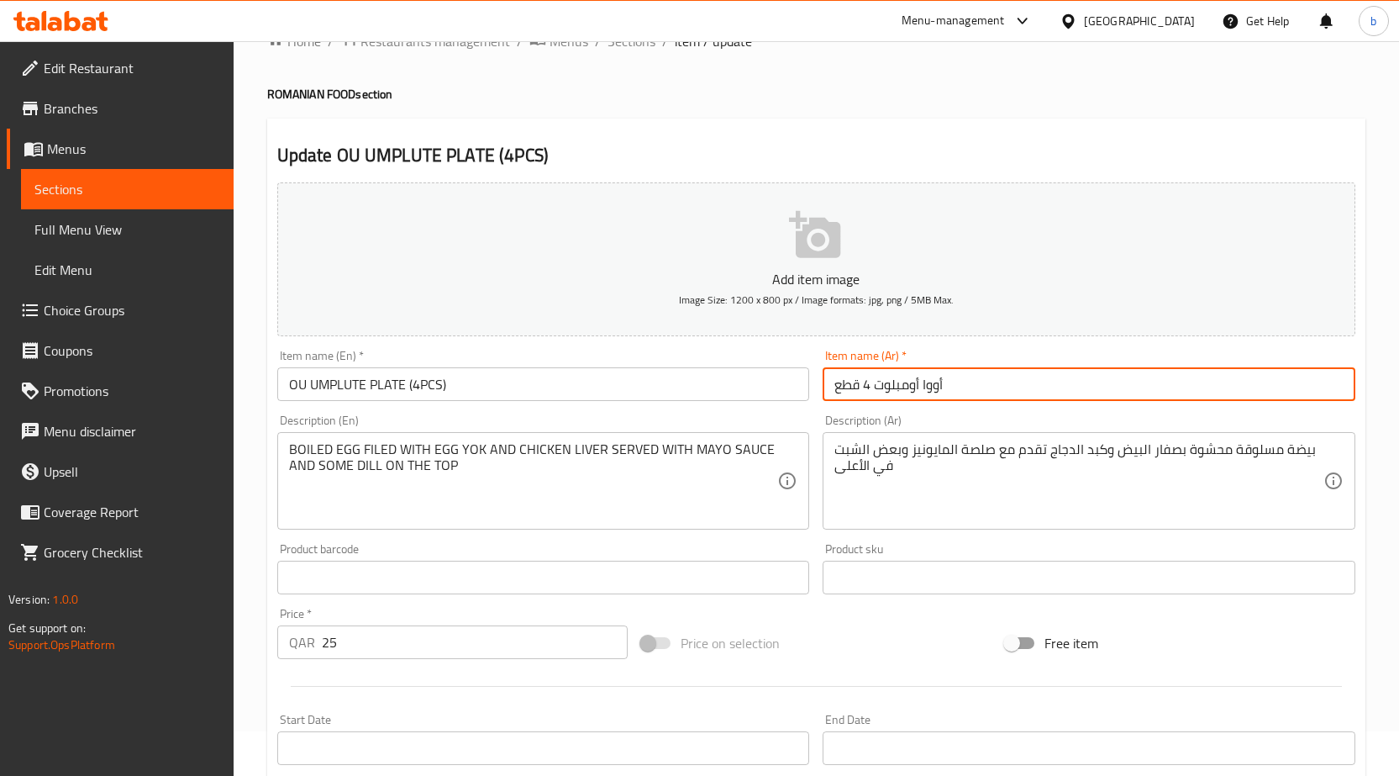
scroll to position [84, 0]
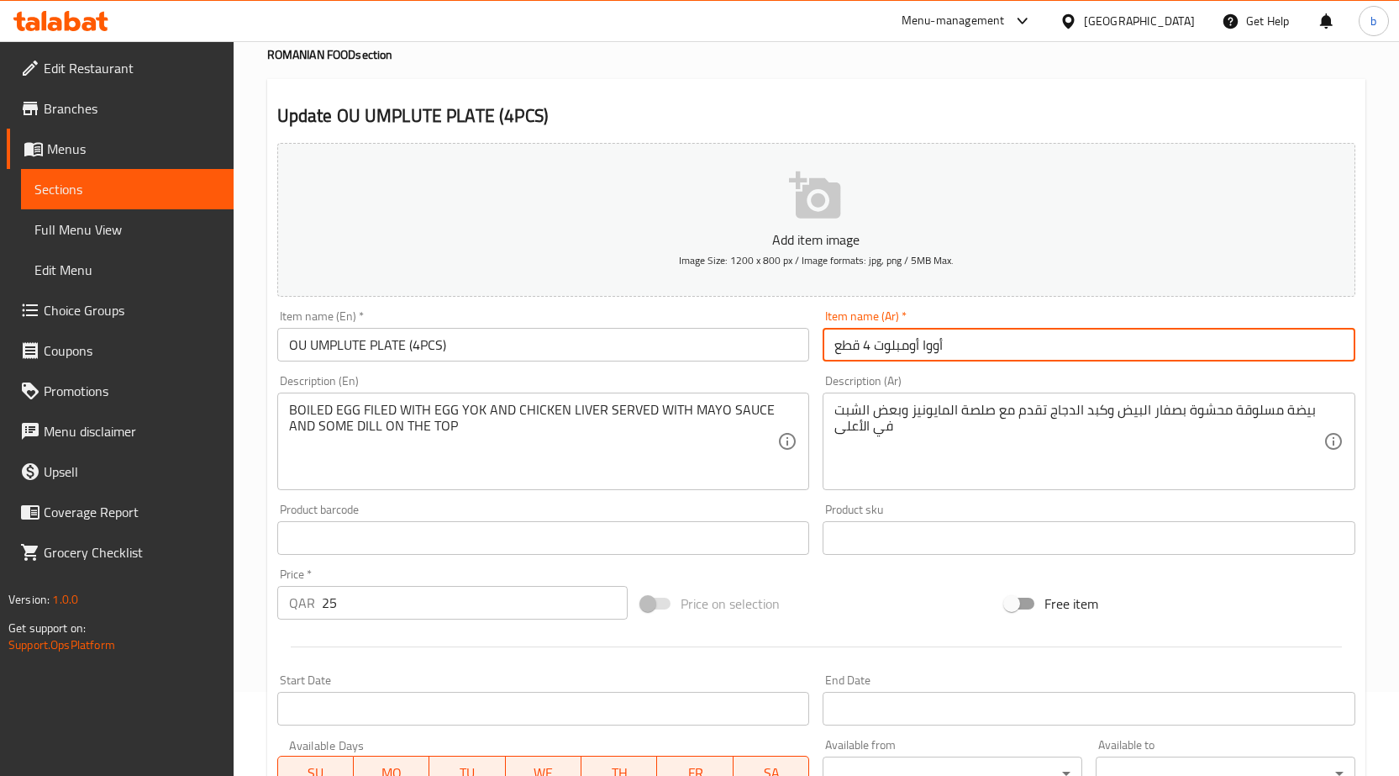
type input "أووا أومبلوت 4 قطع"
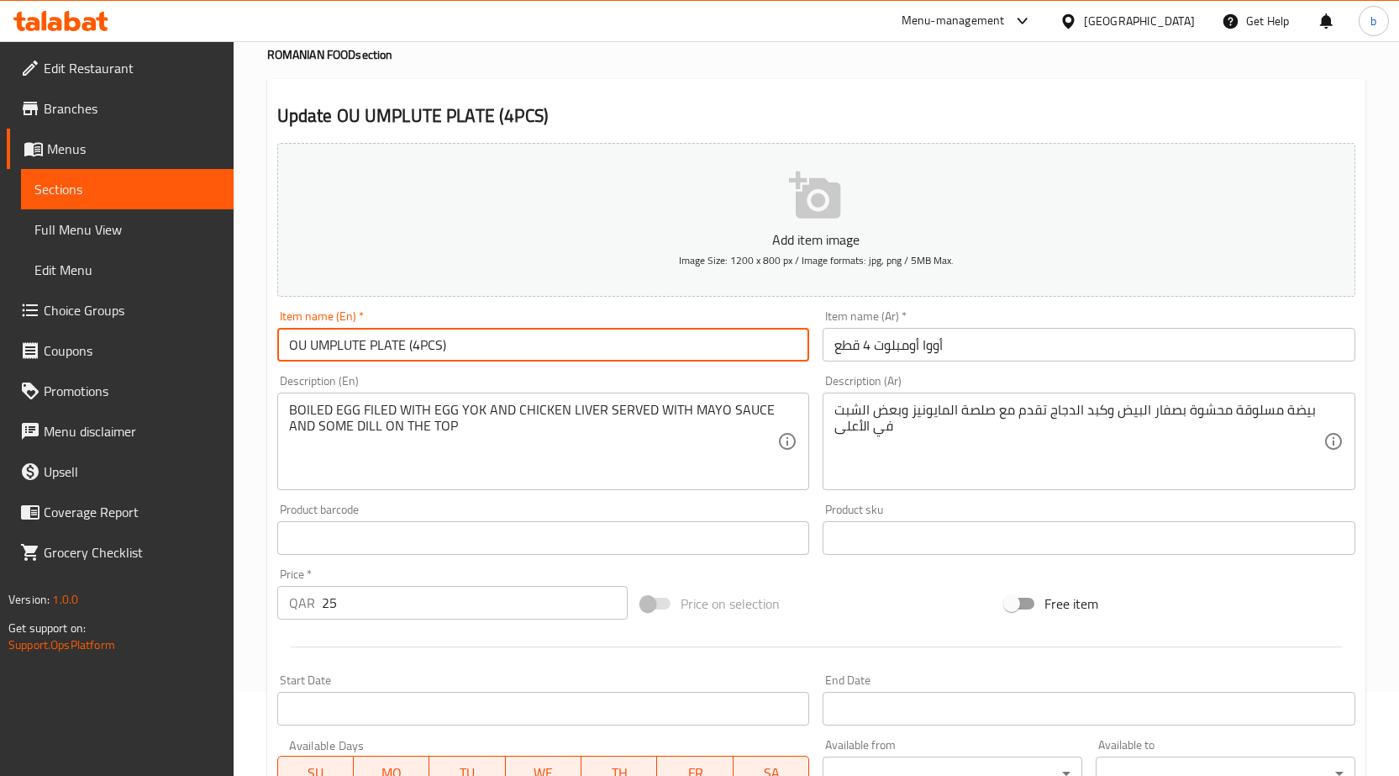
drag, startPoint x: 404, startPoint y: 345, endPoint x: 367, endPoint y: 340, distance: 37.3
click at [367, 340] on input "OU UMPLUTE PLATE (4PCS)" at bounding box center [543, 345] width 533 height 34
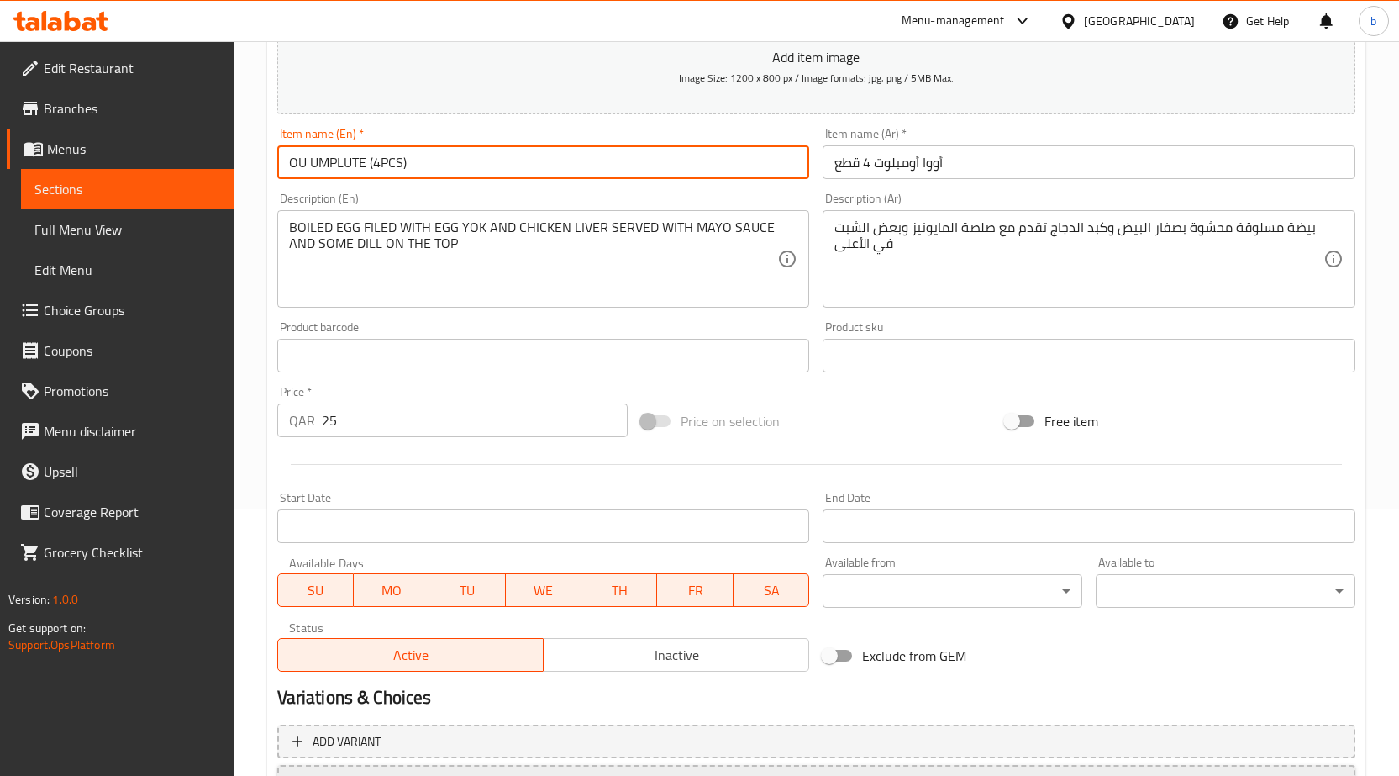
scroll to position [412, 0]
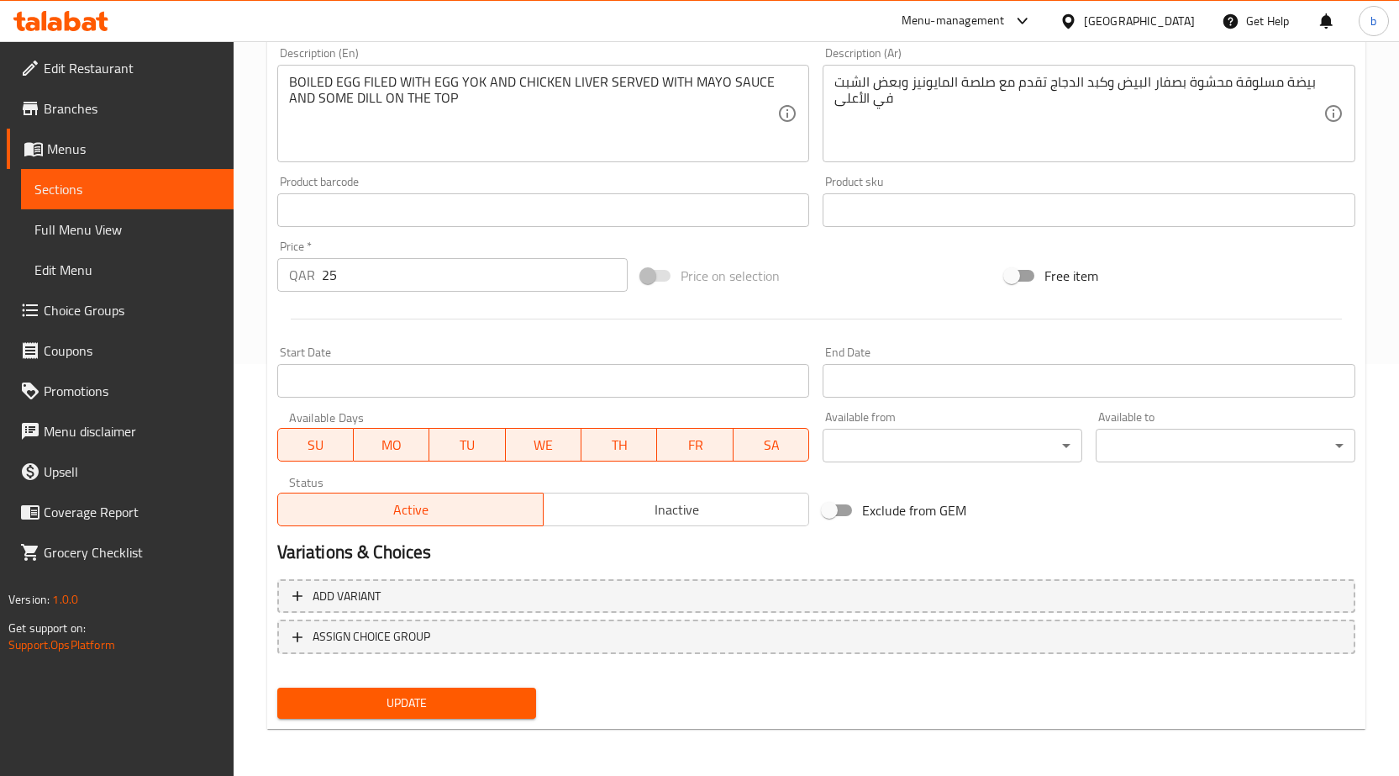
type input "OU UMPLUTE (4PCS)"
drag, startPoint x: 424, startPoint y: 707, endPoint x: 500, endPoint y: 529, distance: 192.8
click at [431, 701] on span "Update" at bounding box center [407, 702] width 233 height 21
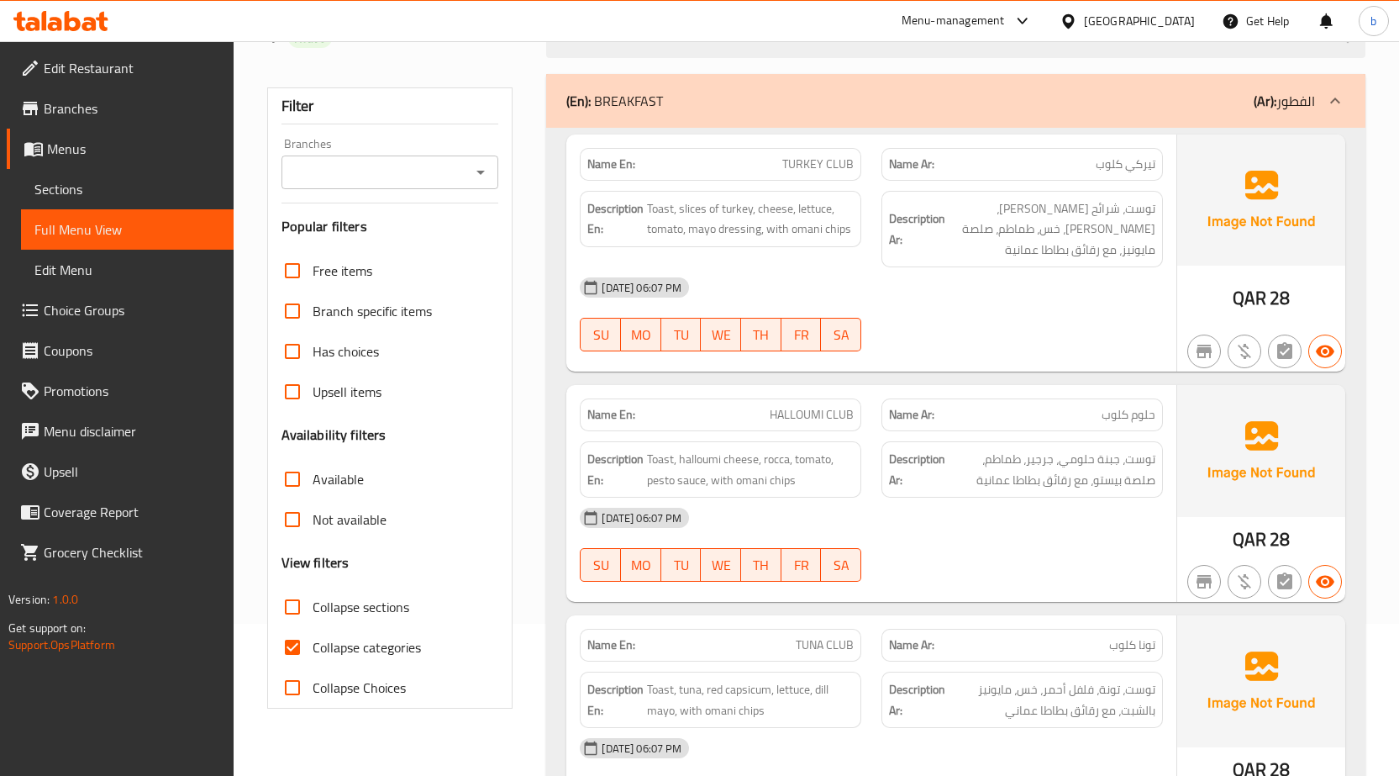
scroll to position [168, 0]
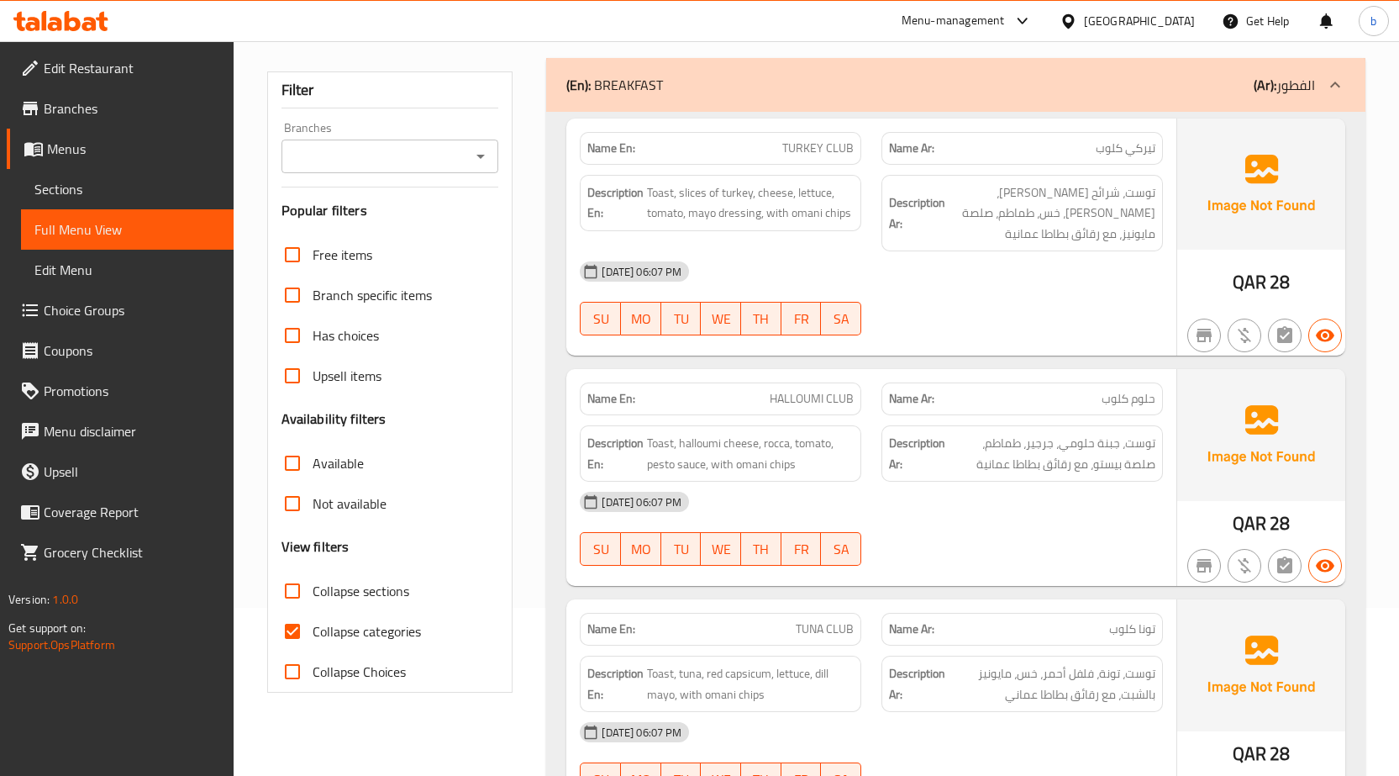
click at [301, 596] on input "Collapse sections" at bounding box center [292, 591] width 40 height 40
checkbox input "true"
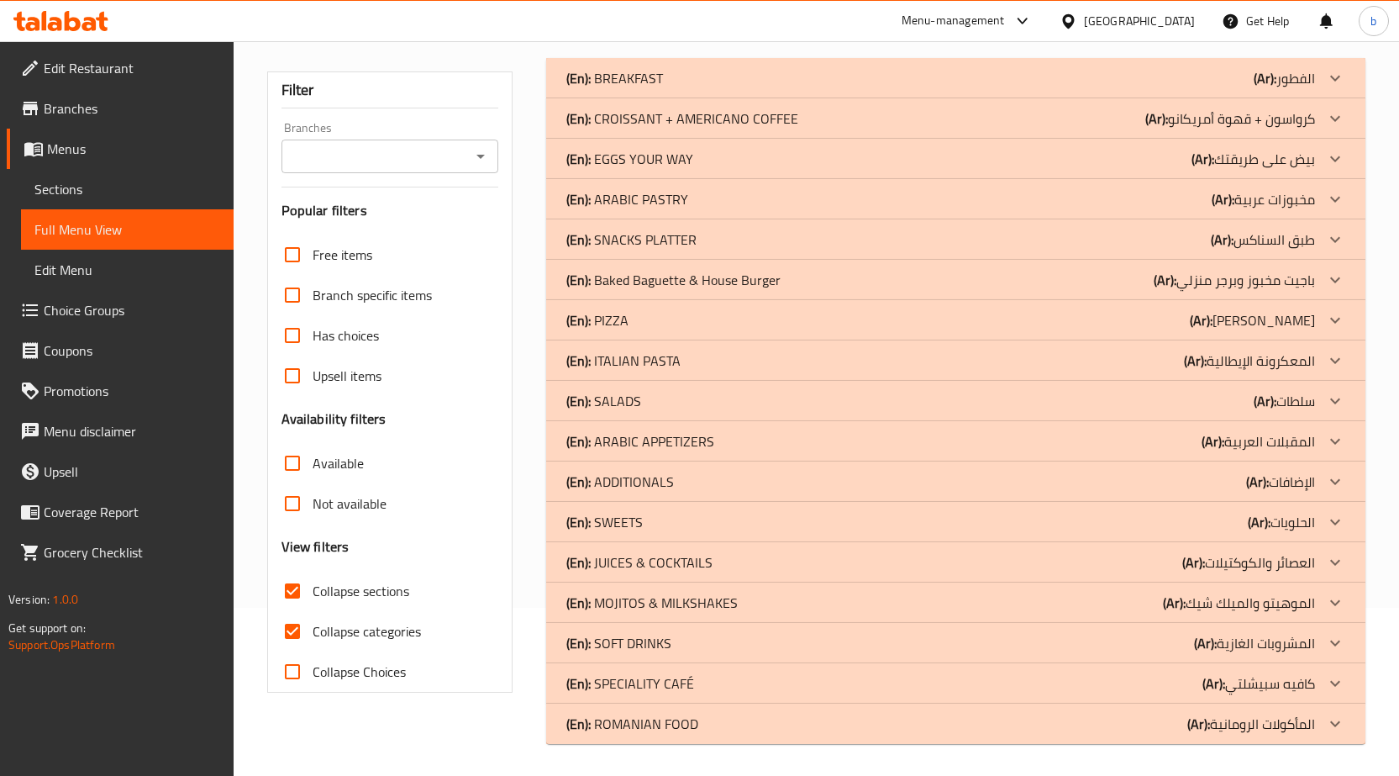
click at [292, 629] on input "Collapse categories" at bounding box center [292, 631] width 40 height 40
checkbox input "false"
click at [1339, 685] on icon at bounding box center [1335, 681] width 20 height 20
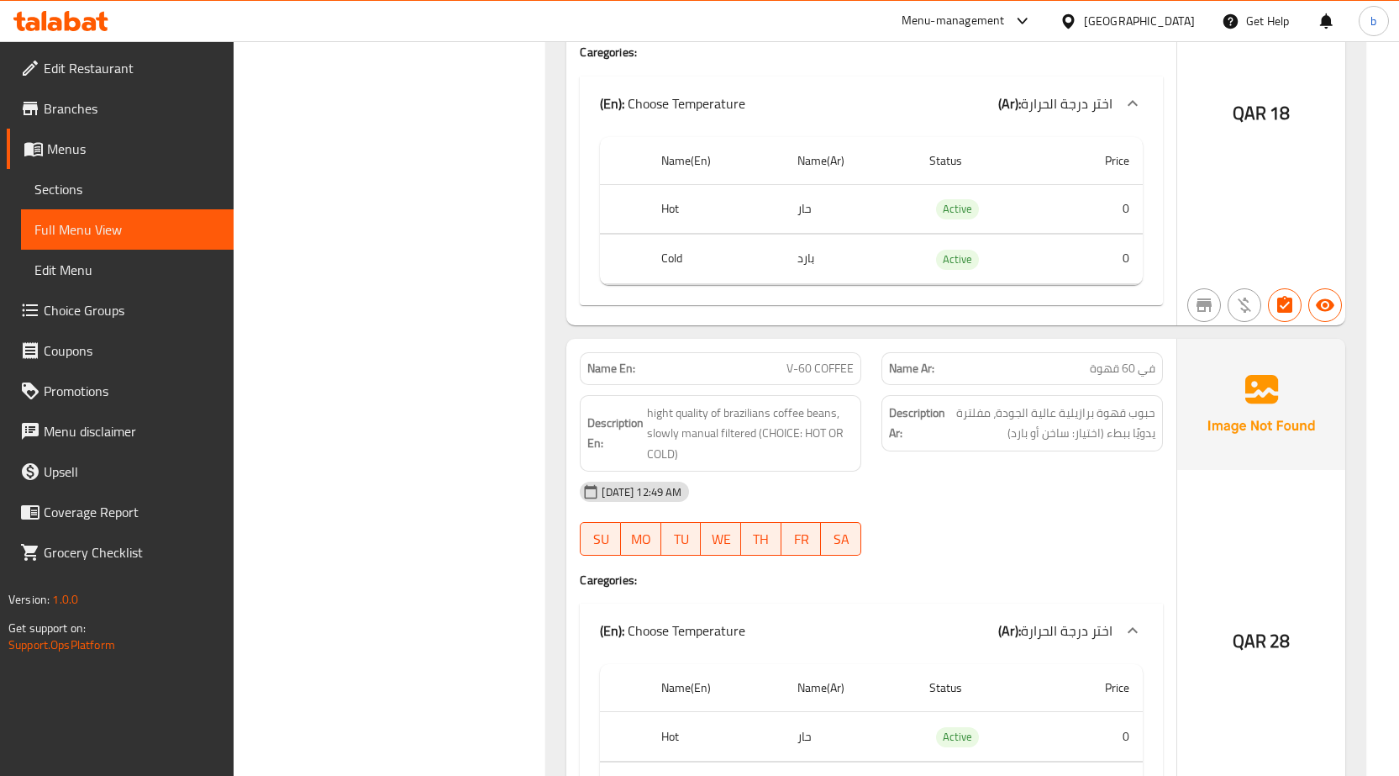
scroll to position [674, 0]
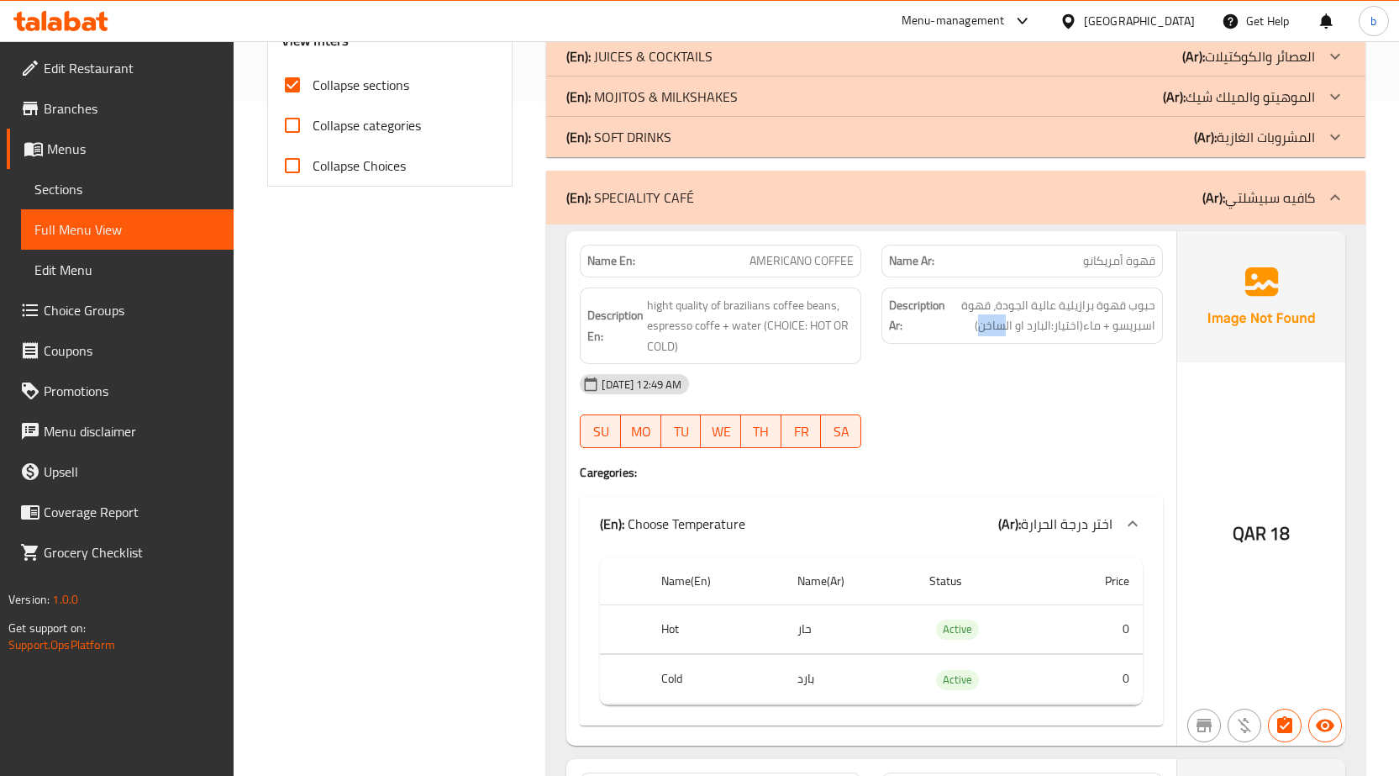
drag, startPoint x: 982, startPoint y: 326, endPoint x: 1008, endPoint y: 337, distance: 28.2
click at [1008, 337] on div "Description Ar: حبوب قهوة برازيلية عالية الجودة، قهوة اسبريسو + ماء(اختيار:البا…" at bounding box center [1023, 315] width 282 height 56
copy span "ساخن"
click at [157, 304] on span "Choice Groups" at bounding box center [132, 310] width 176 height 20
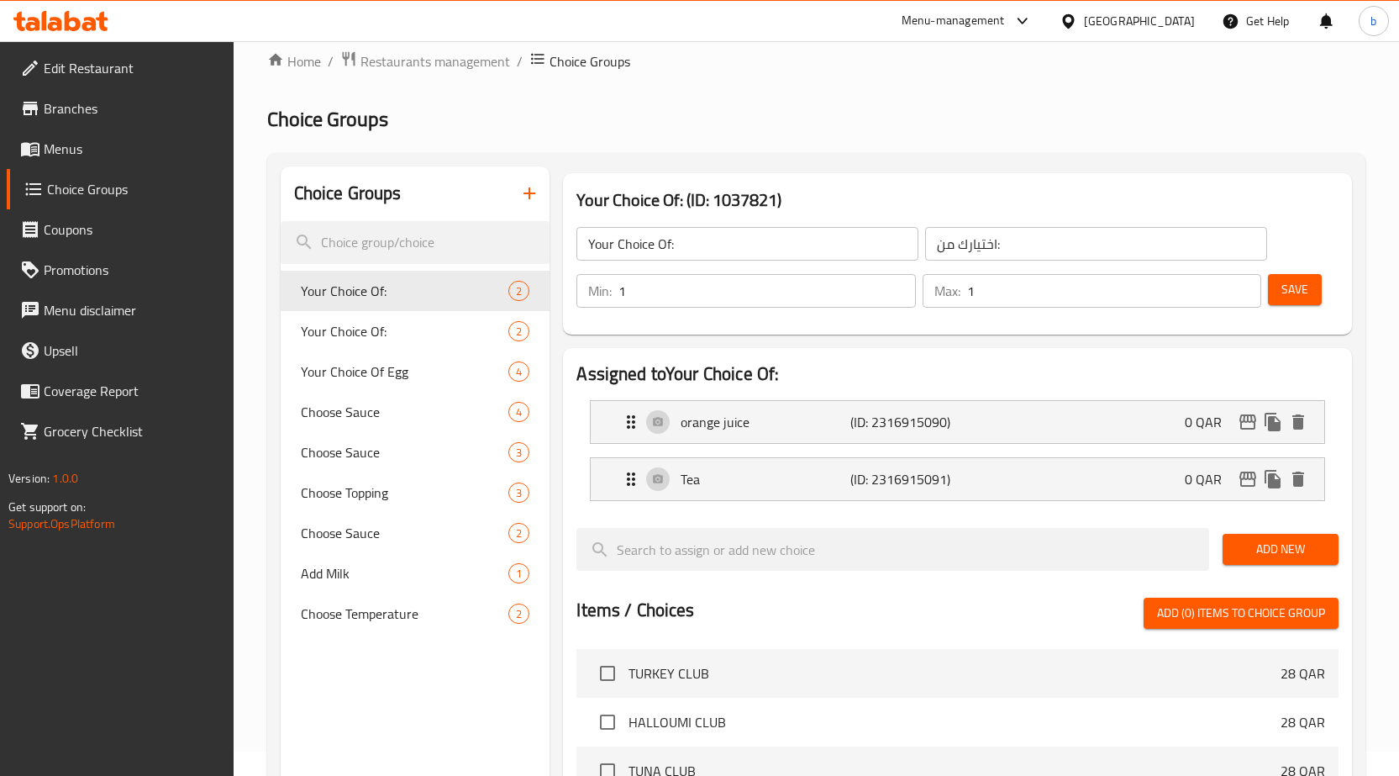
scroll to position [238, 0]
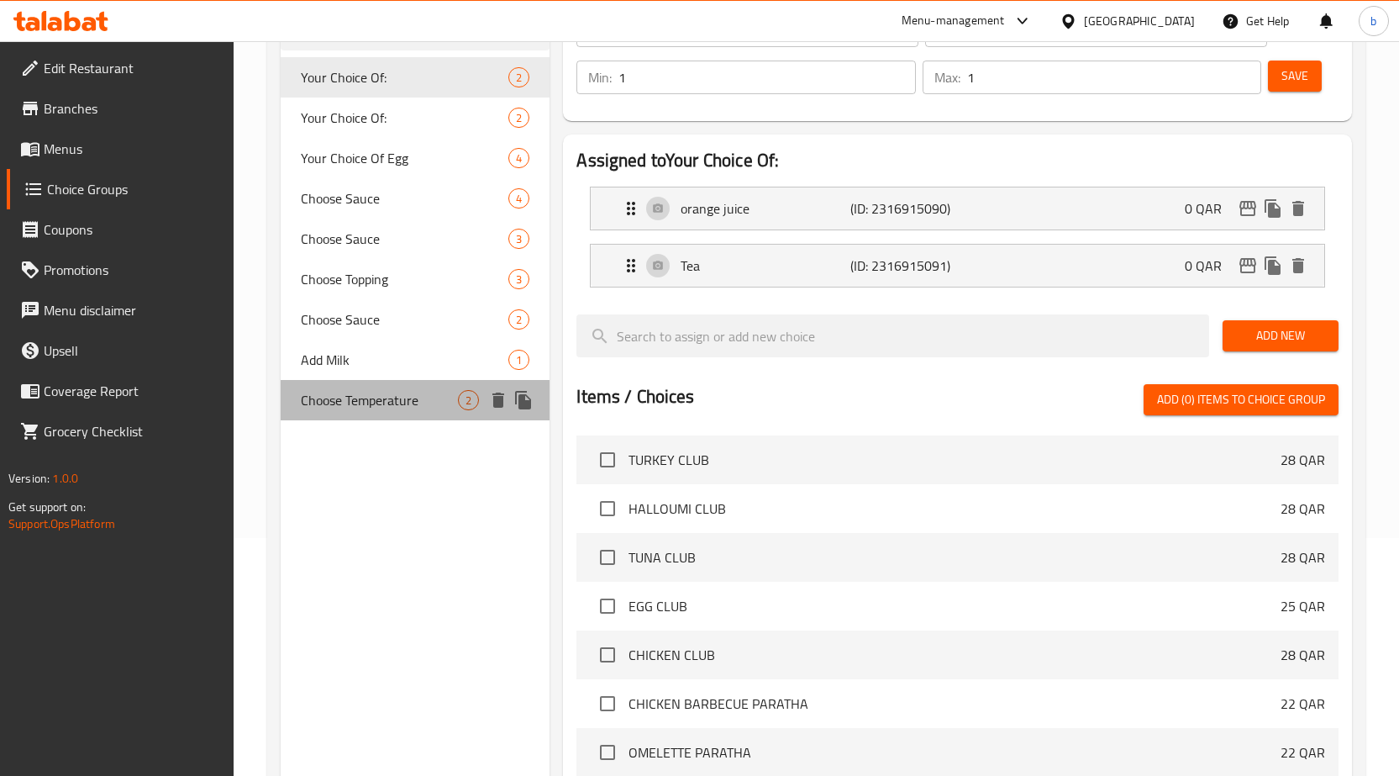
click at [385, 399] on span "Choose Temperature" at bounding box center [380, 400] width 158 height 20
type input "Choose Temperature"
type input "اختر درجة الحرارة"
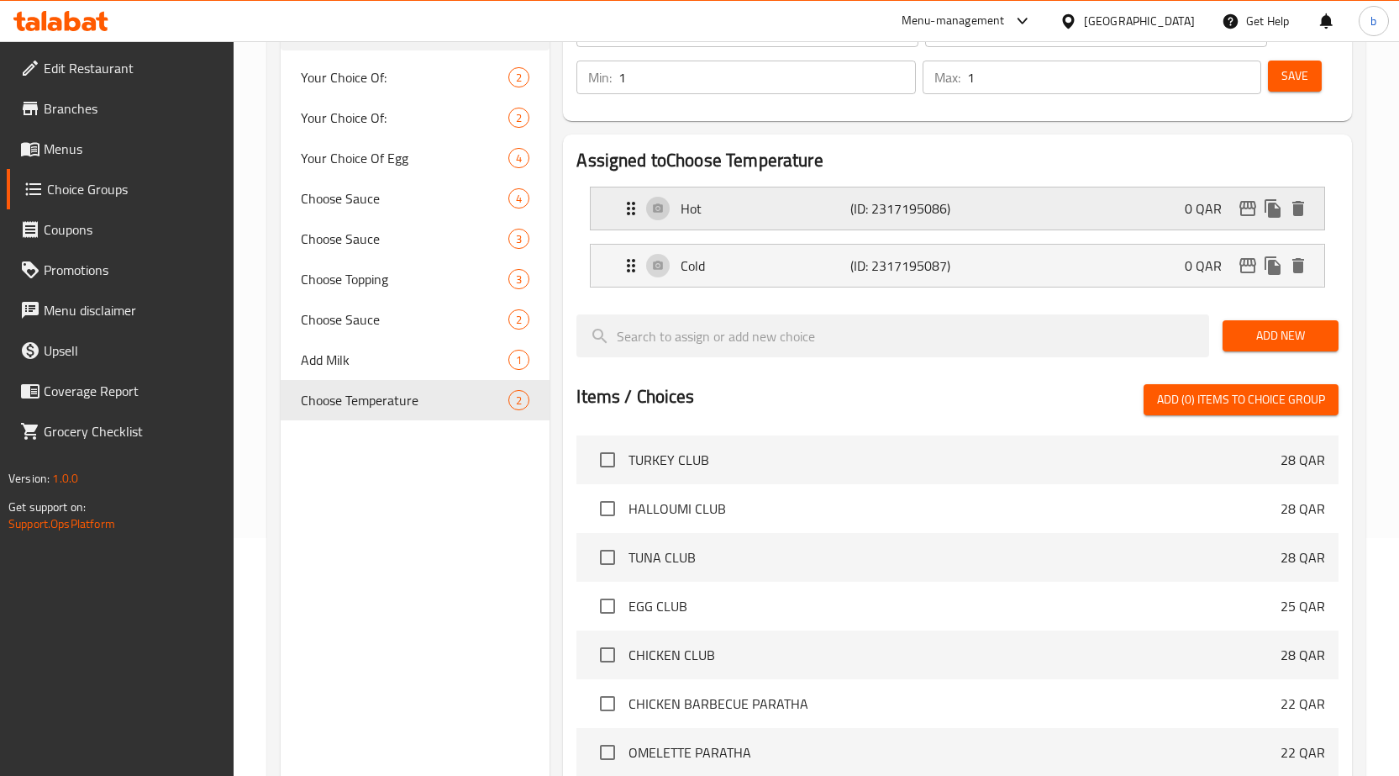
click at [855, 213] on p "(ID: 2317195086)" at bounding box center [906, 208] width 113 height 20
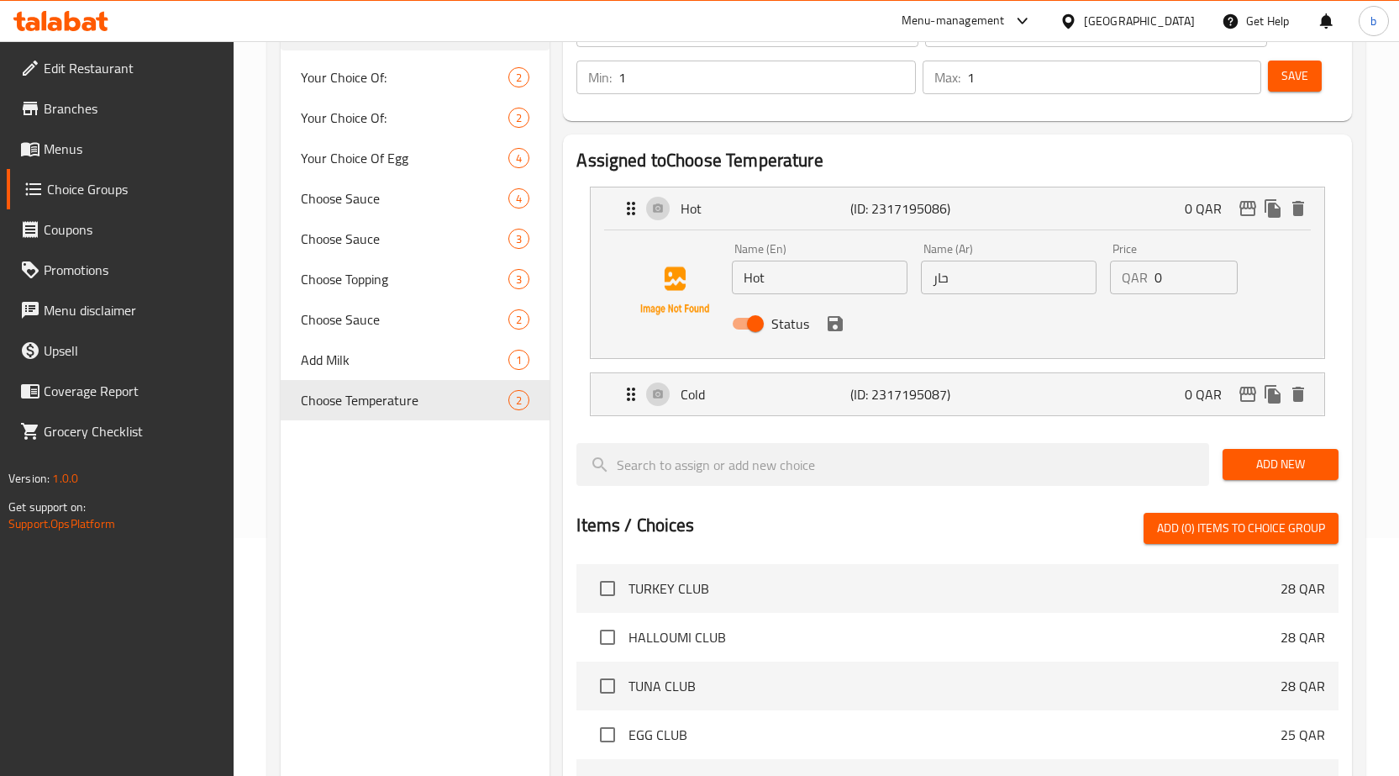
click at [934, 289] on input "حار" at bounding box center [1009, 278] width 176 height 34
click at [934, 288] on input "حار" at bounding box center [1009, 278] width 176 height 34
paste input "اخن"
click at [839, 313] on icon "save" at bounding box center [835, 323] width 20 height 20
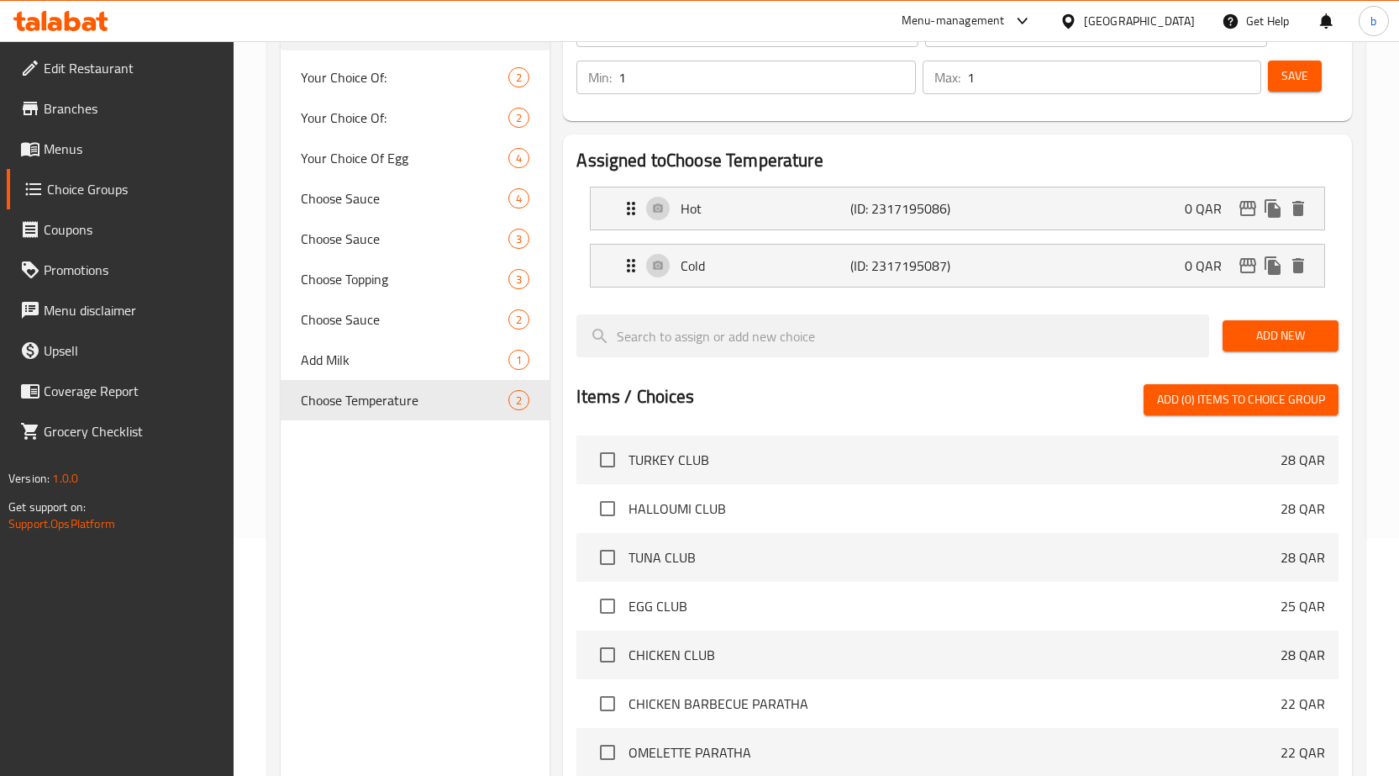
type input "ساخن"
click at [1303, 78] on span "Save" at bounding box center [1295, 76] width 27 height 21
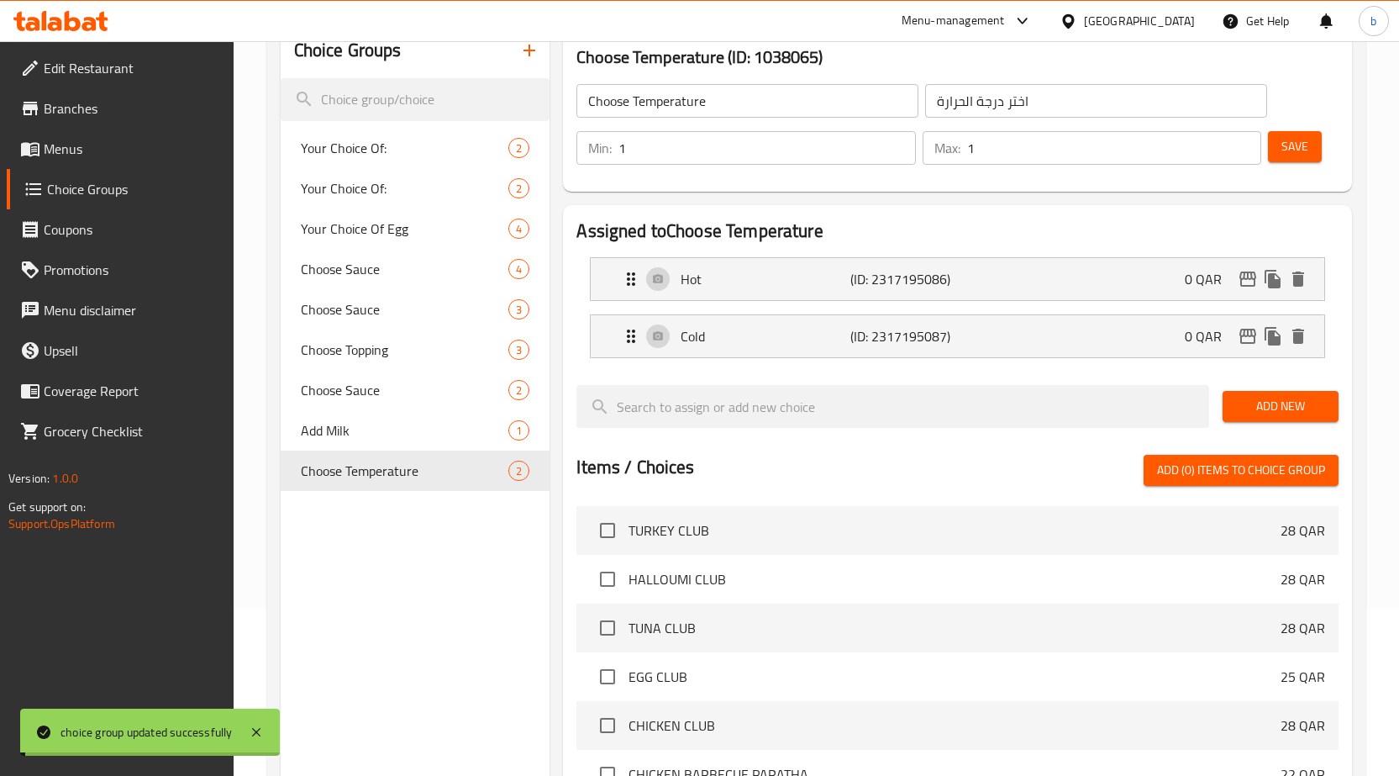
scroll to position [0, 0]
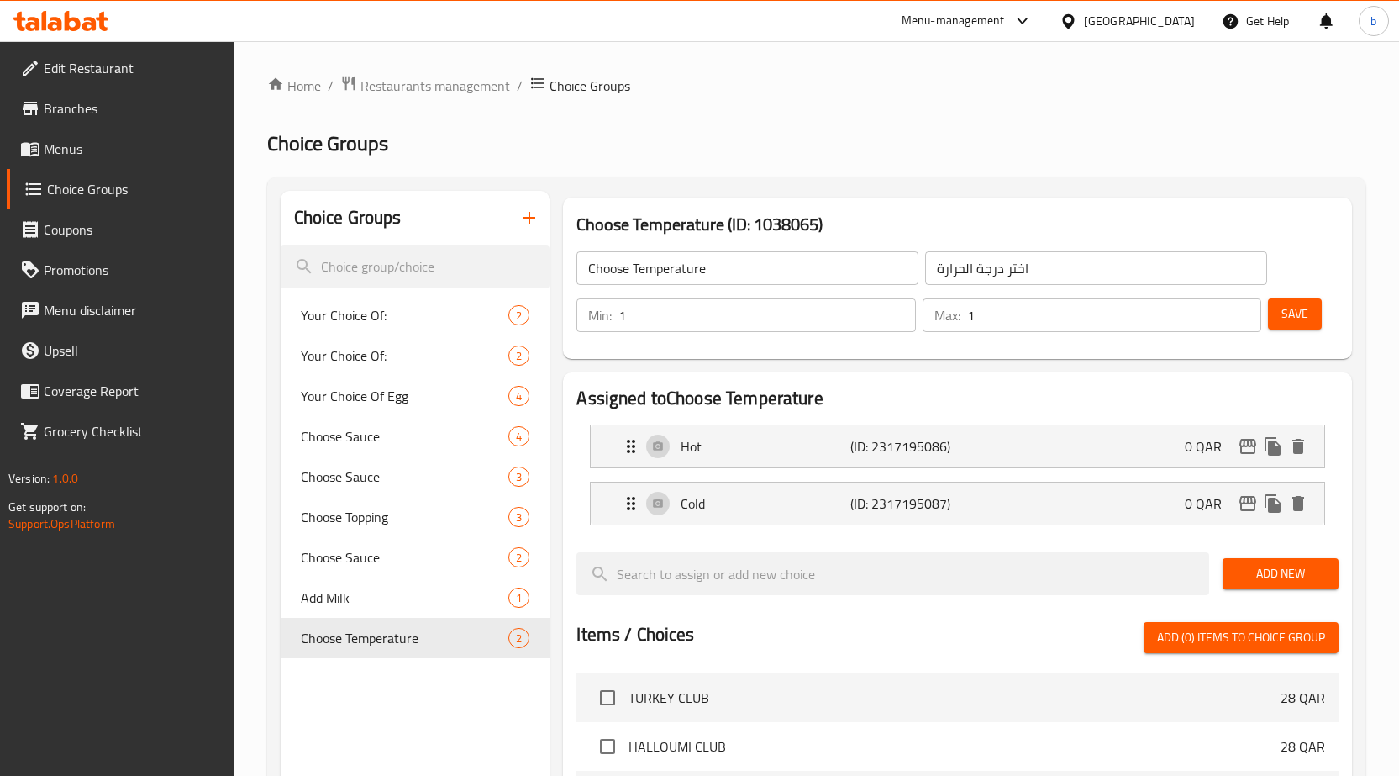
click at [52, 145] on span "Menus" at bounding box center [132, 149] width 176 height 20
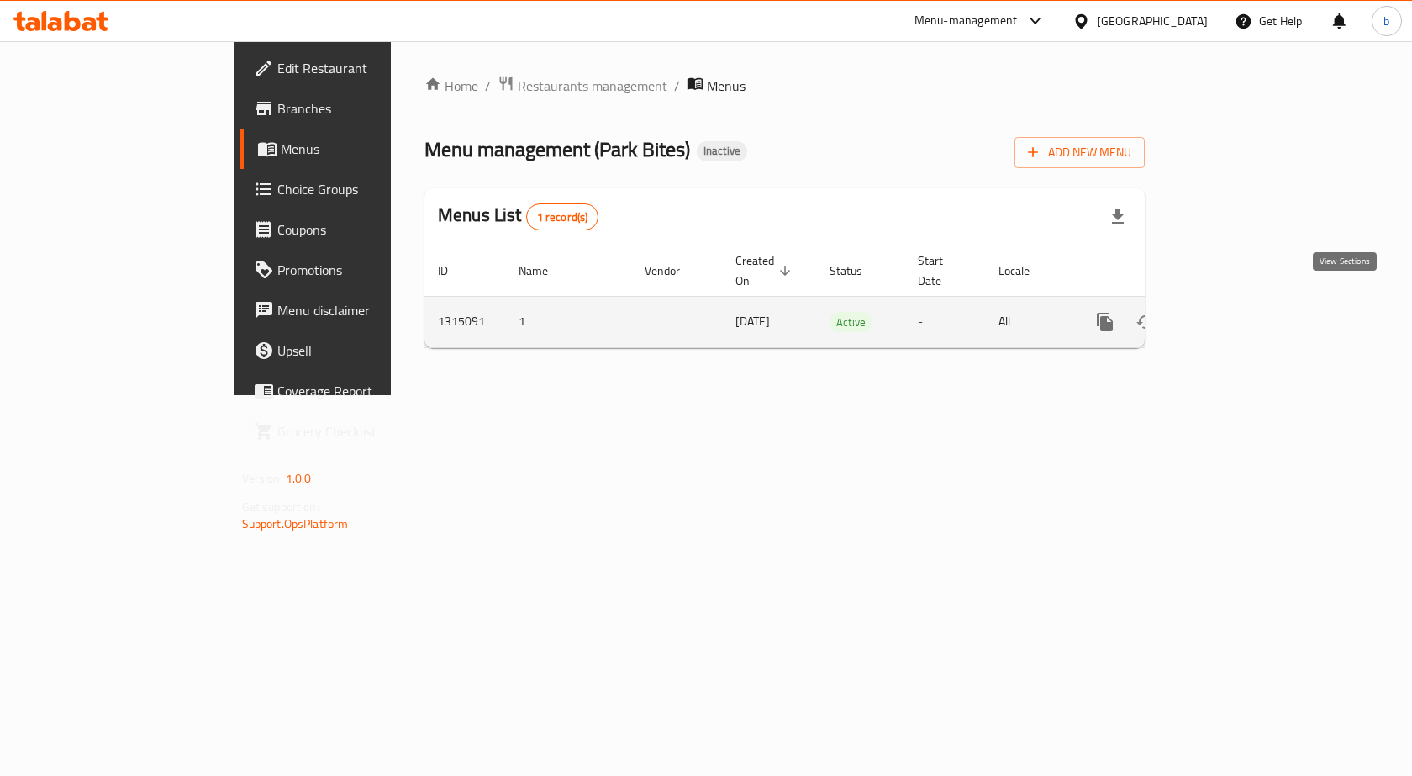
click at [1236, 312] on icon "enhanced table" at bounding box center [1226, 322] width 20 height 20
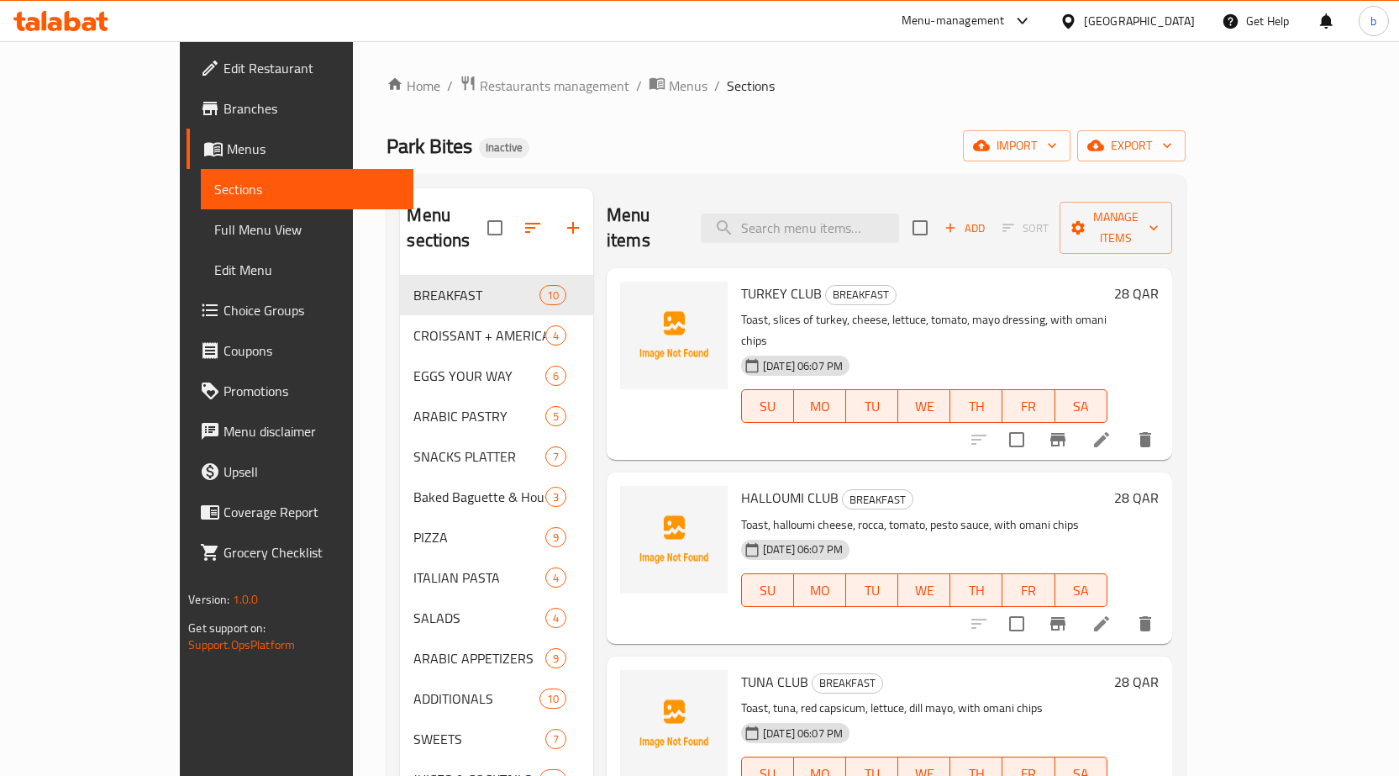
click at [214, 229] on span "Full Menu View" at bounding box center [307, 229] width 186 height 20
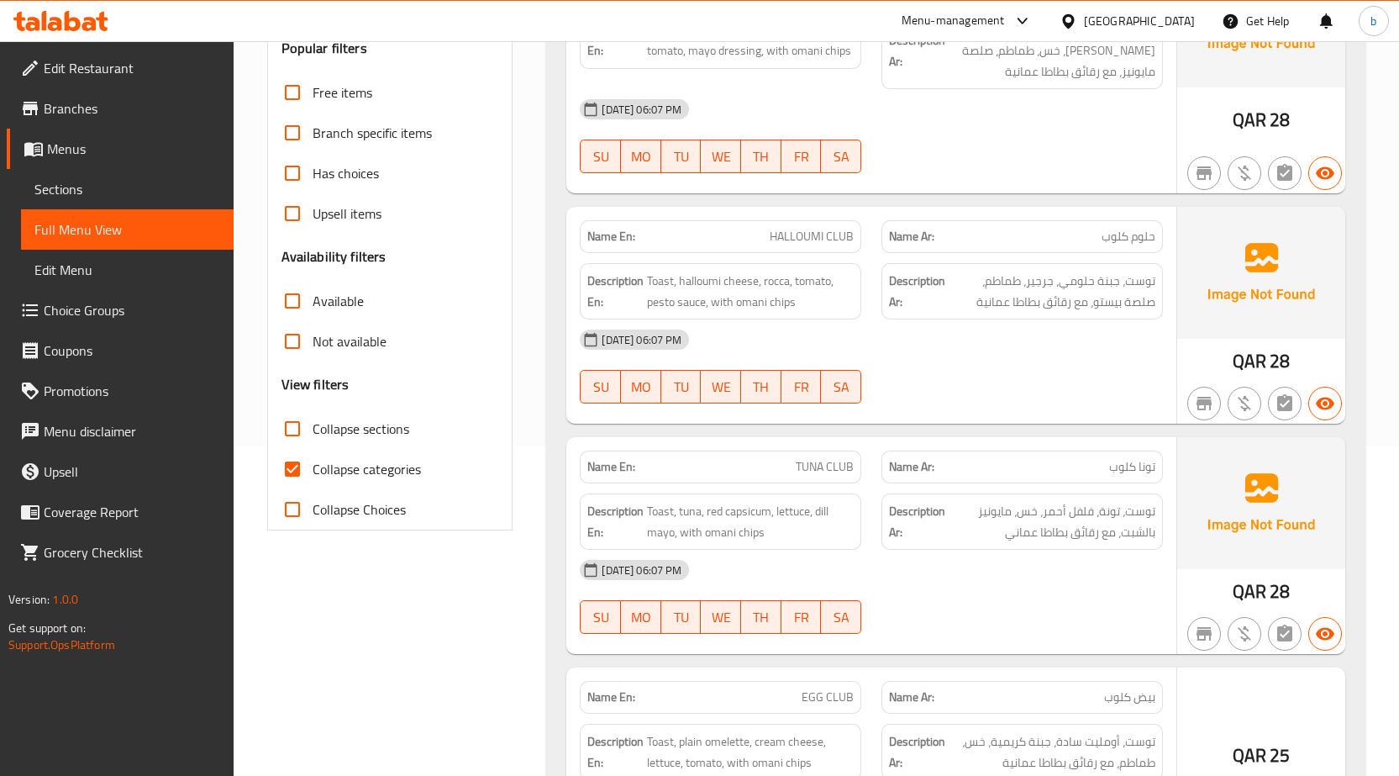
scroll to position [420, 0]
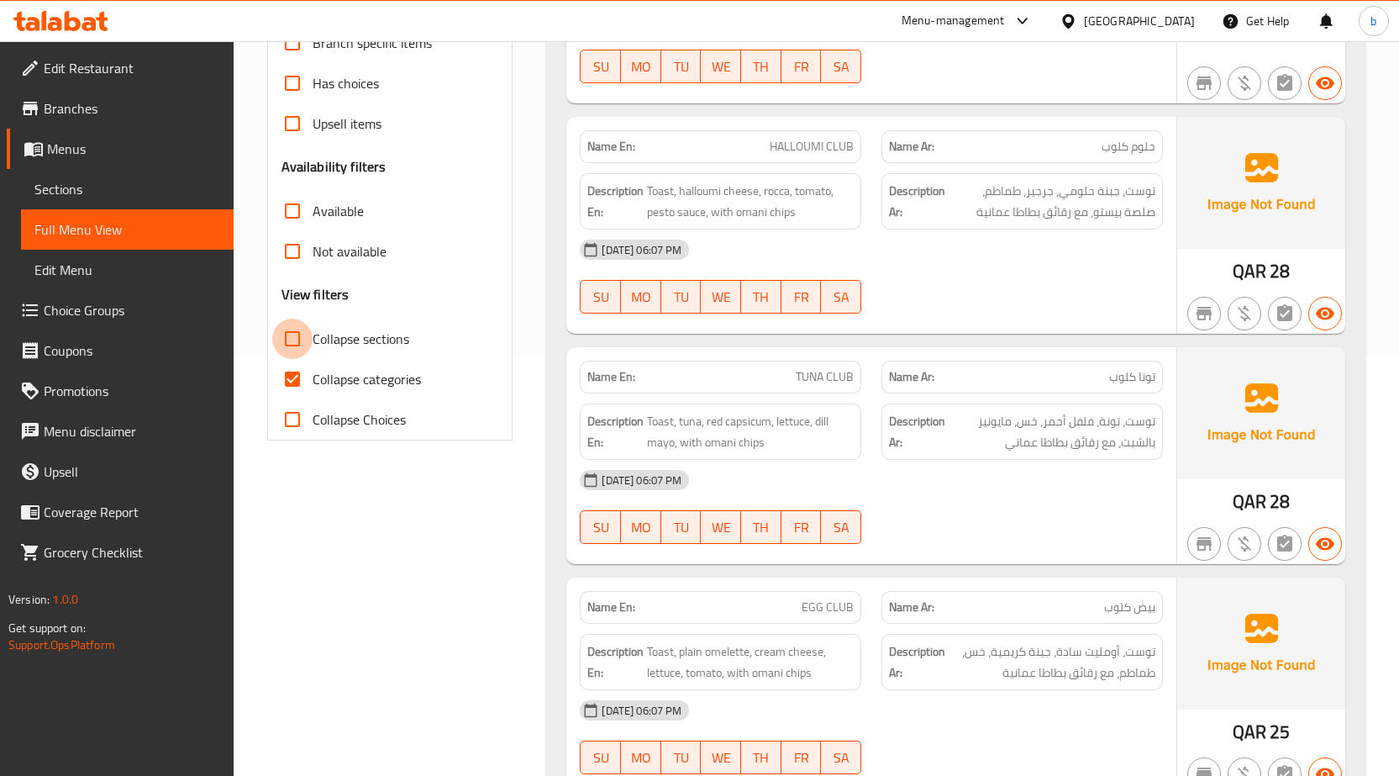
click at [288, 330] on input "Collapse sections" at bounding box center [292, 338] width 40 height 40
checkbox input "true"
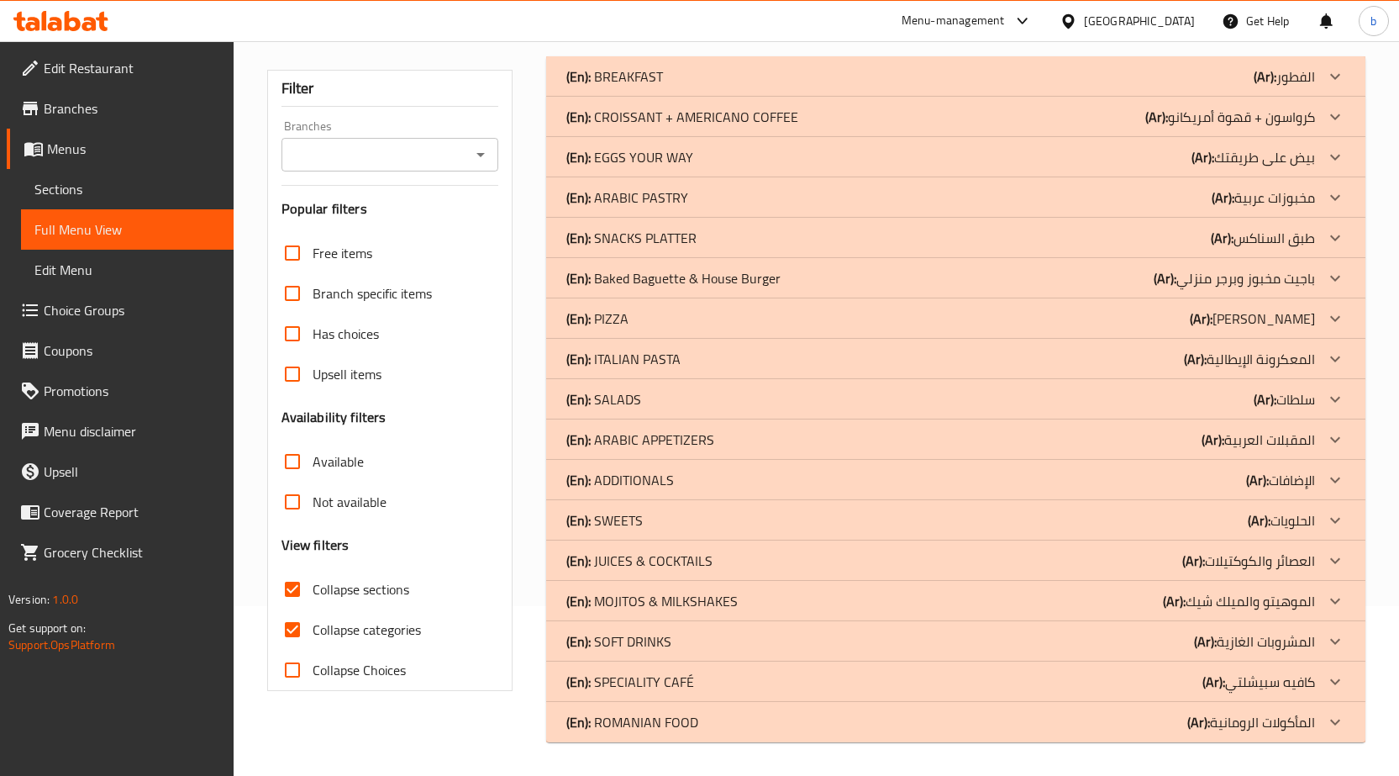
scroll to position [170, 0]
click at [292, 635] on input "Collapse categories" at bounding box center [292, 629] width 40 height 40
checkbox input "false"
click at [1328, 684] on icon at bounding box center [1335, 681] width 20 height 20
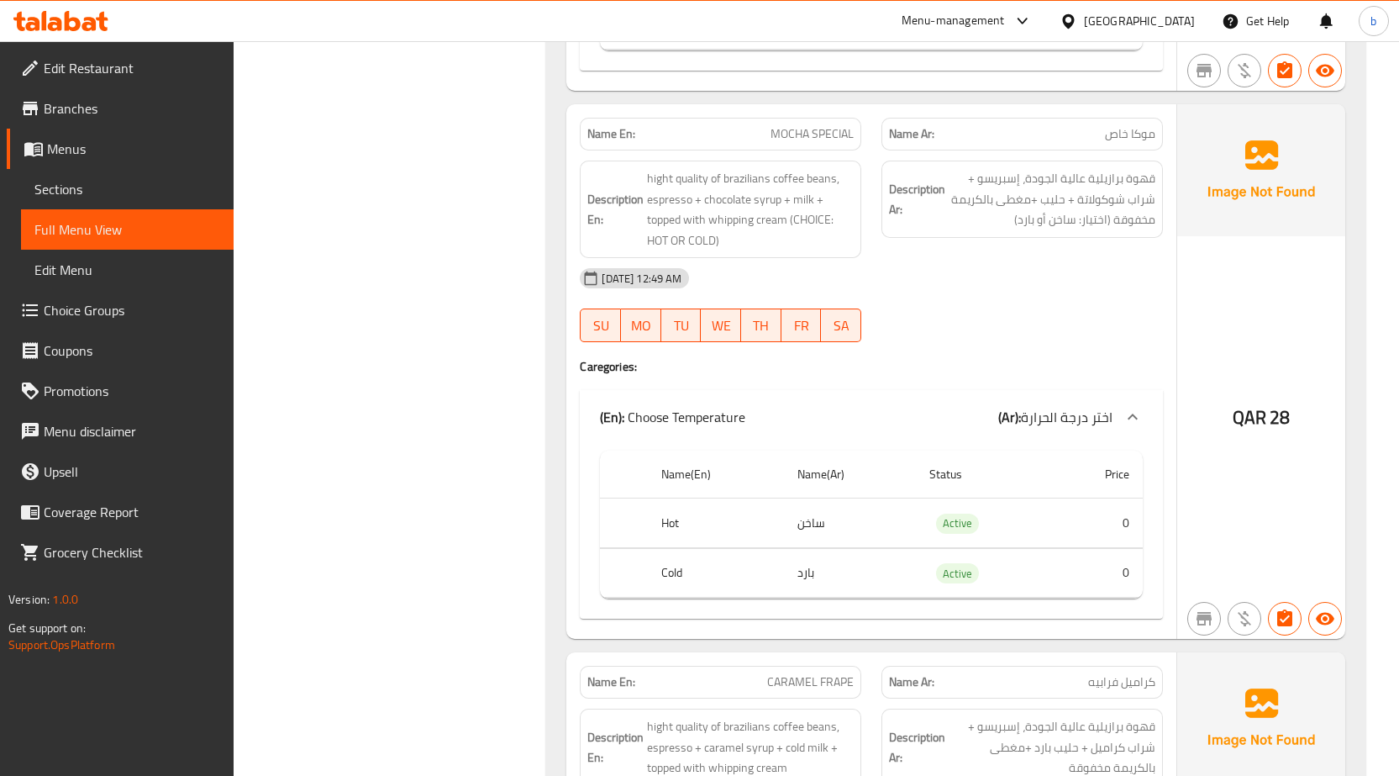
scroll to position [4456, 0]
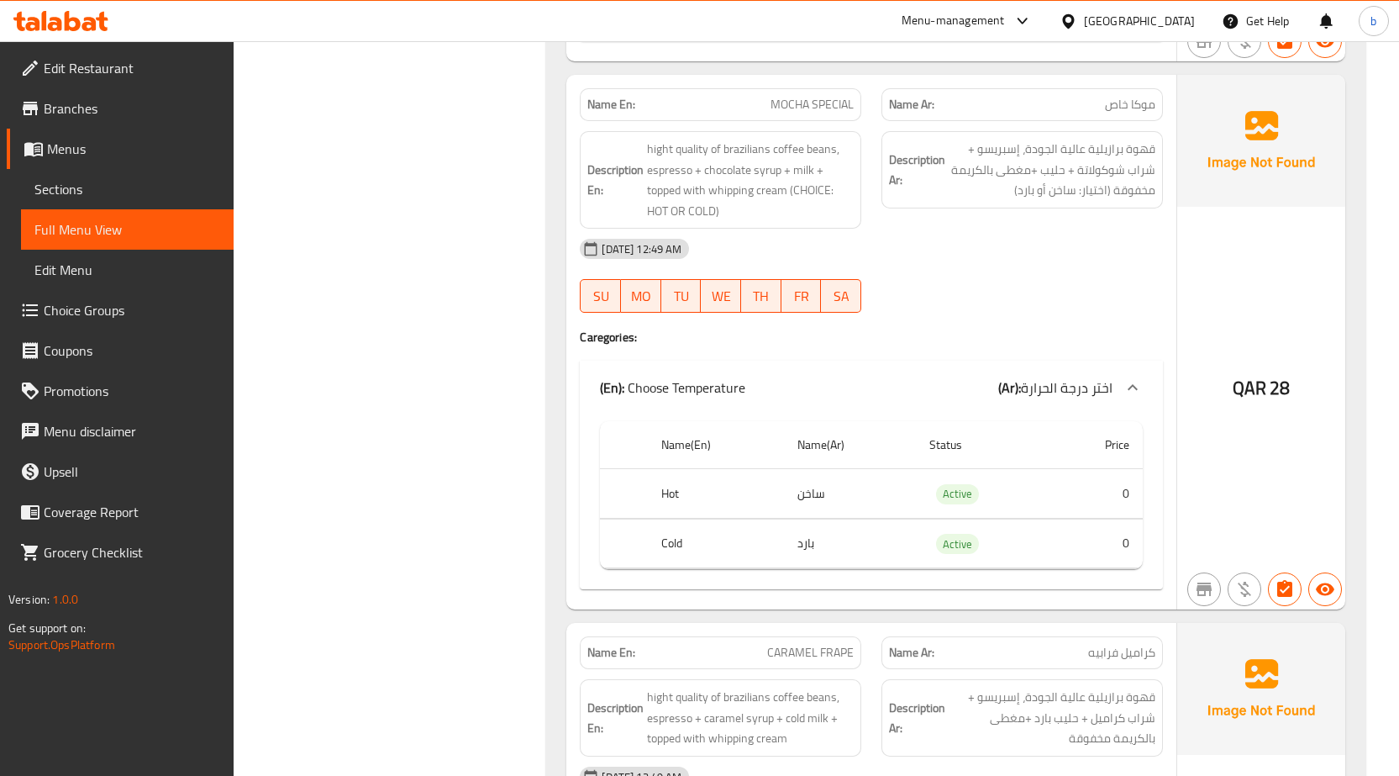
click at [782, 104] on span "MOCHA SPECIAL" at bounding box center [812, 105] width 83 height 18
drag, startPoint x: 783, startPoint y: 105, endPoint x: 730, endPoint y: 116, distance: 54.1
click at [730, 116] on div "Name En: MOCHA SPECIAL" at bounding box center [721, 104] width 282 height 33
click at [793, 97] on span "MOCHA SPECIAL" at bounding box center [812, 105] width 83 height 18
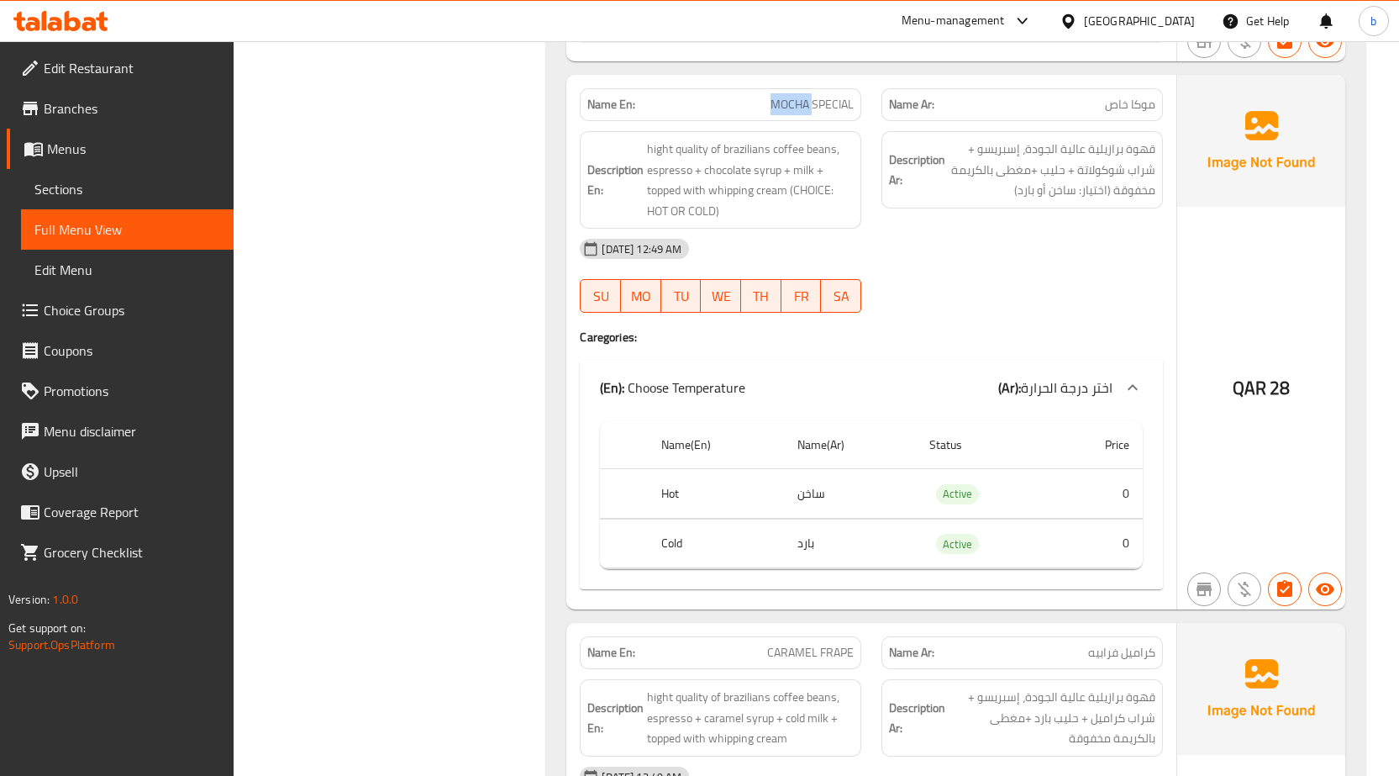
click at [792, 97] on span "MOCHA SPECIAL" at bounding box center [812, 105] width 83 height 18
copy span "MOCHA"
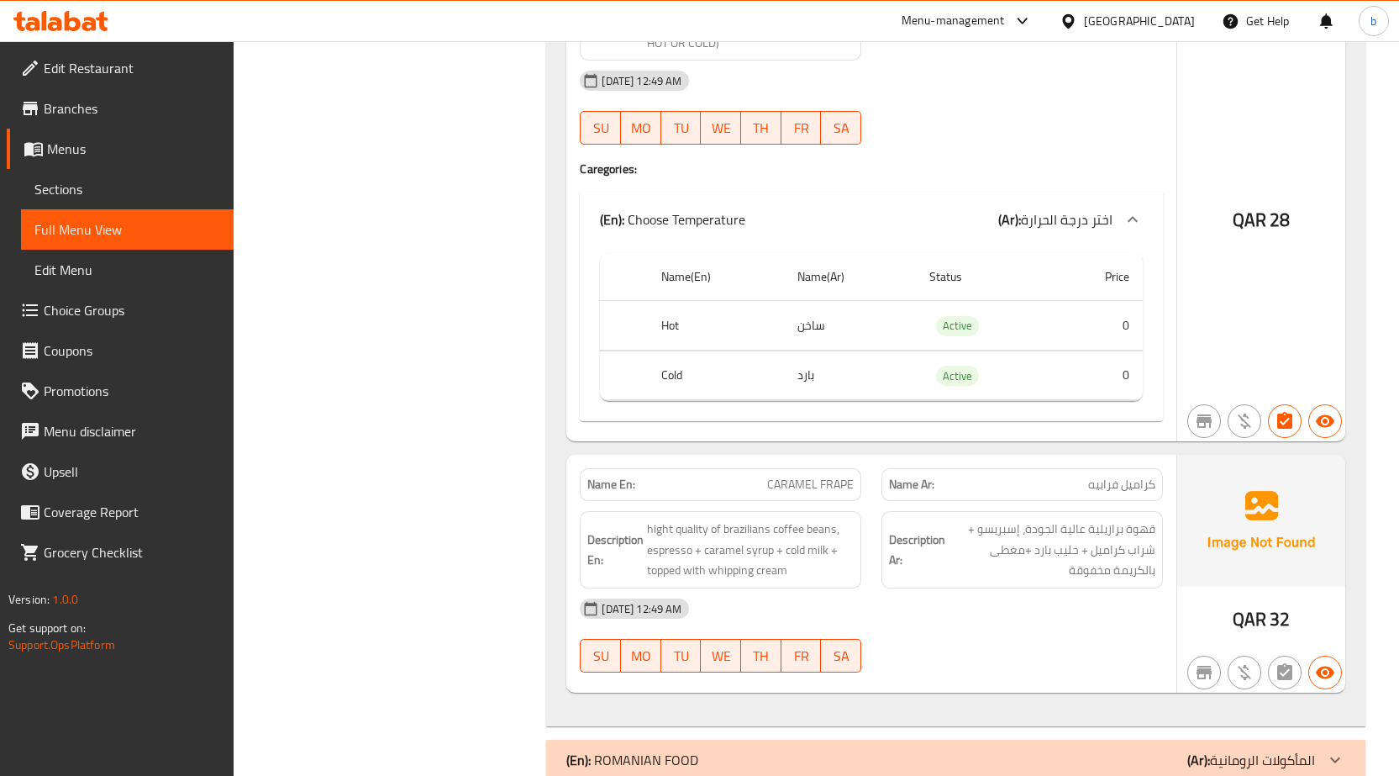
scroll to position [4662, 0]
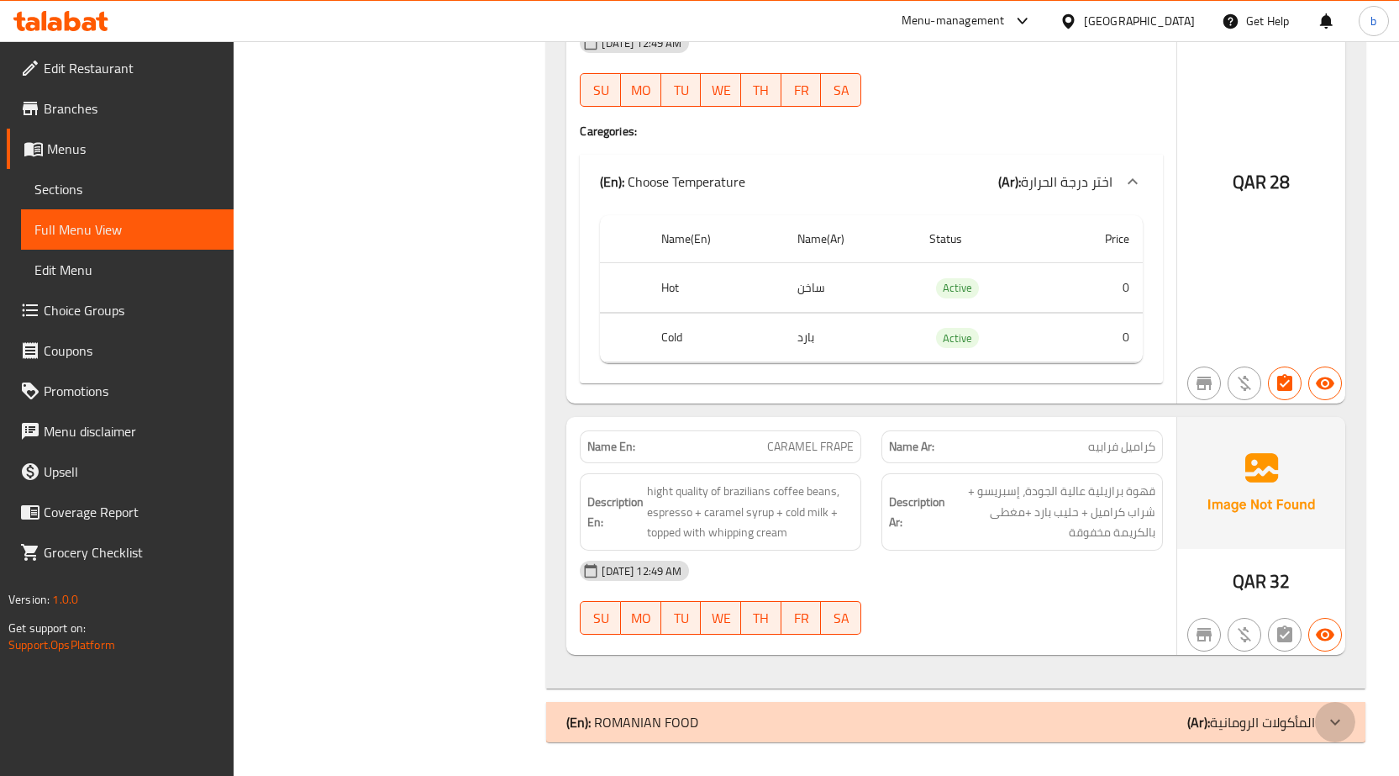
click at [1347, 719] on div at bounding box center [1335, 722] width 40 height 40
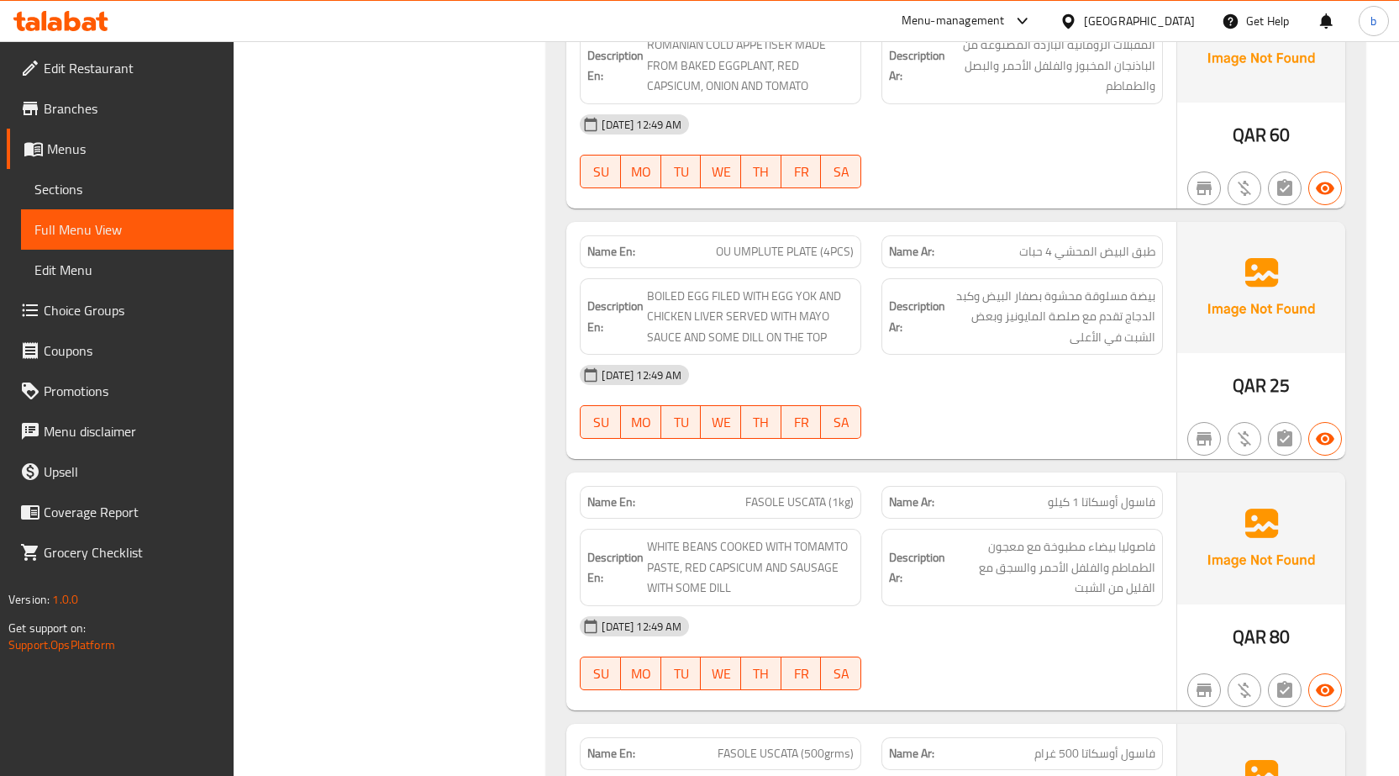
scroll to position [8004, 0]
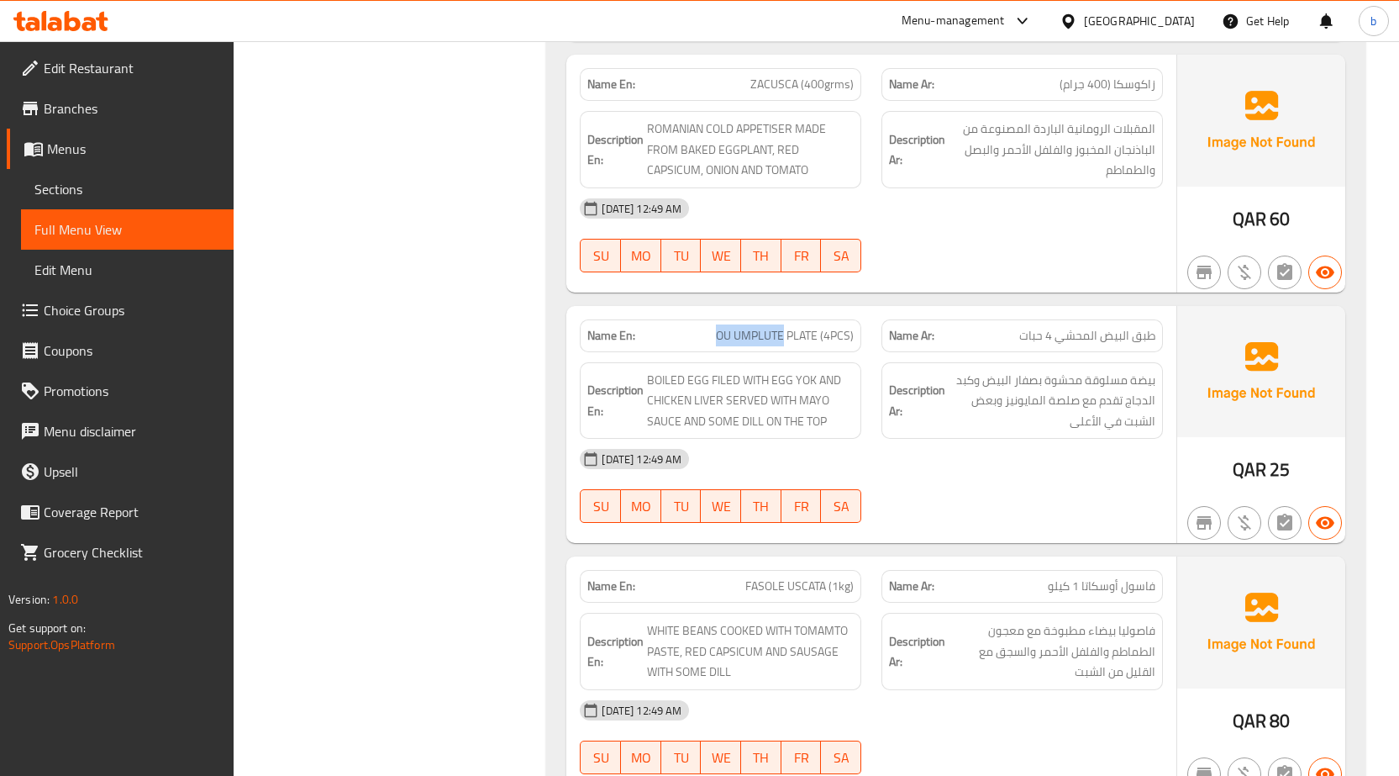
drag, startPoint x: 785, startPoint y: 339, endPoint x: 703, endPoint y: 331, distance: 82.7
click at [703, 331] on p "Name En: OU UMPLUTE PLATE (4PCS)" at bounding box center [720, 336] width 266 height 18
copy span "OU UMPLUTE"
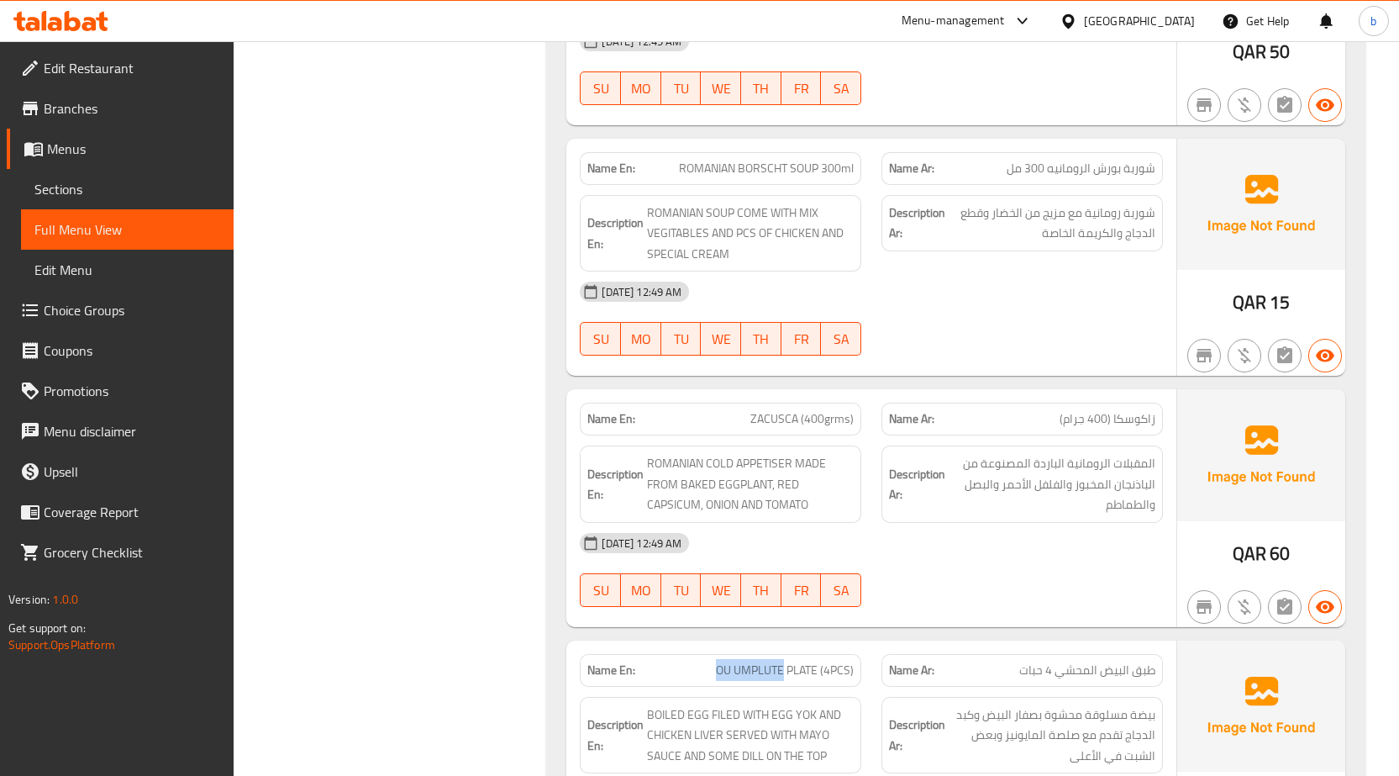
scroll to position [7668, 0]
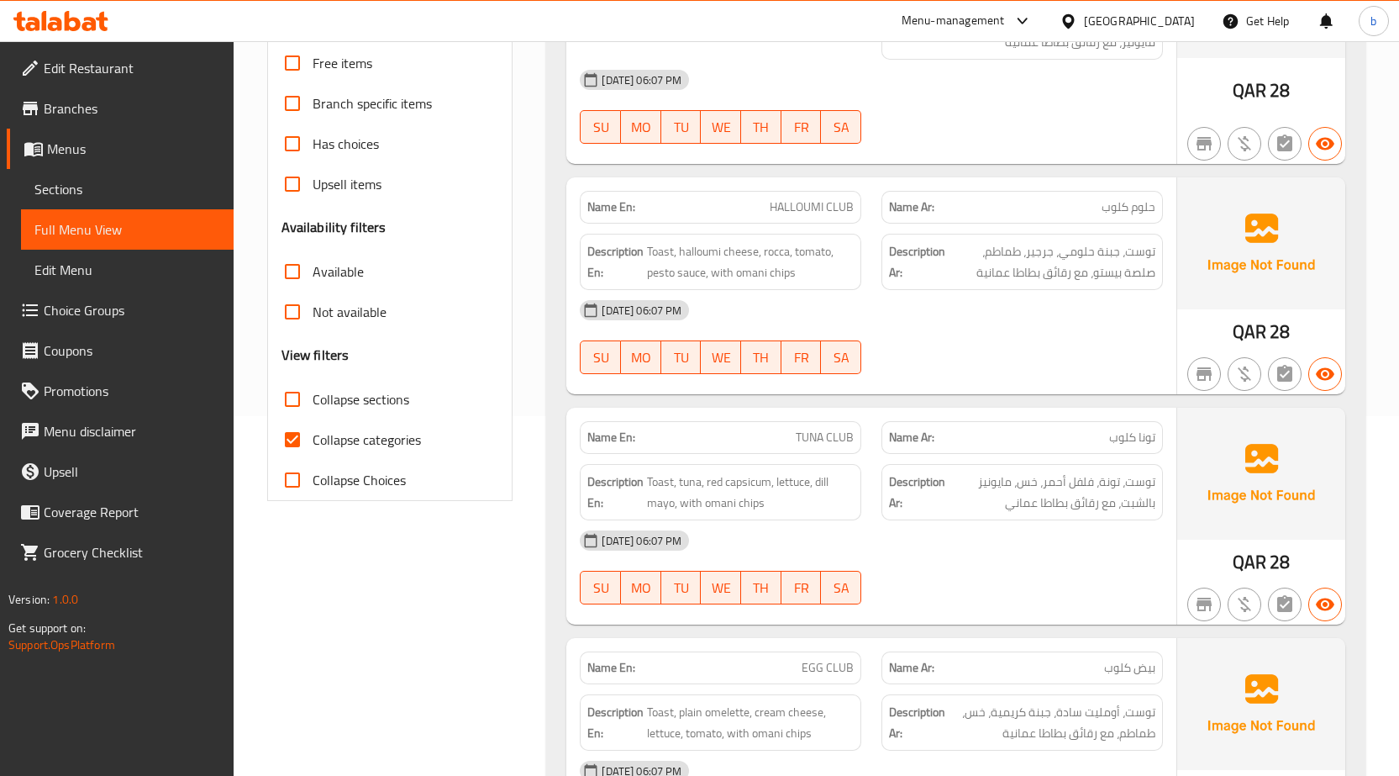
scroll to position [371, 0]
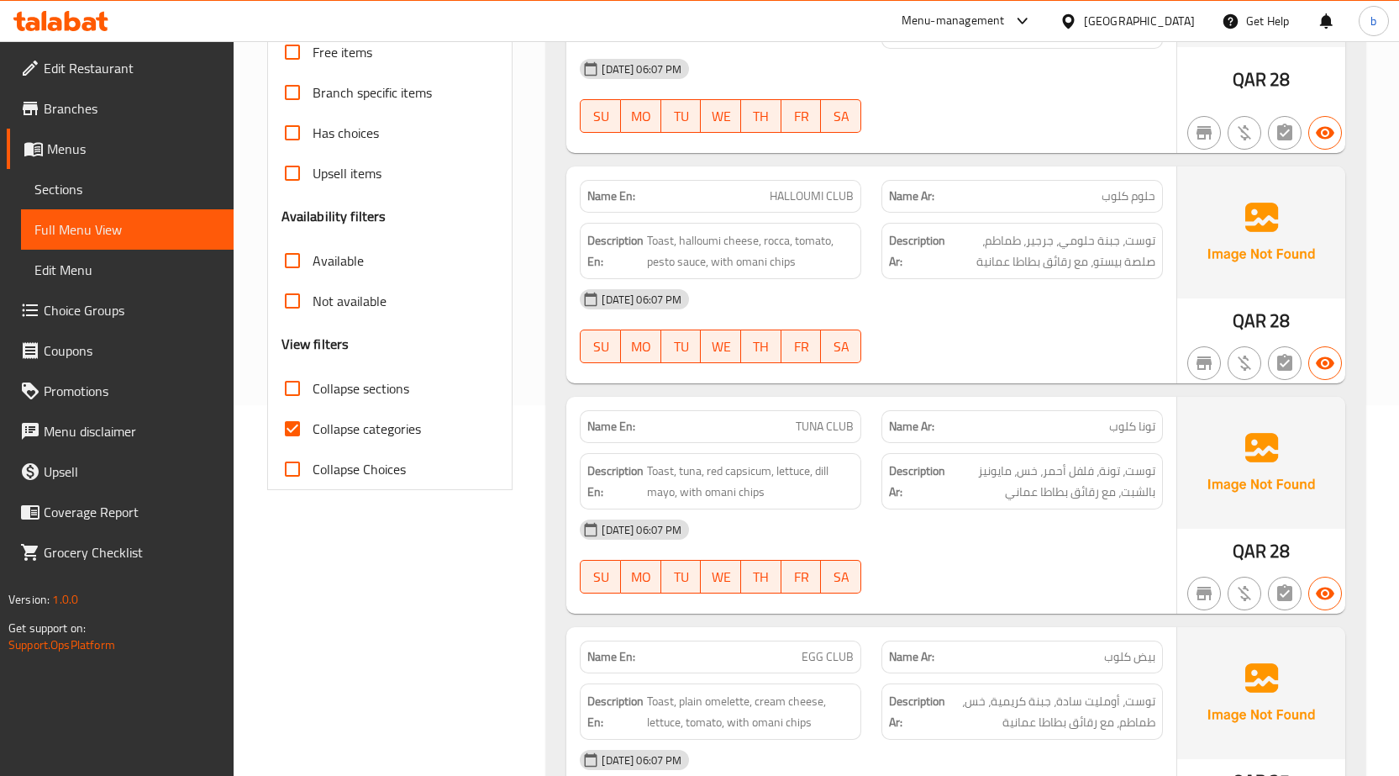
click at [296, 390] on input "Collapse sections" at bounding box center [292, 388] width 40 height 40
checkbox input "true"
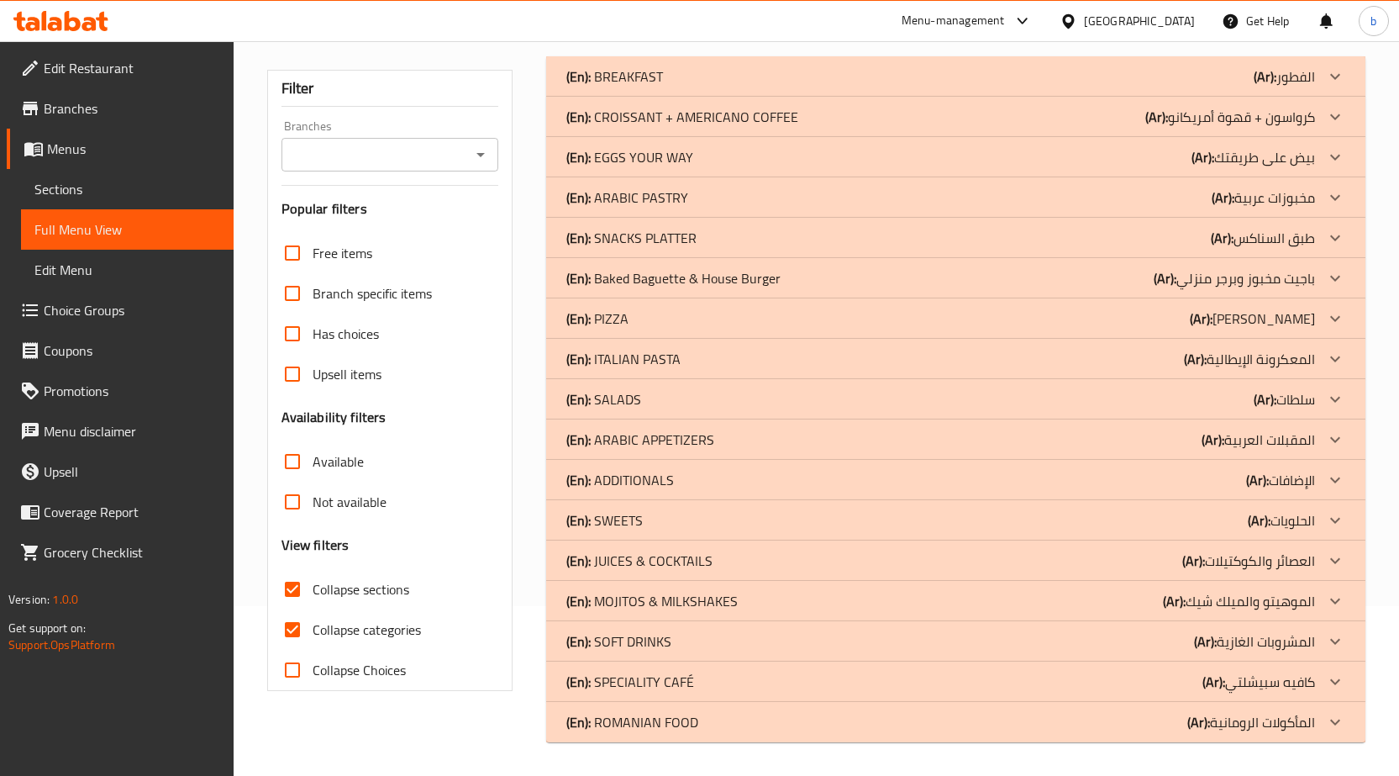
drag, startPoint x: 292, startPoint y: 430, endPoint x: 911, endPoint y: 420, distance: 619.4
click at [291, 609] on input "Collapse categories" at bounding box center [292, 629] width 40 height 40
checkbox input "false"
click at [1334, 682] on icon at bounding box center [1335, 681] width 10 height 6
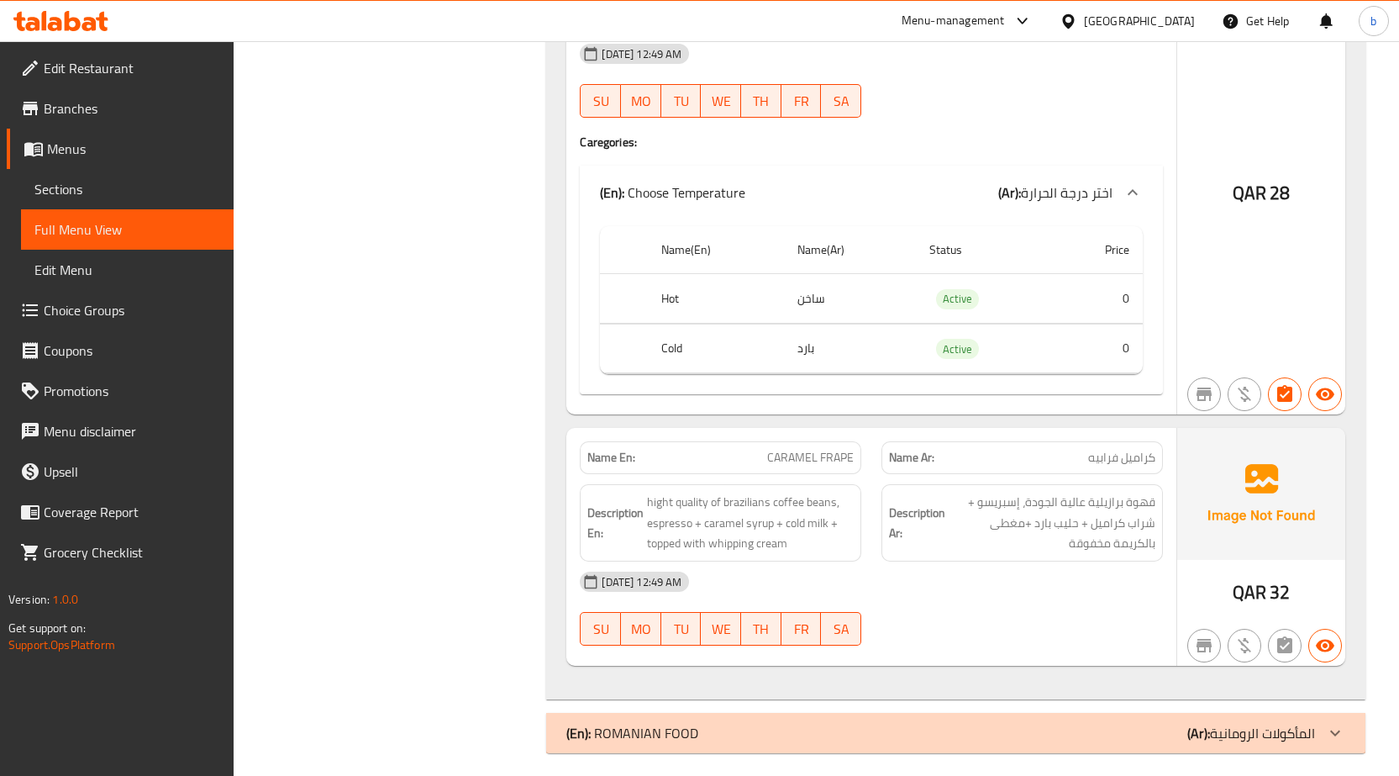
scroll to position [4662, 0]
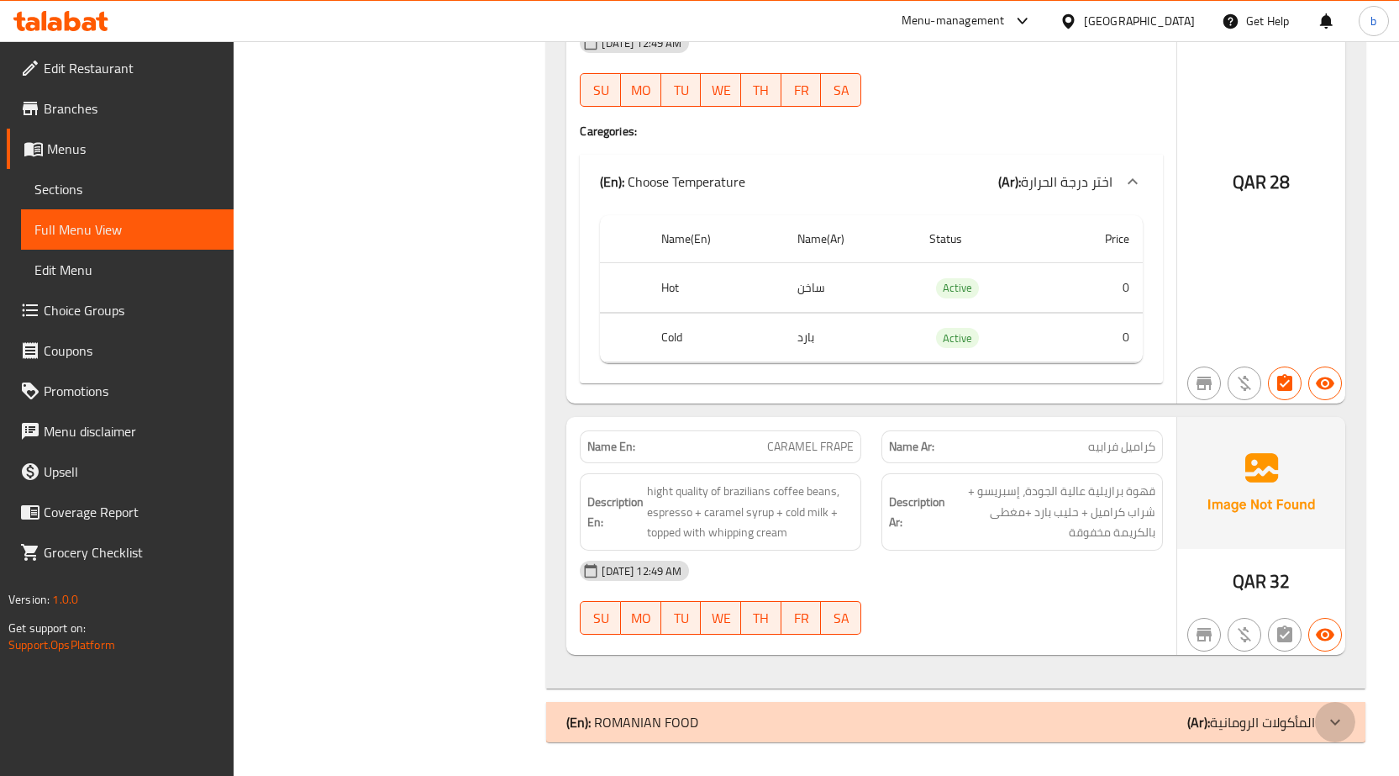
click at [1335, 720] on icon at bounding box center [1335, 722] width 20 height 20
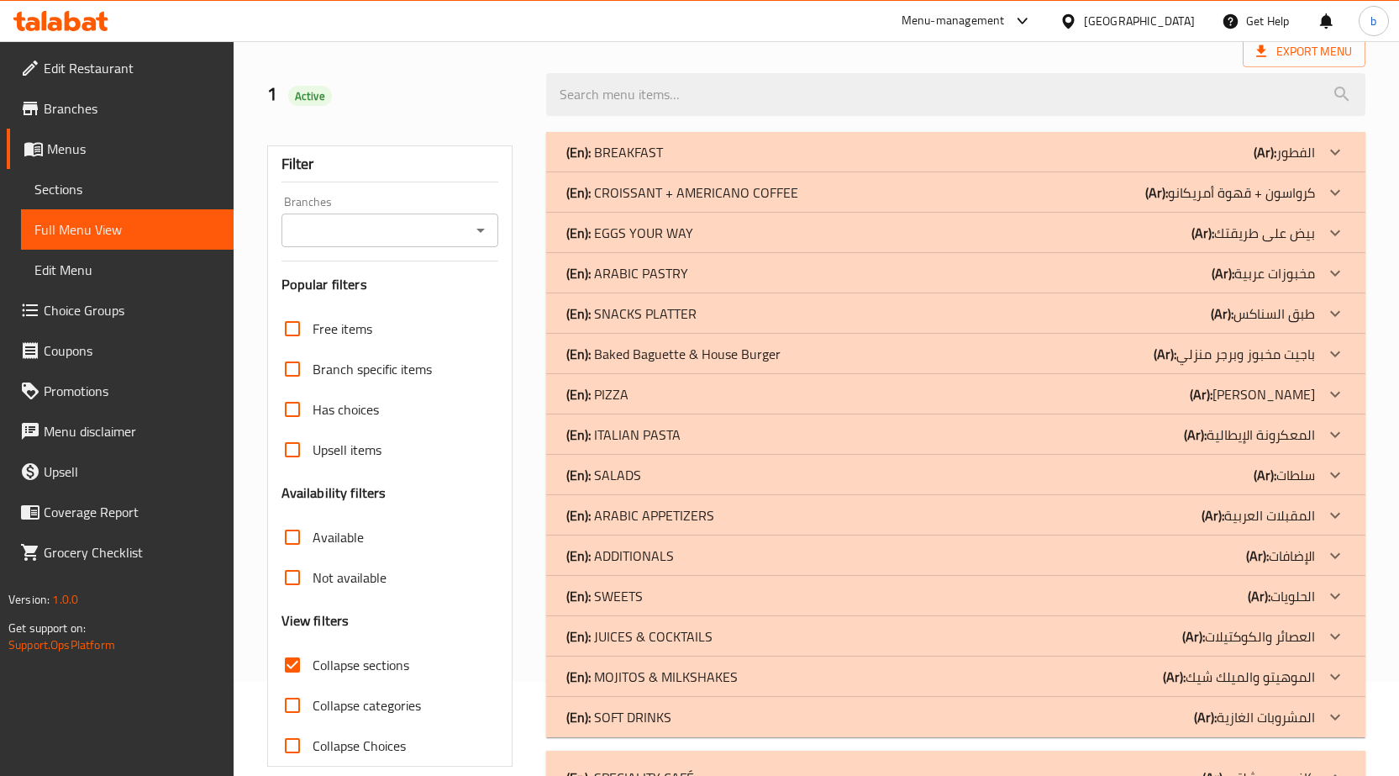
scroll to position [0, 0]
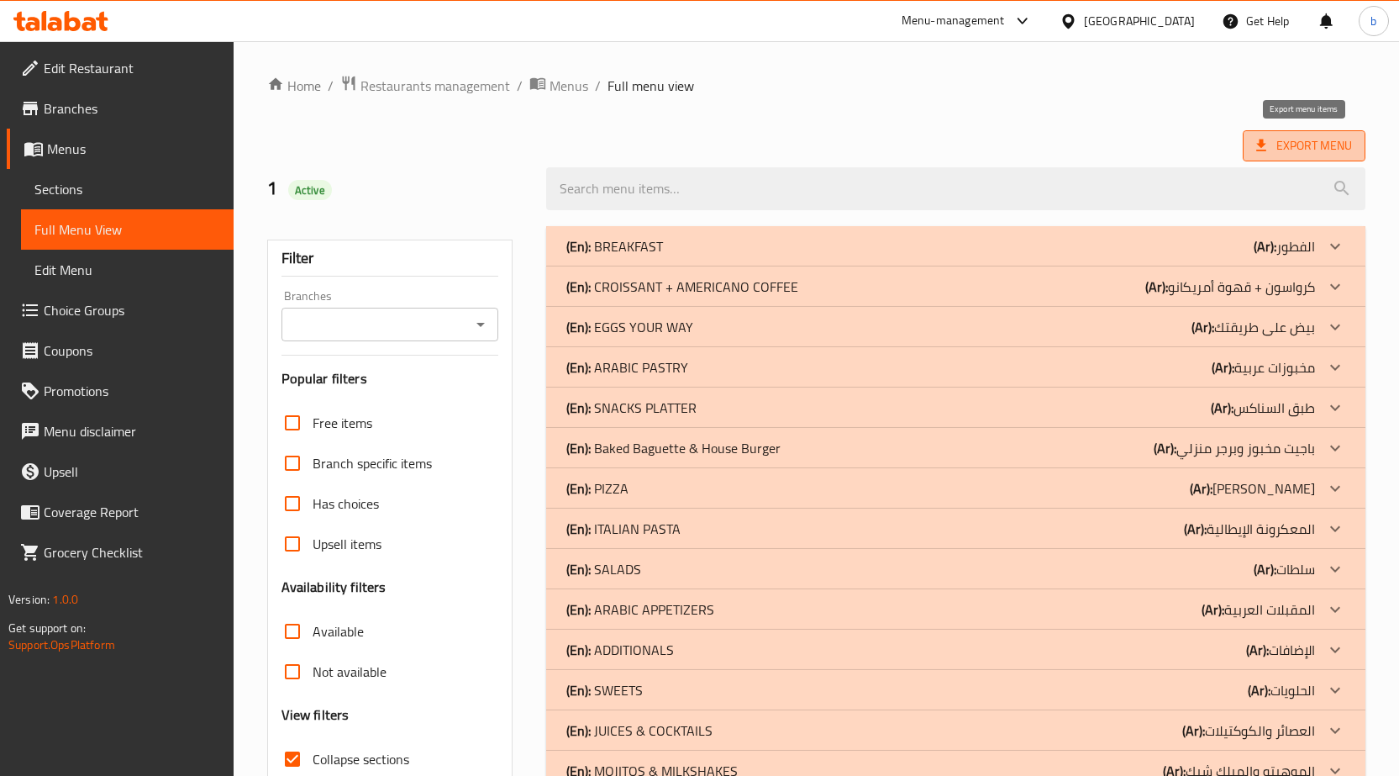
click at [1248, 133] on span "Export Menu" at bounding box center [1304, 145] width 123 height 31
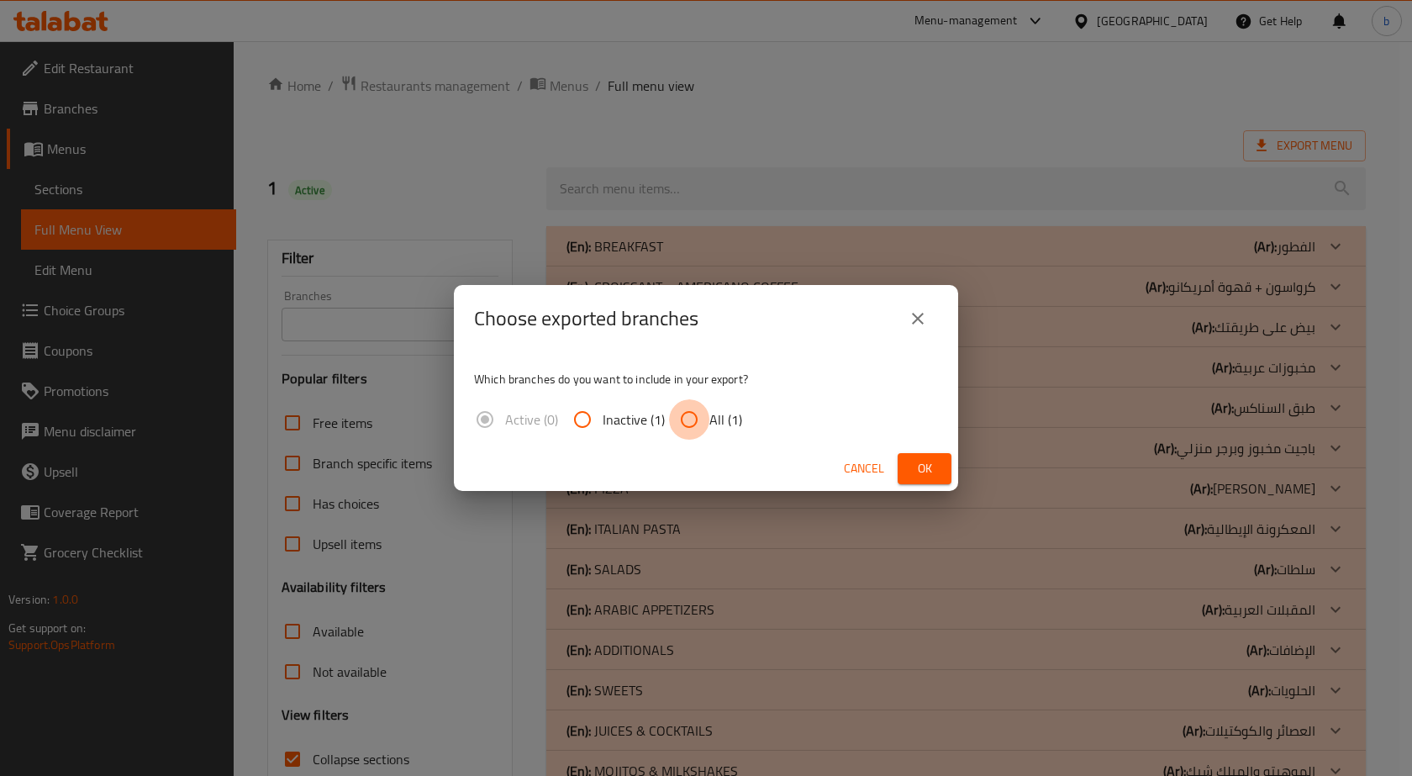
click at [682, 416] on input "All (1)" at bounding box center [689, 419] width 40 height 40
radio input "true"
click at [918, 461] on span "Ok" at bounding box center [924, 468] width 27 height 21
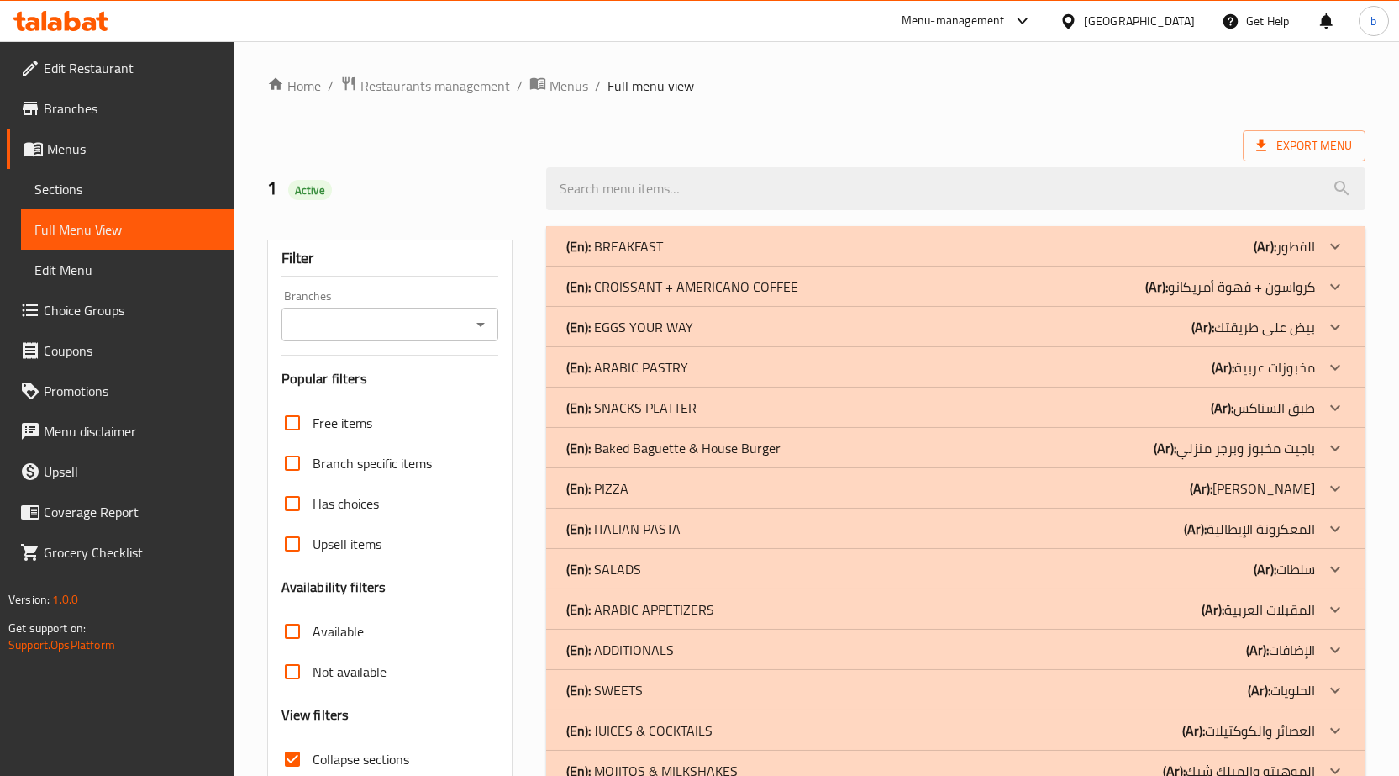
click at [87, 326] on link "Choice Groups" at bounding box center [120, 310] width 227 height 40
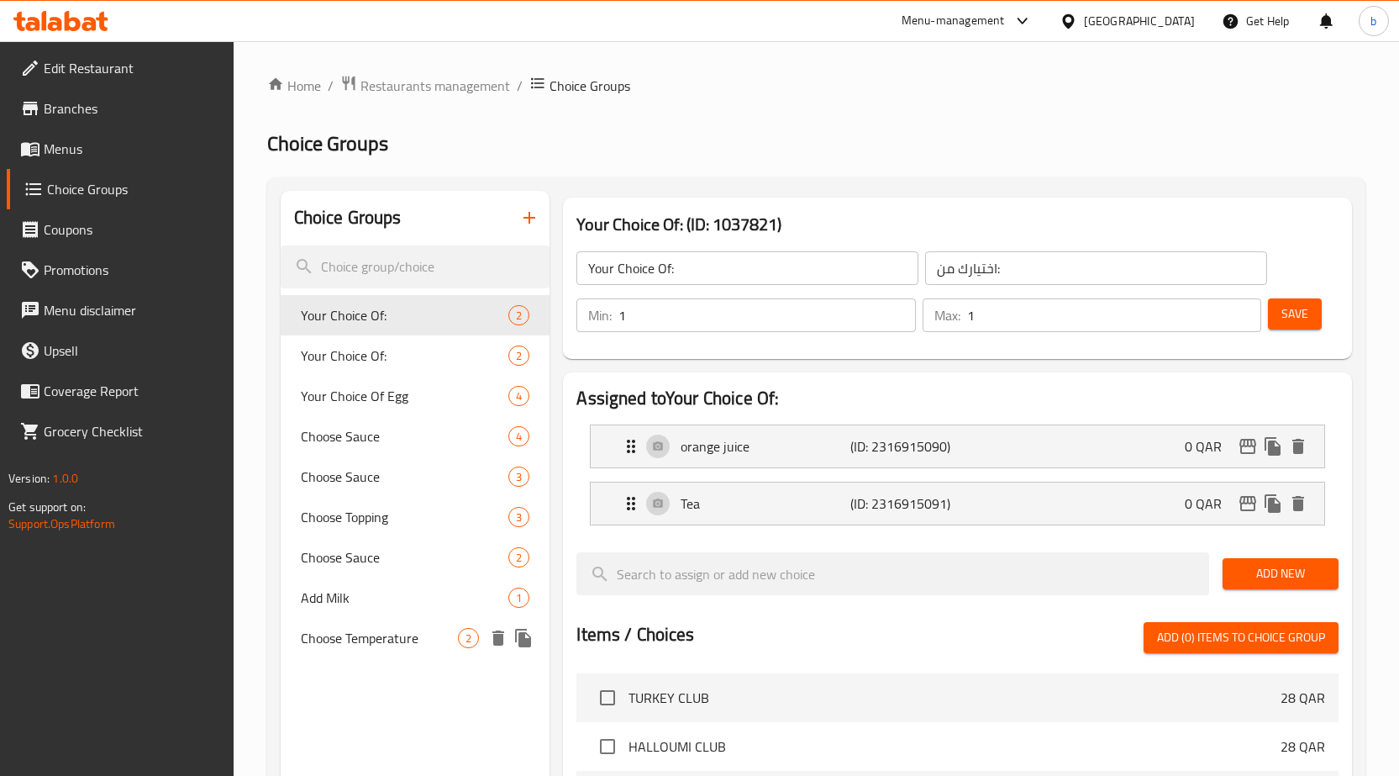
drag, startPoint x: 389, startPoint y: 640, endPoint x: 438, endPoint y: 571, distance: 85.1
click at [389, 640] on span "Choose Temperature" at bounding box center [380, 638] width 158 height 20
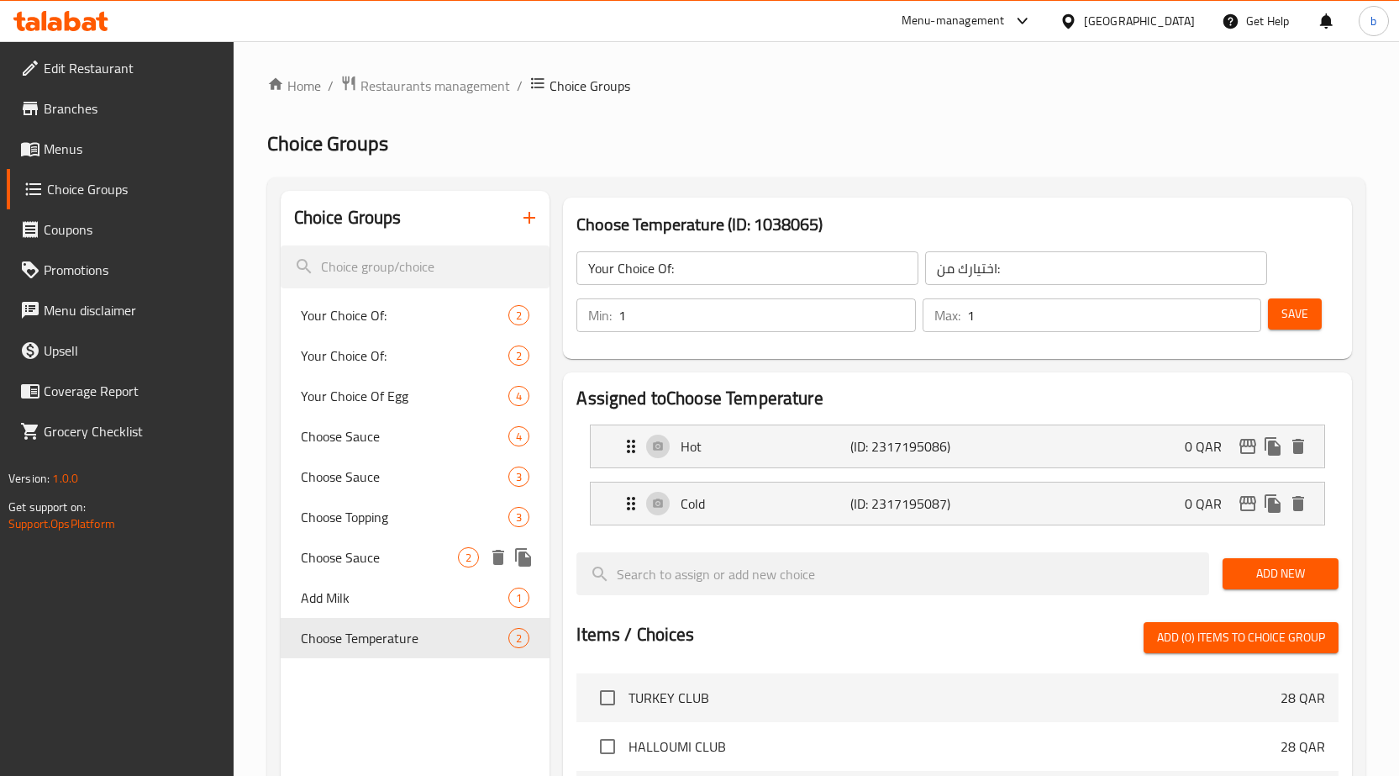
type input "Choose Temperature"
type input "اختر درجة الحرارة"
